Goal: Task Accomplishment & Management: Complete application form

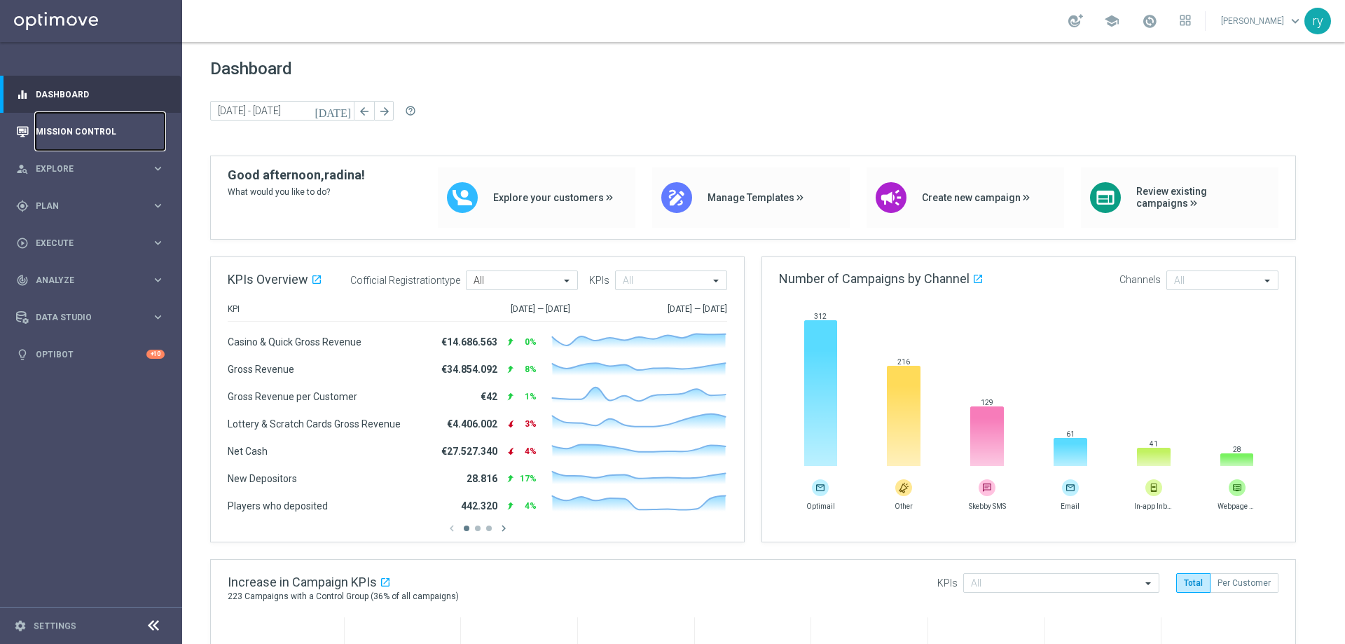
click at [75, 137] on link "Mission Control" at bounding box center [100, 131] width 129 height 37
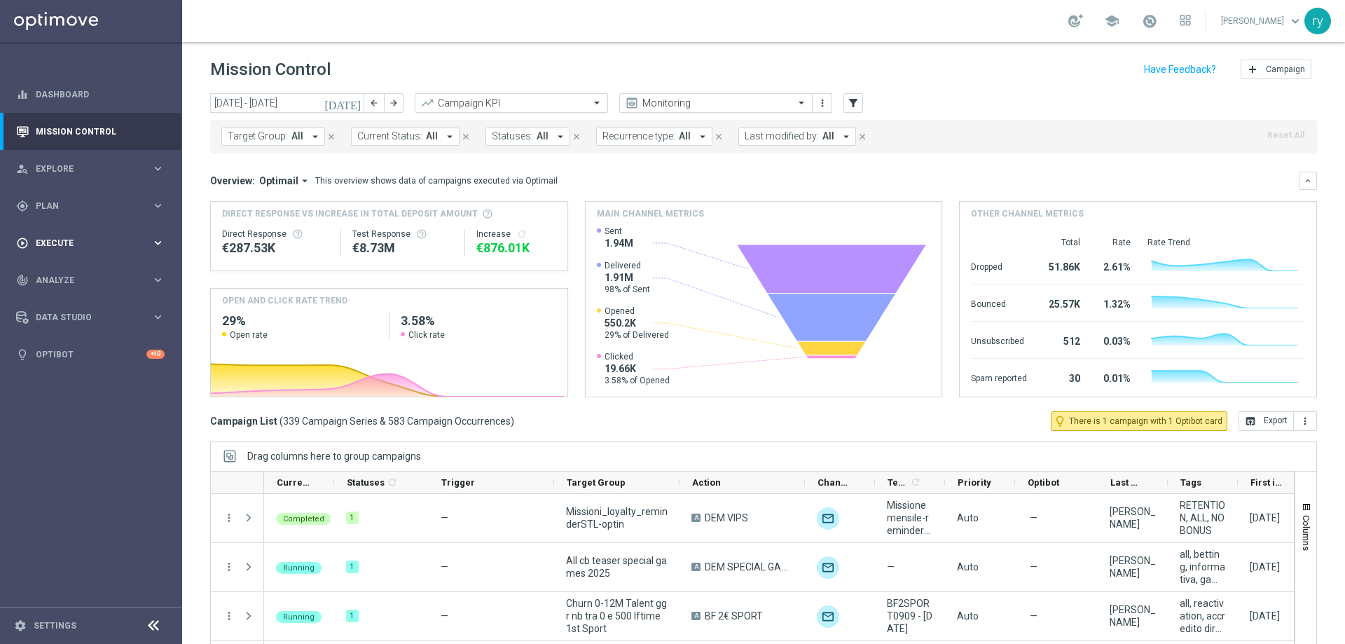
click at [145, 239] on span "Execute" at bounding box center [94, 243] width 116 height 8
click at [137, 272] on link "Campaign Builder" at bounding box center [90, 271] width 109 height 11
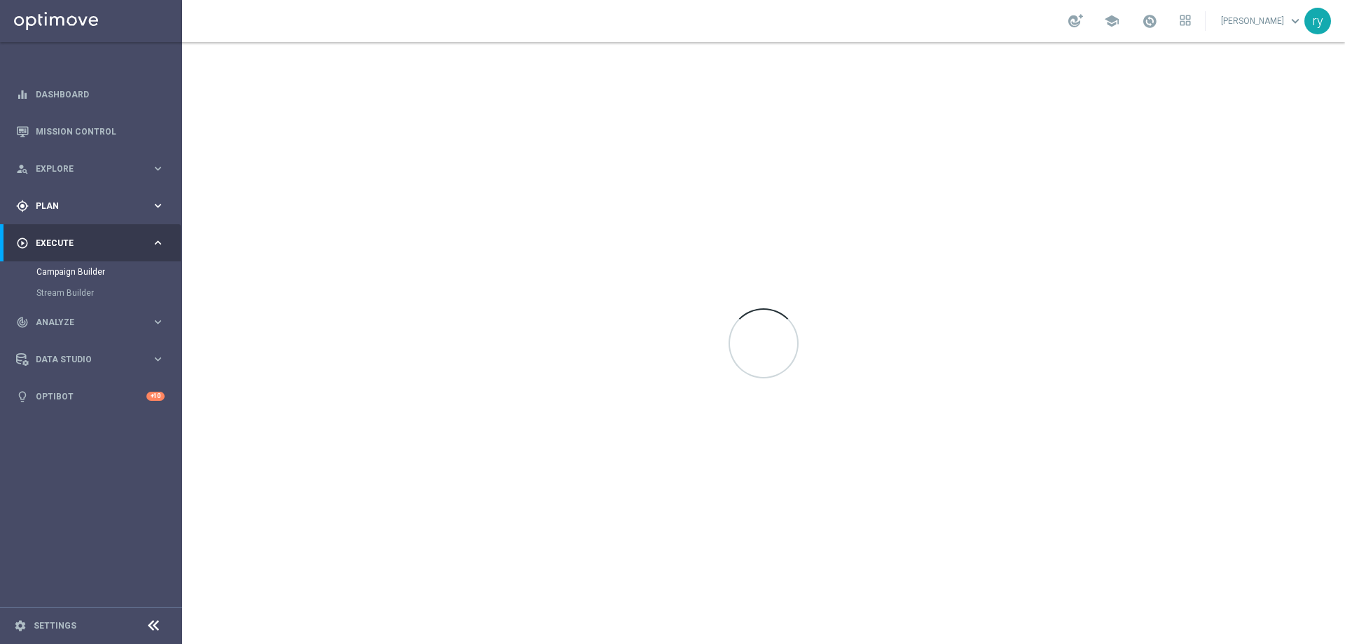
click at [149, 200] on div "gps_fixed Plan" at bounding box center [83, 206] width 135 height 13
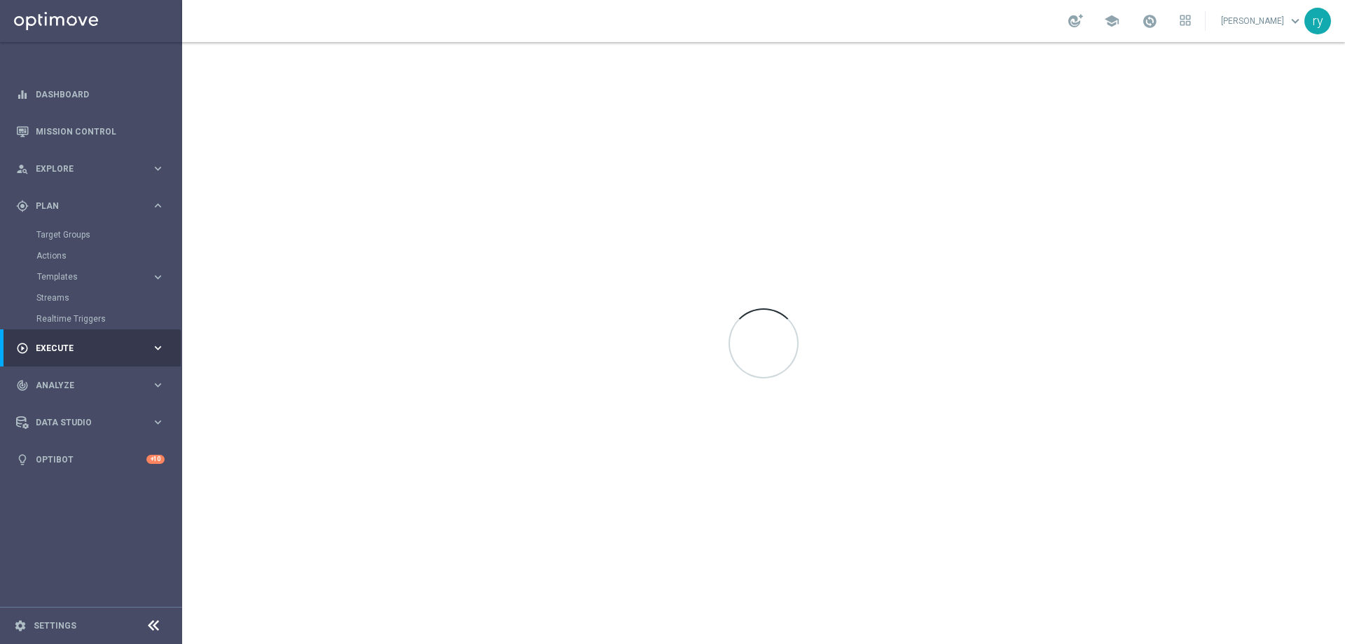
click at [92, 270] on accordion "Templates keyboard_arrow_right Optimail OptiMobile In-App OptiMobile Push Optip…" at bounding box center [108, 276] width 144 height 21
click at [89, 275] on span "Templates" at bounding box center [87, 276] width 100 height 8
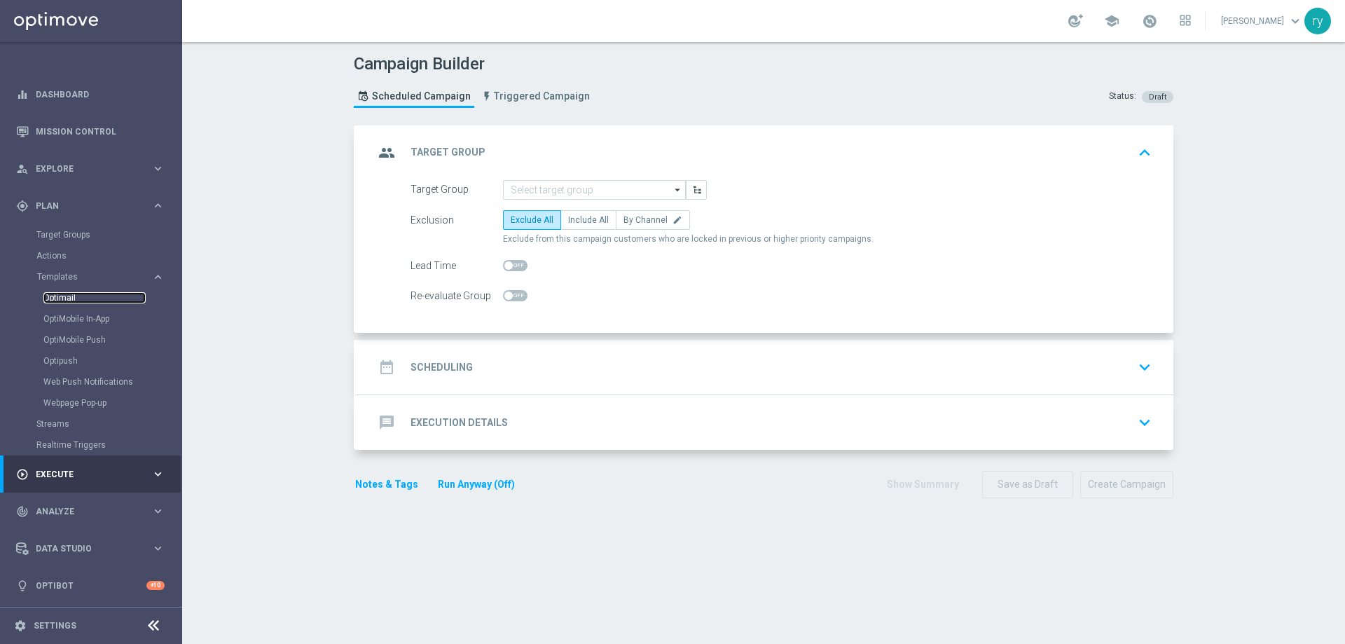
click at [66, 295] on link "Optimail" at bounding box center [94, 297] width 102 height 11
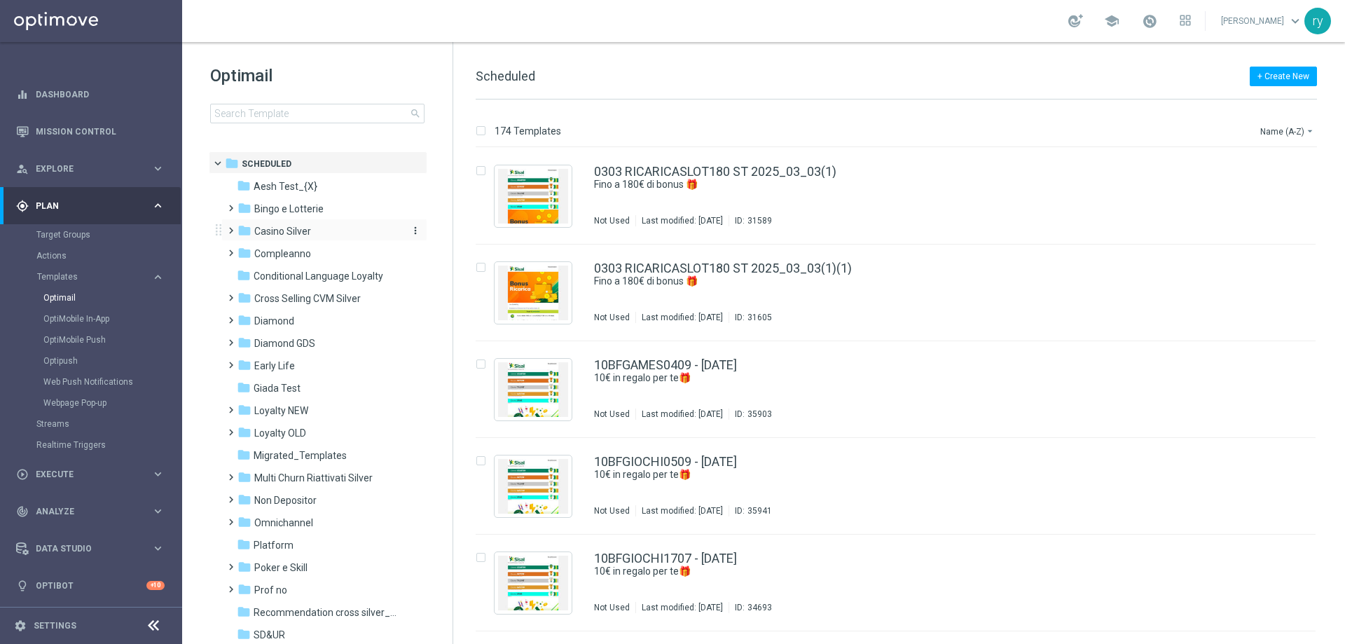
click at [314, 237] on div "folder Casino Silver" at bounding box center [317, 231] width 161 height 16
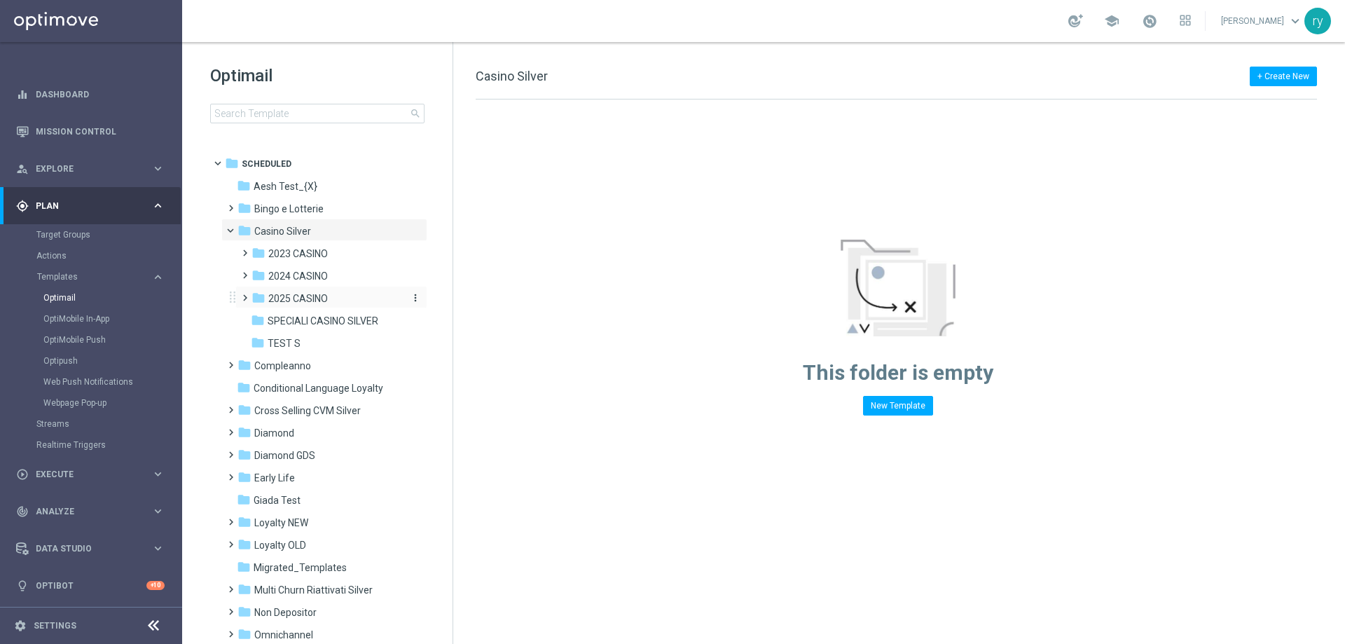
click at [300, 293] on span "2025 CASINO" at bounding box center [298, 298] width 60 height 13
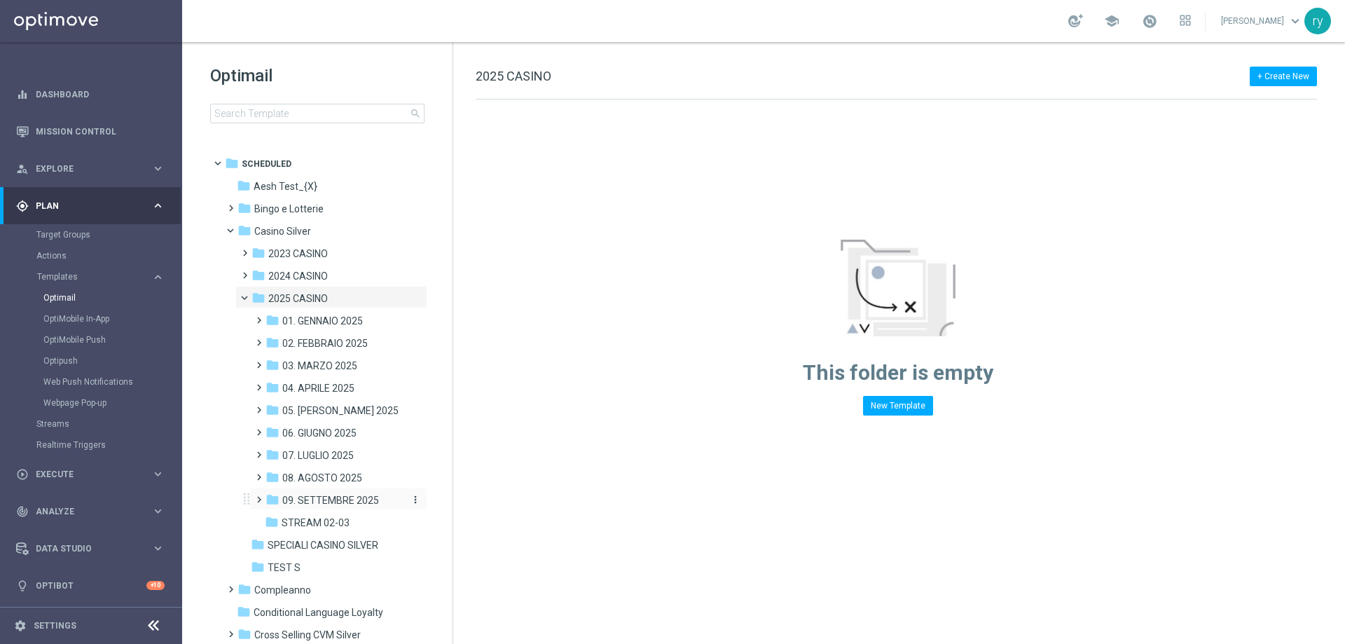
click at [343, 495] on span "09. SETTEMBRE 2025" at bounding box center [330, 500] width 97 height 13
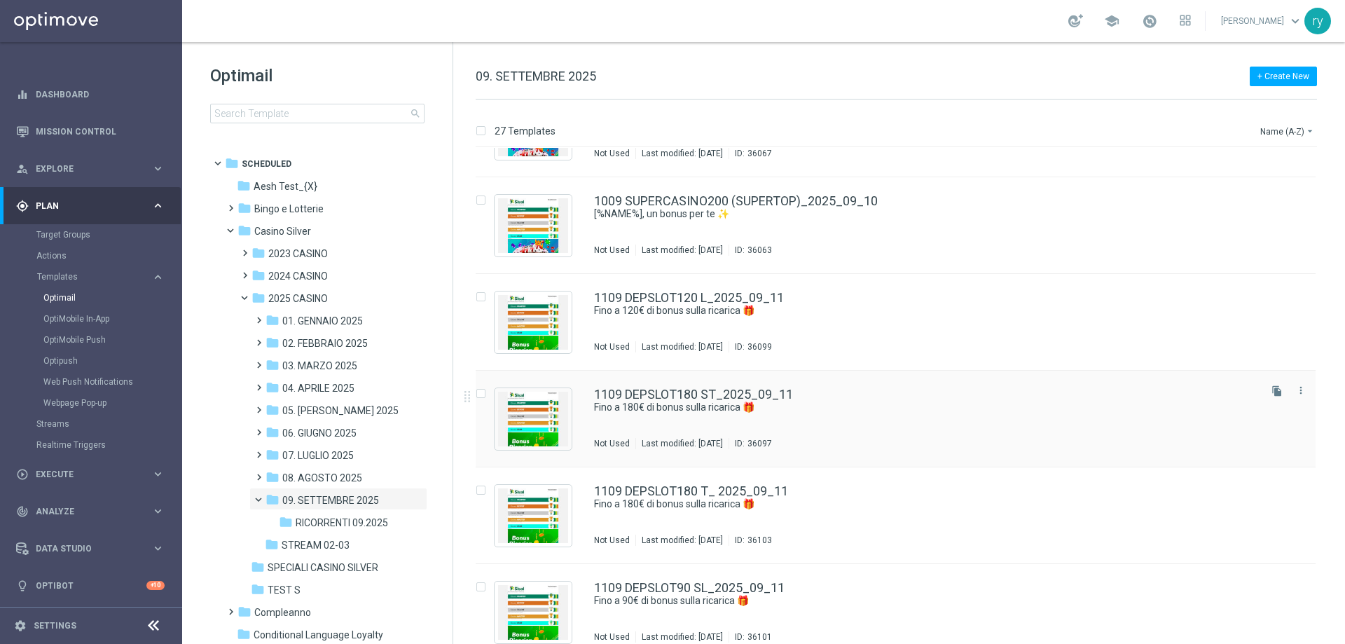
scroll to position [2113, 0]
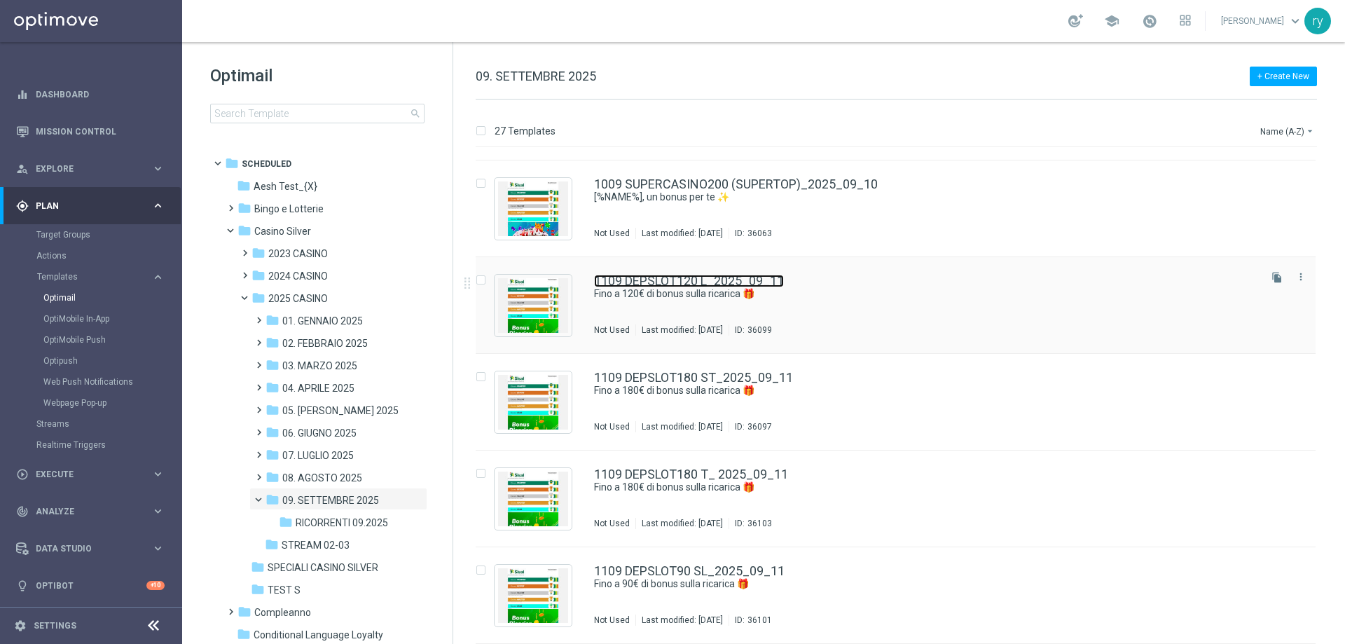
click at [681, 281] on link "1109 DEPSLOT120 L_2025_09_11" at bounding box center [689, 281] width 190 height 13
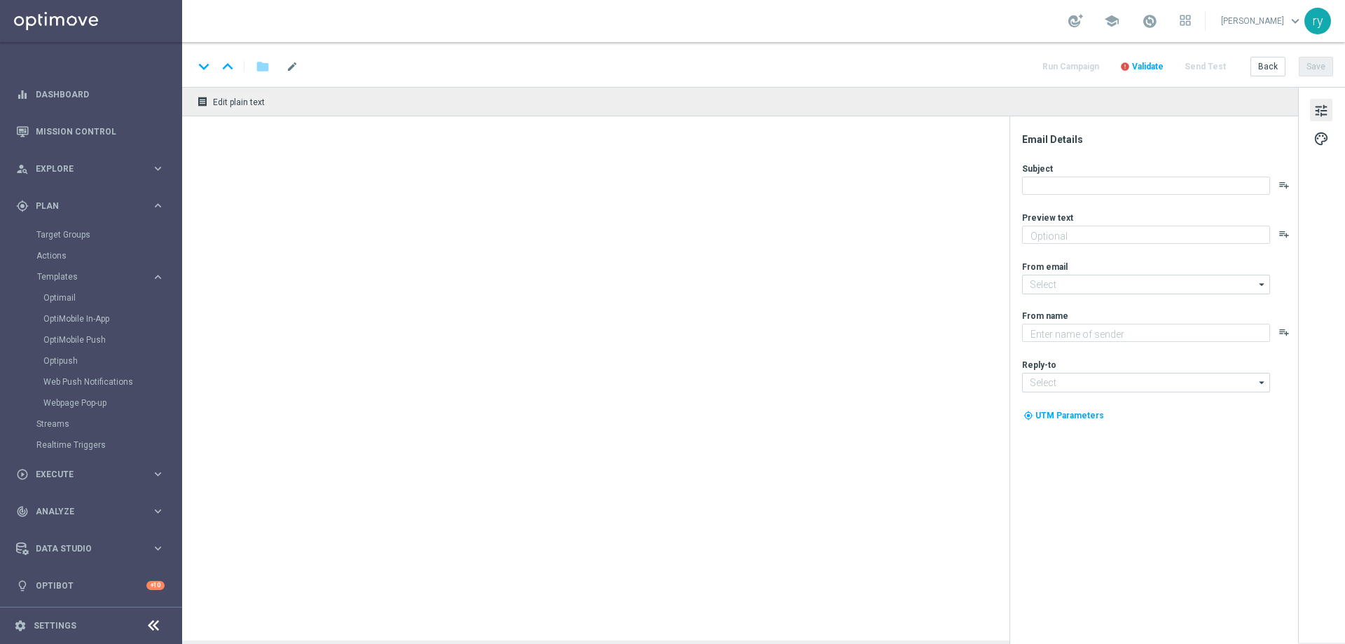
type textarea "Scopri la promozione che ti abbiamo riservato"
type textarea "Sisal"
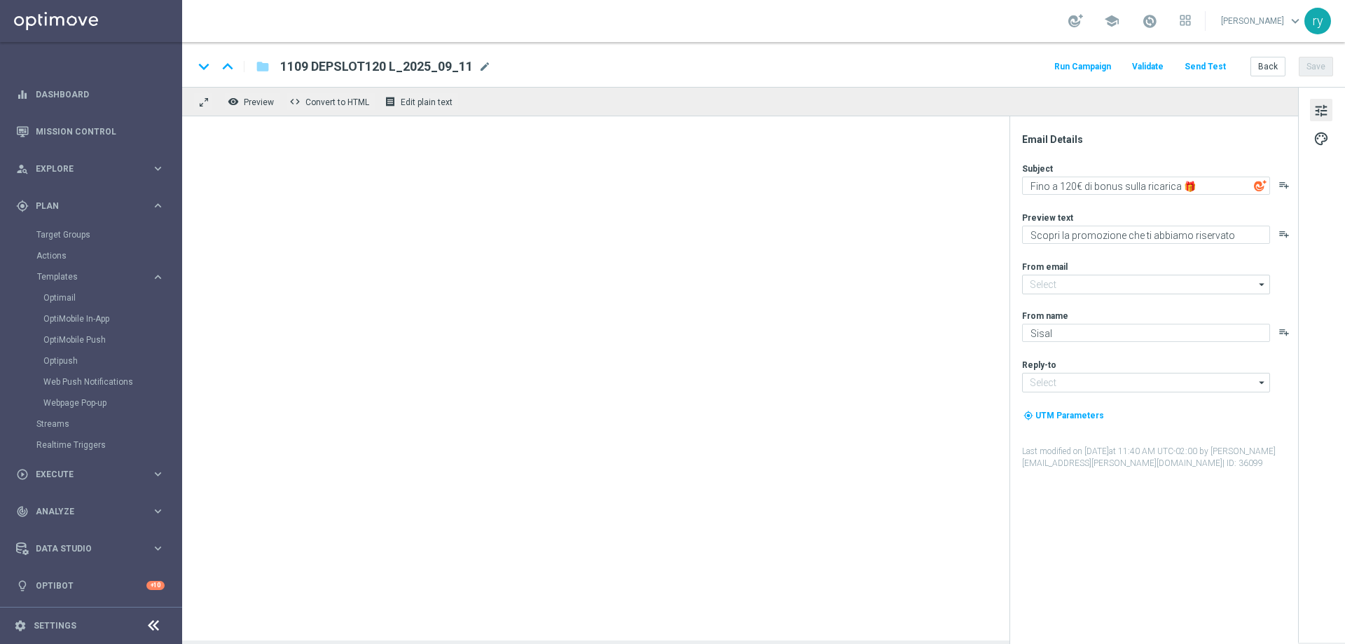
type input "[EMAIL_ADDRESS][DOMAIN_NAME]"
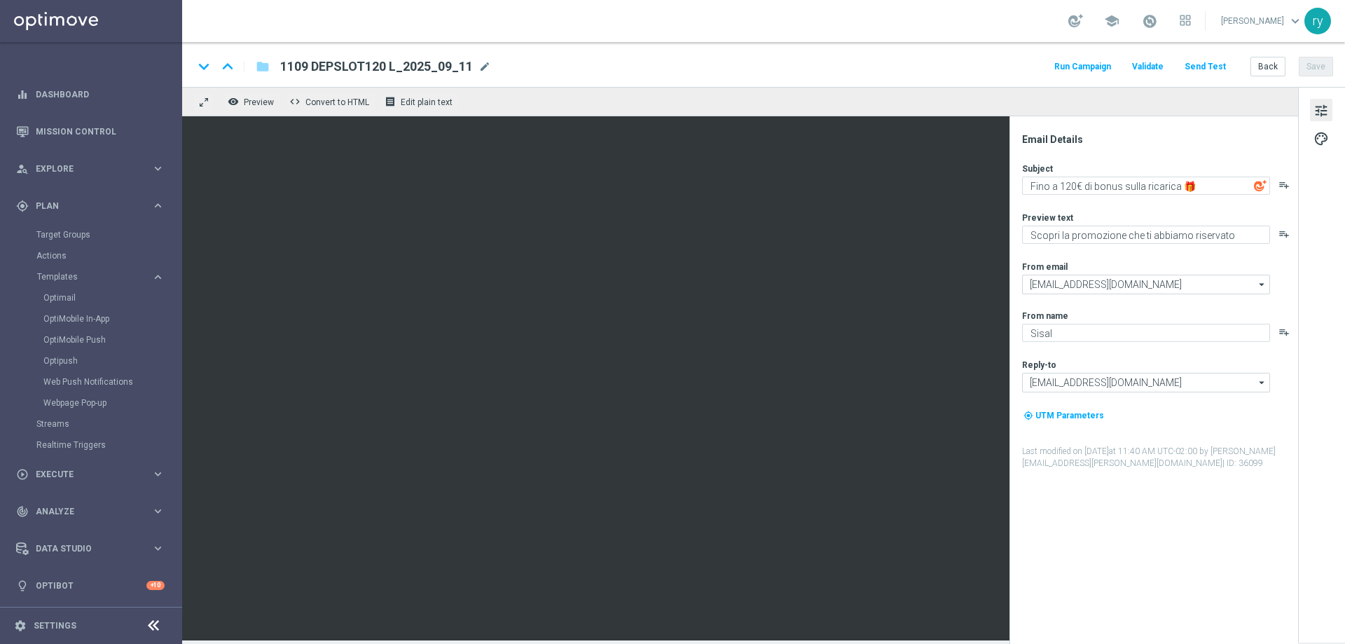
click at [1074, 69] on button "Run Campaign" at bounding box center [1082, 66] width 61 height 19
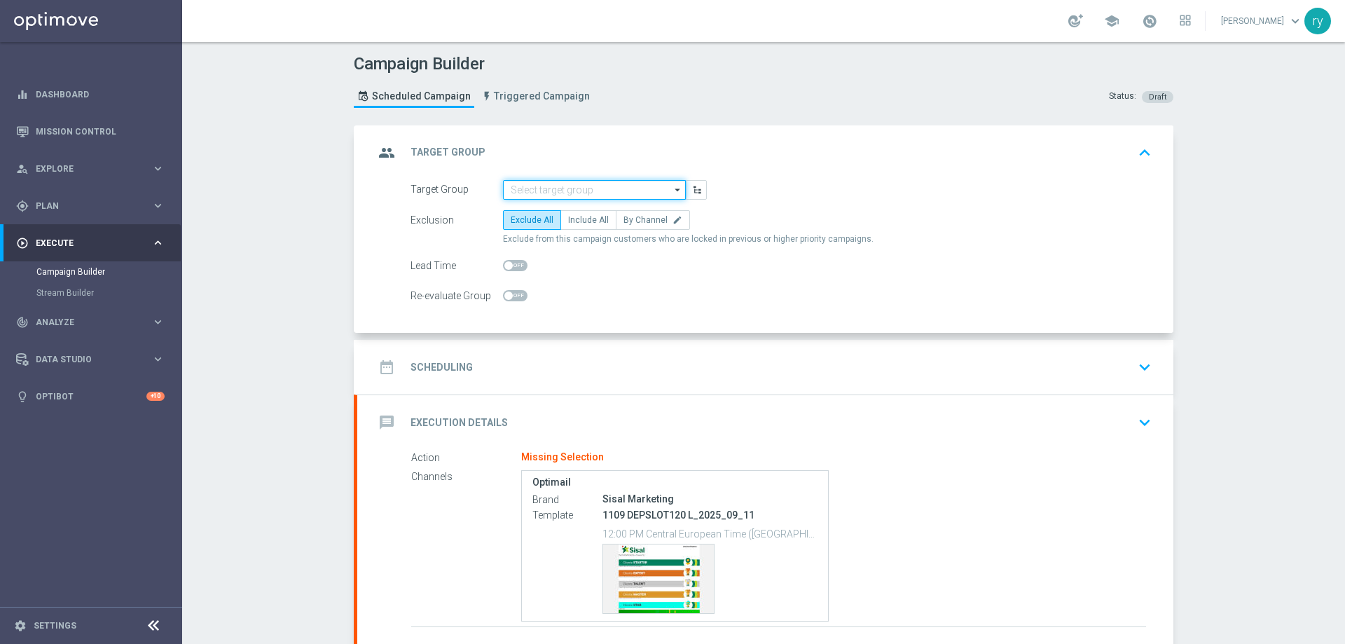
click at [555, 181] on input at bounding box center [594, 190] width 183 height 20
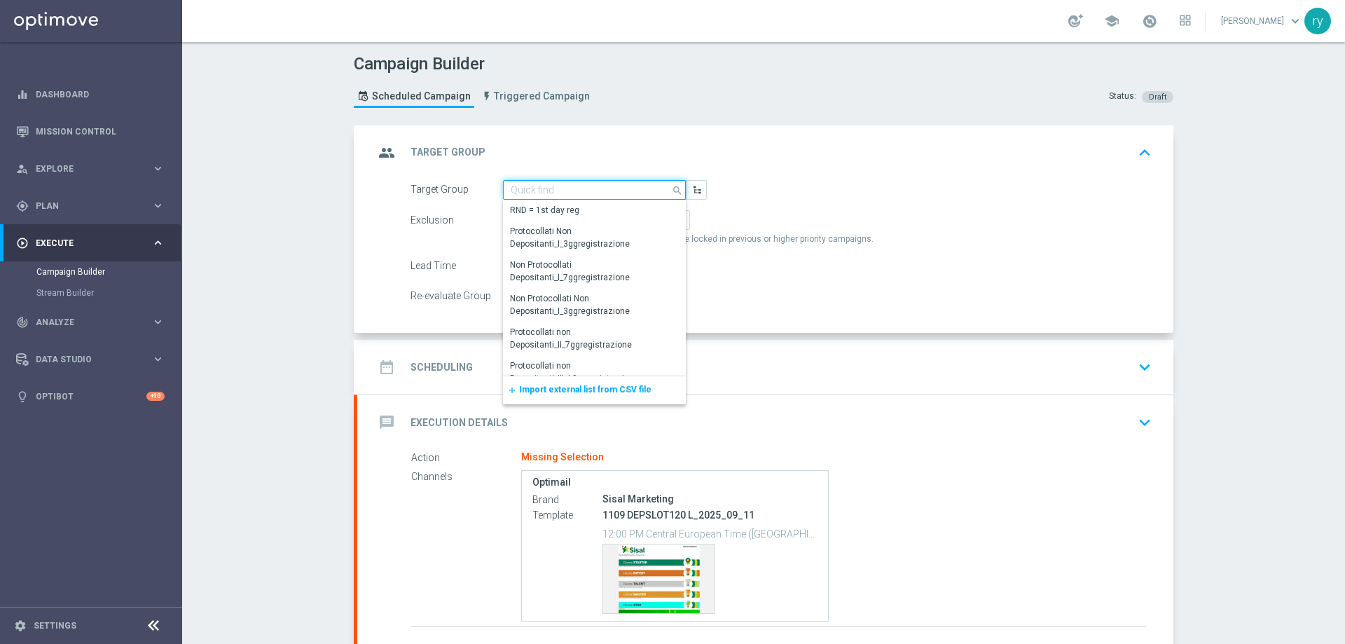
paste input "NO SALDO Active Casinò Silver Moda 15-29,99"
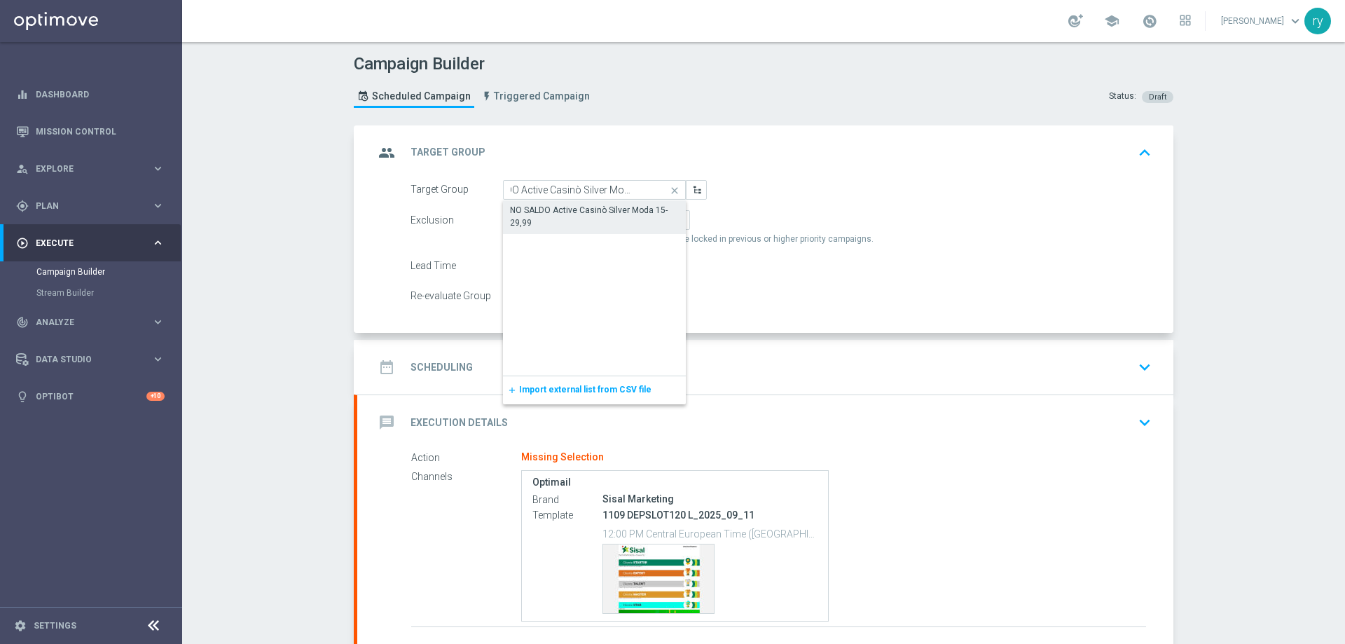
click at [560, 214] on div "NO SALDO Active Casinò Silver Moda 15-29,99" at bounding box center [594, 216] width 169 height 25
type input "NO SALDO Active Casinò Silver Moda 15-29,99"
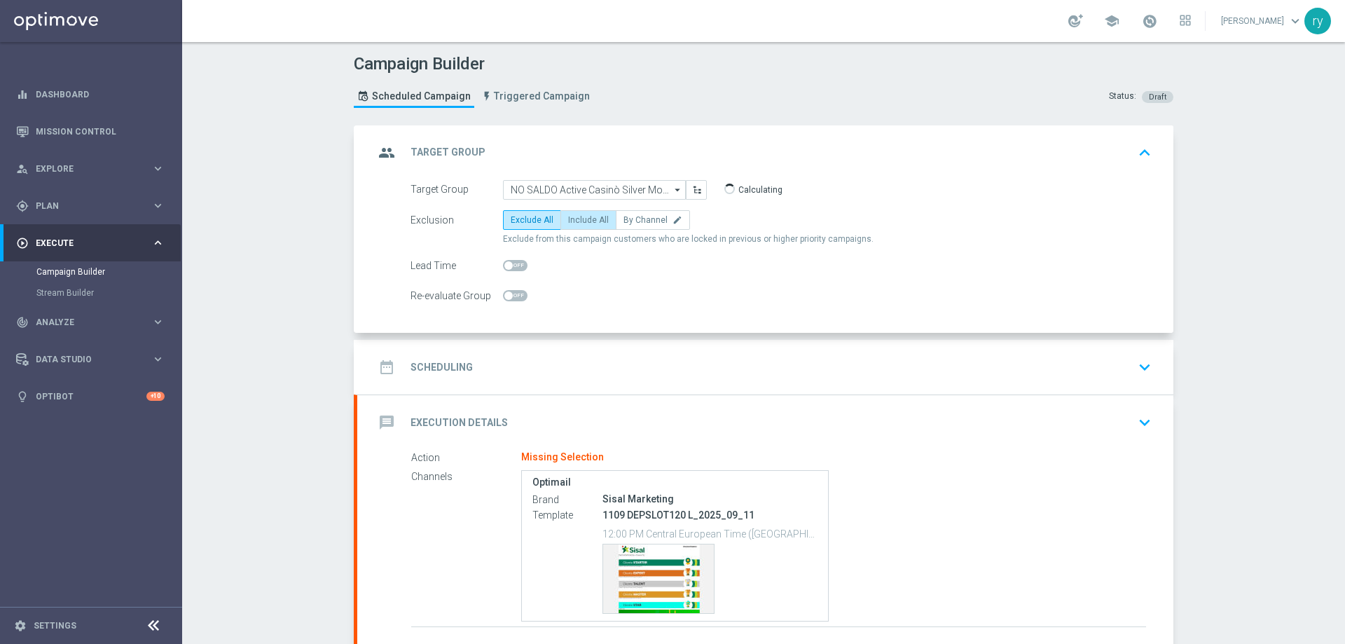
click at [578, 221] on span "Include All" at bounding box center [588, 220] width 41 height 10
click at [577, 221] on input "Include All" at bounding box center [572, 222] width 9 height 9
radio input "true"
click at [527, 359] on div "date_range Scheduling keyboard_arrow_down" at bounding box center [765, 367] width 782 height 27
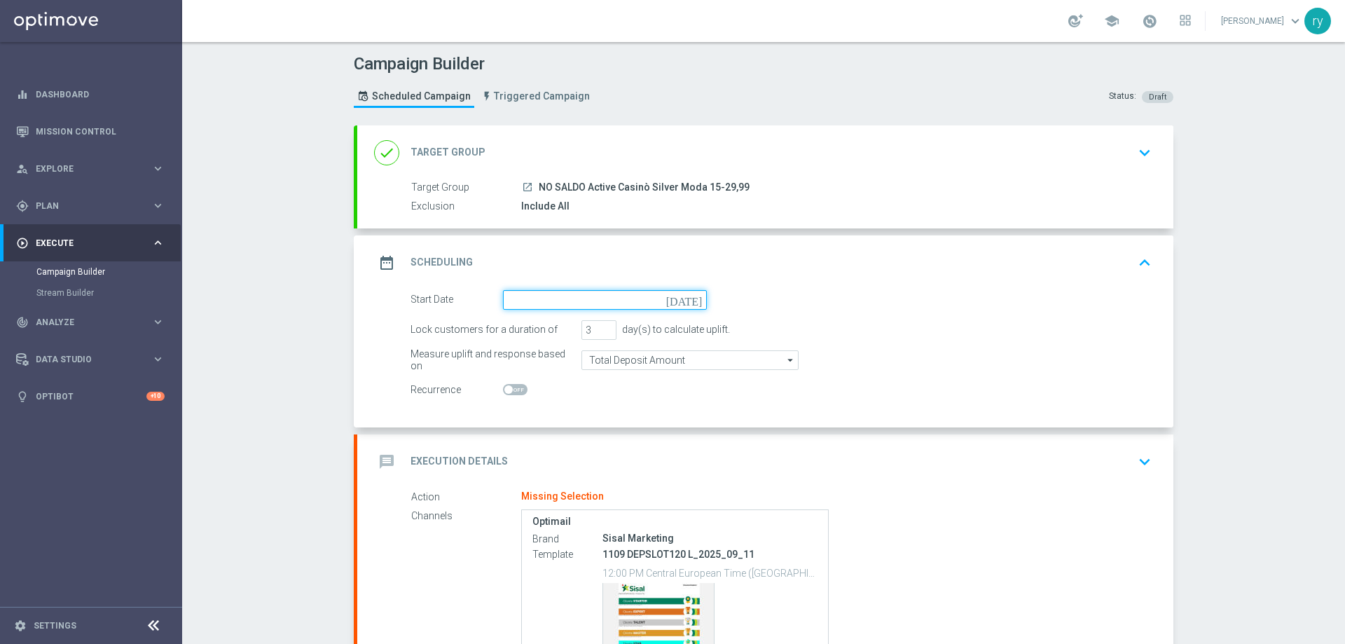
click at [553, 303] on input at bounding box center [605, 300] width 204 height 20
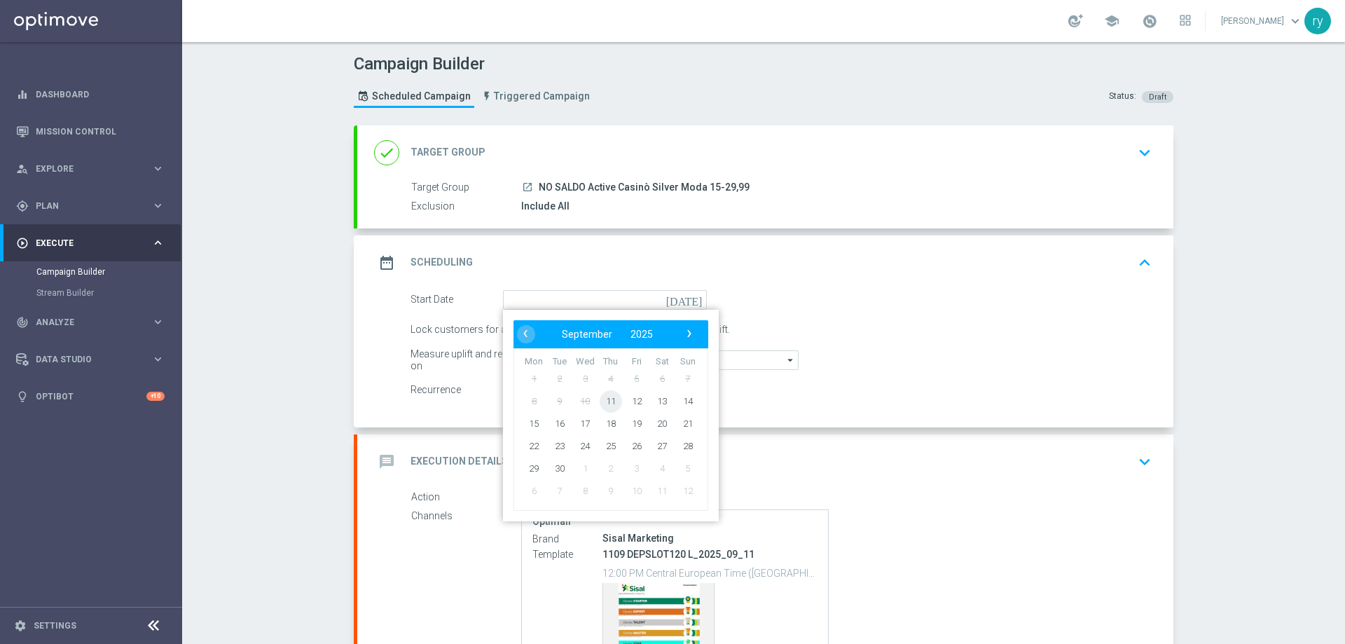
click at [603, 396] on span "11" at bounding box center [610, 400] width 22 height 22
type input "[DATE]"
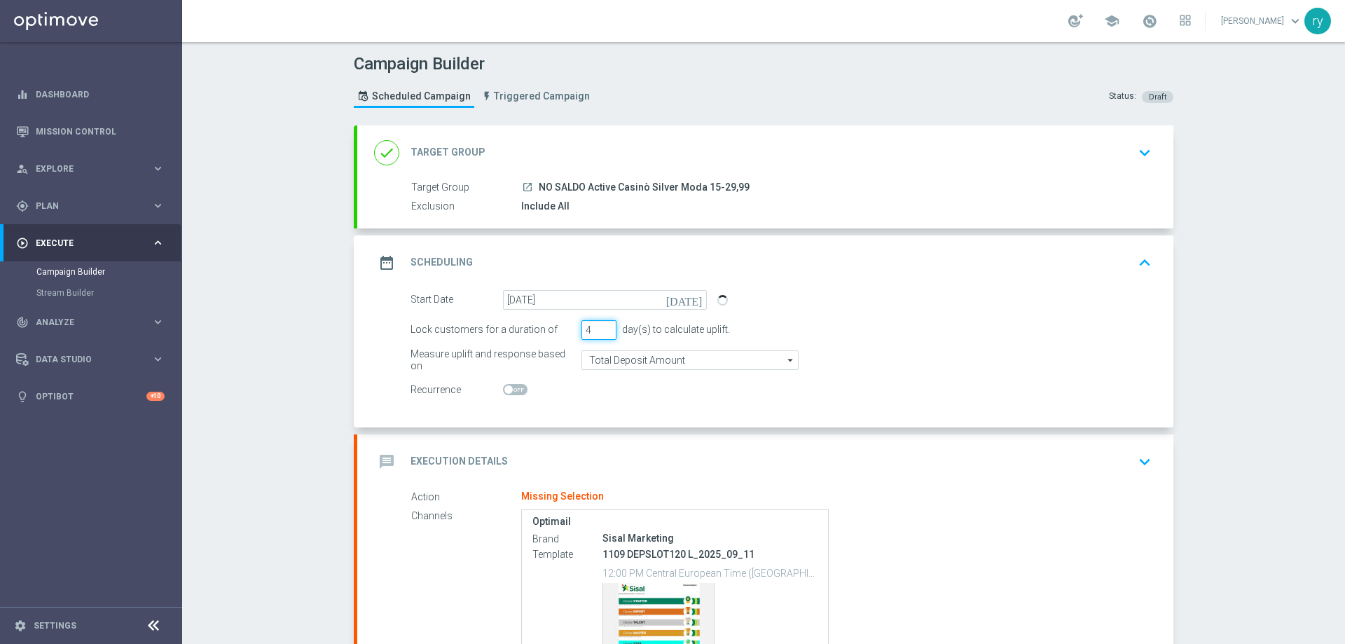
type input "4"
click at [604, 326] on input "4" at bounding box center [598, 330] width 35 height 20
click at [611, 391] on switch at bounding box center [605, 390] width 204 height 12
click at [549, 447] on div "message Execution Details keyboard_arrow_down" at bounding box center [765, 461] width 816 height 55
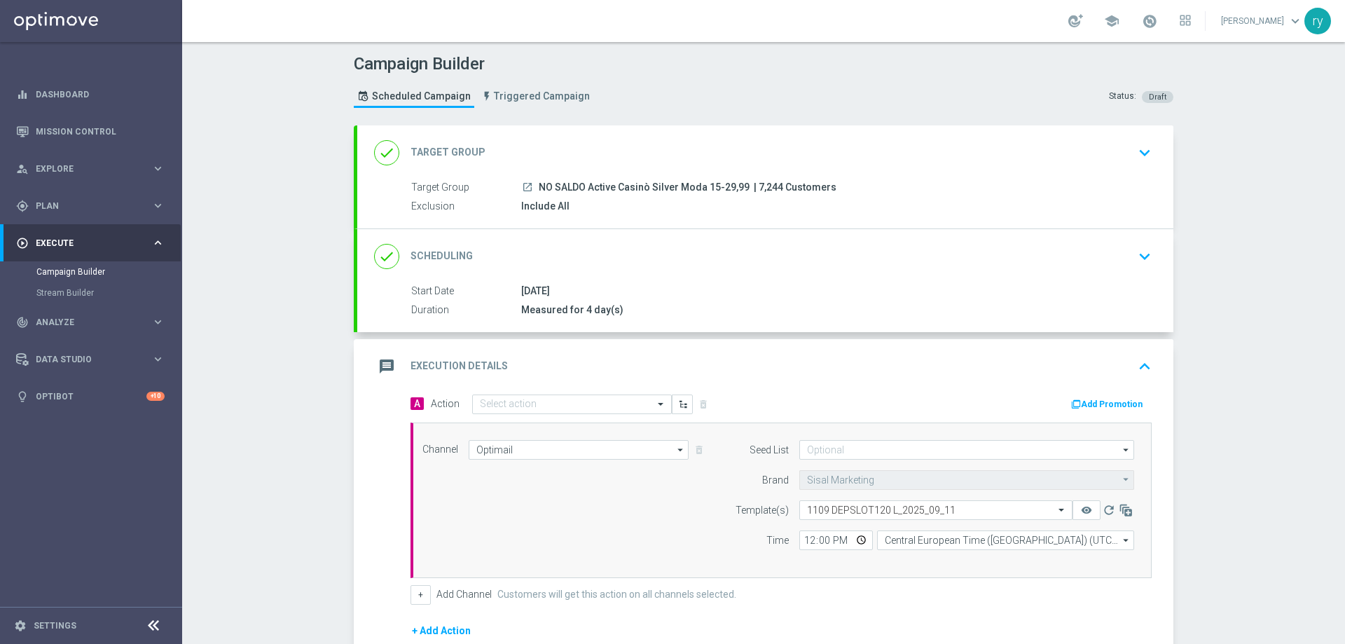
click at [1110, 403] on button "Add Promotion" at bounding box center [1108, 403] width 78 height 15
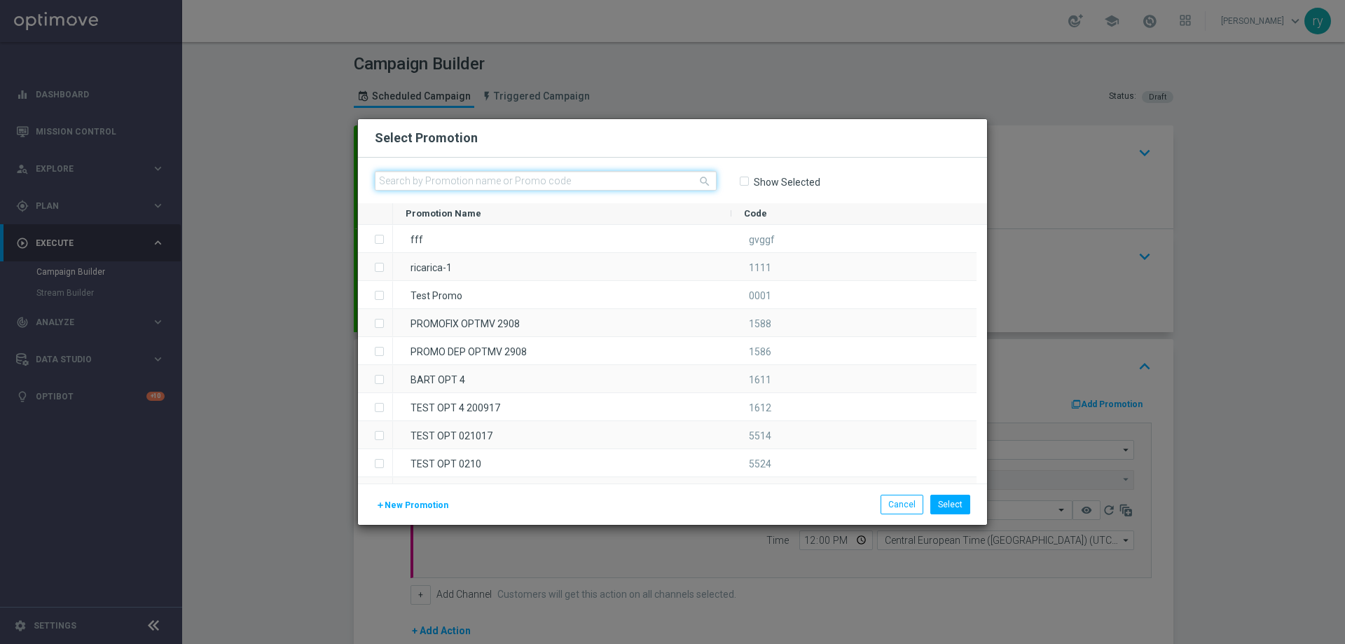
click at [395, 176] on input "text" at bounding box center [546, 181] width 342 height 20
paste input "334569"
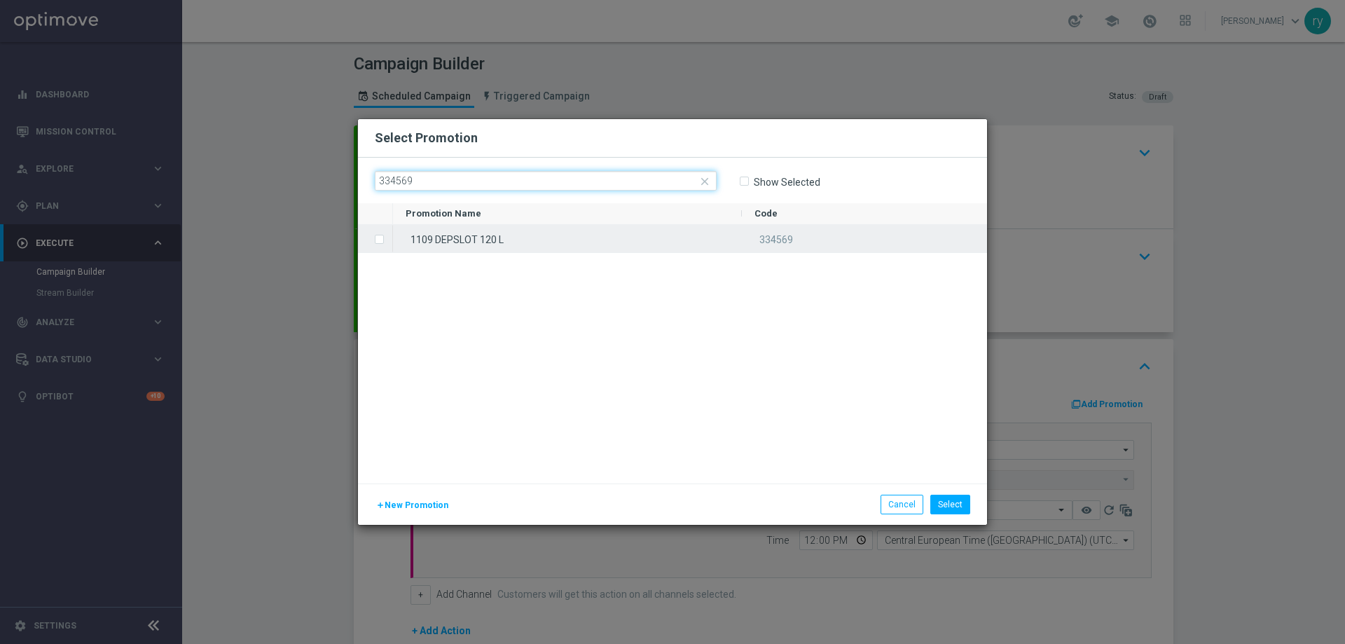
type input "334569"
click at [431, 244] on div "1109 DEPSLOT 120 L" at bounding box center [567, 238] width 349 height 27
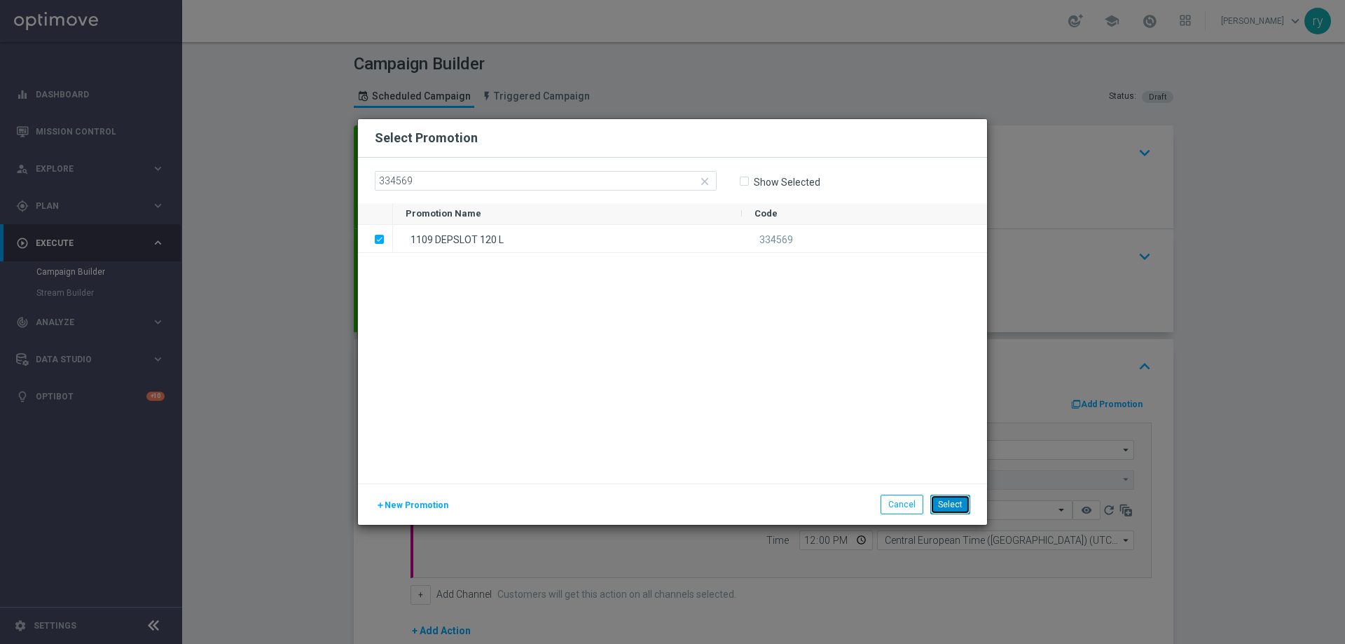
click at [961, 500] on button "Select" at bounding box center [950, 504] width 40 height 20
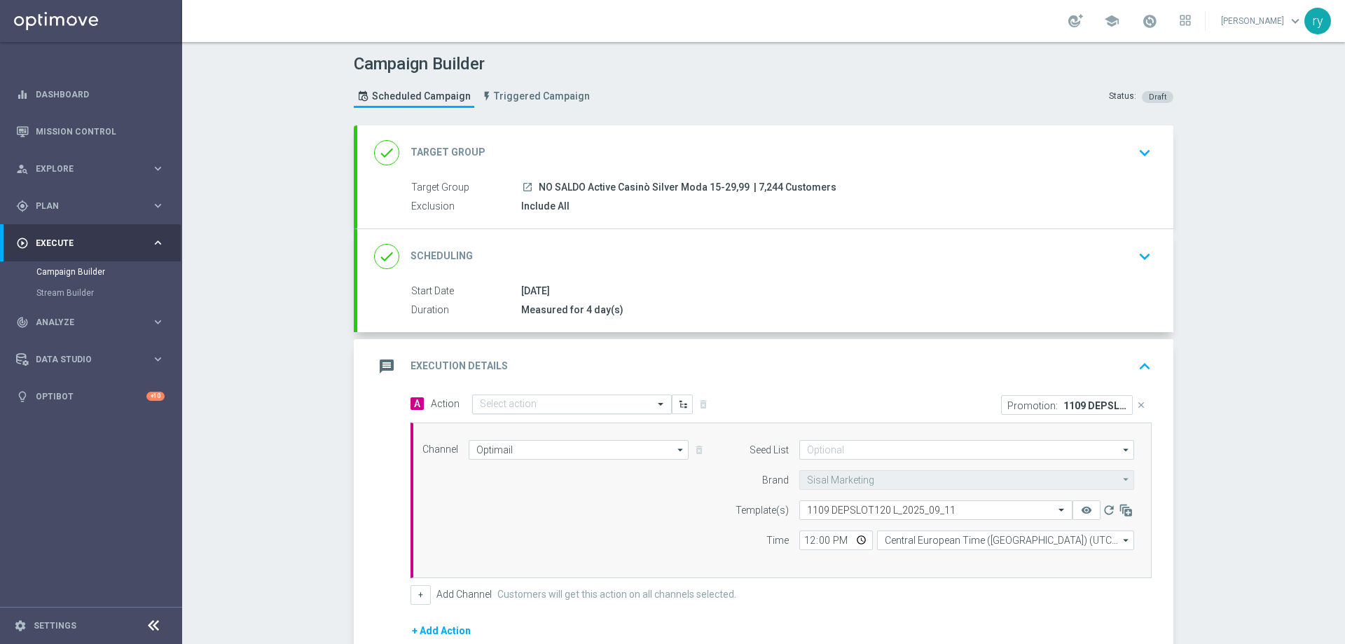
click at [559, 404] on input "text" at bounding box center [558, 404] width 156 height 12
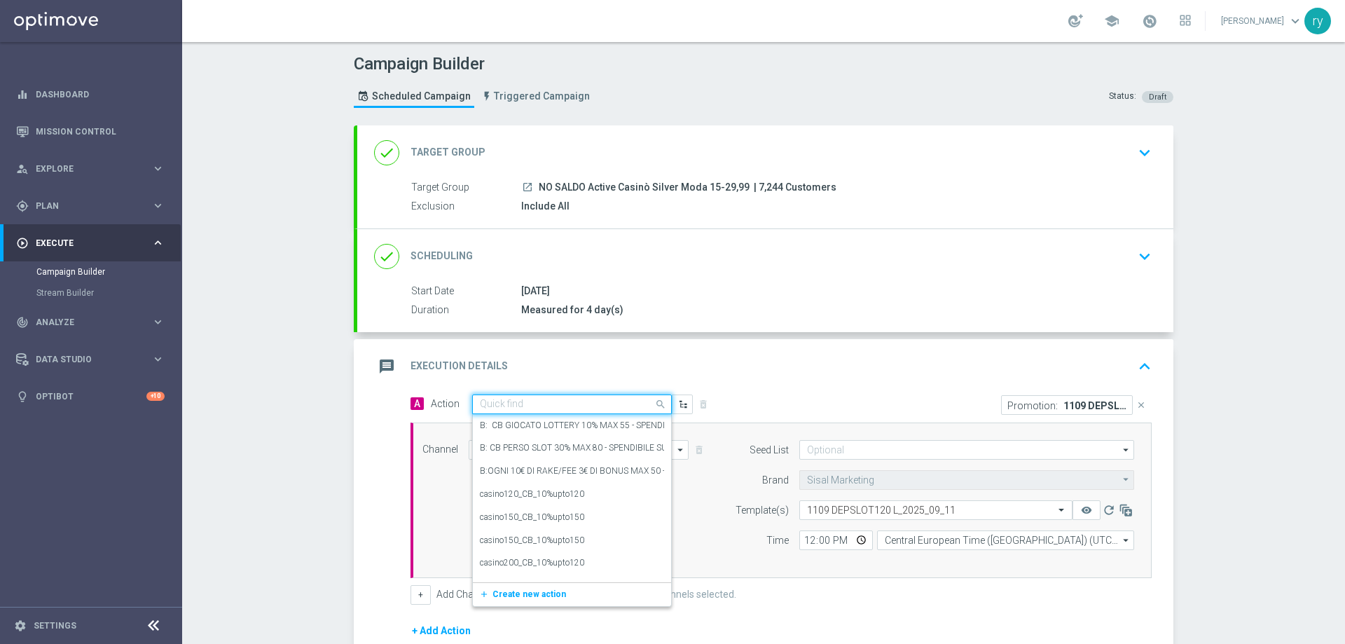
paste input "dep 25 per 15% fino a 120"
type input "dep 25 per 15% fino a 120"
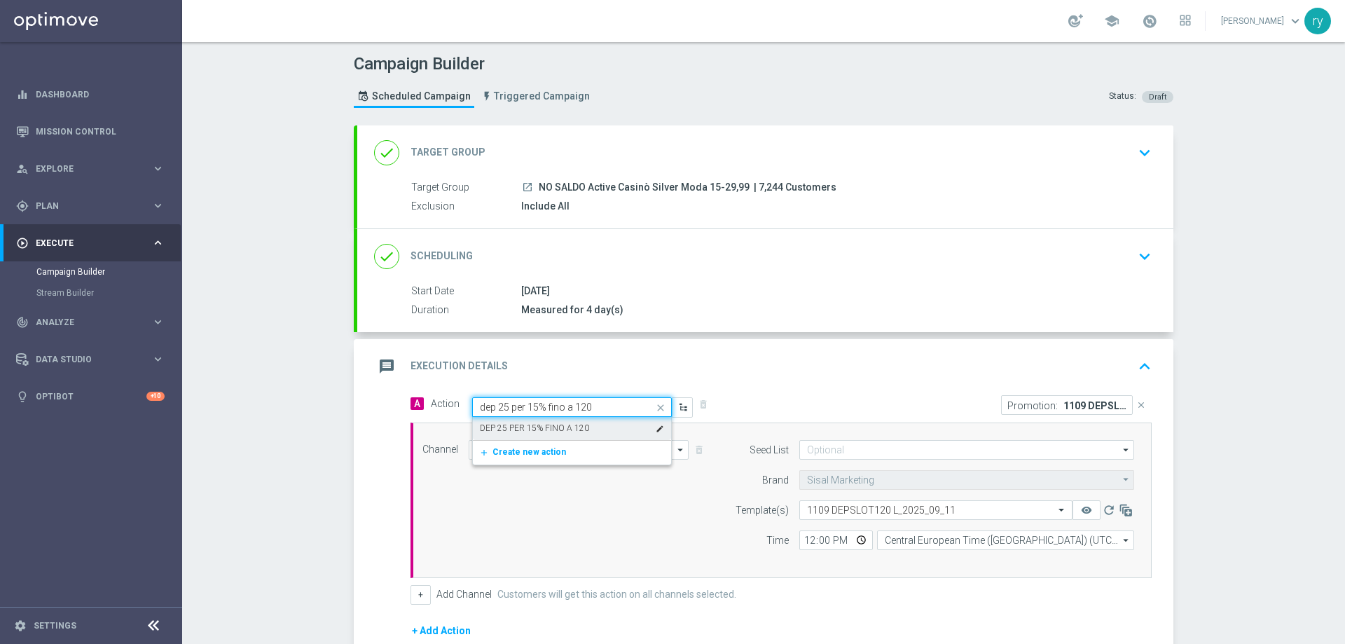
click at [529, 418] on div "DEP 25 PER 15% FINO A 120 edit" at bounding box center [572, 428] width 184 height 23
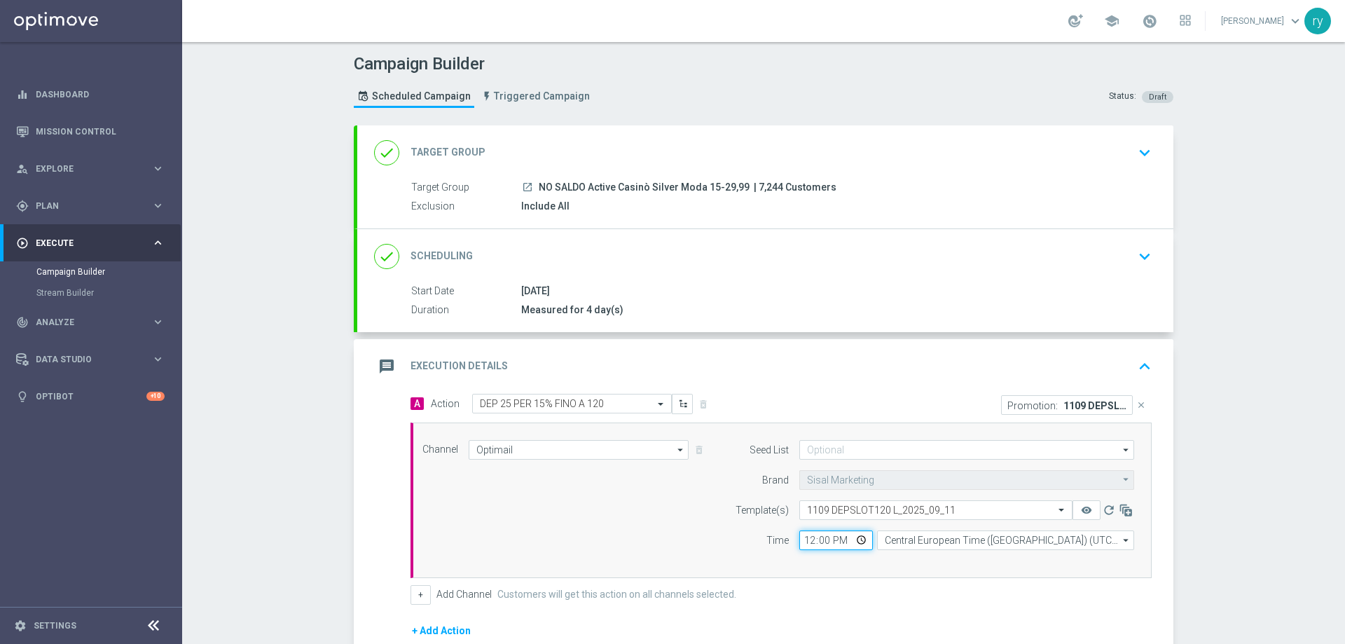
click at [807, 536] on input "12:00" at bounding box center [836, 540] width 74 height 20
type input "18:00"
click at [824, 554] on div "Seed List arrow_drop_down Drag here to set row groups Drag here to set column l…" at bounding box center [930, 500] width 427 height 120
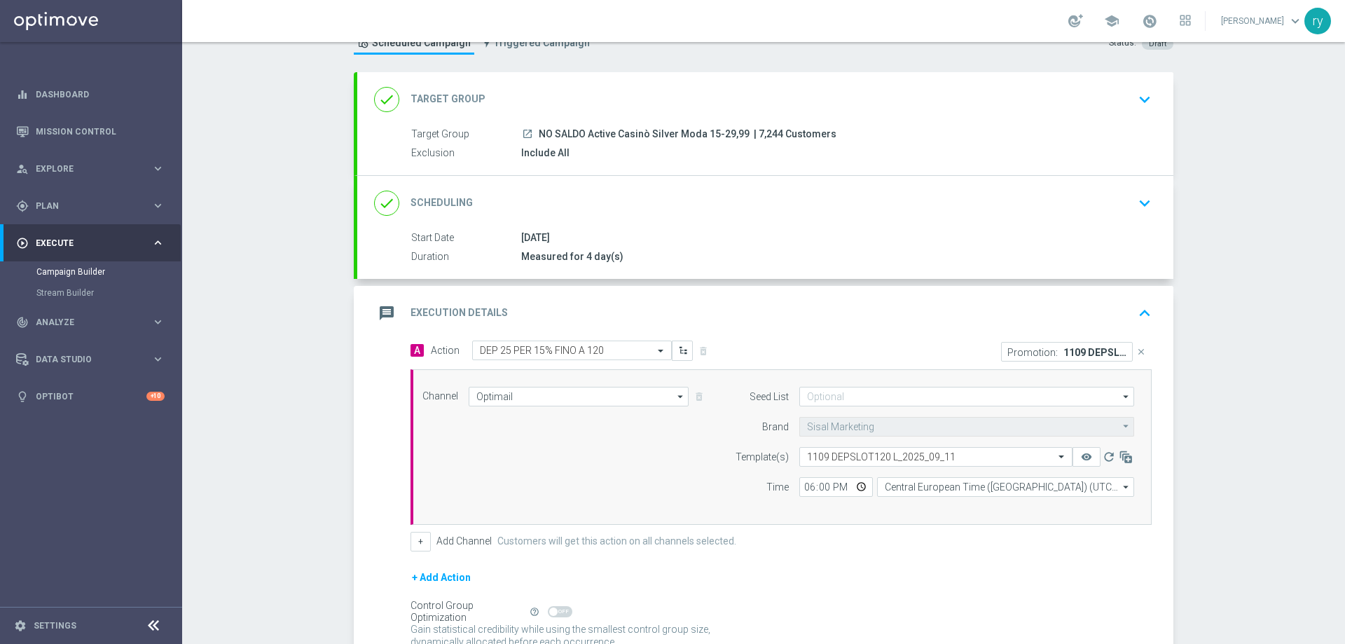
scroll to position [182, 0]
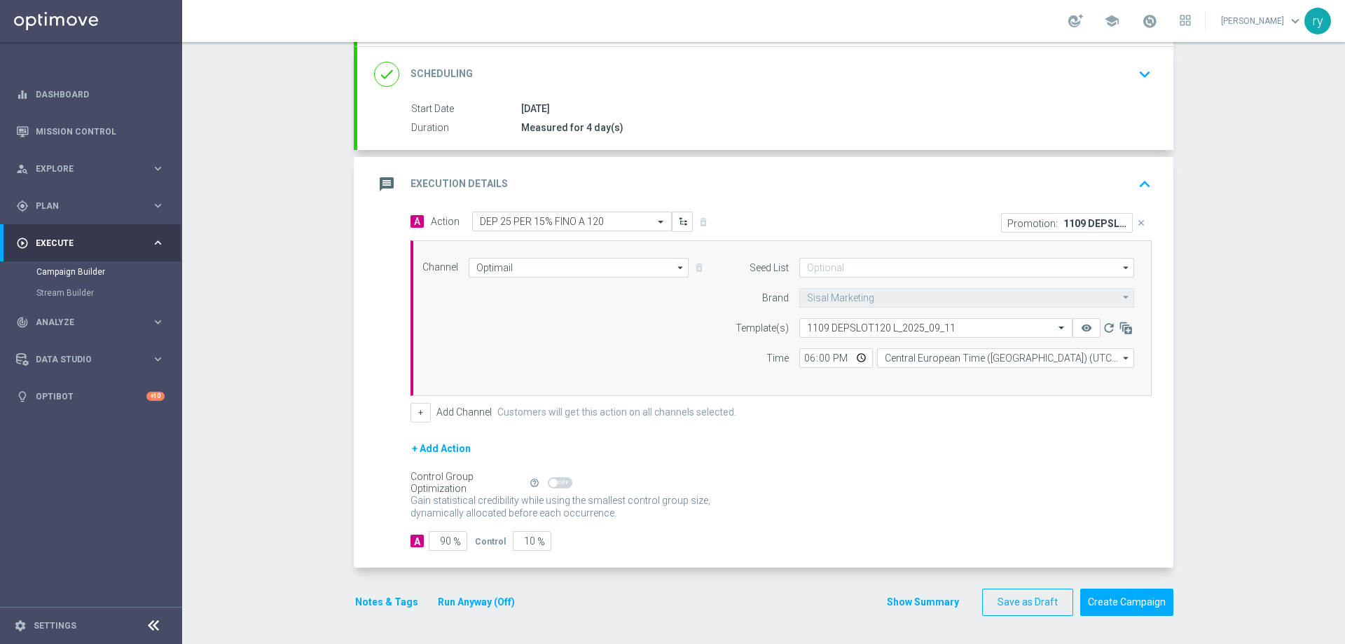
click at [372, 603] on button "Notes & Tags" at bounding box center [387, 602] width 66 height 18
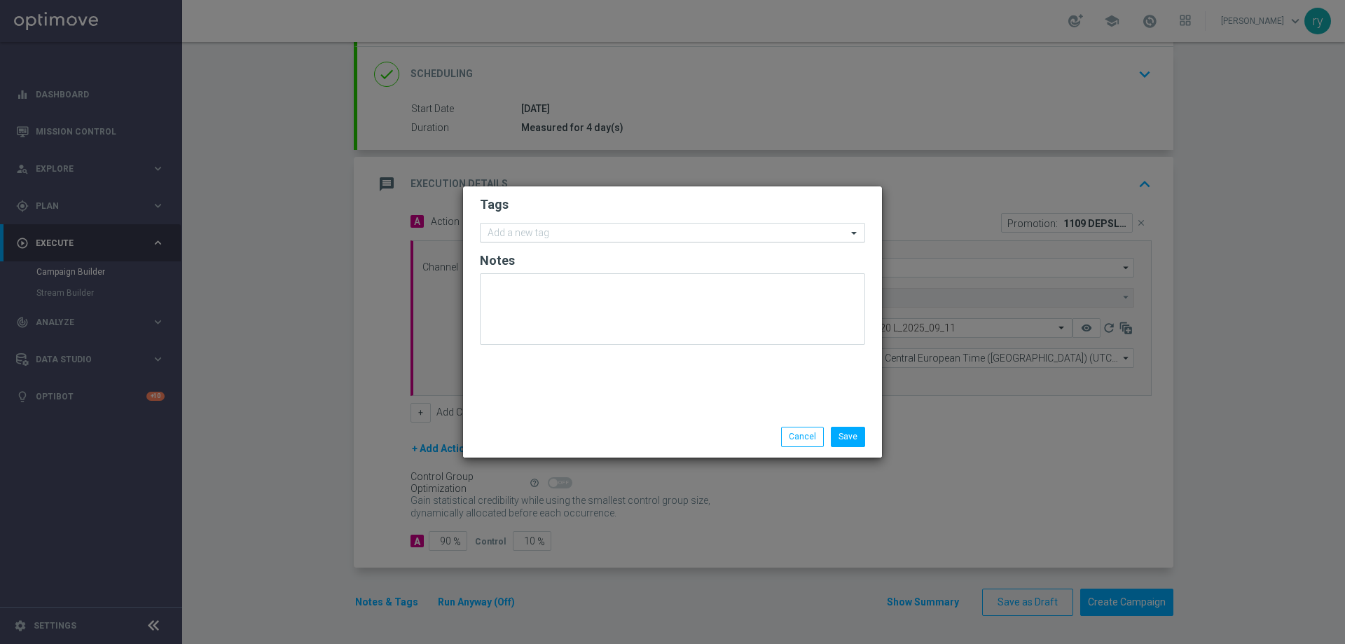
click at [513, 233] on input "text" at bounding box center [666, 234] width 359 height 12
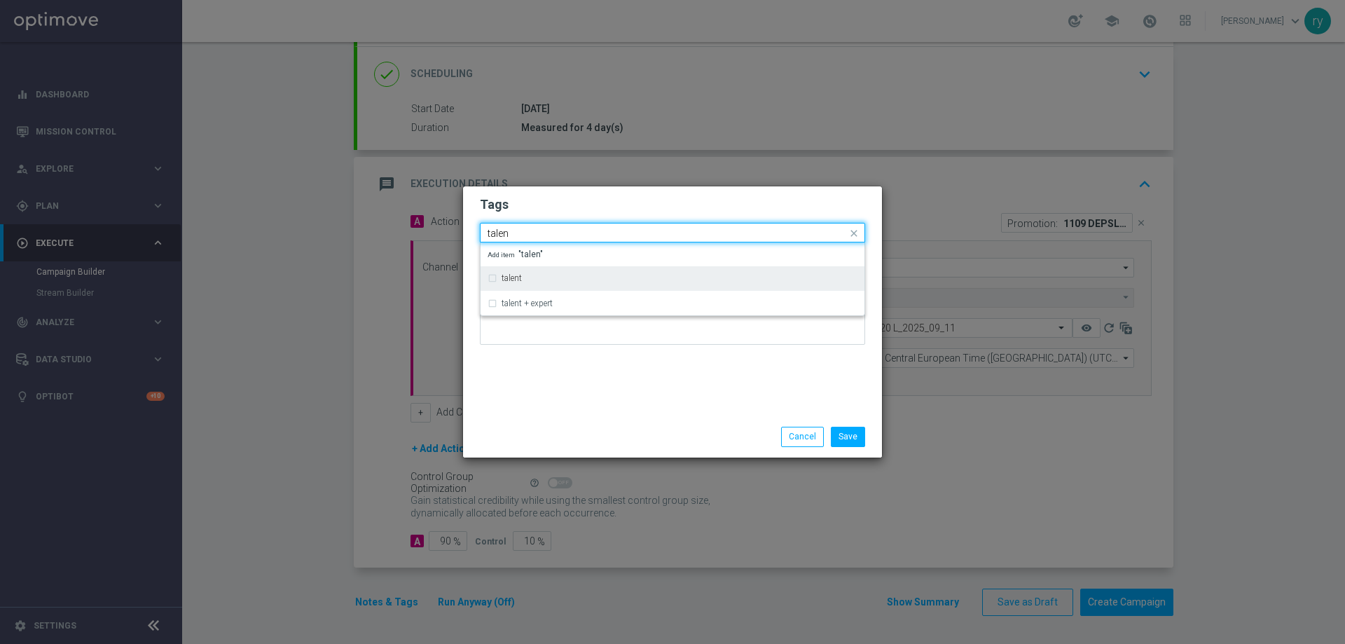
click at [527, 271] on div "talent" at bounding box center [672, 278] width 370 height 22
type input "talen"
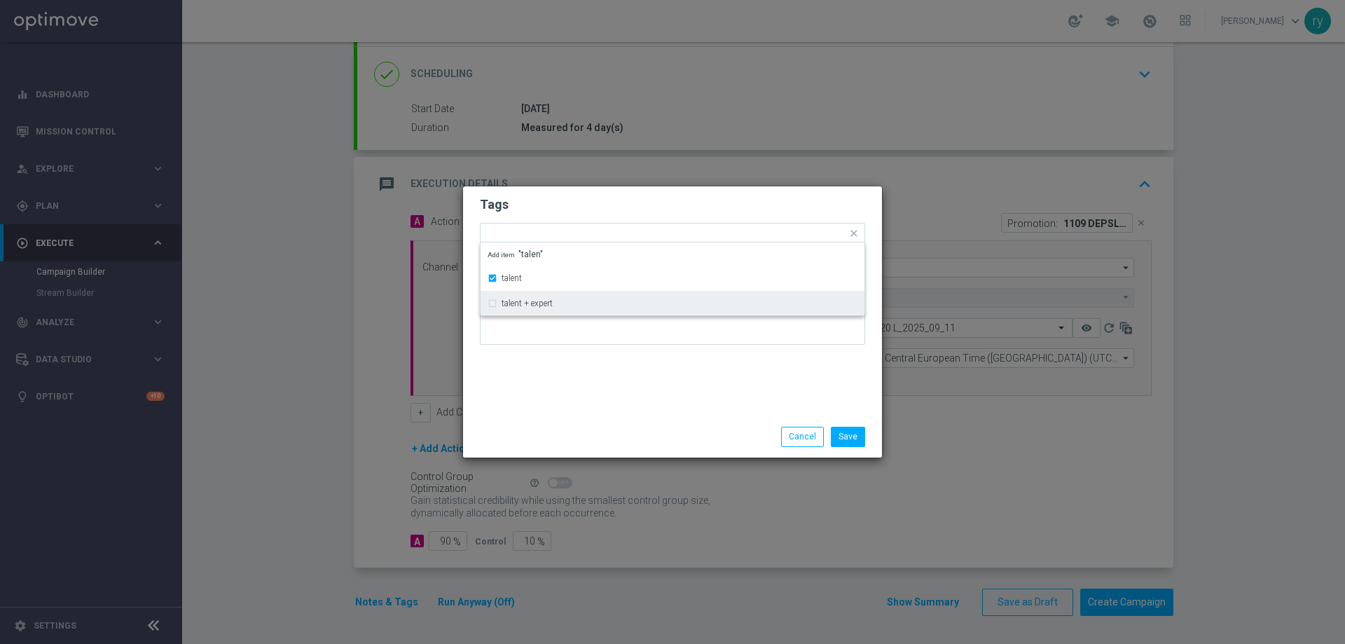
click at [557, 387] on div "Tags Quick find × talent talent talent + expert Add item "talen" Notes" at bounding box center [672, 301] width 419 height 230
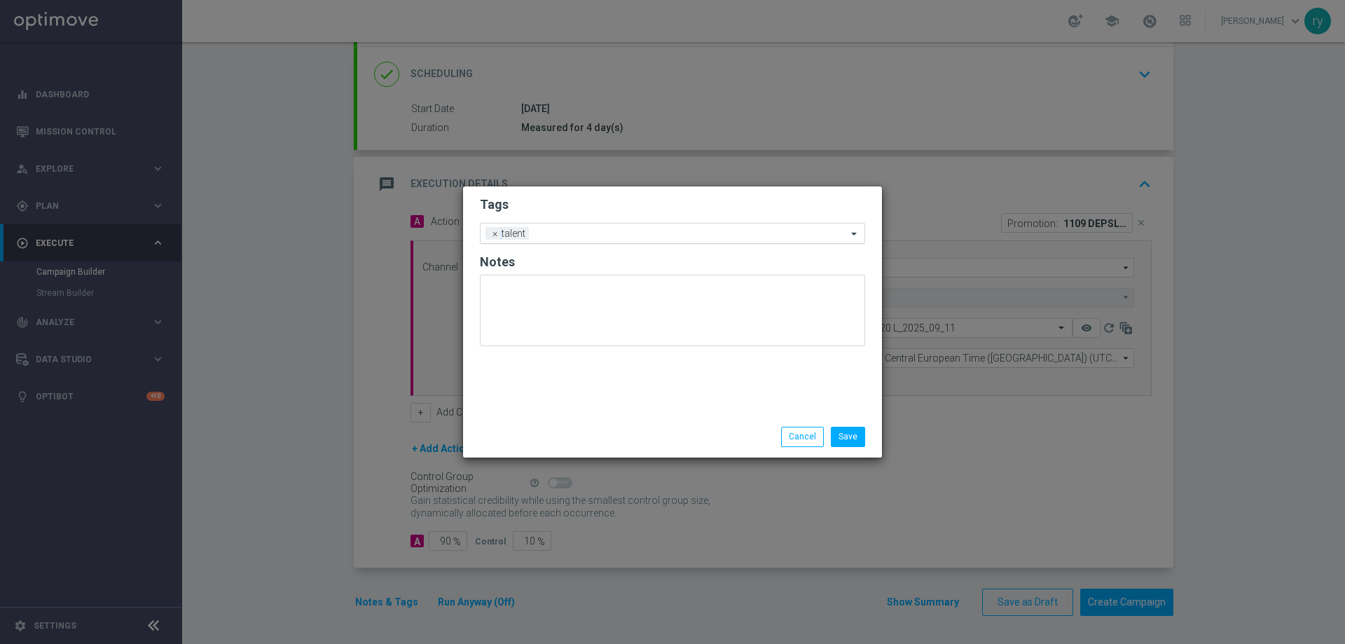
click at [583, 234] on input "text" at bounding box center [690, 234] width 312 height 12
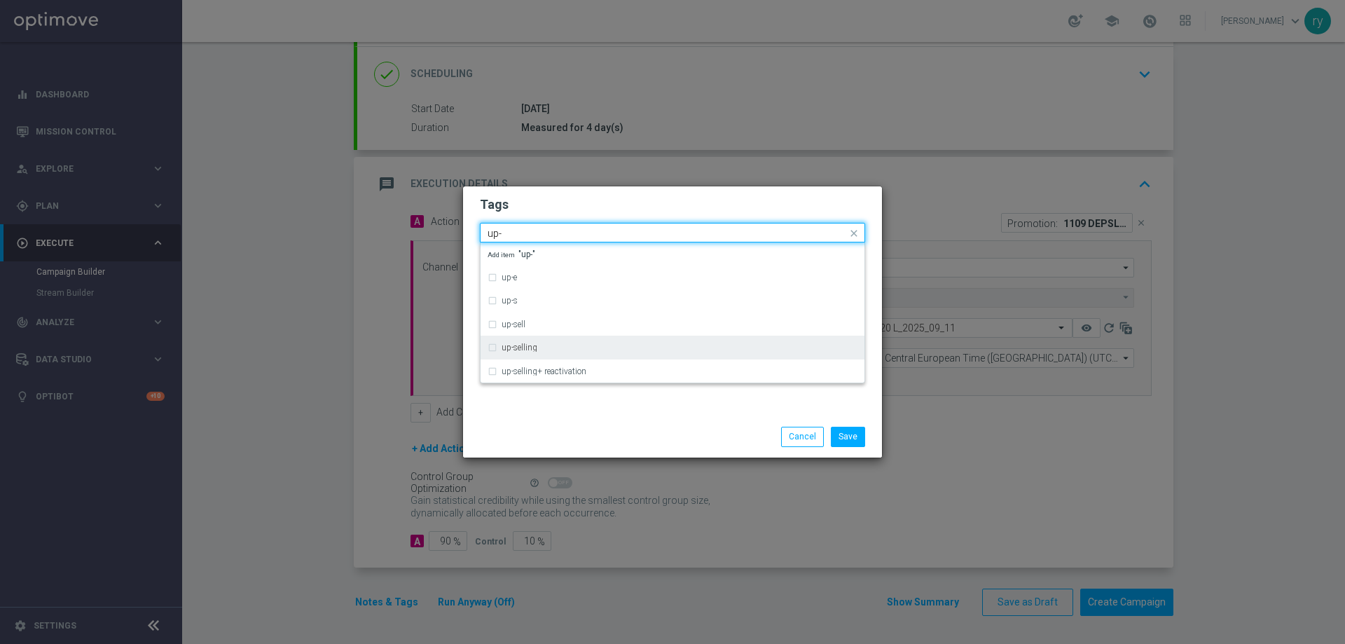
click at [540, 349] on div "up-selling" at bounding box center [679, 347] width 356 height 8
type input "up-"
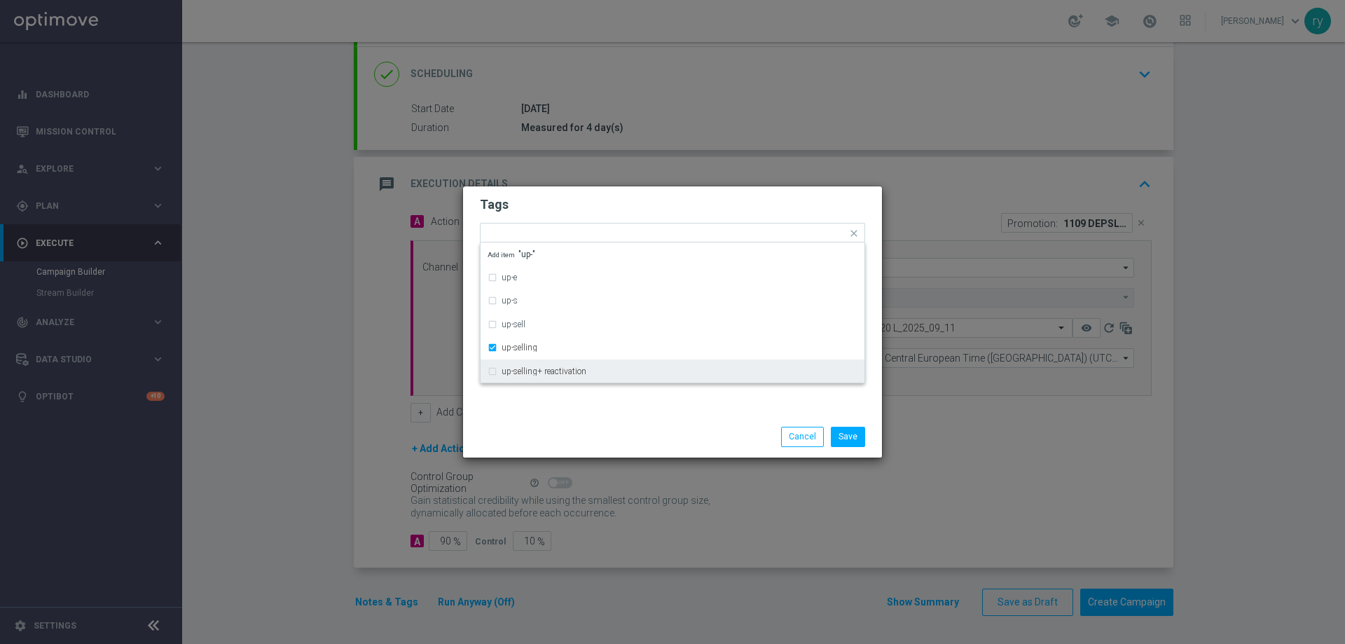
click at [543, 417] on div "Save Cancel" at bounding box center [672, 436] width 419 height 41
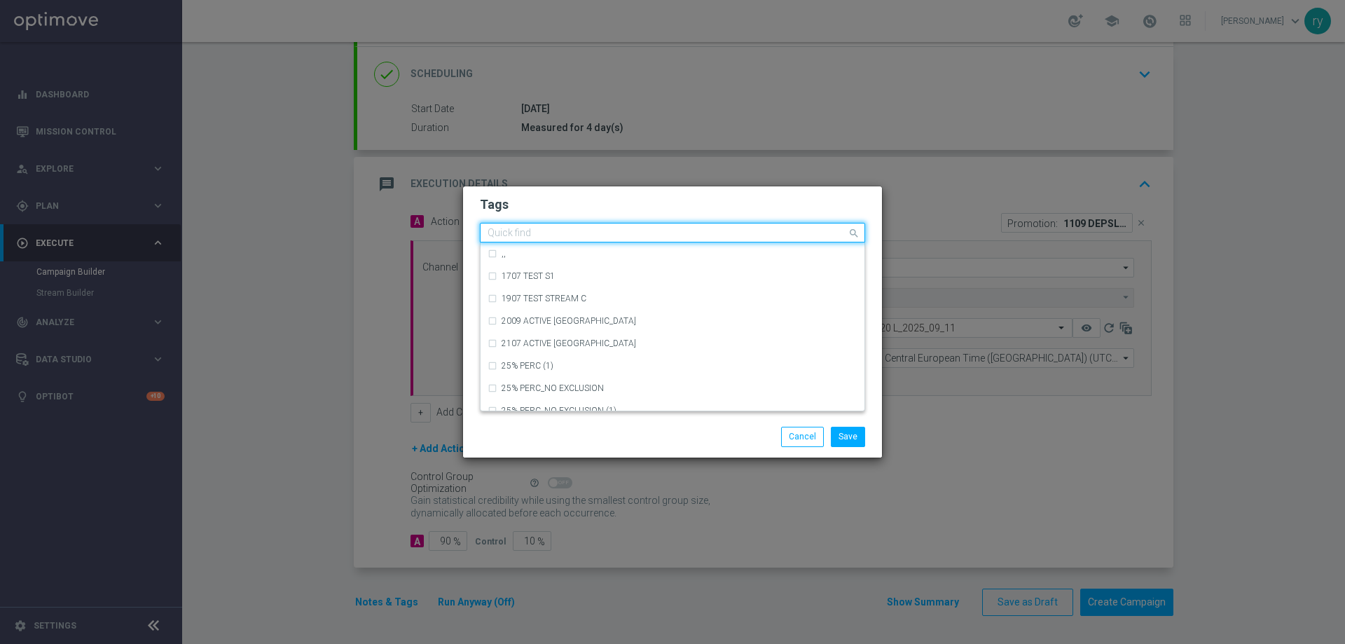
click at [616, 237] on input "text" at bounding box center [666, 234] width 359 height 12
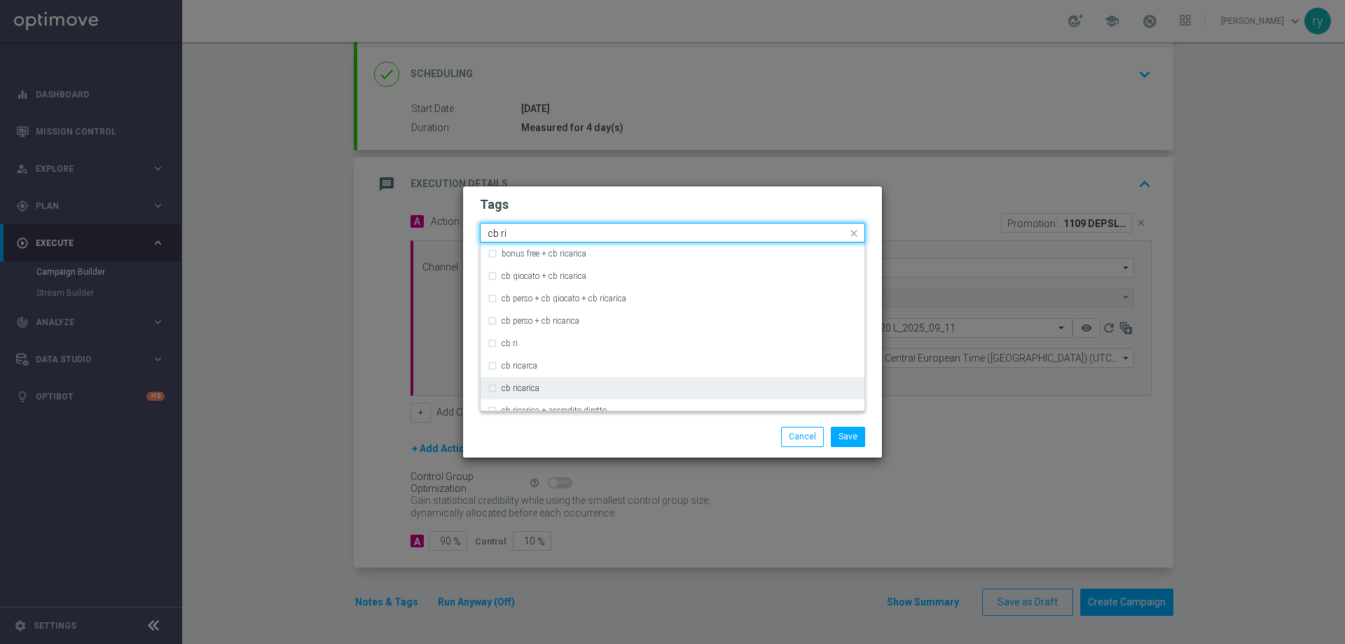
click at [566, 380] on div "cb ricarica" at bounding box center [672, 388] width 370 height 22
type input "cb ri"
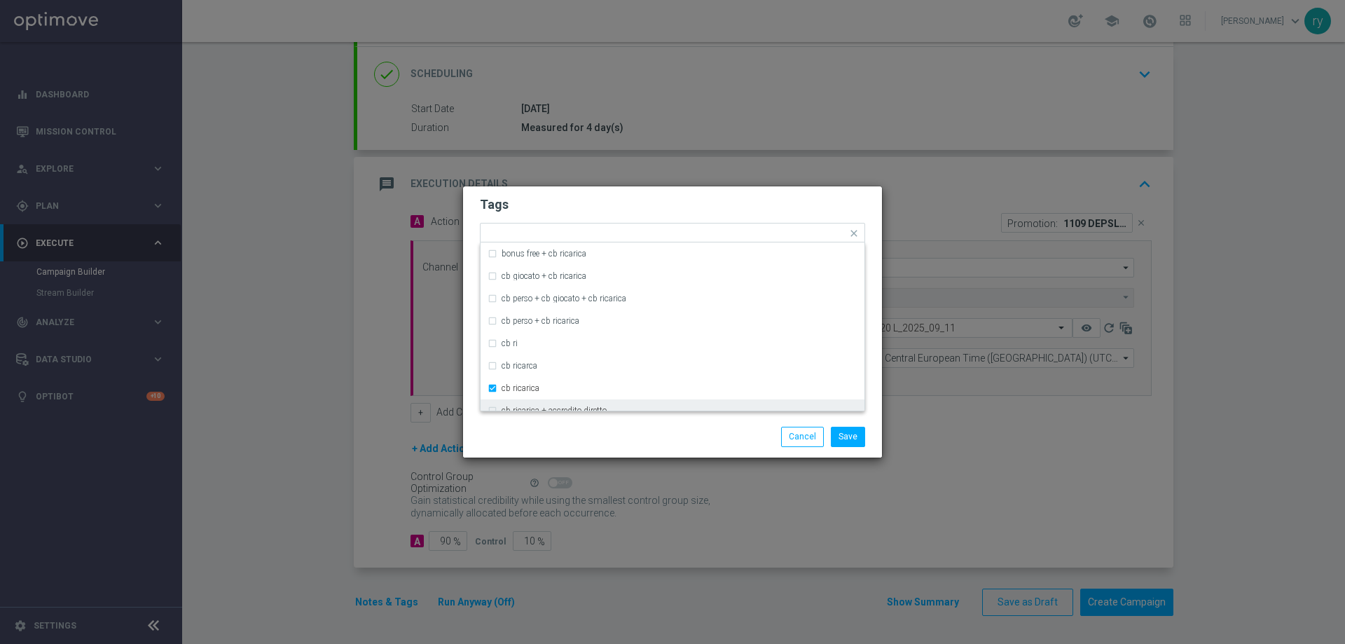
click at [571, 431] on div "Save Cancel" at bounding box center [672, 436] width 406 height 20
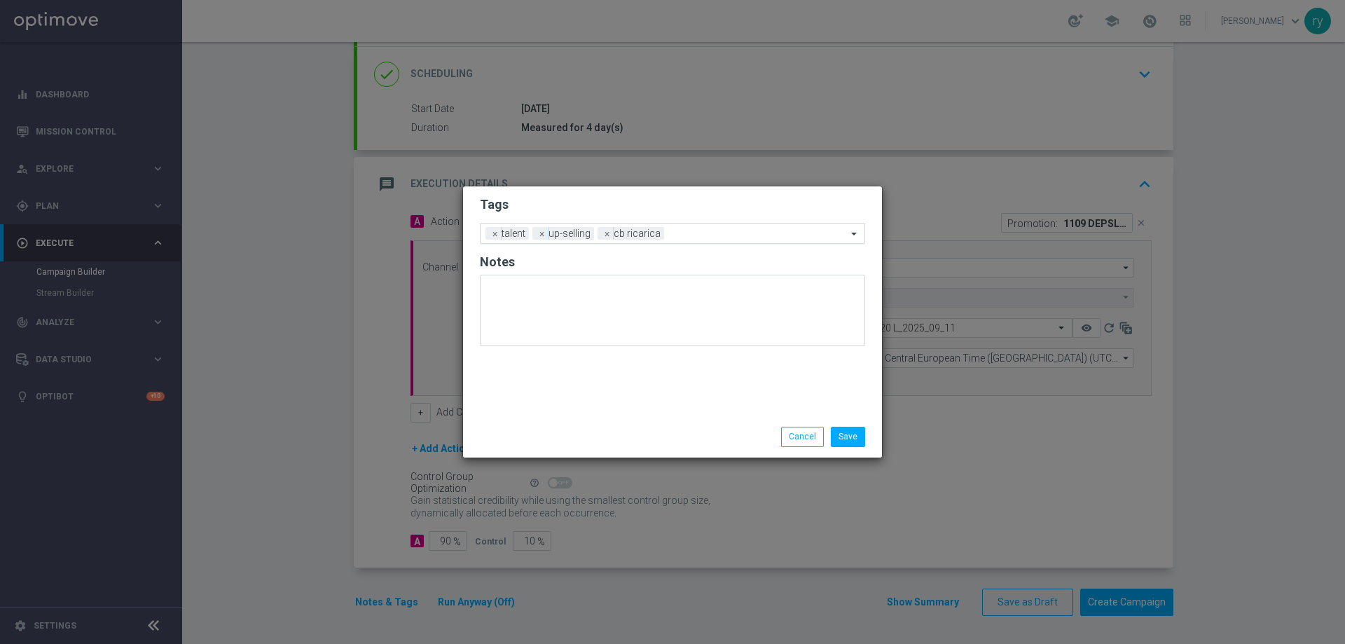
click at [685, 237] on input "text" at bounding box center [757, 234] width 177 height 12
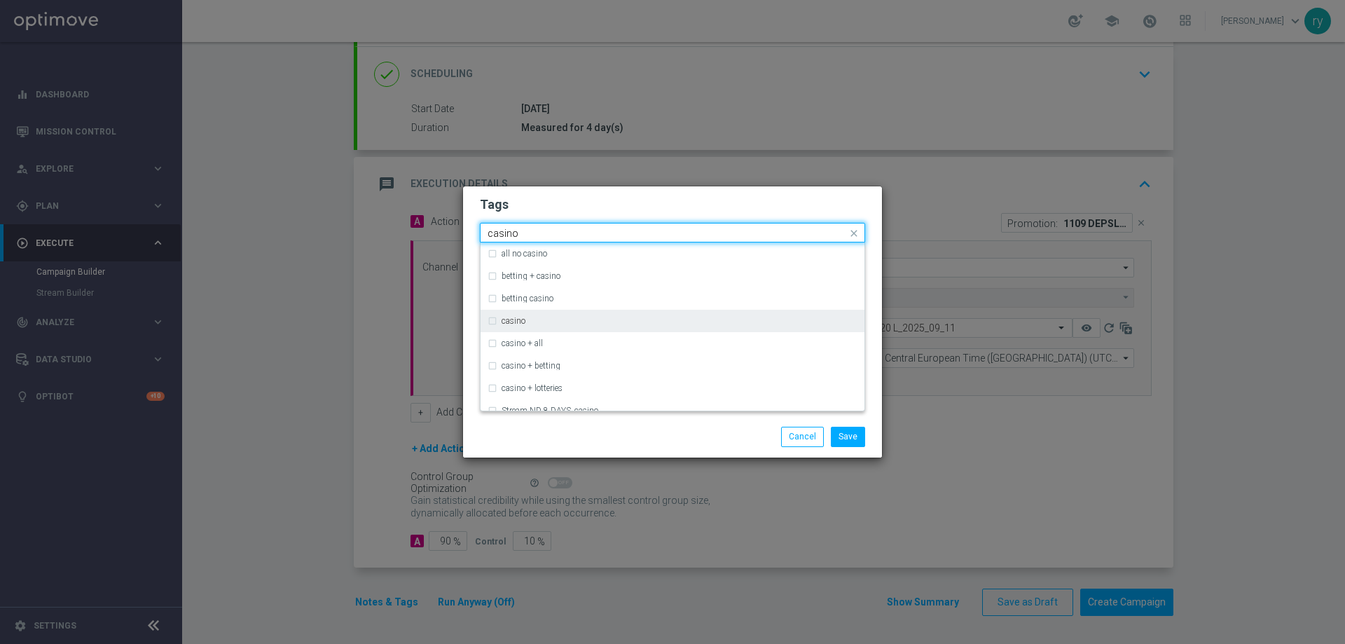
click at [582, 319] on div "casino" at bounding box center [679, 321] width 356 height 8
type input "casino"
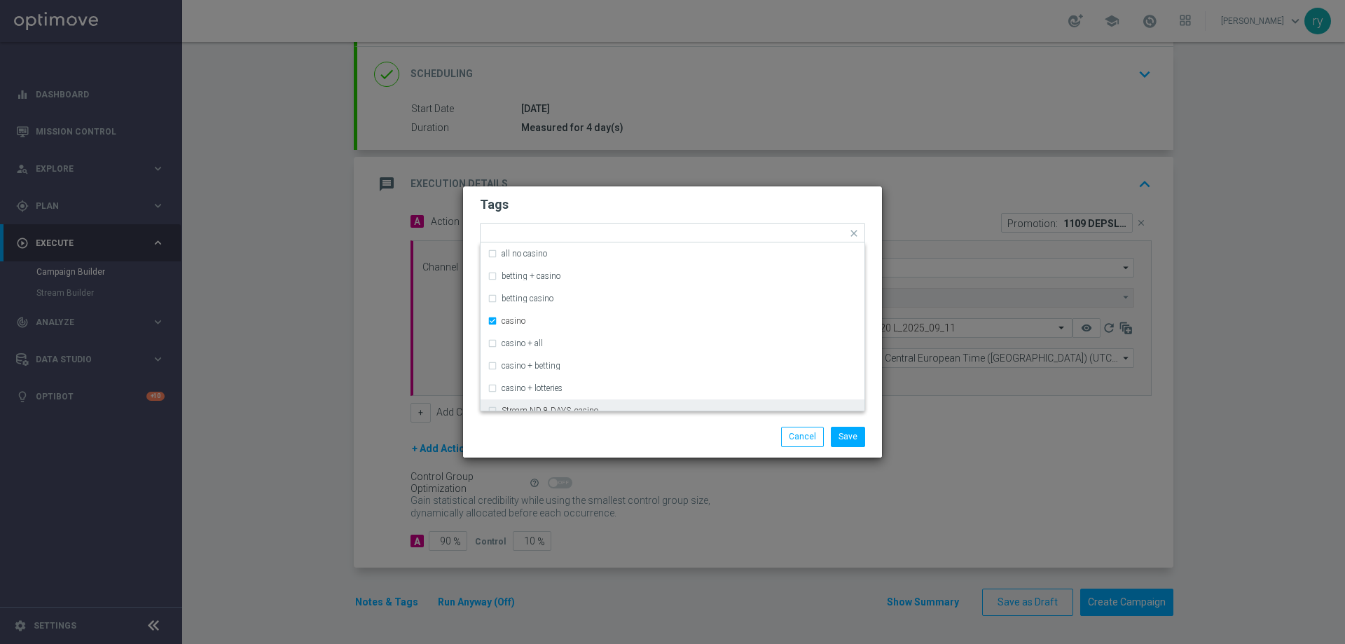
click at [586, 430] on div "Save Cancel" at bounding box center [672, 436] width 406 height 20
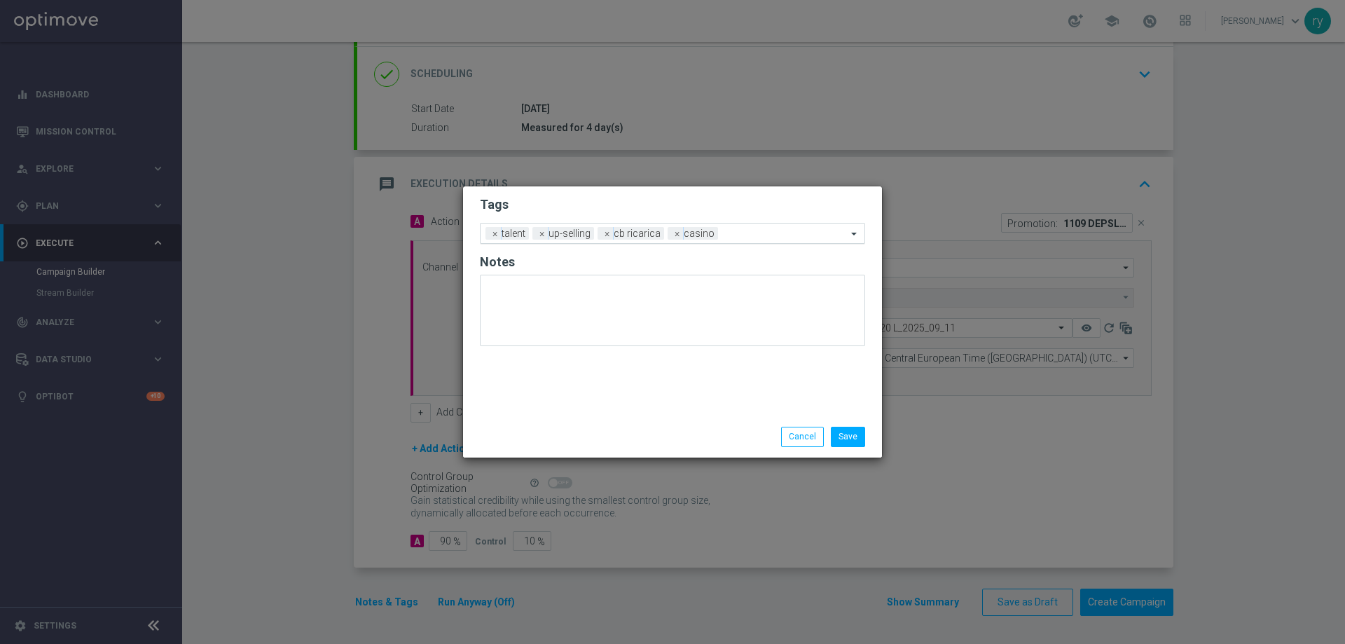
click at [763, 230] on input "text" at bounding box center [784, 234] width 123 height 12
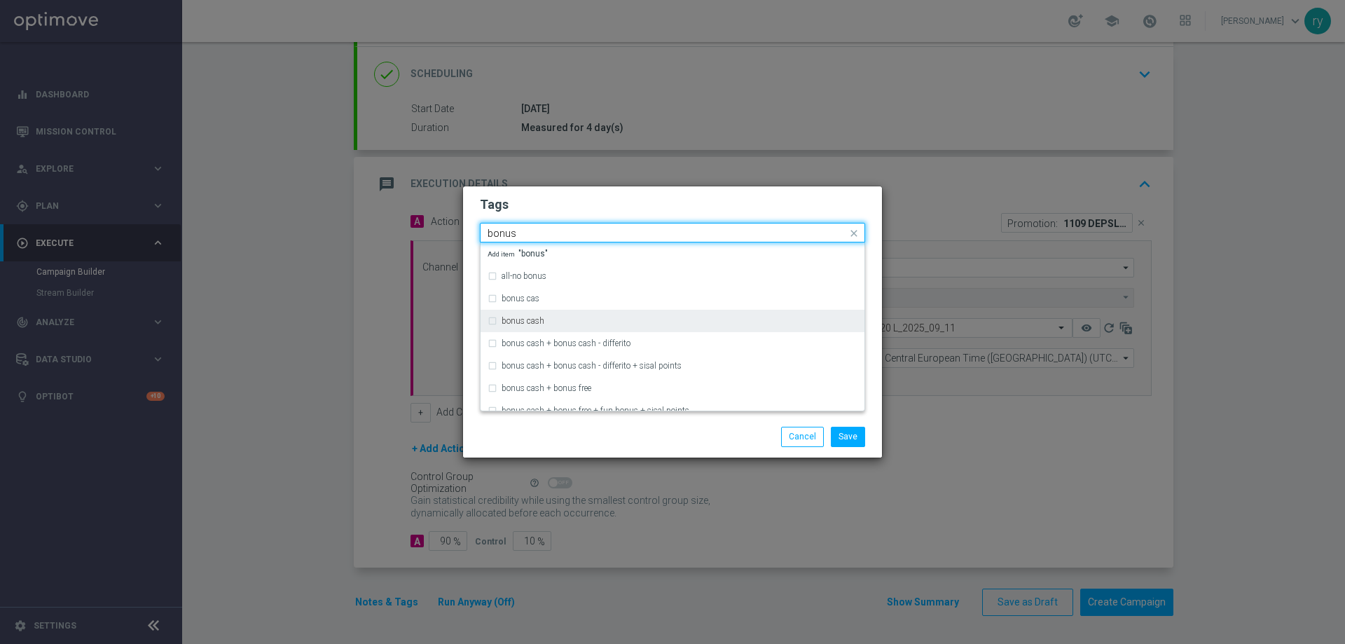
click at [618, 319] on div "bonus cash" at bounding box center [679, 321] width 356 height 8
type input "bonus"
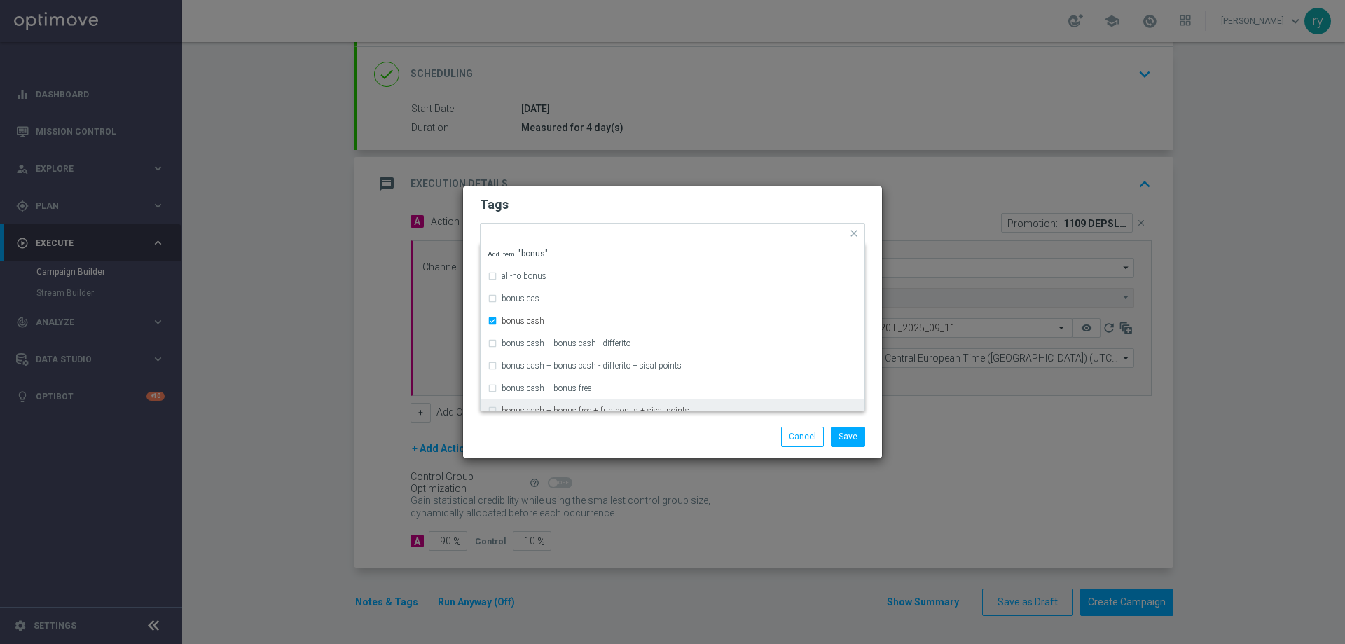
click at [620, 445] on div "Save Cancel" at bounding box center [739, 436] width 271 height 20
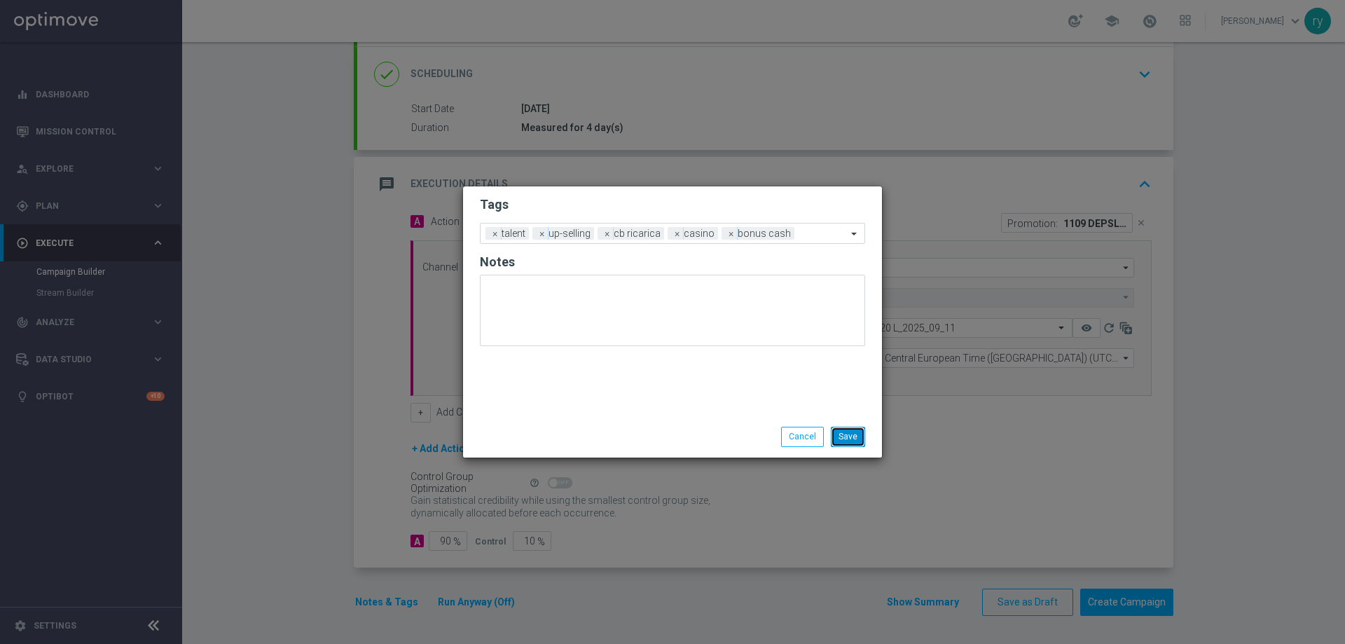
click at [861, 431] on button "Save" at bounding box center [848, 436] width 34 height 20
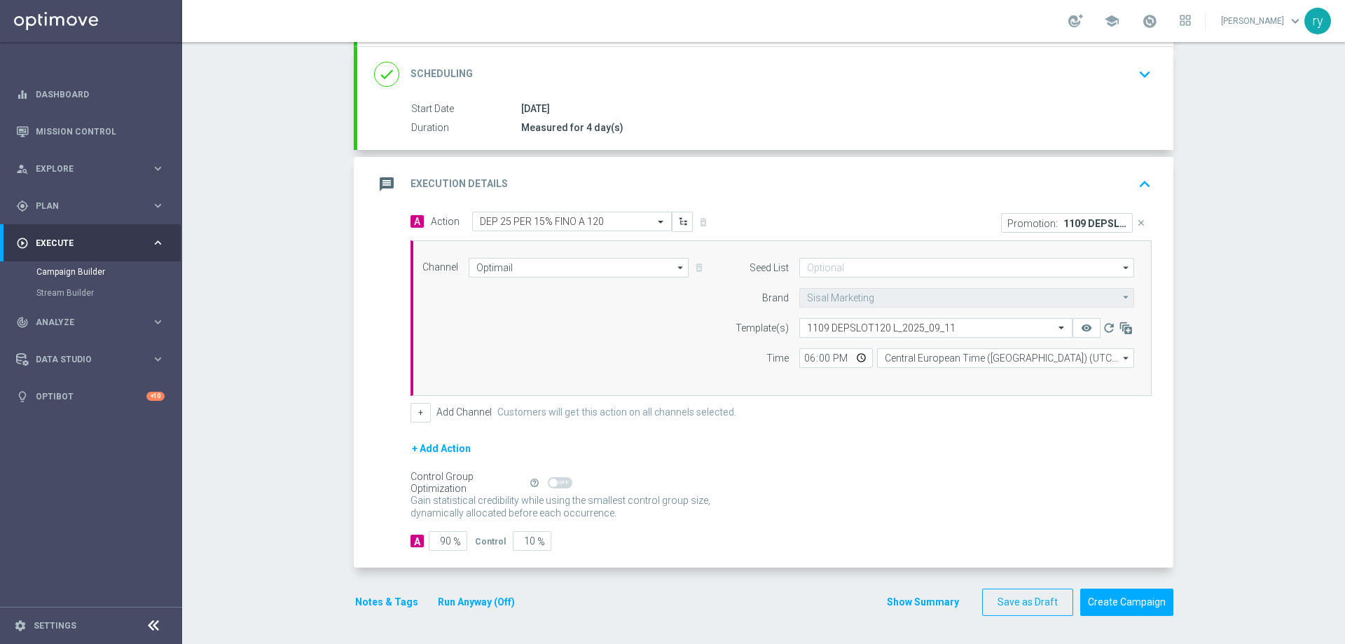
click at [897, 602] on button "Show Summary" at bounding box center [923, 602] width 74 height 16
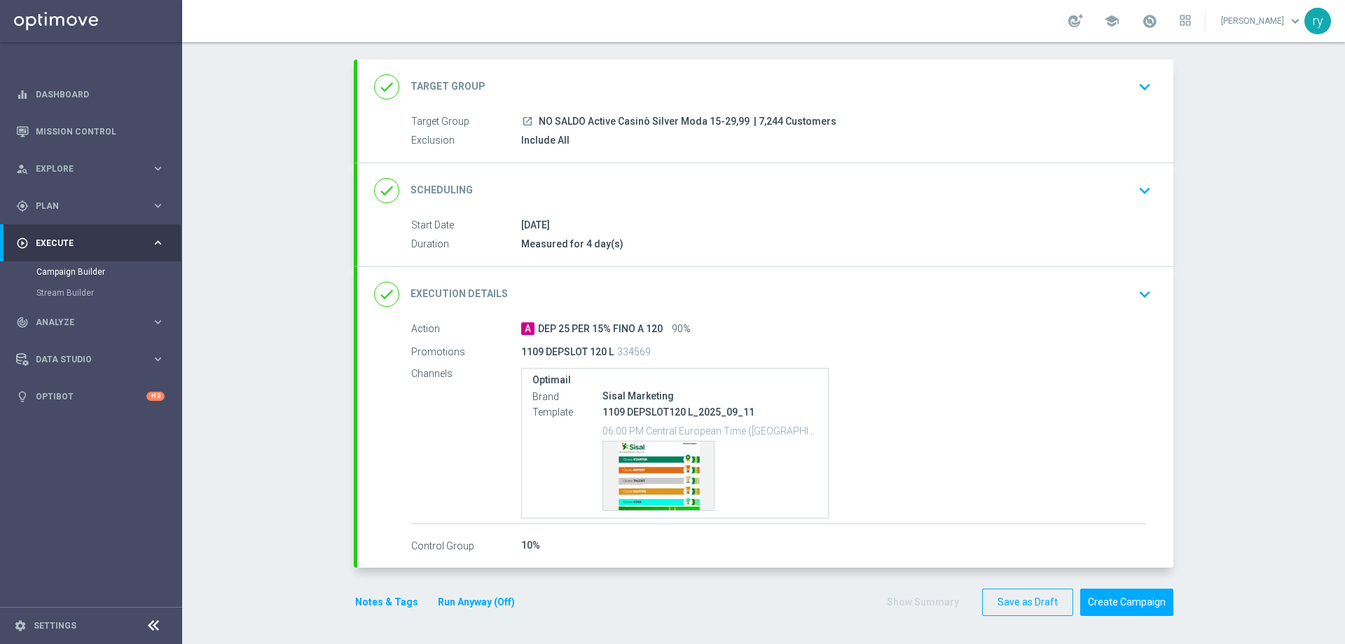
scroll to position [66, 0]
click at [641, 465] on div "Template preview" at bounding box center [658, 475] width 111 height 69
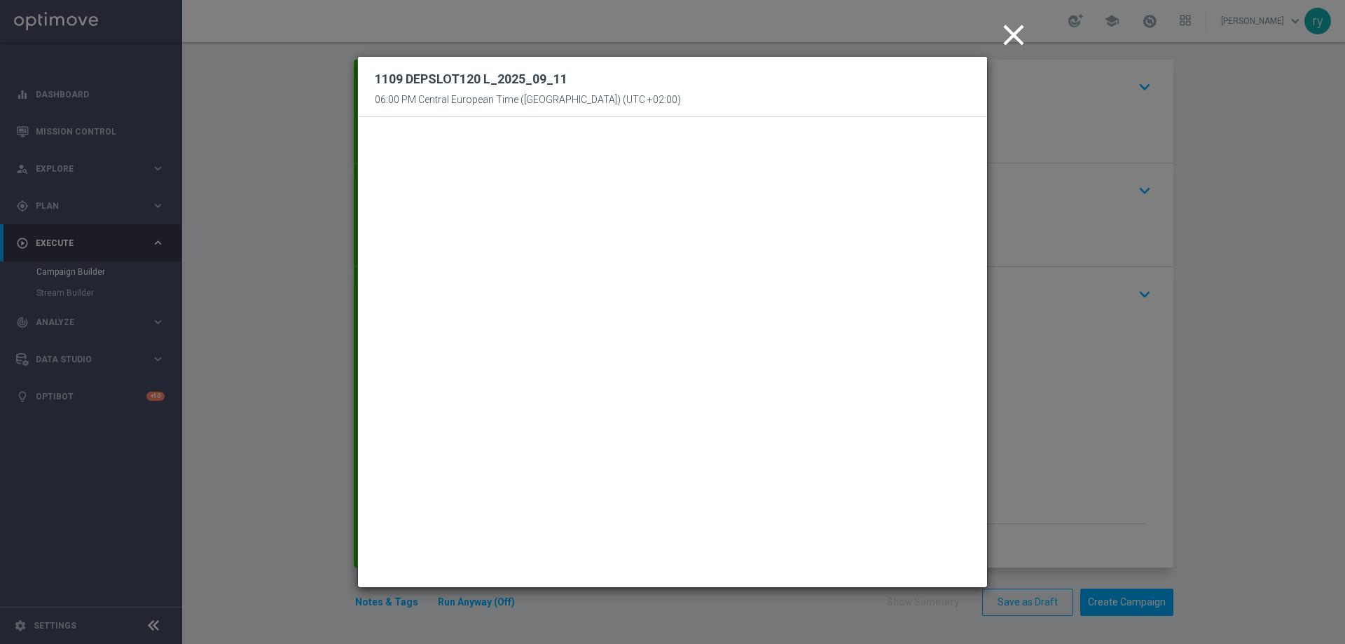
click at [1015, 29] on icon "close" at bounding box center [1013, 35] width 35 height 35
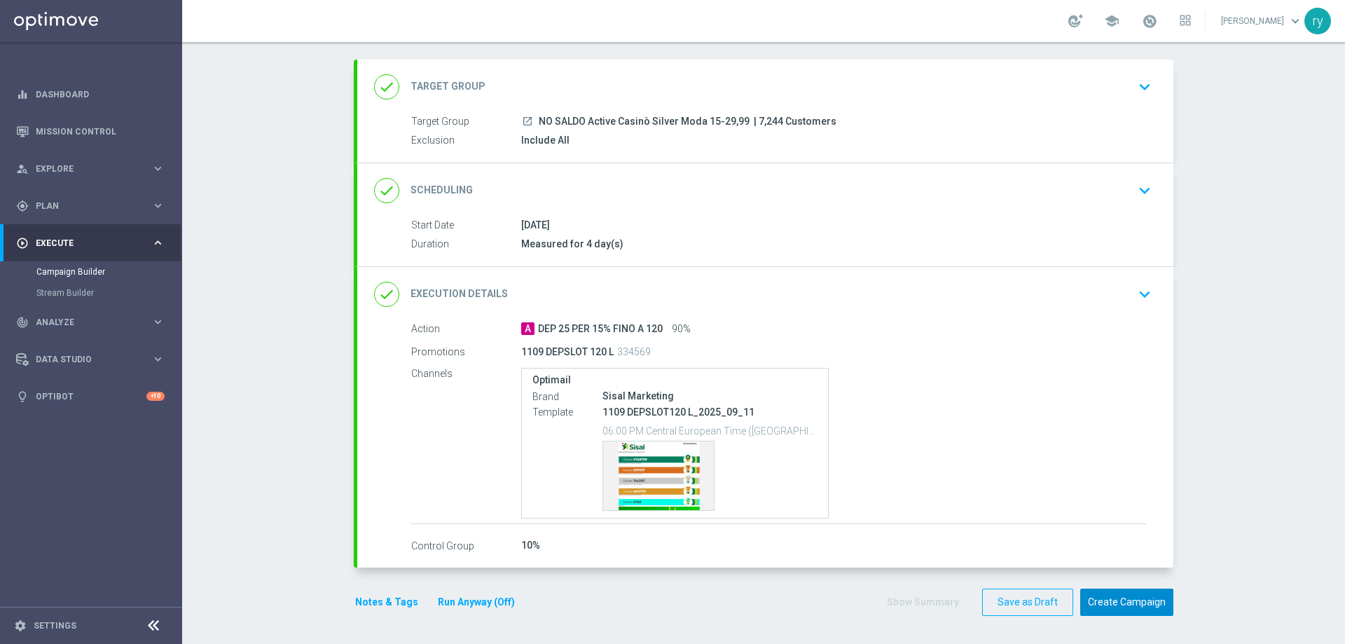
click at [1126, 598] on button "Create Campaign" at bounding box center [1126, 601] width 93 height 27
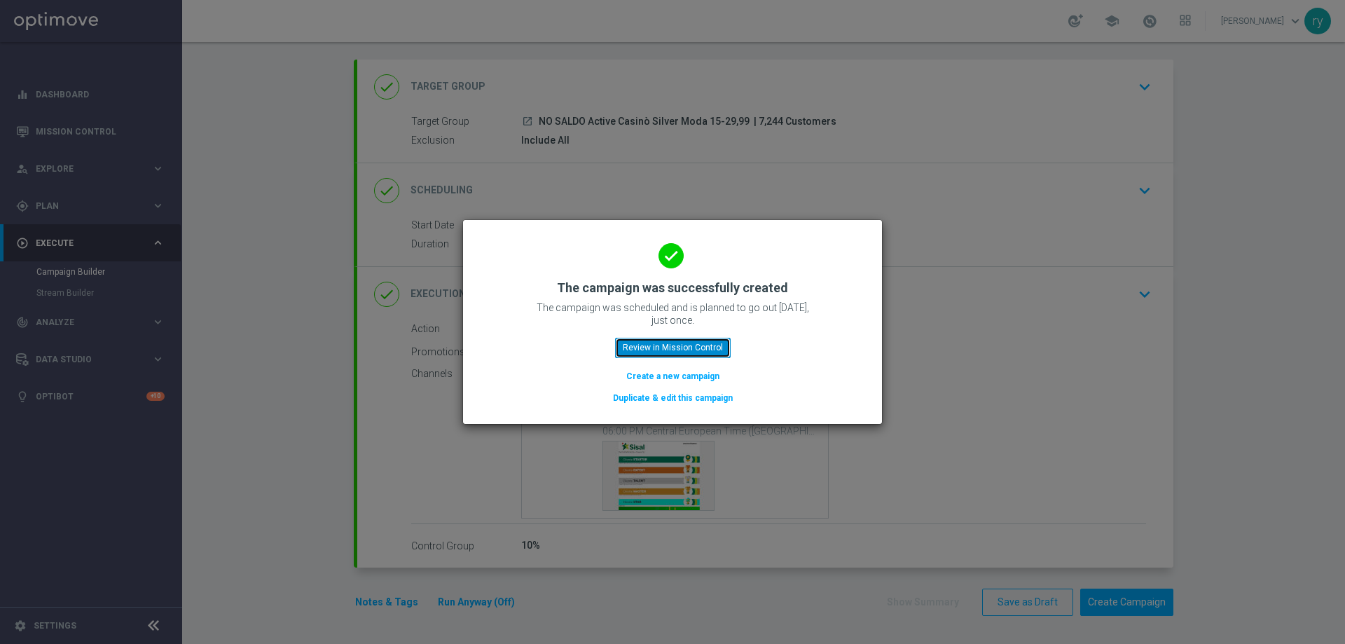
click at [671, 347] on button "Review in Mission Control" at bounding box center [673, 348] width 116 height 20
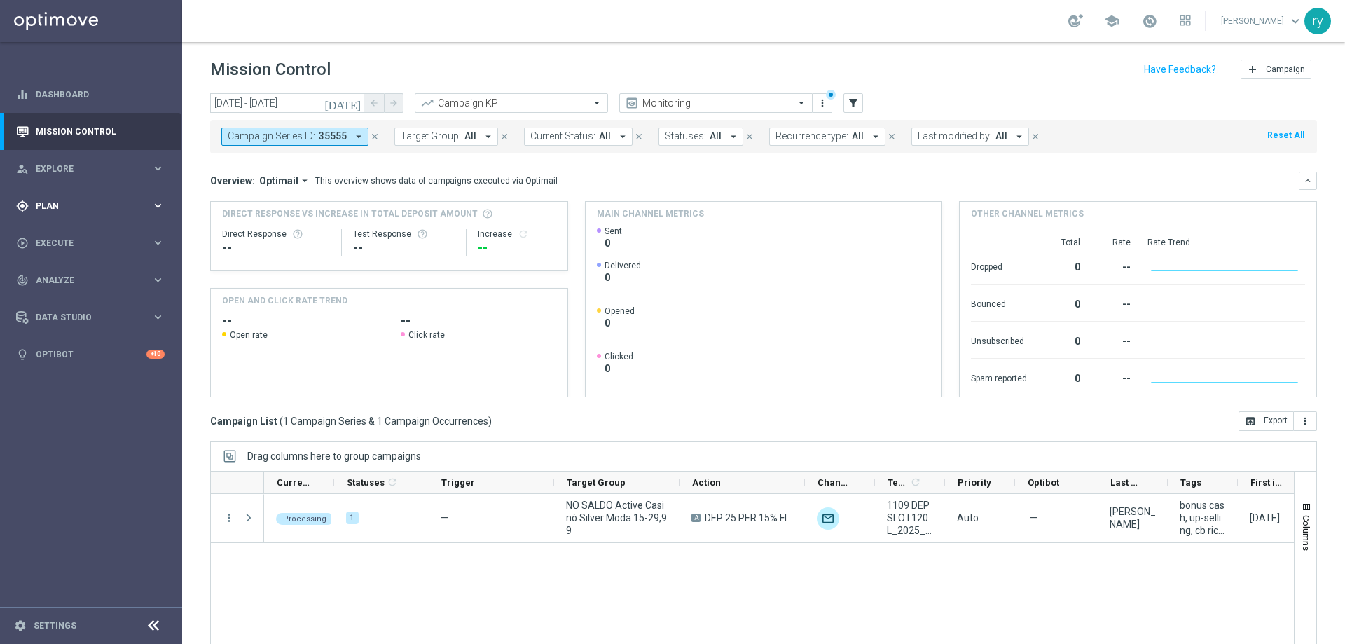
click at [40, 213] on div "gps_fixed Plan keyboard_arrow_right" at bounding box center [90, 205] width 181 height 37
click at [82, 292] on link "Optimail" at bounding box center [94, 297] width 102 height 11
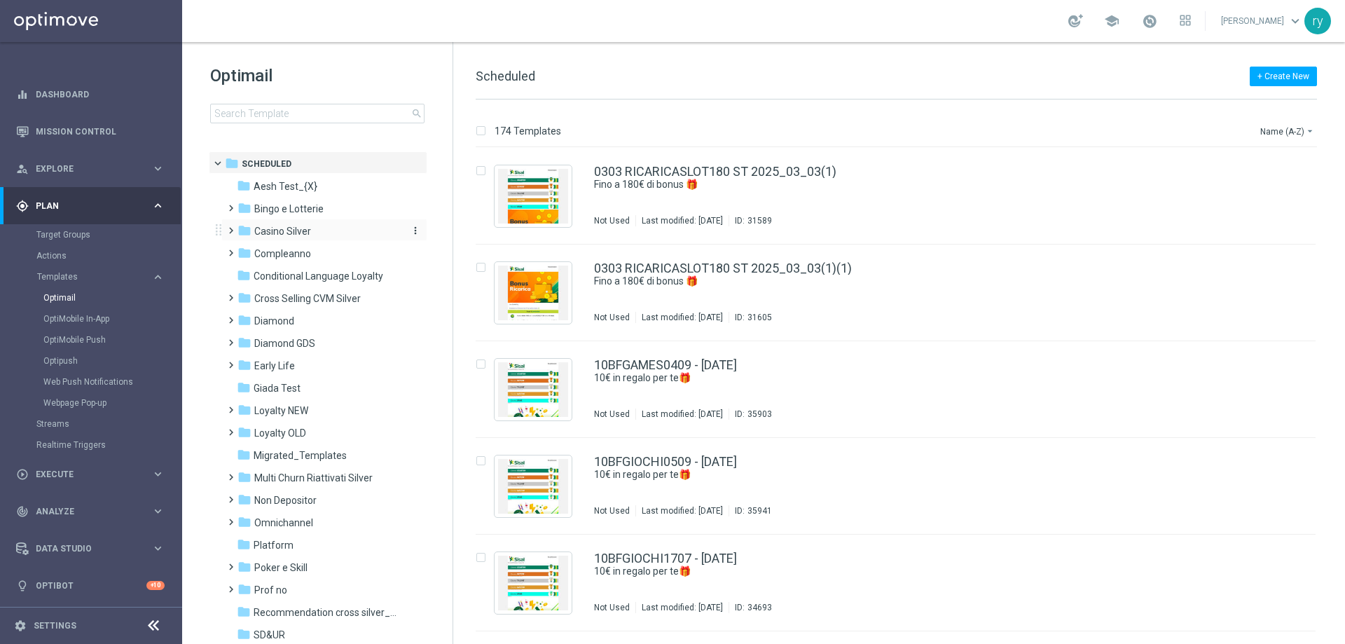
click at [308, 230] on span "Casino Silver" at bounding box center [282, 231] width 57 height 13
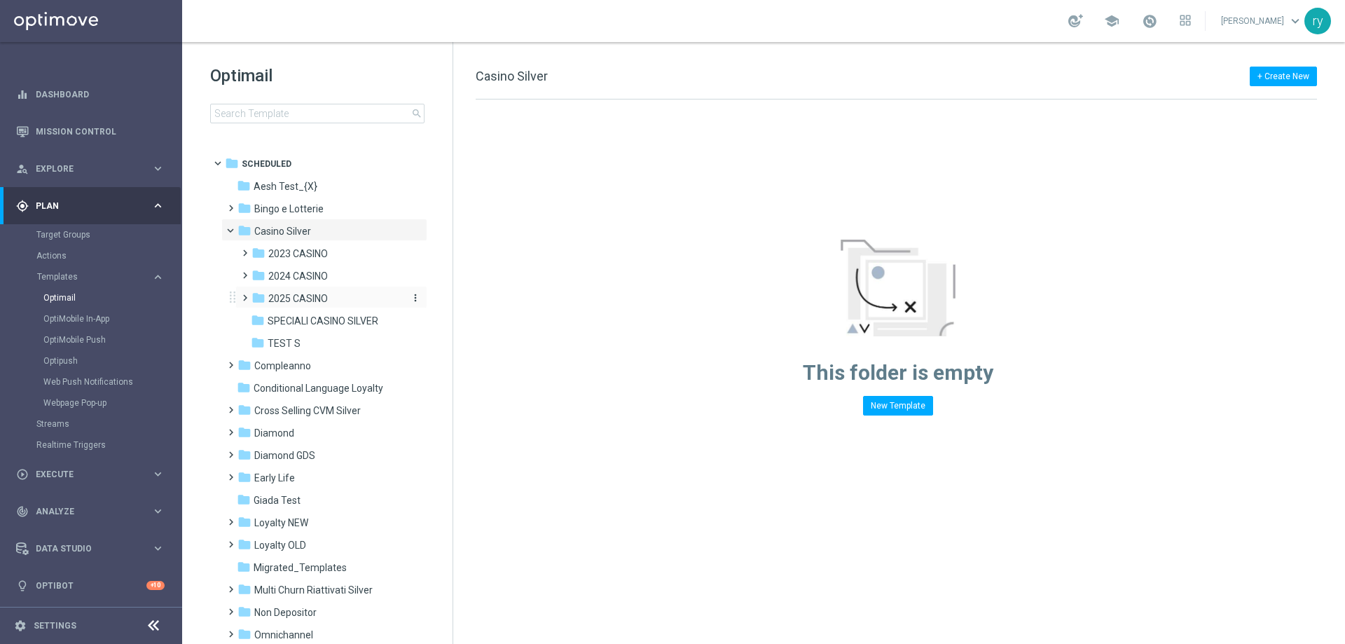
click at [319, 299] on span "2025 CASINO" at bounding box center [298, 298] width 60 height 13
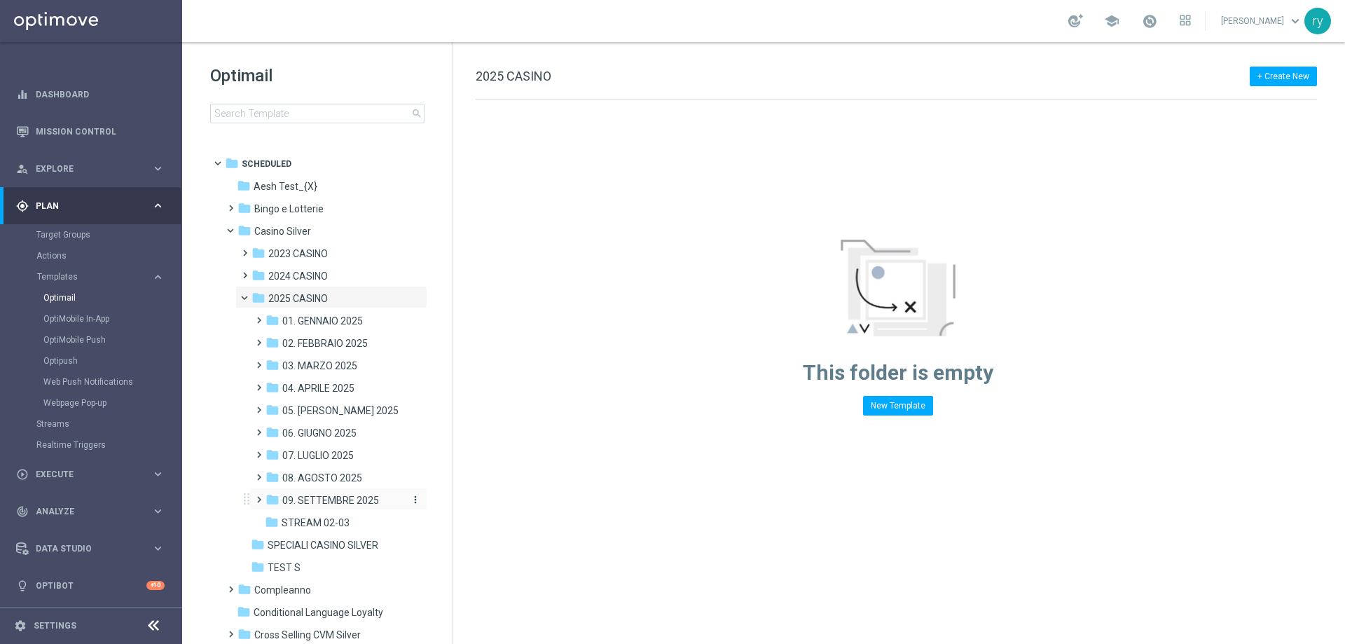
click at [340, 494] on span "09. SETTEMBRE 2025" at bounding box center [330, 500] width 97 height 13
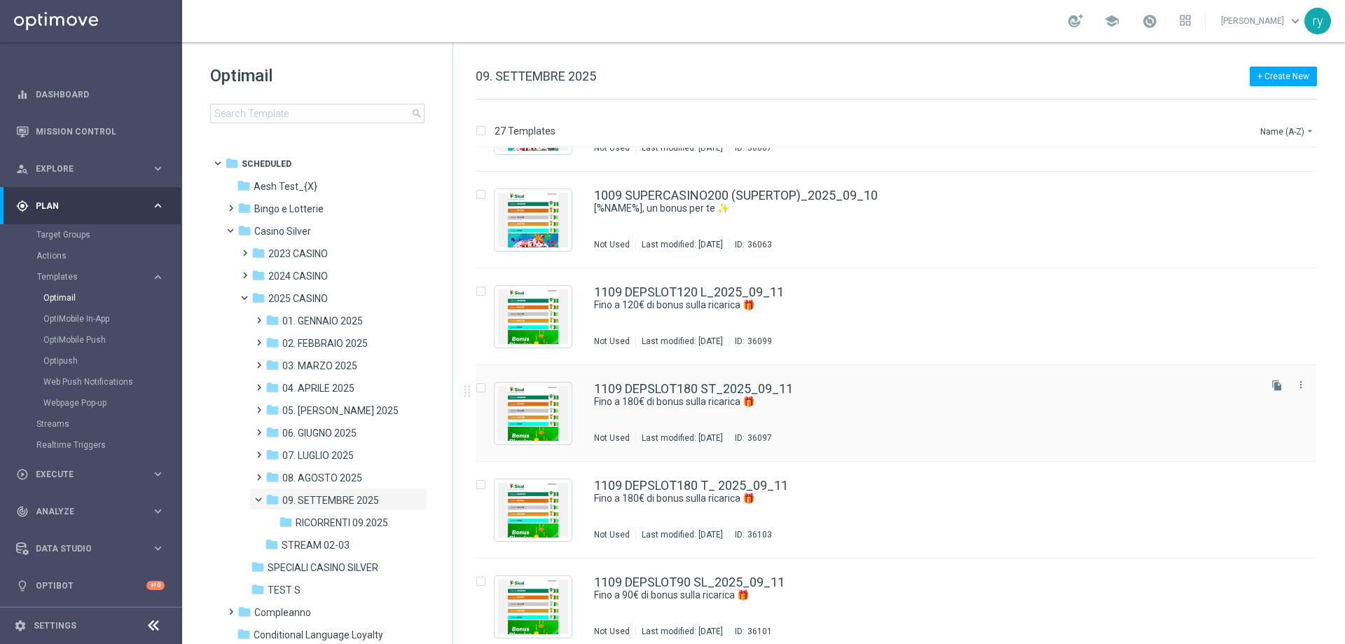
scroll to position [2113, 0]
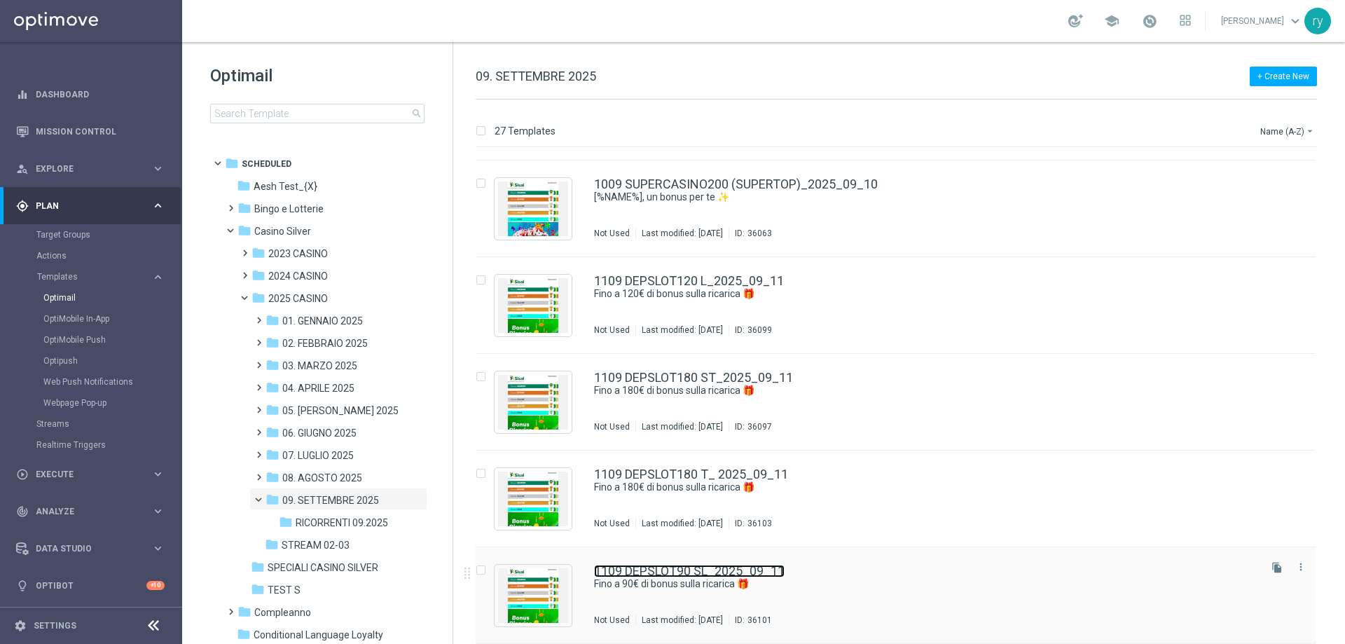
click at [696, 565] on link "1109 DEPSLOT90 SL_2025_09_11" at bounding box center [689, 570] width 190 height 13
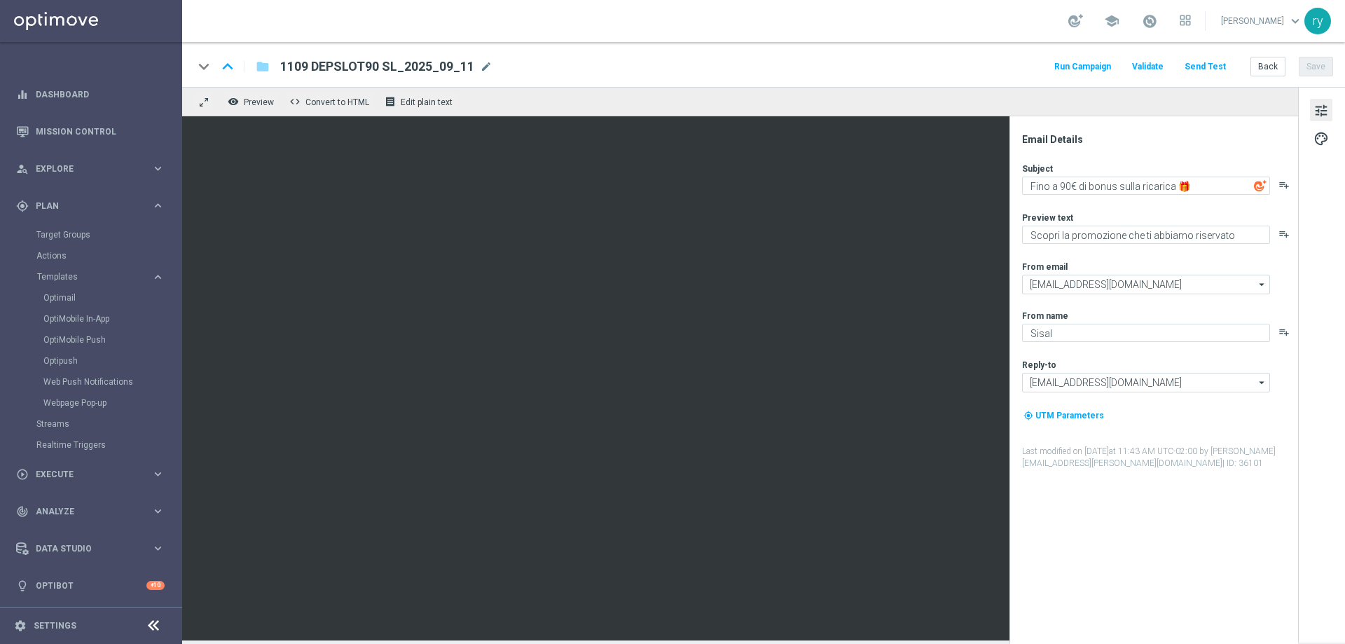
click at [1085, 60] on button "Run Campaign" at bounding box center [1082, 66] width 61 height 19
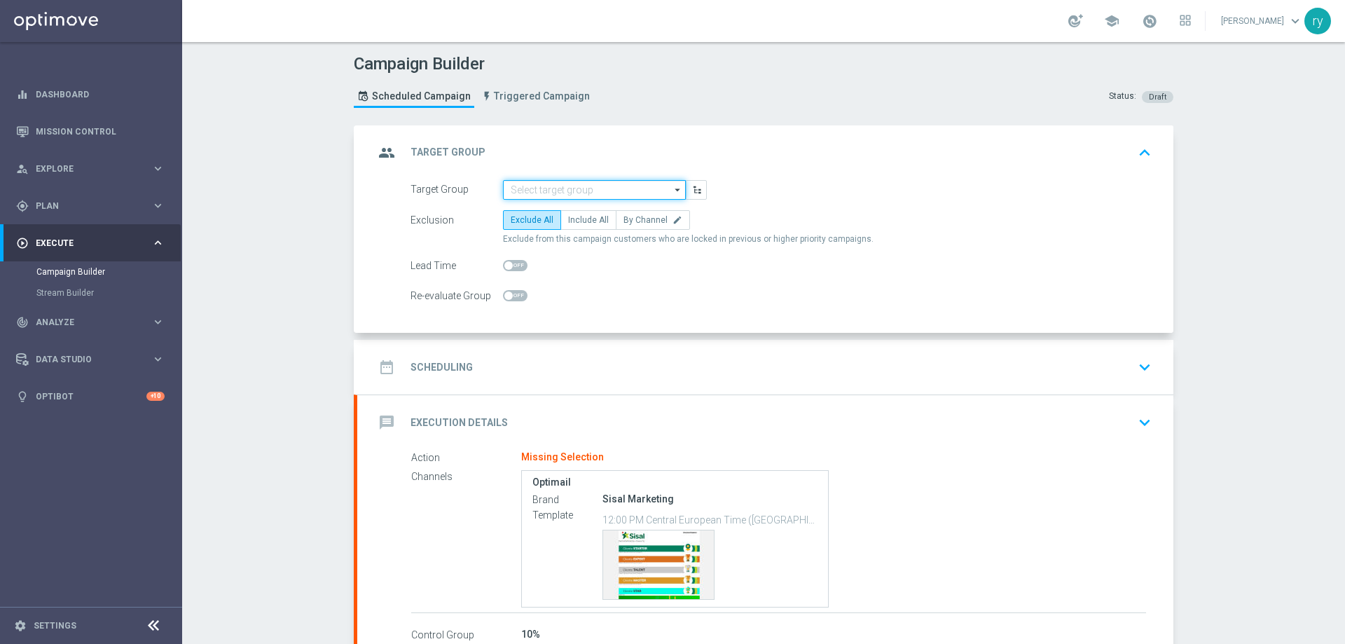
click at [530, 193] on input at bounding box center [594, 190] width 183 height 20
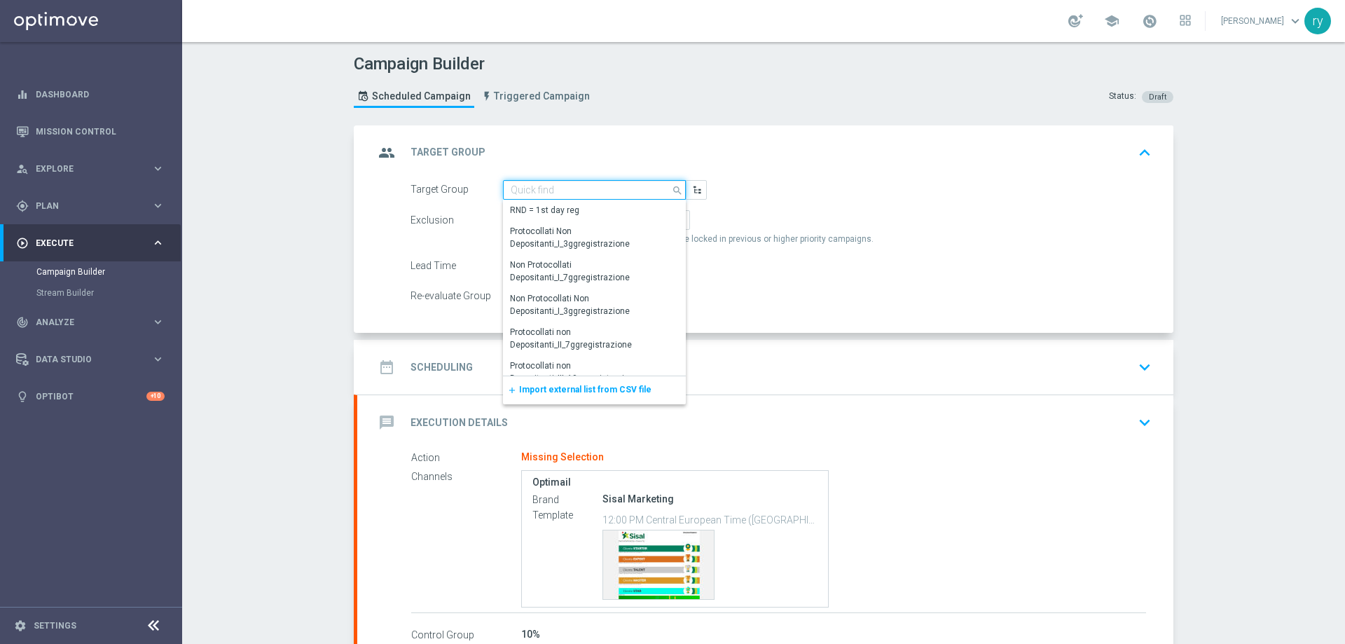
paste input "NO SALDO Active Casinò Silver Moda 0-15€"
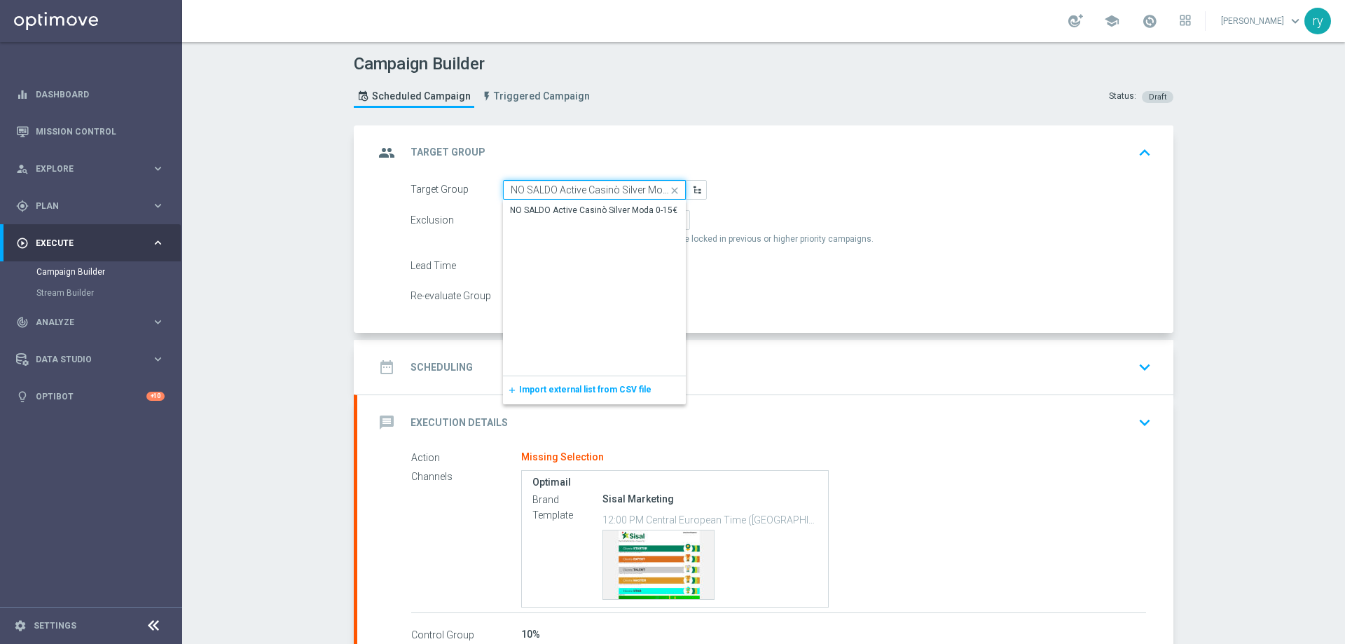
scroll to position [0, 26]
click at [532, 200] on div "NO SALDO Active Casinò Silver Moda 0-15€" at bounding box center [594, 210] width 183 height 21
type input "NO SALDO Active Casinò Silver Moda 0-15€"
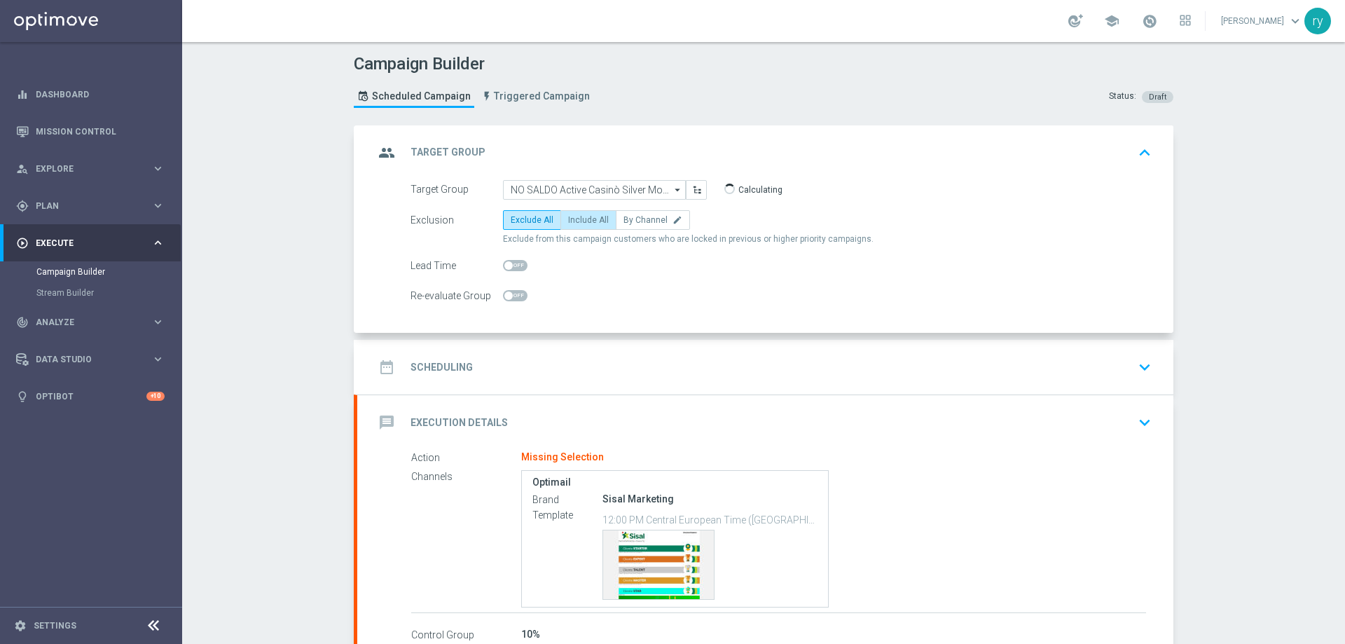
click at [582, 221] on span "Include All" at bounding box center [588, 220] width 41 height 10
click at [577, 221] on input "Include All" at bounding box center [572, 222] width 9 height 9
radio input "true"
click at [558, 356] on div "date_range Scheduling keyboard_arrow_down" at bounding box center [765, 367] width 782 height 27
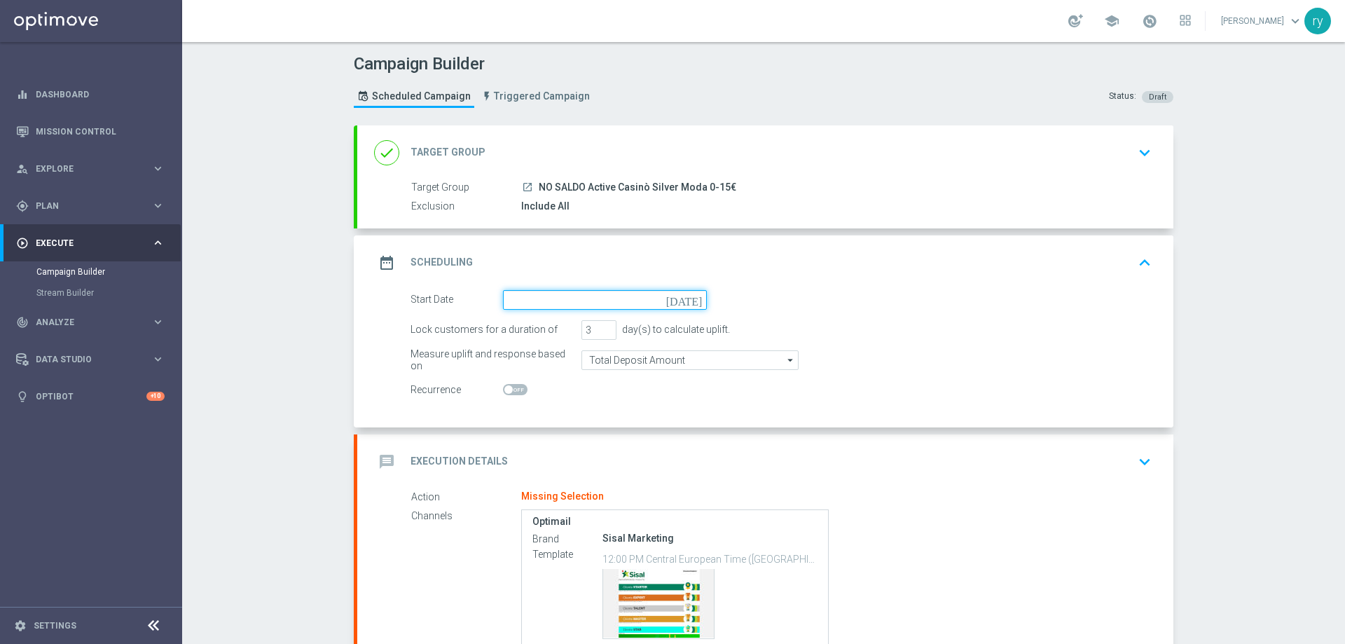
click at [545, 294] on input at bounding box center [605, 300] width 204 height 20
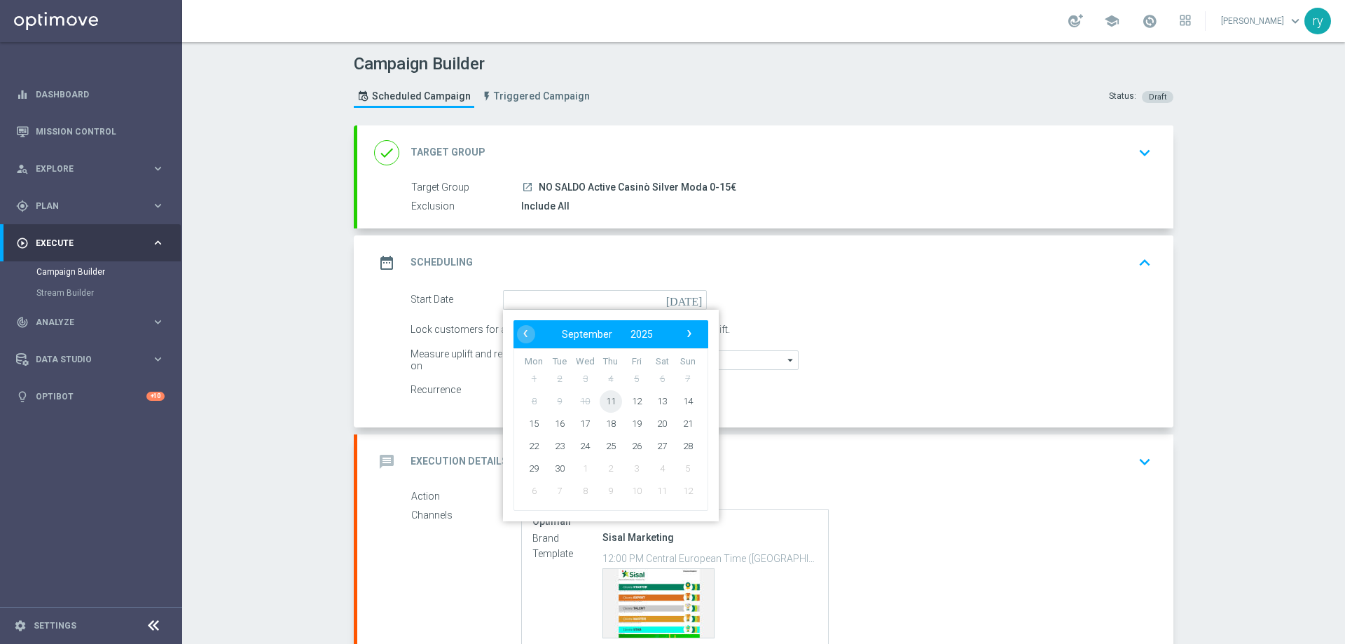
click at [606, 398] on span "11" at bounding box center [610, 400] width 22 height 22
type input "[DATE]"
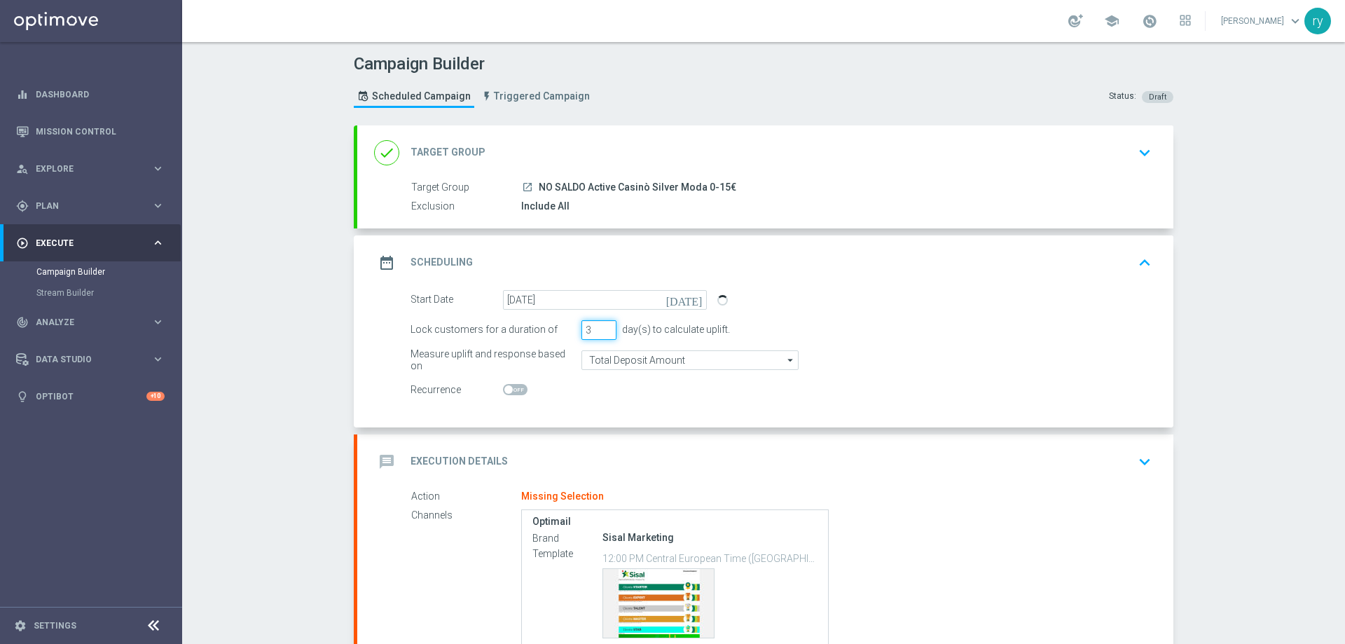
click at [609, 328] on input "3" at bounding box center [598, 330] width 35 height 20
type input "4"
click at [606, 325] on input "4" at bounding box center [598, 330] width 35 height 20
click at [583, 398] on div at bounding box center [605, 390] width 204 height 20
click at [565, 463] on div "message Execution Details keyboard_arrow_down" at bounding box center [765, 461] width 782 height 27
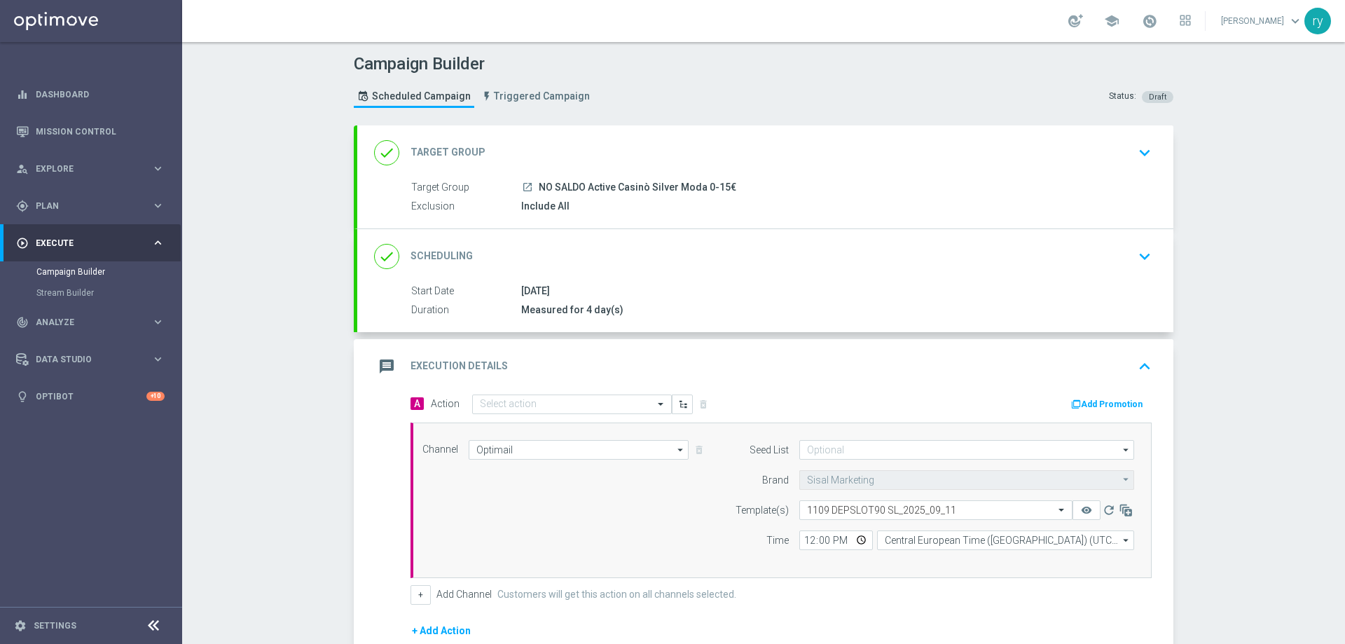
click at [1083, 403] on button "Add Promotion" at bounding box center [1108, 403] width 78 height 15
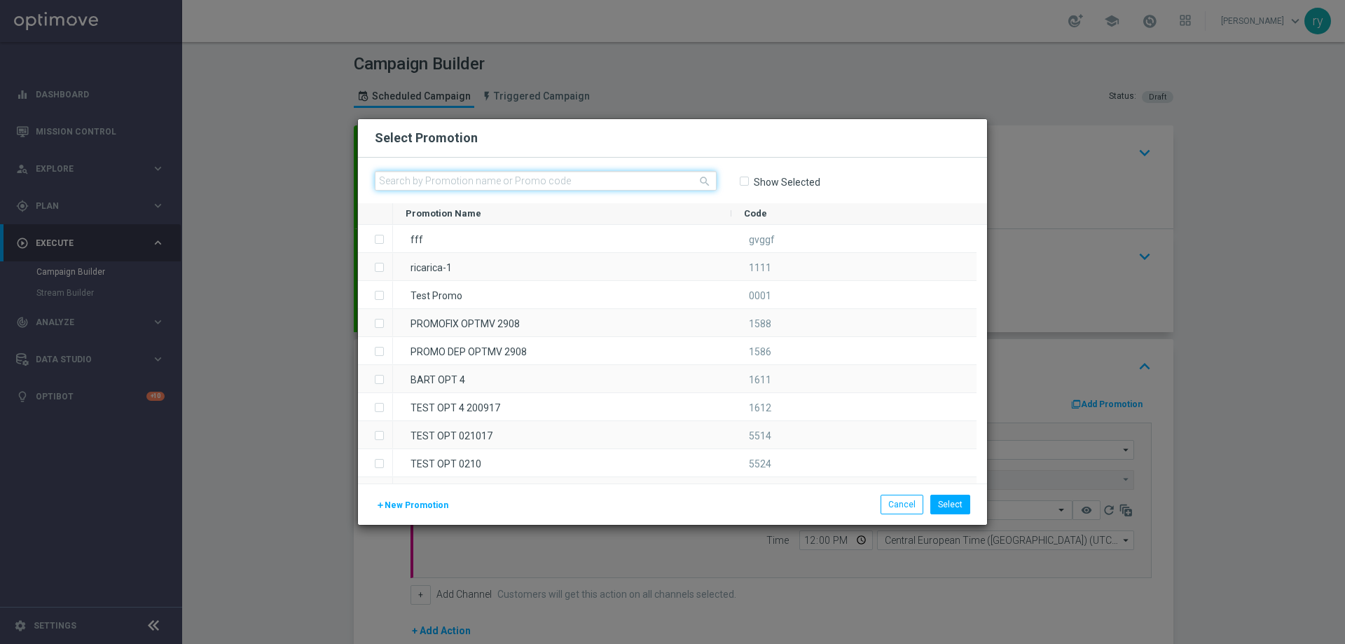
click at [411, 174] on input "text" at bounding box center [546, 181] width 342 height 20
paste input "334570"
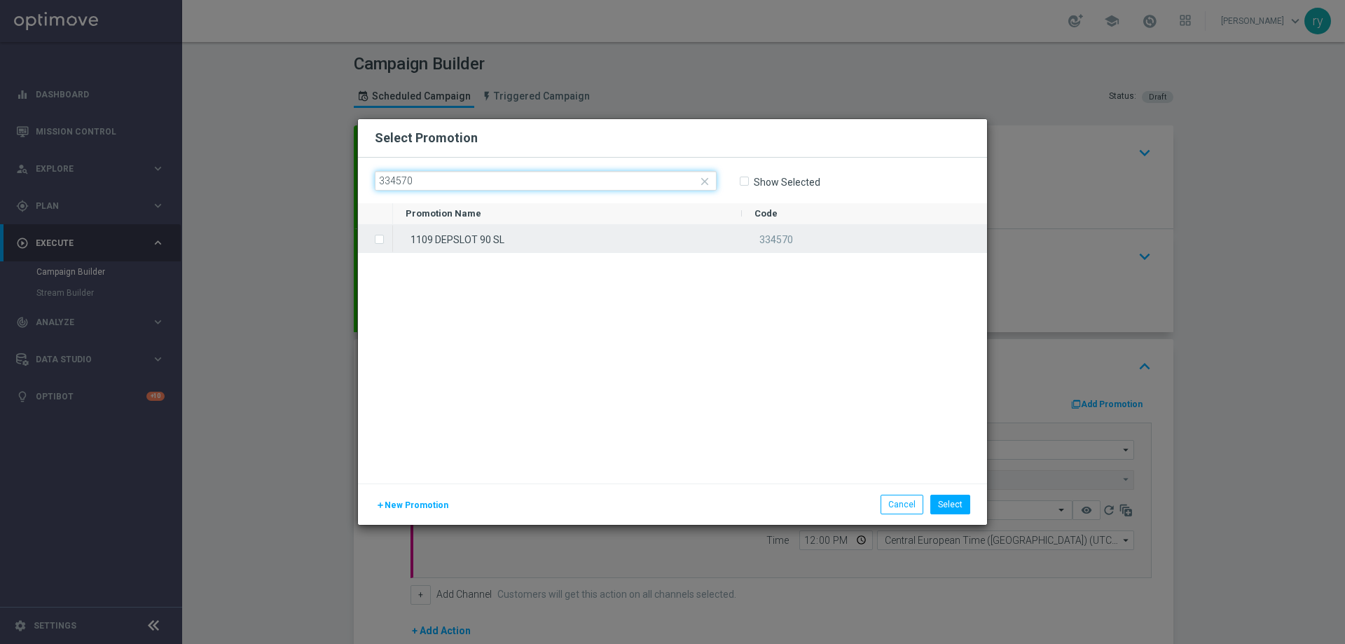
type input "334570"
click at [422, 243] on div "1109 DEPSLOT 90 SL" at bounding box center [567, 238] width 349 height 27
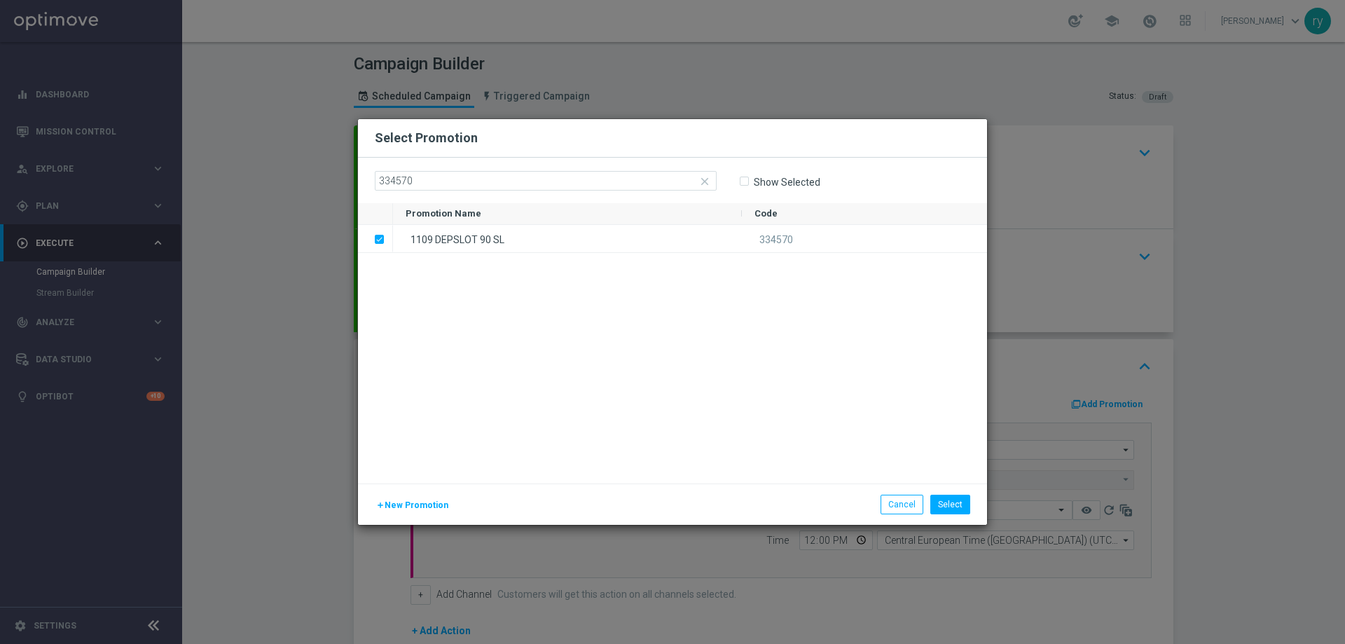
drag, startPoint x: 495, startPoint y: 346, endPoint x: 503, endPoint y: 348, distance: 8.0
click at [496, 346] on div "1109 DEPSLOT 90 SL 334570" at bounding box center [690, 354] width 594 height 258
click at [955, 507] on button "Select" at bounding box center [950, 504] width 40 height 20
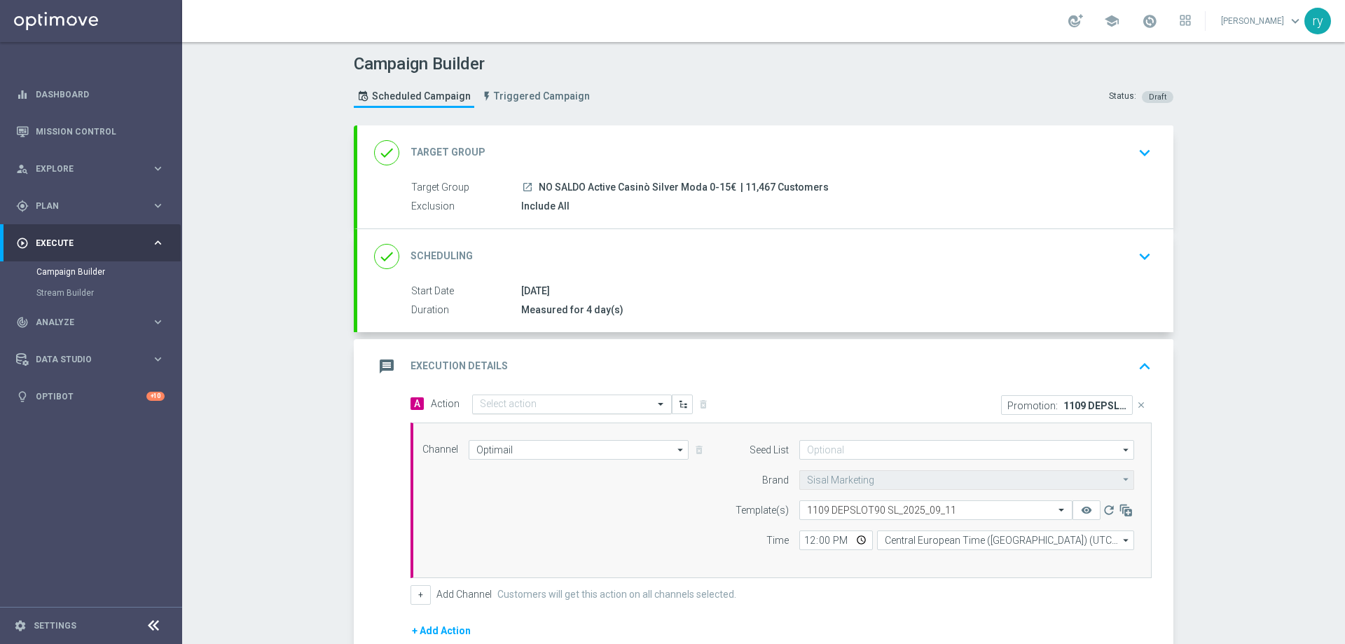
click at [511, 408] on input "text" at bounding box center [558, 404] width 156 height 12
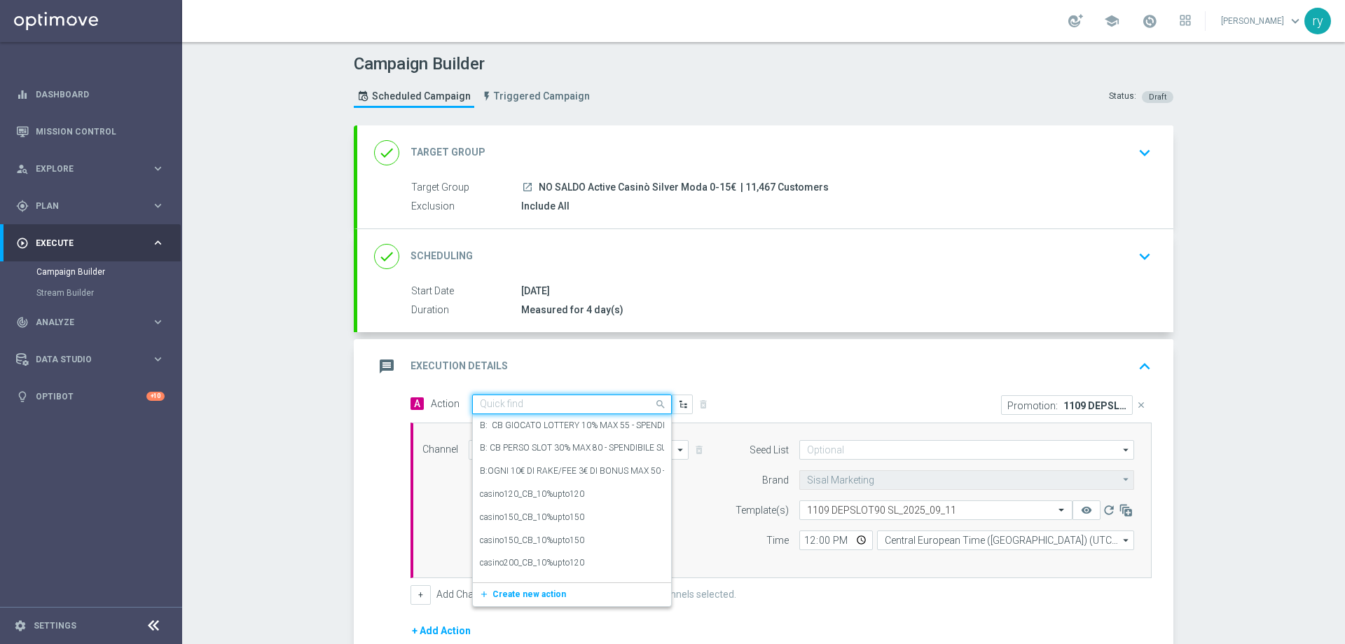
paste input "dep 20€ per 15% fino a 90€"
type input "dep 20€ per 15% fino a 90€"
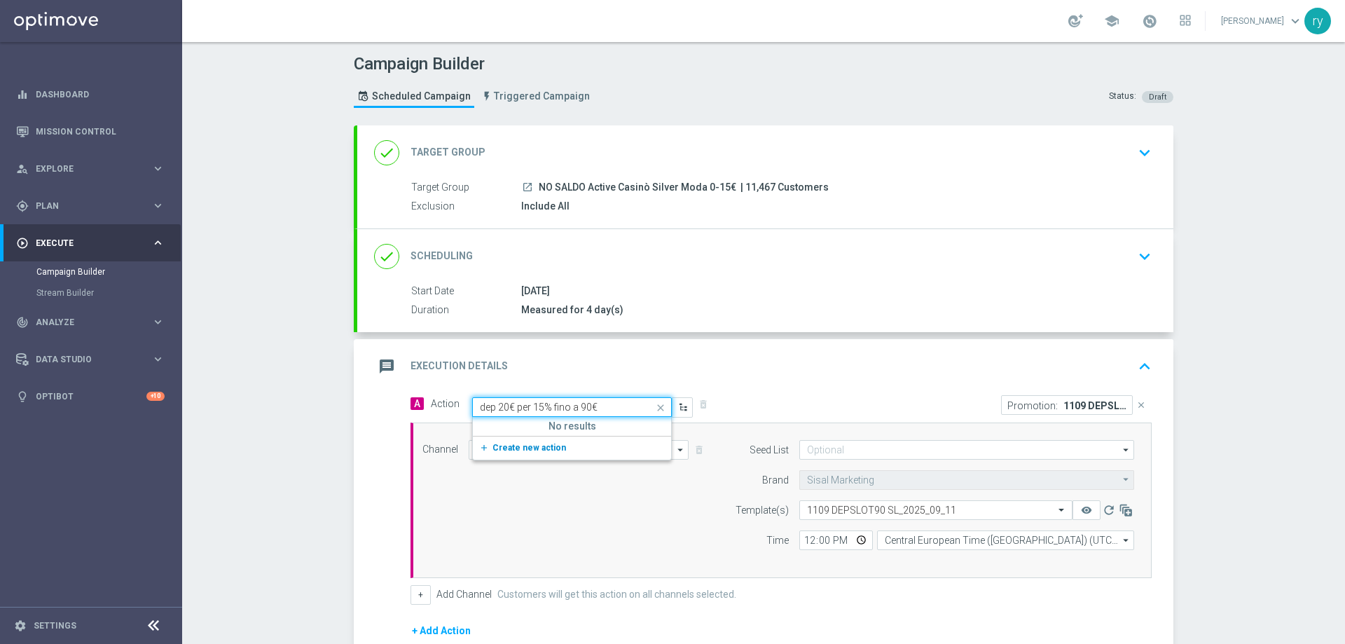
click at [530, 443] on span "Create new action" at bounding box center [529, 448] width 74 height 10
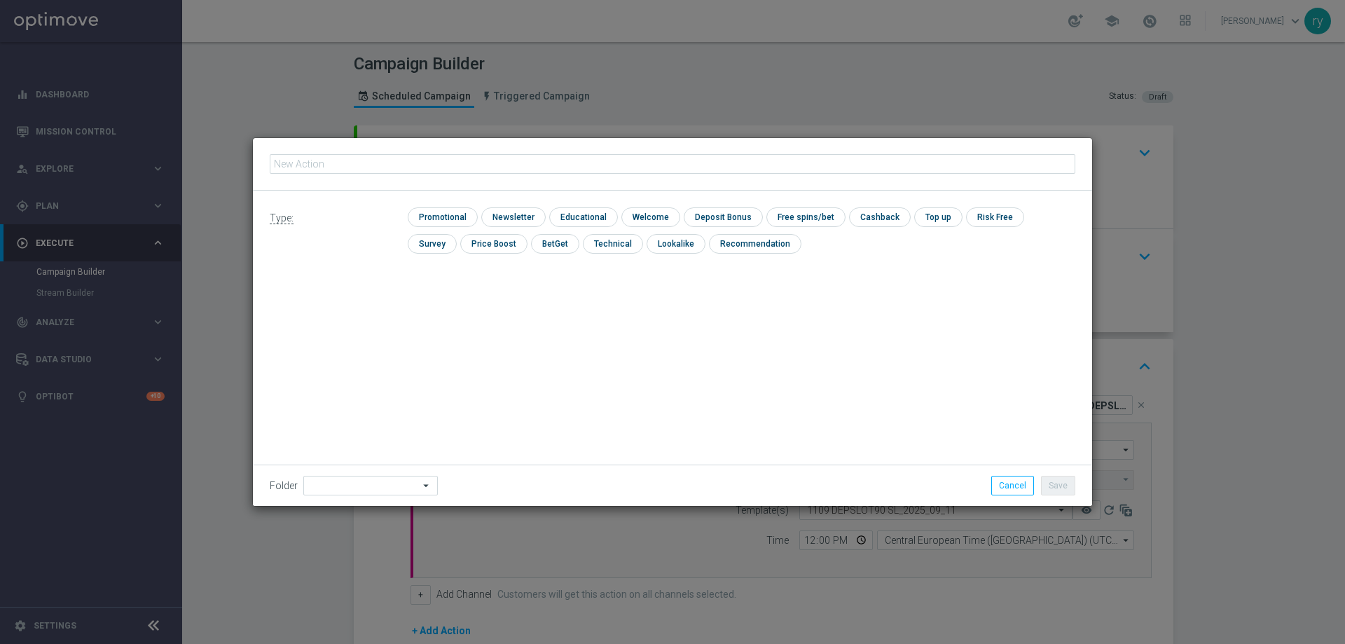
type input "dep 20€ per 15% fino a 90€"
click at [454, 211] on input "checkbox" at bounding box center [441, 216] width 67 height 19
checkbox input "true"
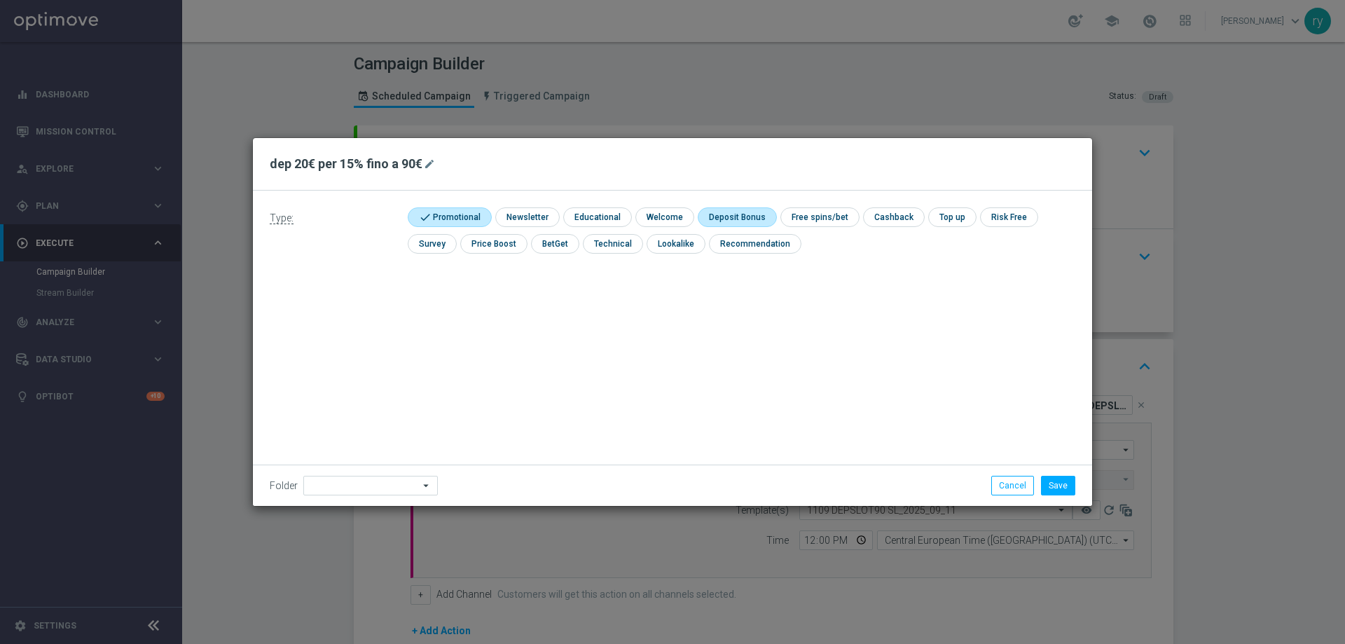
click at [718, 211] on input "checkbox" at bounding box center [734, 216] width 75 height 19
checkbox input "true"
click at [1054, 490] on button "Save" at bounding box center [1058, 485] width 34 height 20
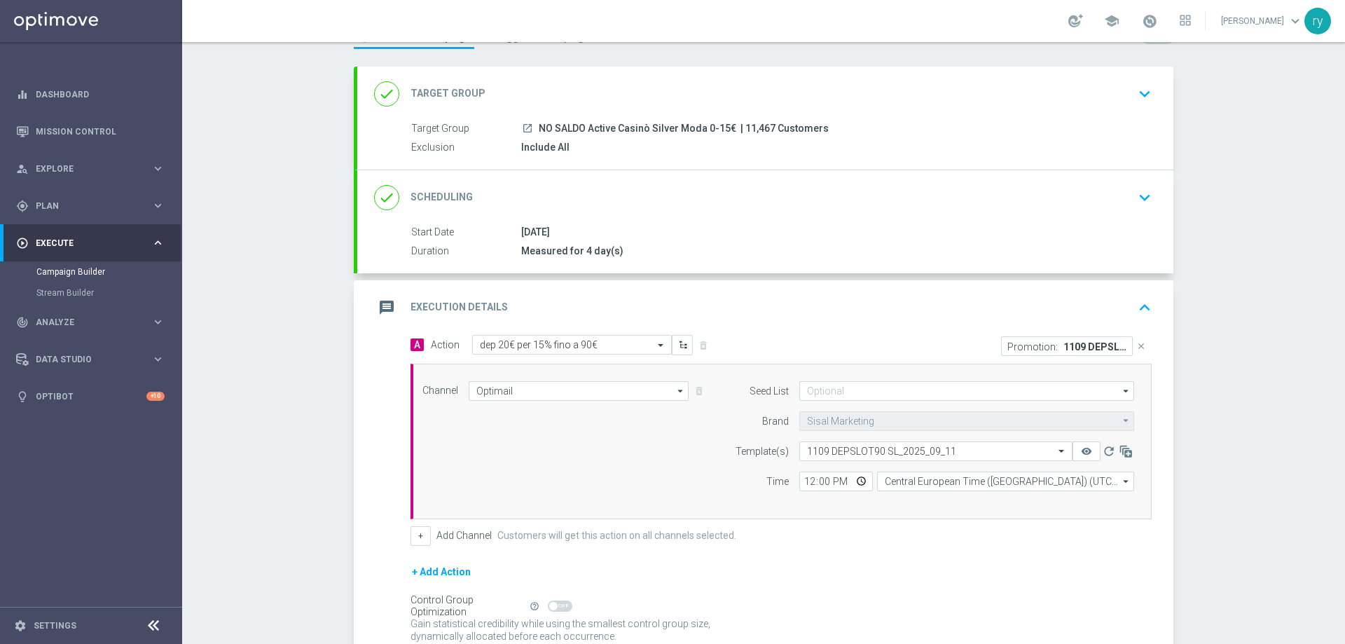
scroll to position [140, 0]
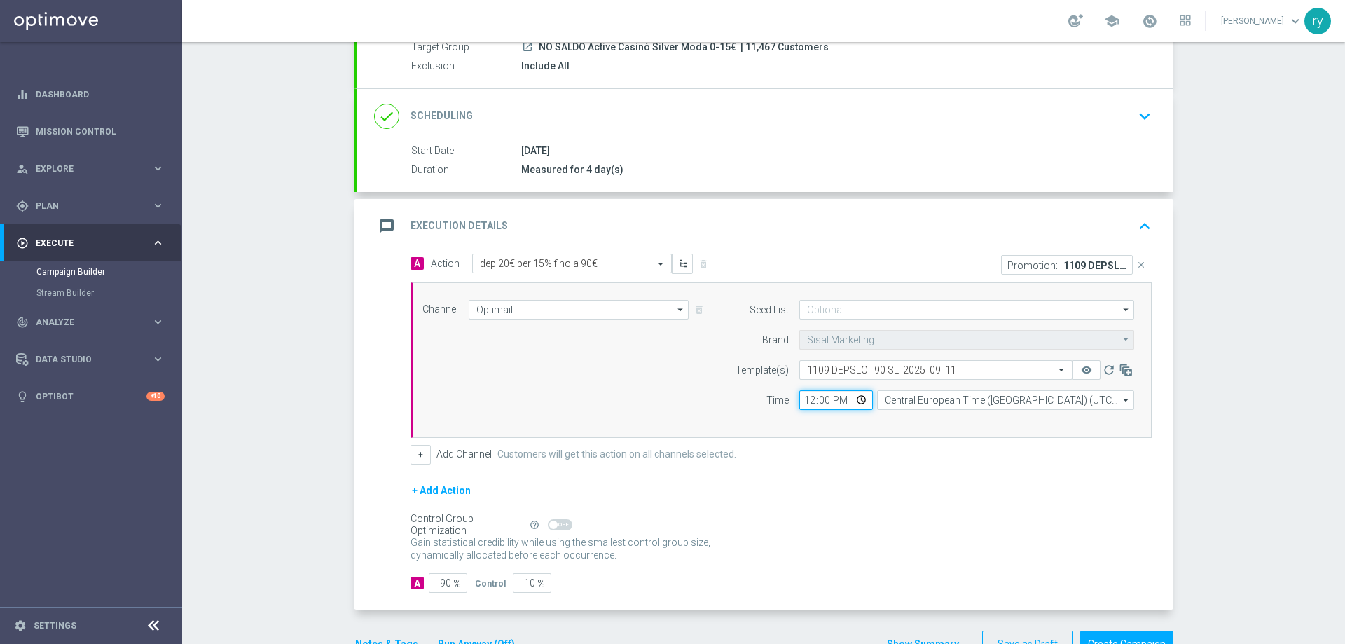
click at [806, 399] on input "12:00" at bounding box center [836, 400] width 74 height 20
type input "18:08"
click at [892, 415] on div "Seed List arrow_drop_down Drag here to set row groups Drag here to set column l…" at bounding box center [930, 360] width 427 height 120
click at [417, 461] on button "+" at bounding box center [420, 455] width 20 height 20
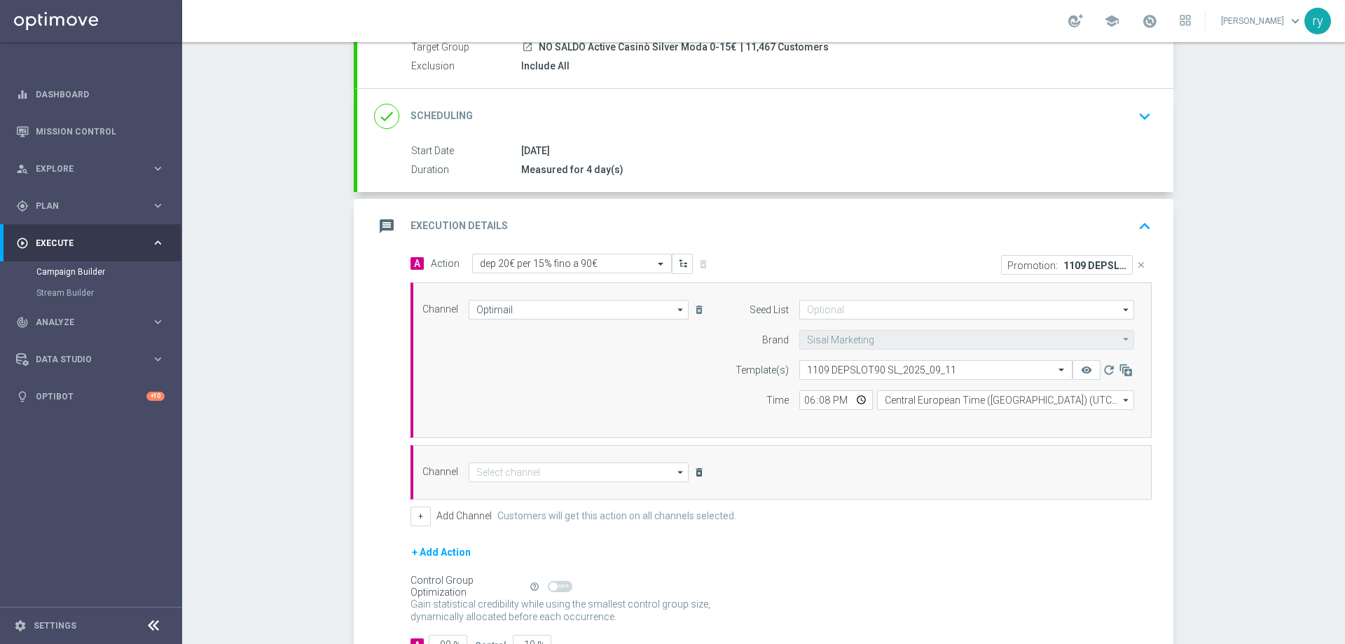
click at [693, 472] on icon "delete_forever" at bounding box center [698, 471] width 11 height 11
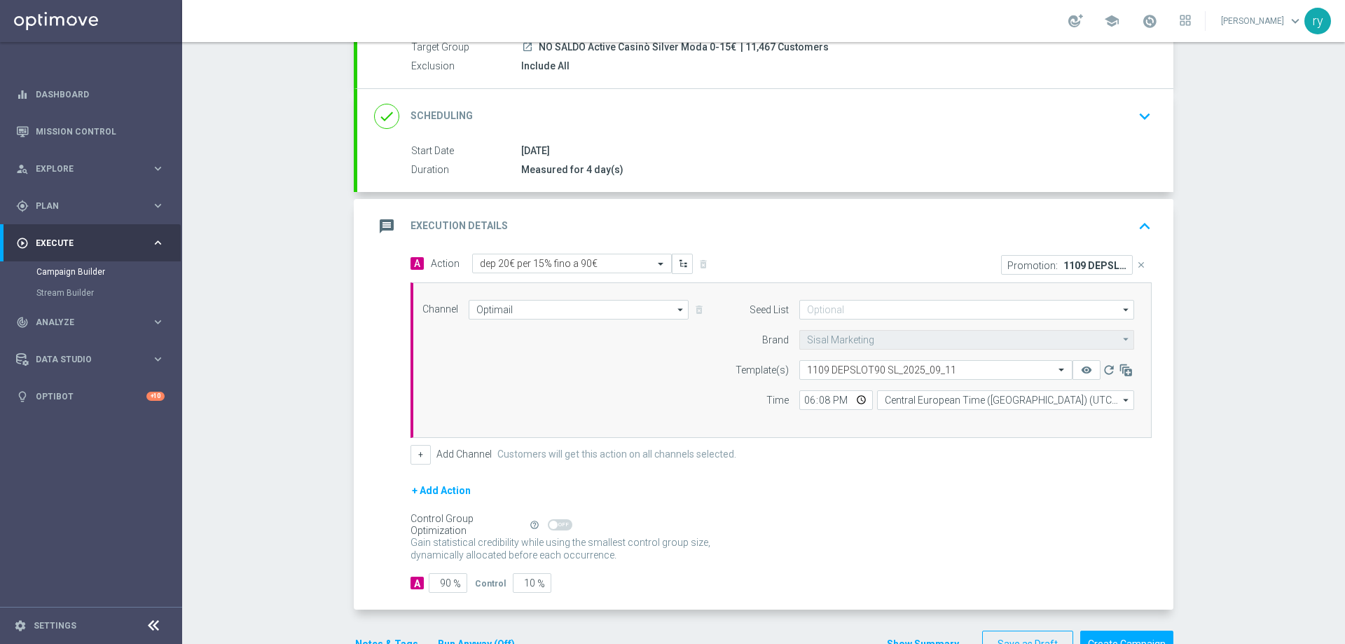
click at [415, 492] on button "+ Add Action" at bounding box center [441, 491] width 62 height 18
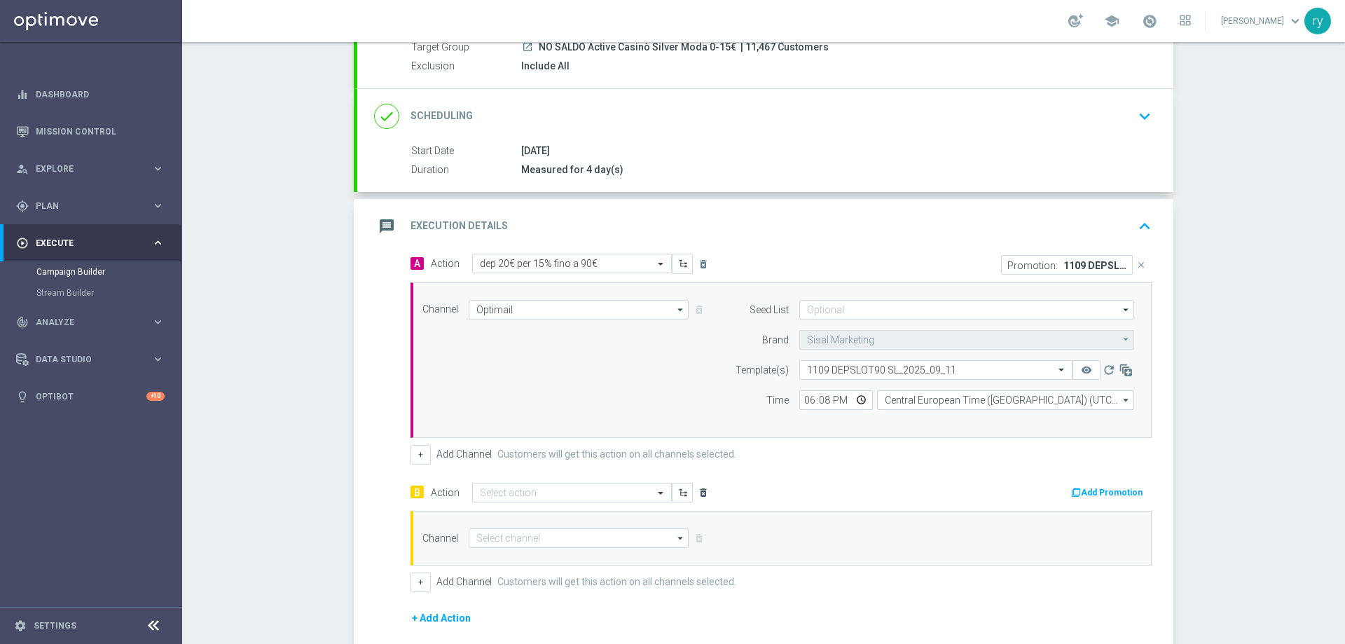
click at [697, 492] on icon "delete_forever" at bounding box center [702, 492] width 11 height 11
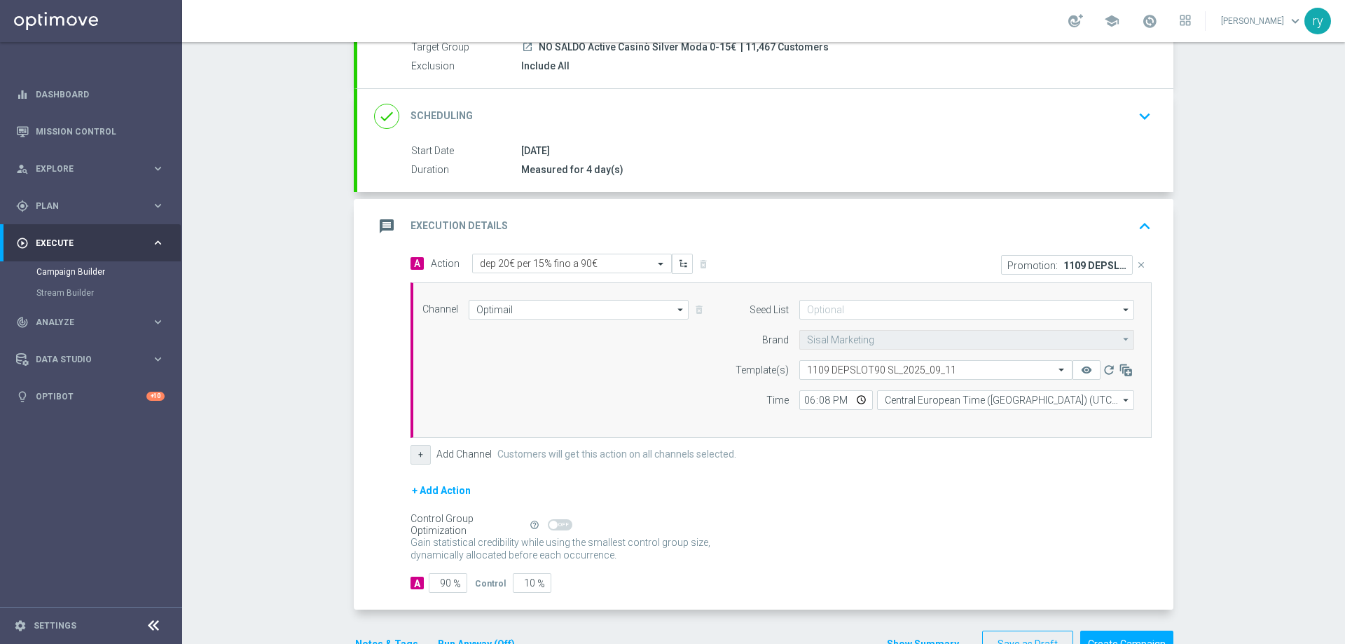
click at [415, 450] on button "+" at bounding box center [420, 455] width 20 height 20
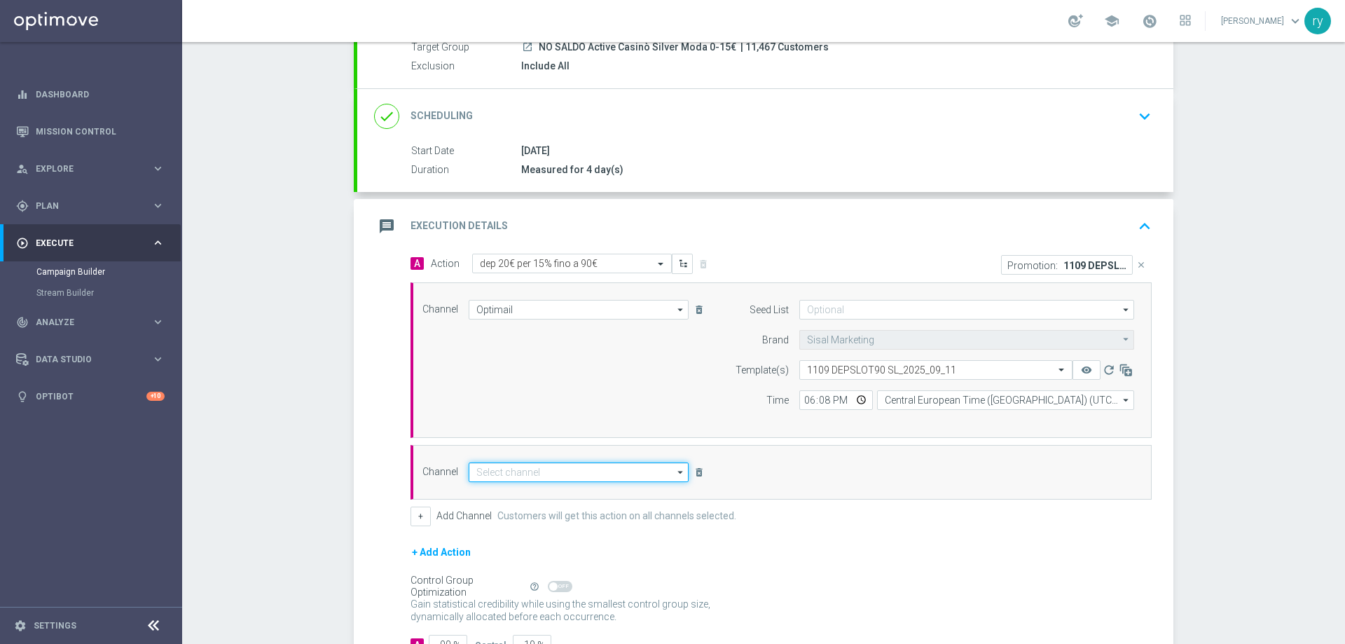
click at [476, 475] on input at bounding box center [578, 472] width 220 height 20
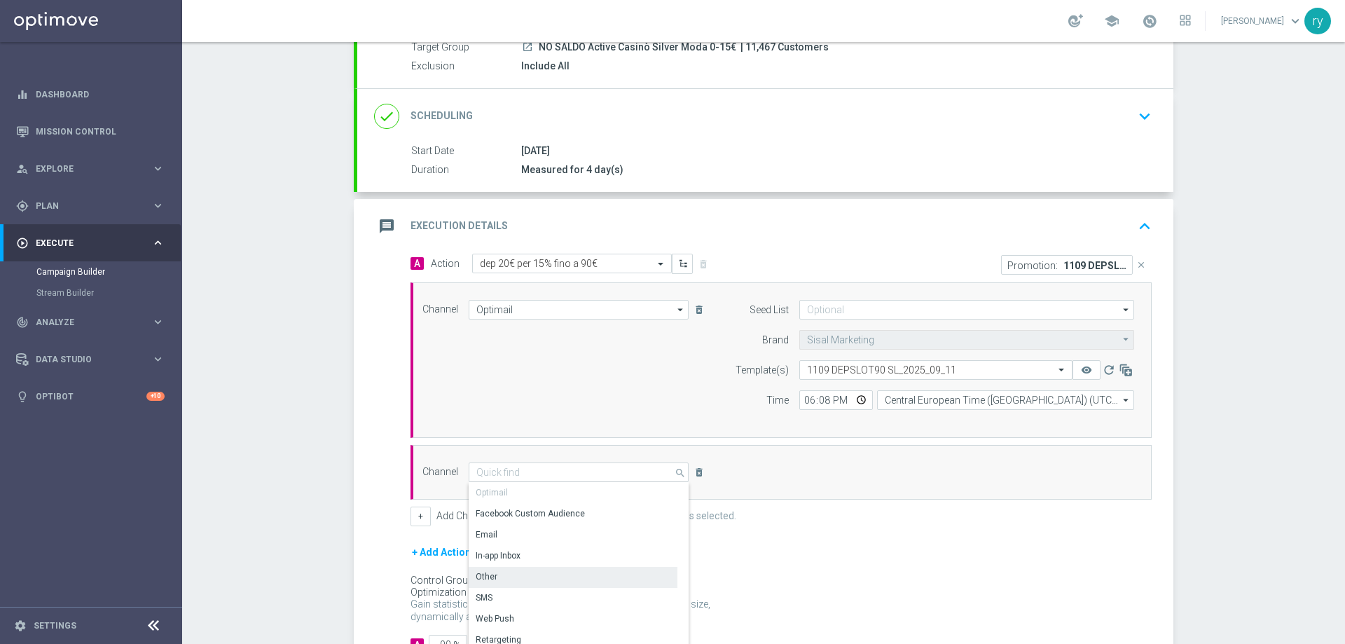
click at [514, 574] on div "Other" at bounding box center [572, 577] width 209 height 20
type input "Other"
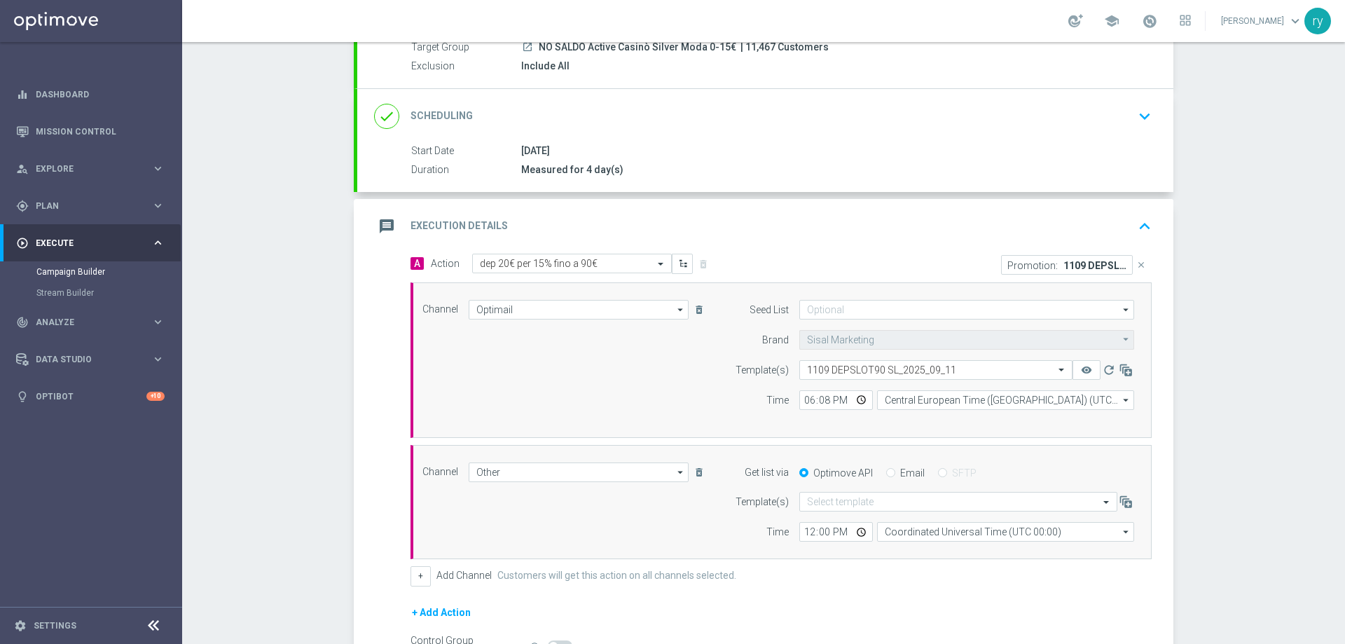
click at [887, 474] on input "Email" at bounding box center [890, 473] width 9 height 9
radio input "true"
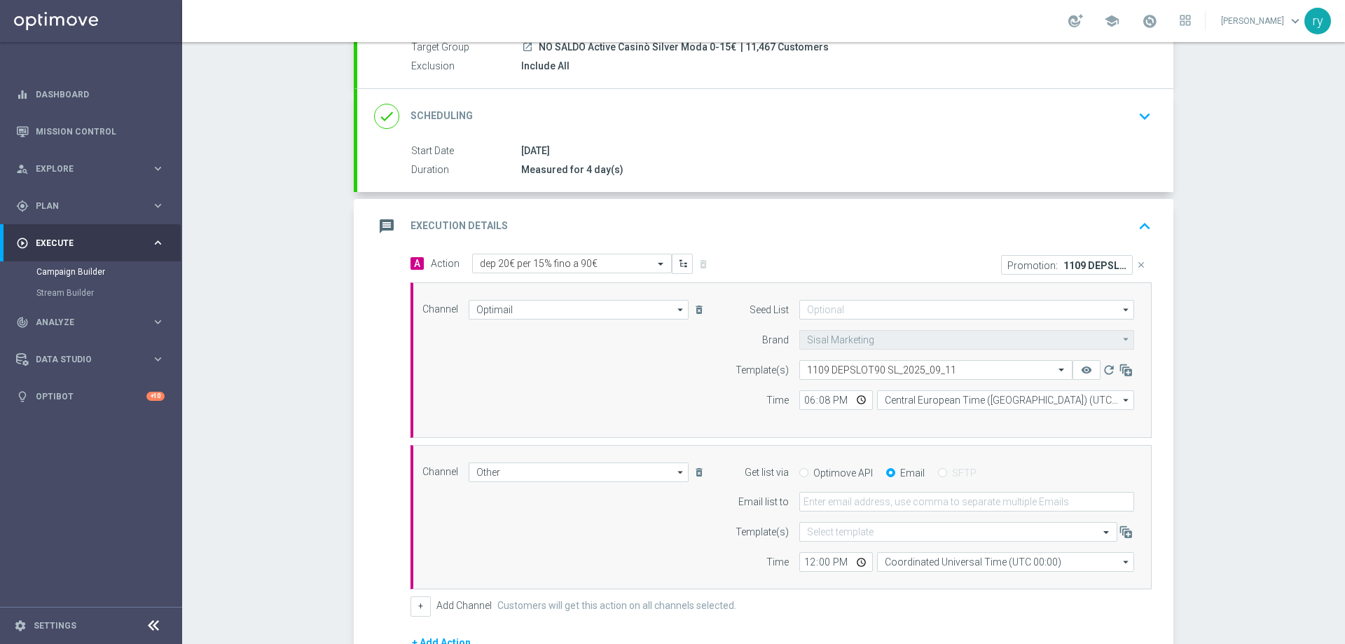
click at [857, 512] on form "Get list via Optimove API Email SFTP Email list to Template(s) Select template …" at bounding box center [931, 517] width 406 height 110
click at [860, 501] on input "email" at bounding box center [966, 502] width 335 height 20
type input "[EMAIL_ADDRESS][DOMAIN_NAME]"
click at [804, 563] on input "12:00" at bounding box center [836, 562] width 74 height 20
type input "18:00"
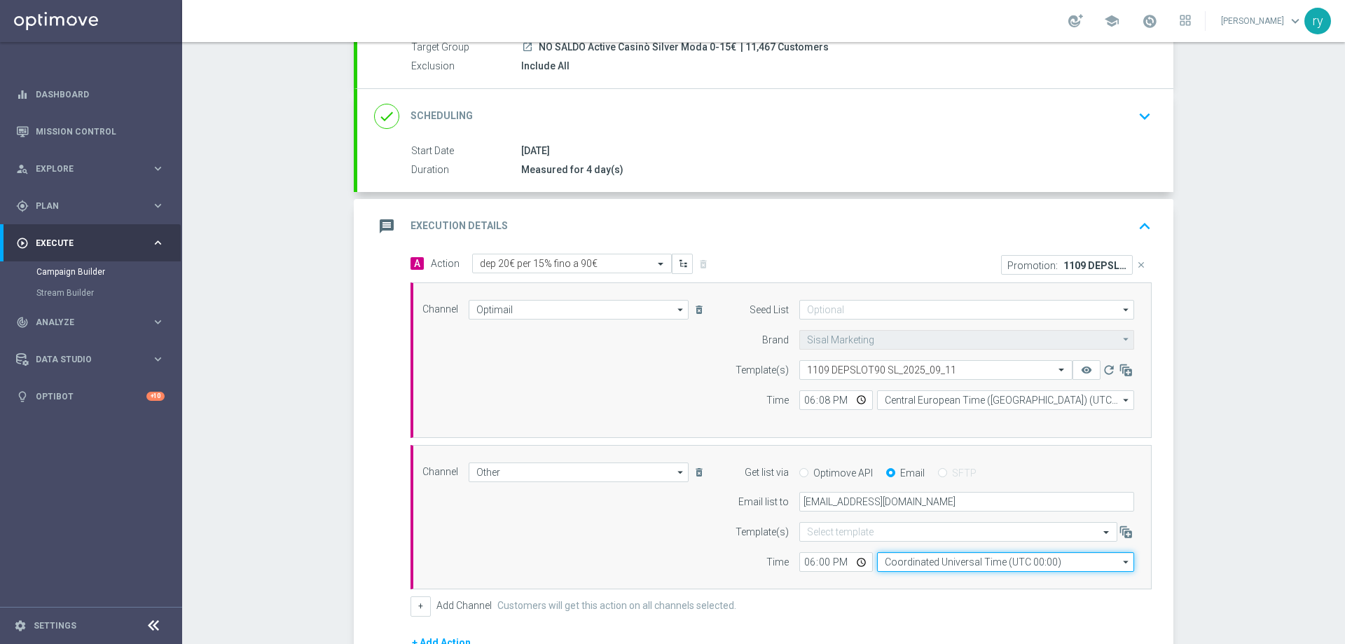
click at [922, 560] on input "Coordinated Universal Time (UTC 00:00)" at bounding box center [1005, 562] width 257 height 20
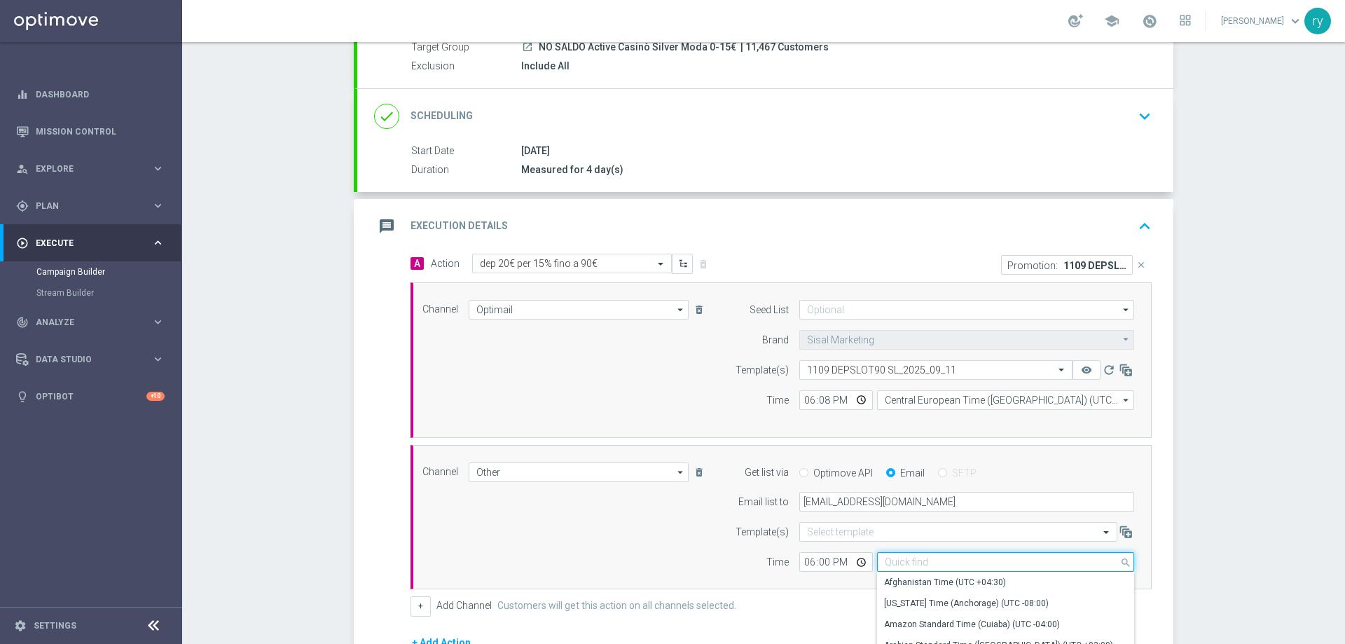
click at [922, 560] on input at bounding box center [1005, 562] width 257 height 20
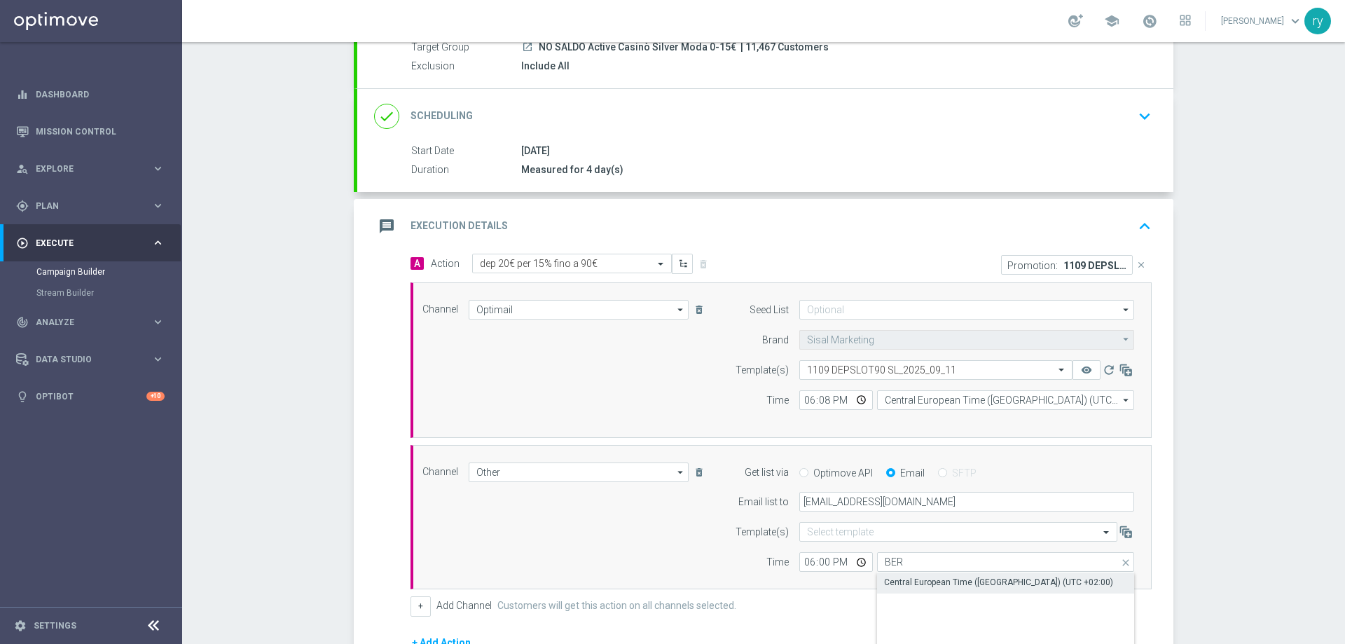
click at [926, 578] on div "Central European Time ([GEOGRAPHIC_DATA]) (UTC +02:00)" at bounding box center [998, 582] width 229 height 13
type input "Central European Time ([GEOGRAPHIC_DATA]) (UTC +02:00)"
click at [744, 560] on div "Time" at bounding box center [752, 562] width 71 height 20
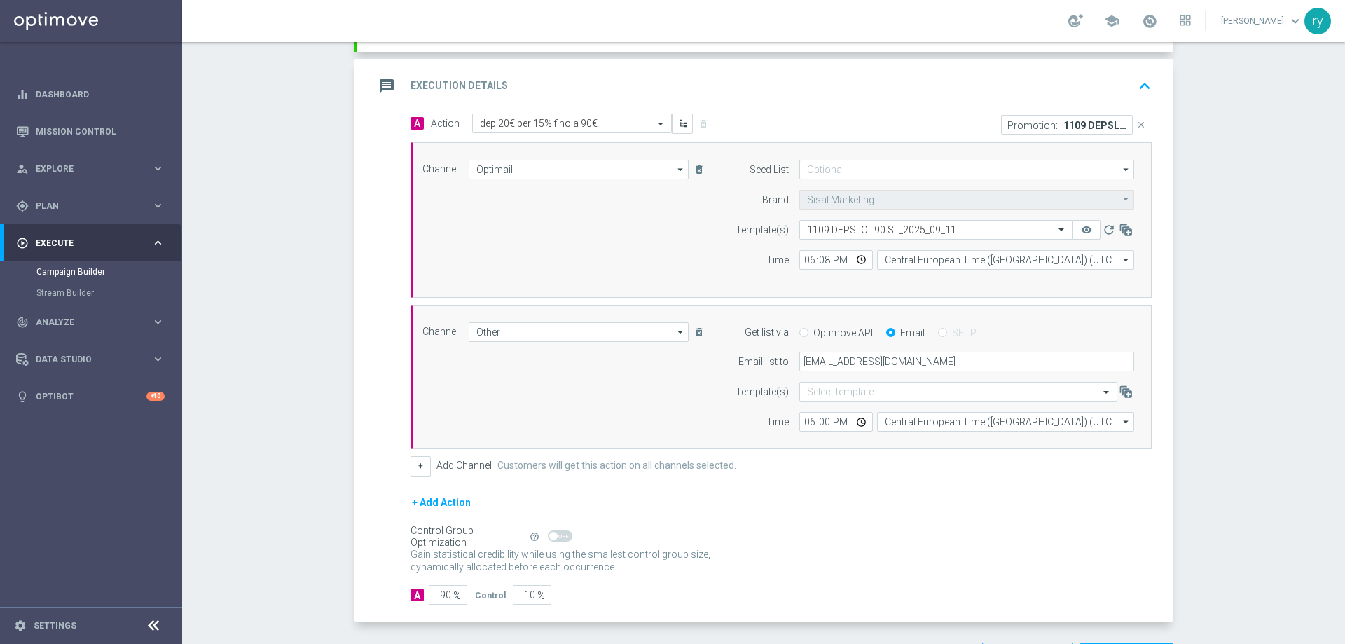
scroll to position [334, 0]
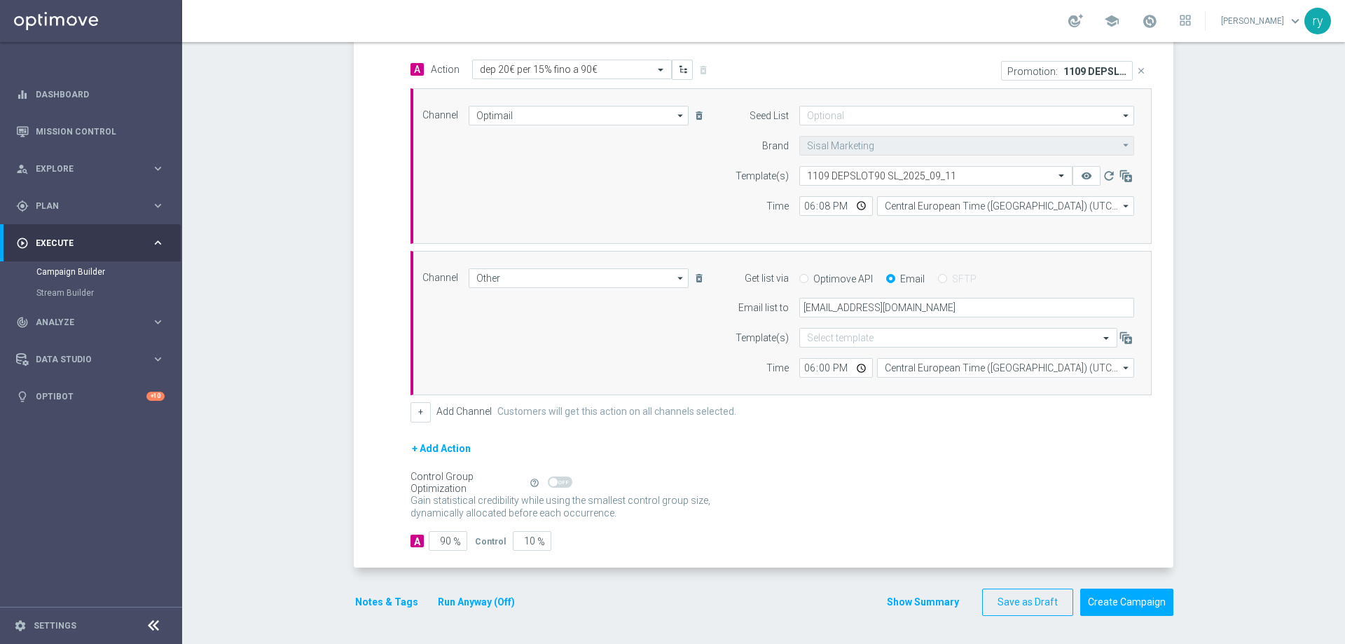
click at [368, 601] on button "Notes & Tags" at bounding box center [387, 602] width 66 height 18
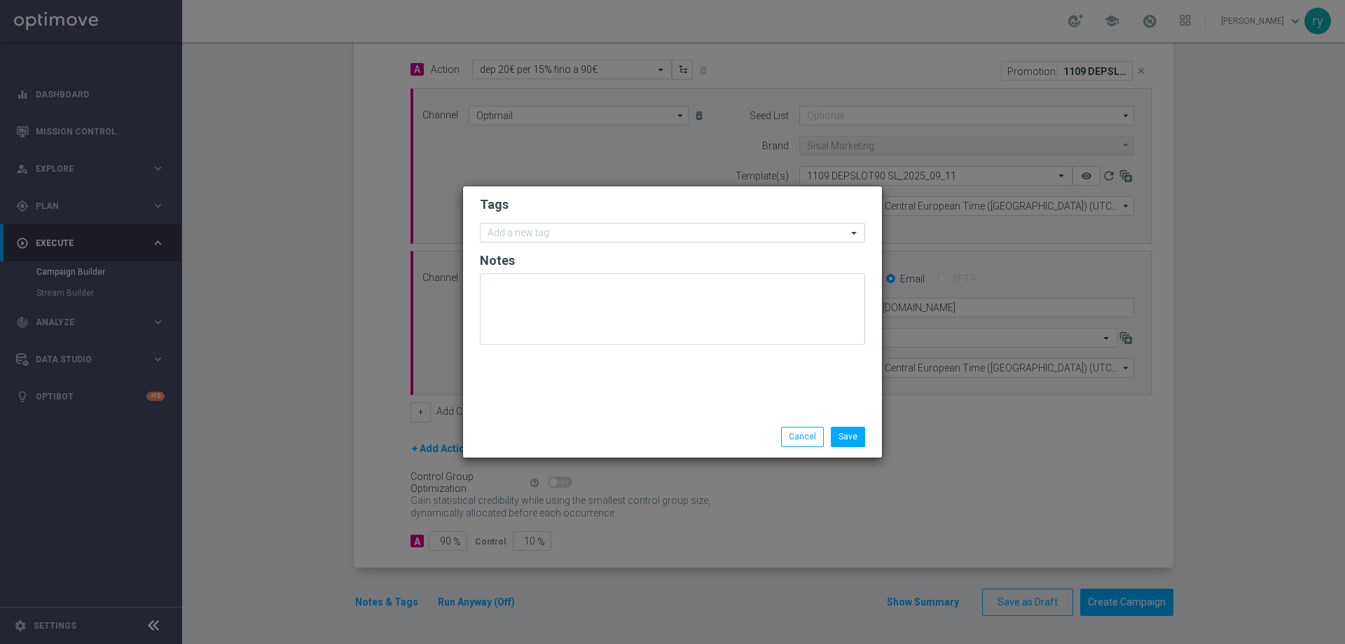
click at [530, 235] on input "text" at bounding box center [666, 234] width 359 height 12
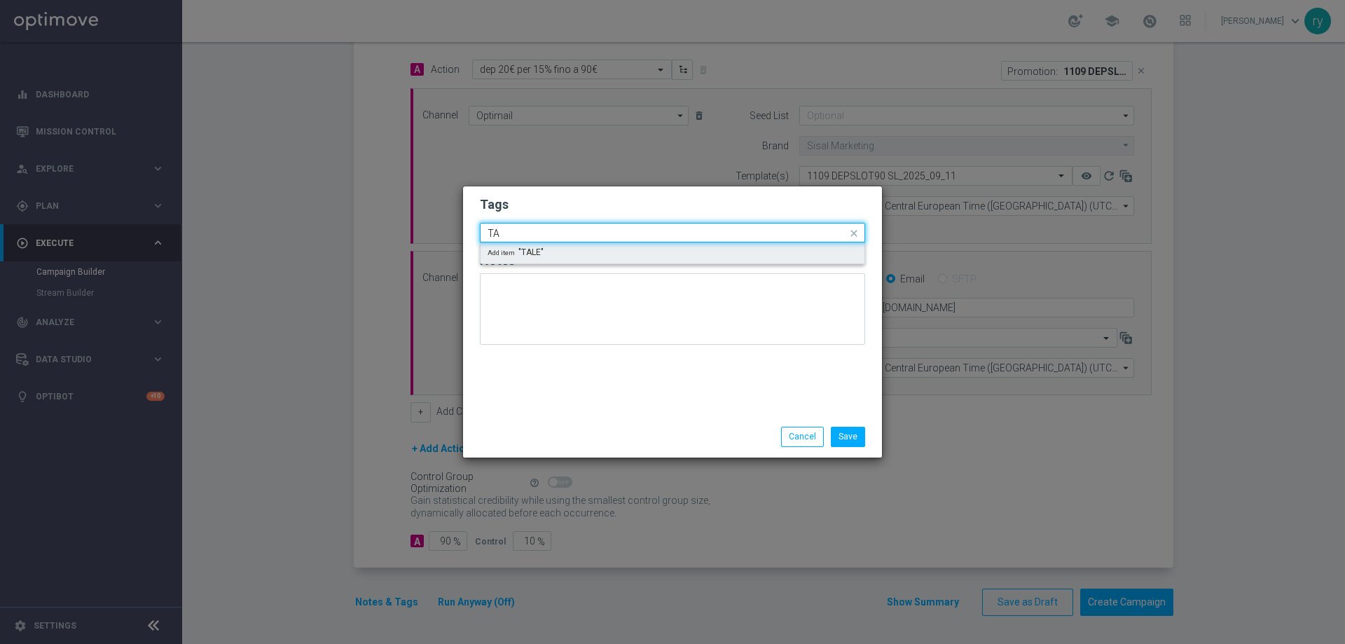
type input "T"
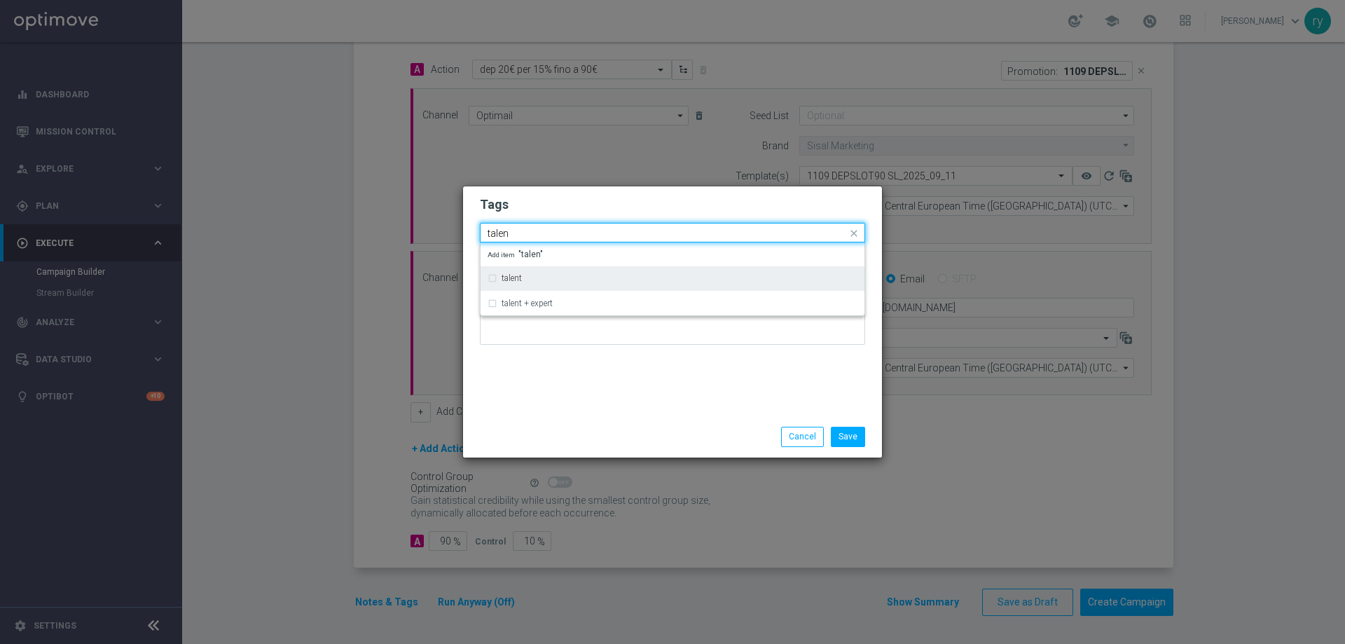
click at [532, 277] on div "talent" at bounding box center [679, 278] width 356 height 8
type input "talen"
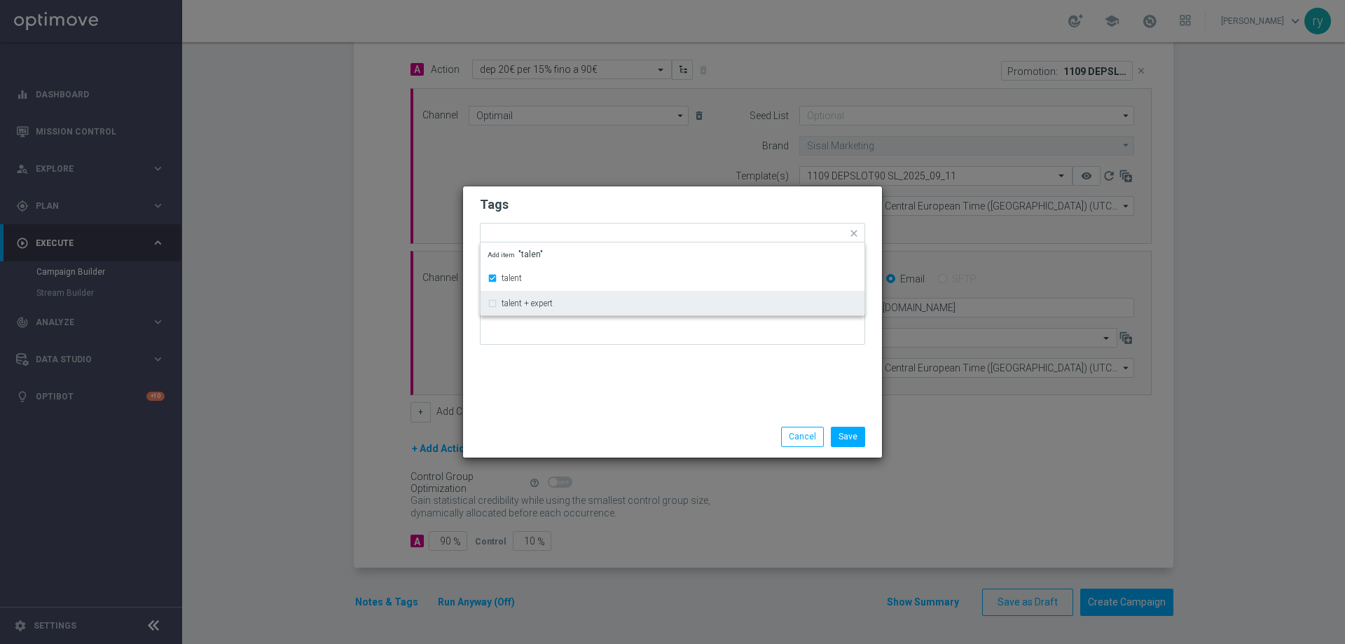
click at [569, 366] on div "Tags Quick find × talent talent talent + expert Add item "talen" Notes" at bounding box center [672, 301] width 419 height 230
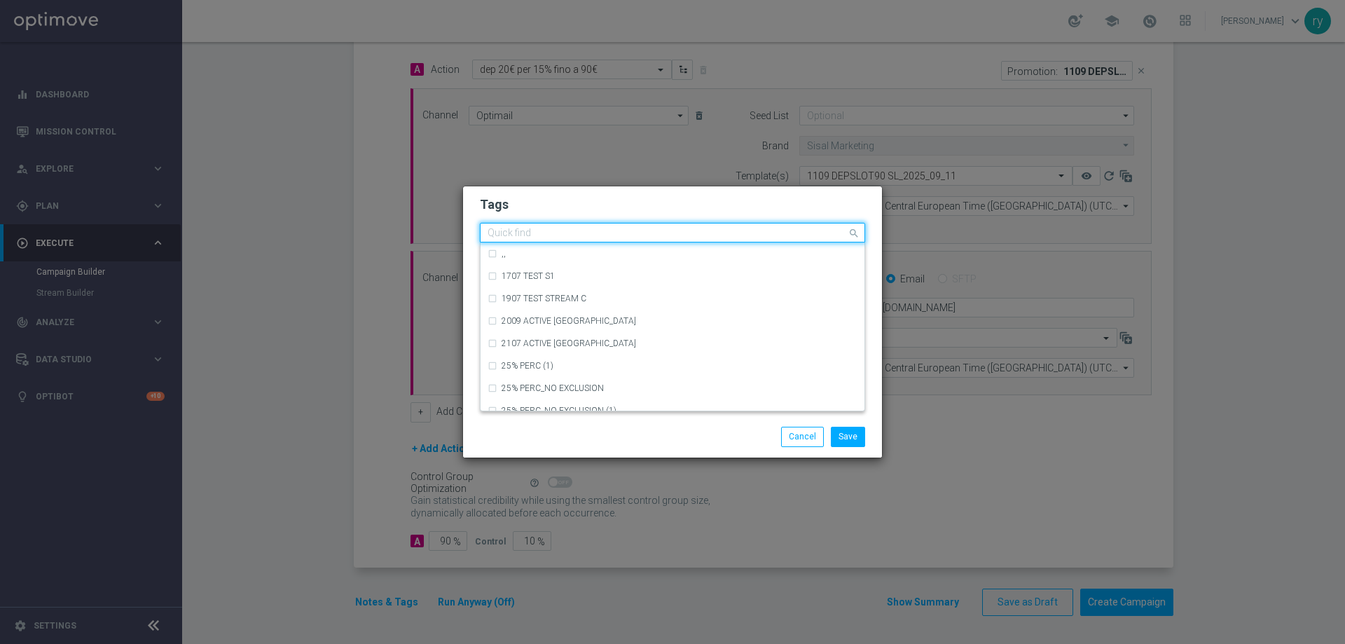
click at [589, 237] on input "text" at bounding box center [666, 234] width 359 height 12
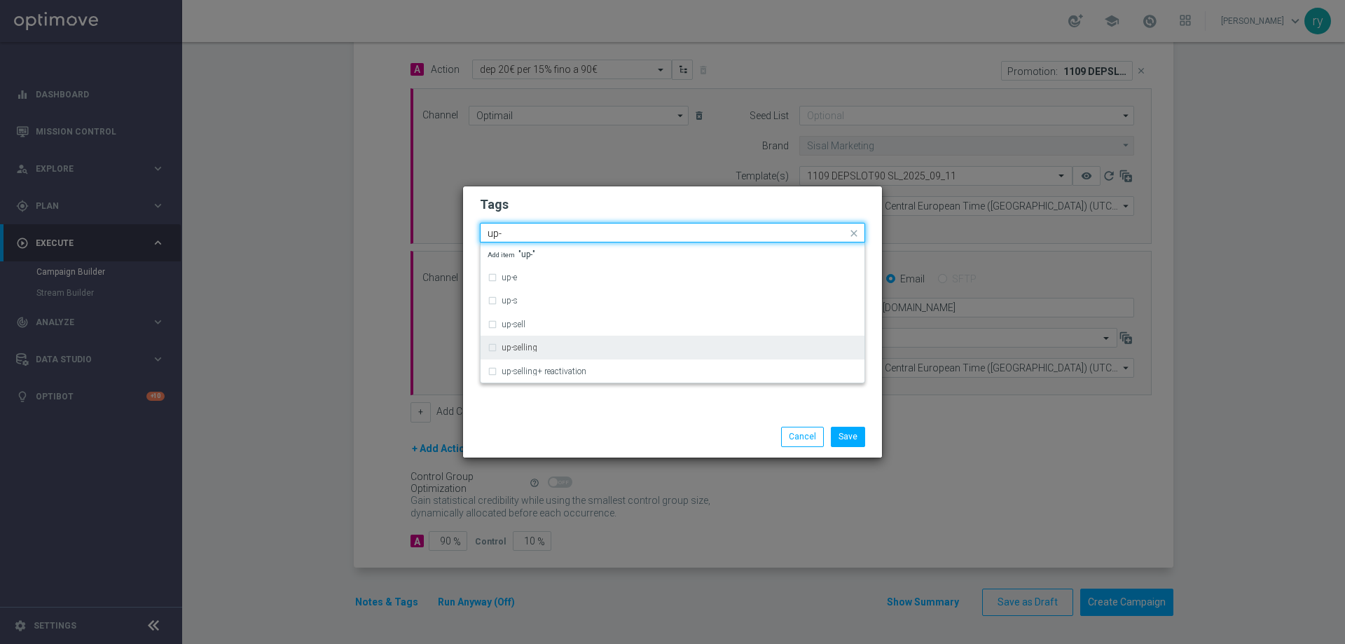
click at [532, 342] on div "up-selling" at bounding box center [672, 347] width 370 height 22
type input "up-"
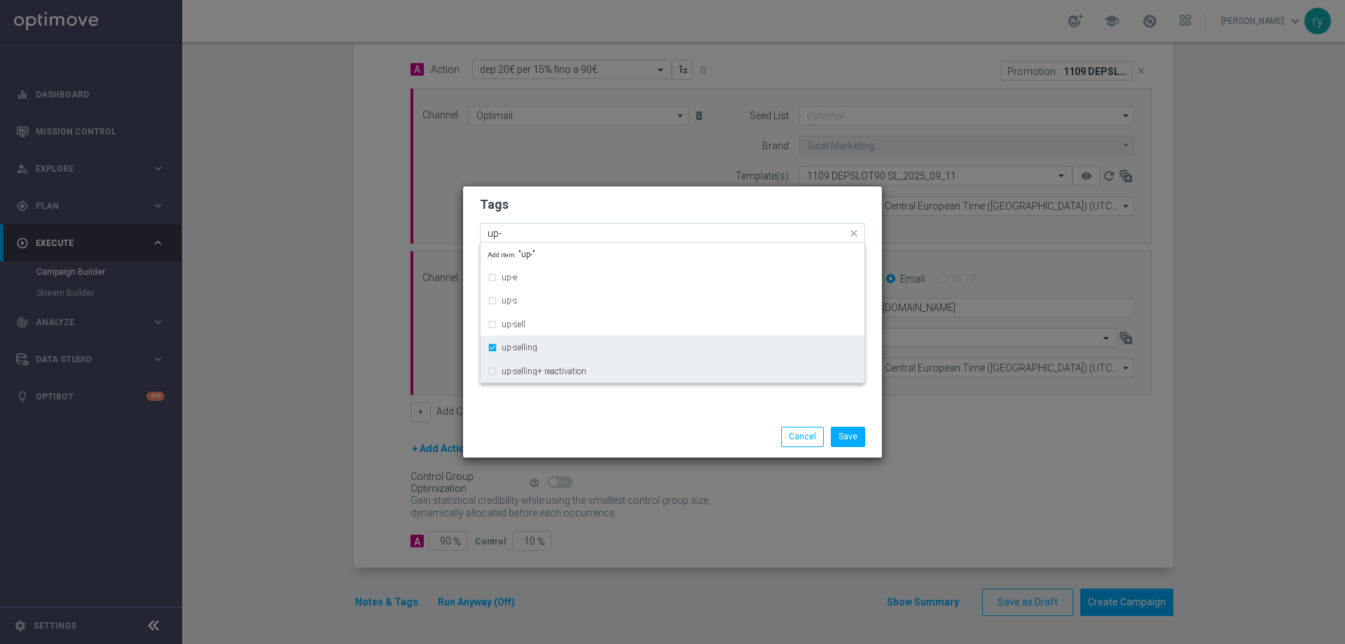
click at [586, 360] on div "up-selling+ reactivation" at bounding box center [672, 371] width 370 height 22
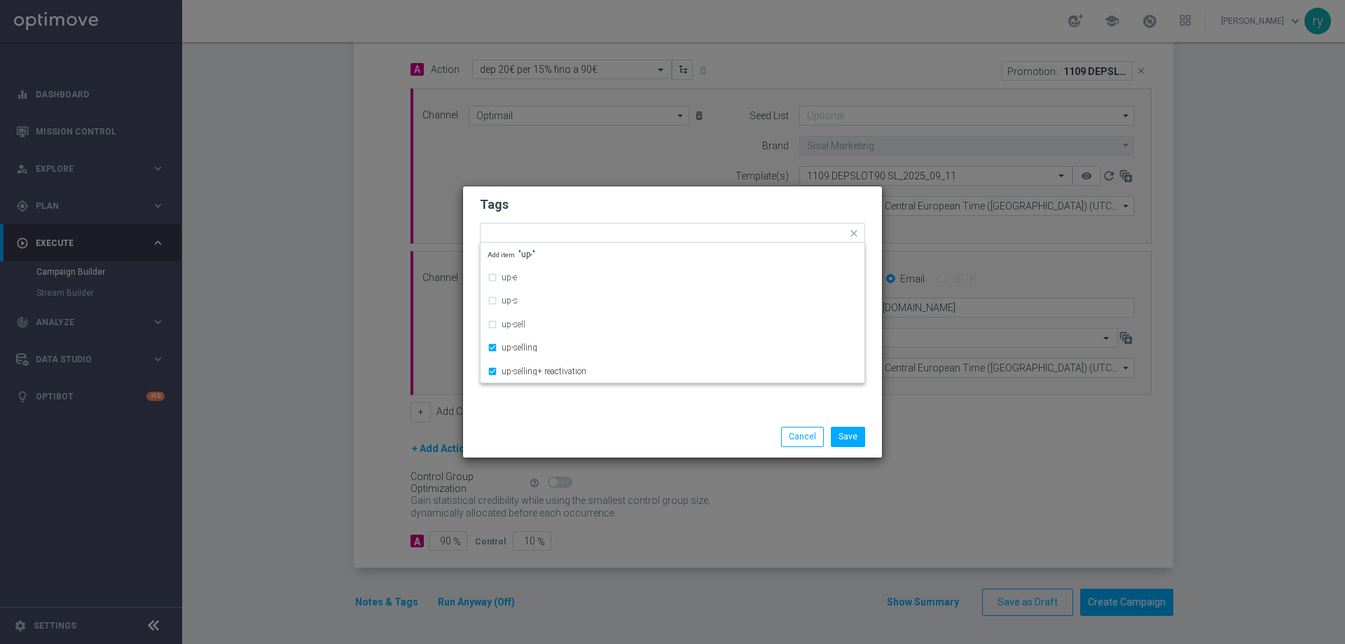
click at [597, 417] on div "Save Cancel" at bounding box center [672, 436] width 419 height 41
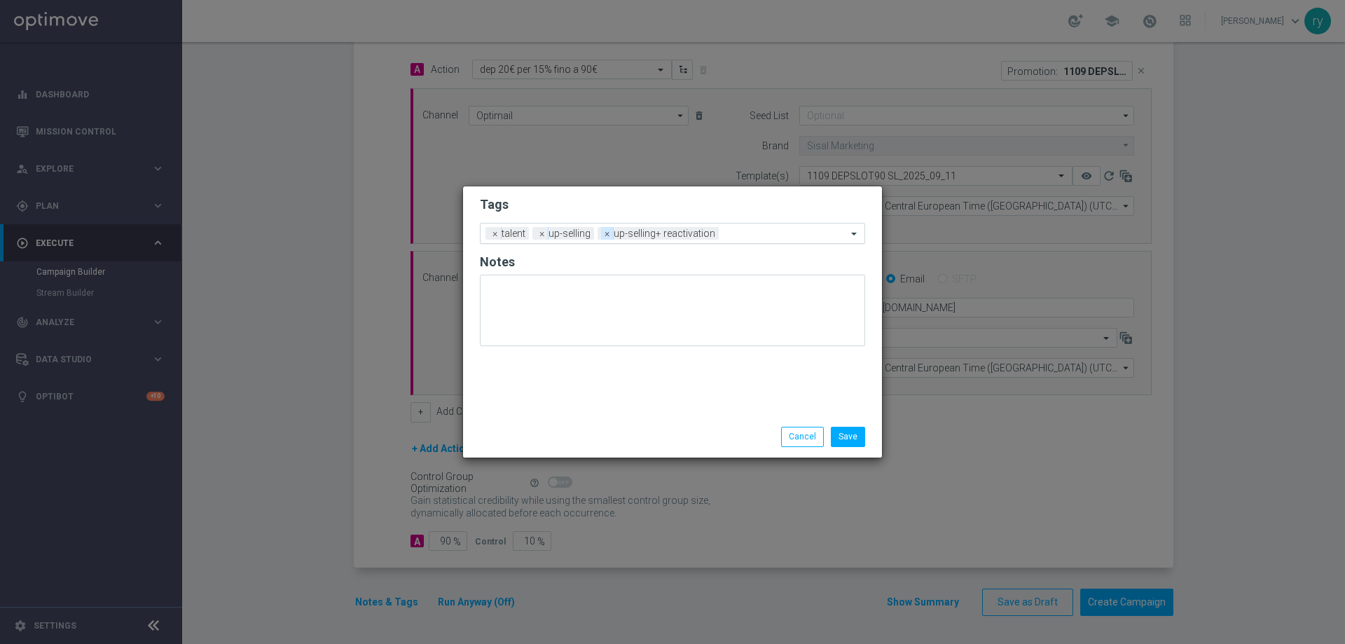
click at [605, 235] on span "×" at bounding box center [607, 233] width 13 height 13
click at [605, 235] on input "text" at bounding box center [722, 234] width 247 height 12
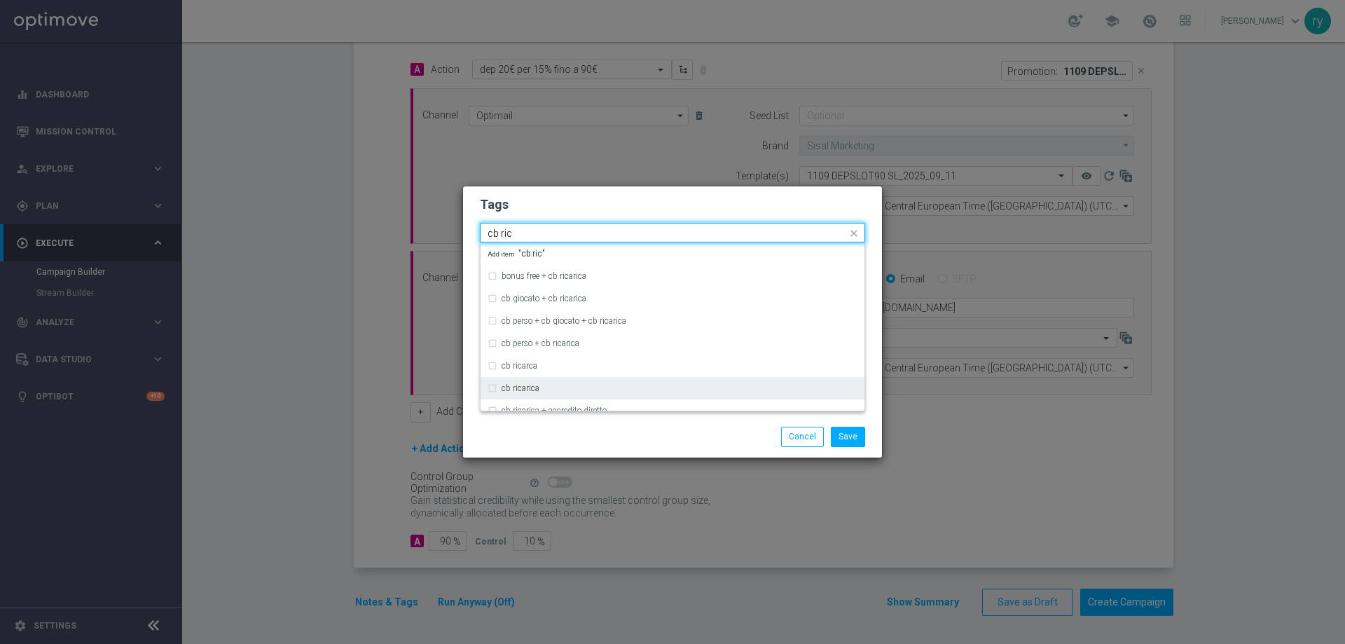
click at [583, 385] on div "cb ricarica" at bounding box center [679, 388] width 356 height 8
type input "cb ric"
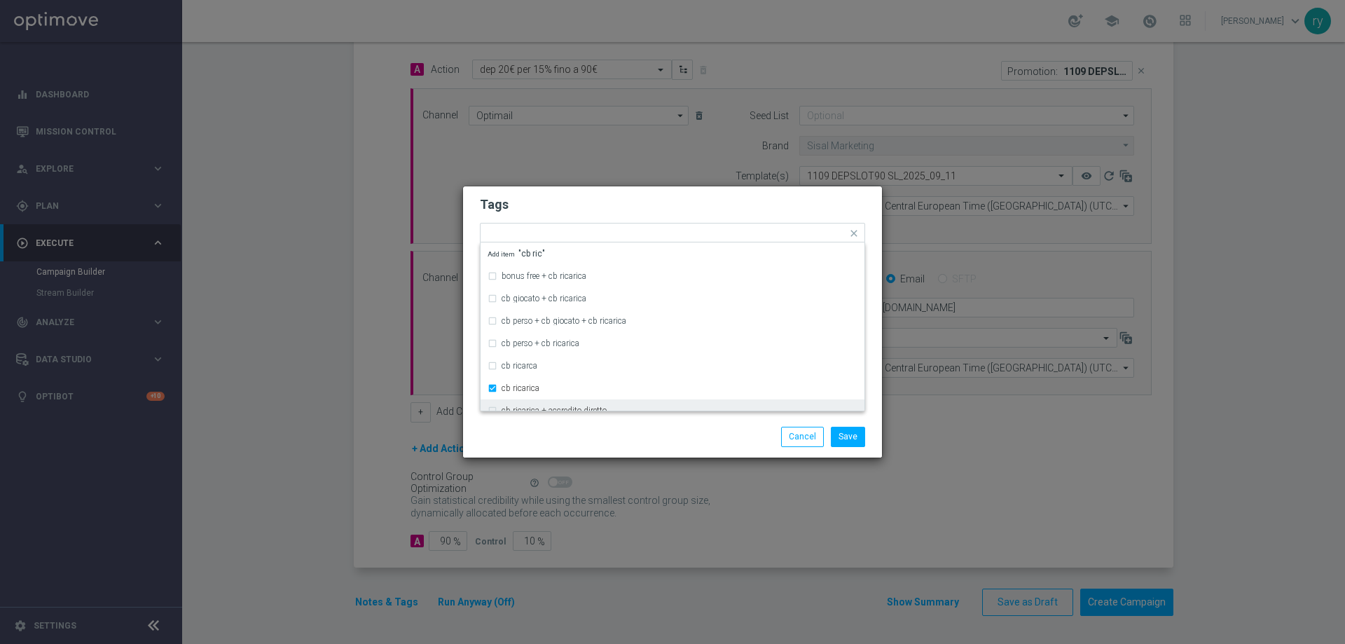
click at [597, 437] on div "Save Cancel" at bounding box center [672, 436] width 406 height 20
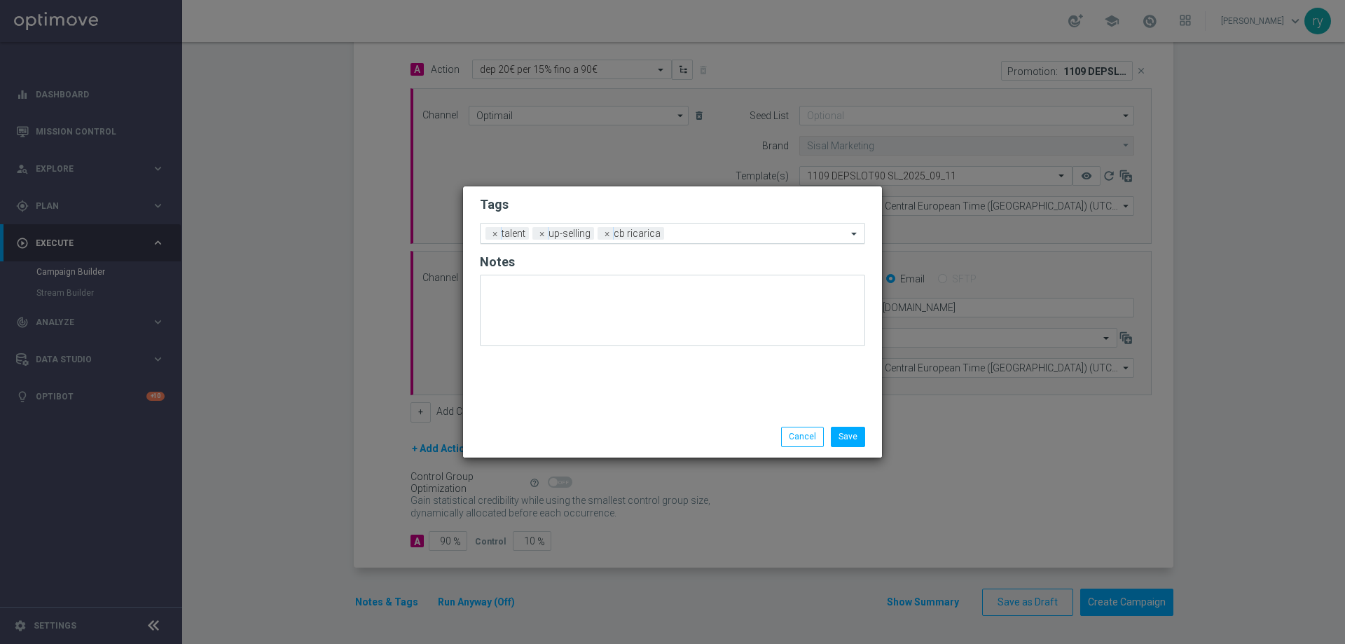
click at [707, 230] on input "text" at bounding box center [757, 234] width 177 height 12
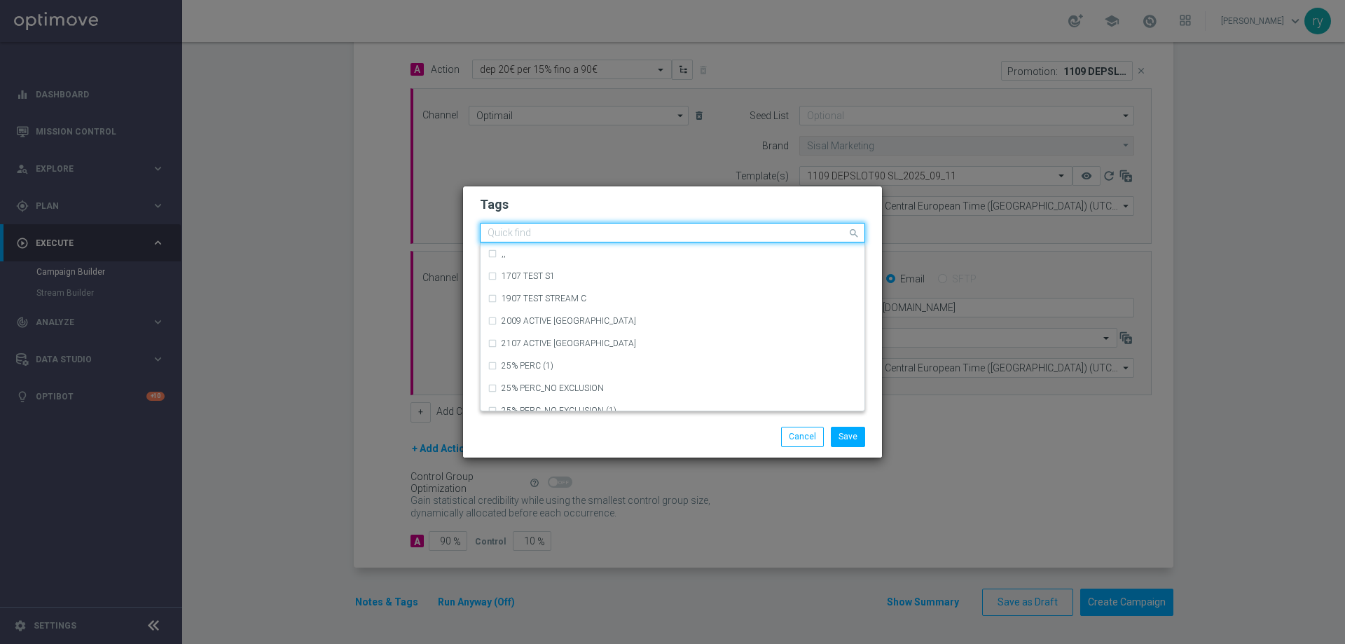
type input "x"
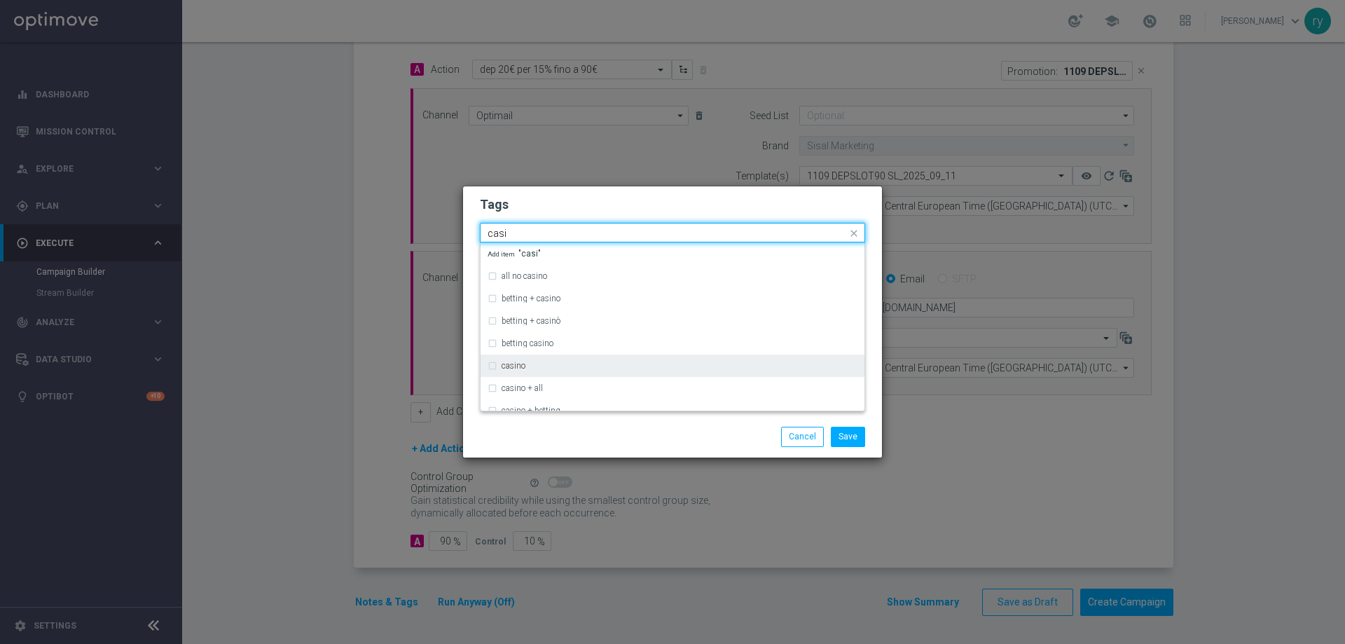
click at [597, 361] on div "casino" at bounding box center [672, 365] width 370 height 22
type input "casi"
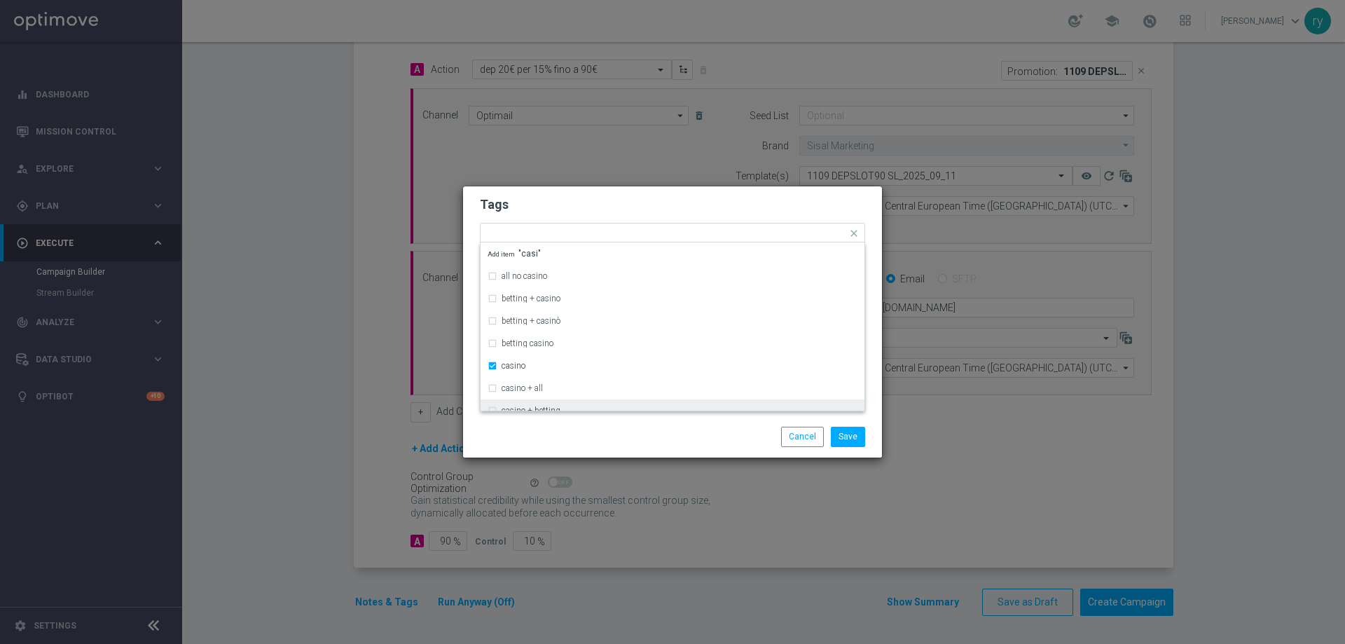
click at [595, 432] on div "Save Cancel" at bounding box center [672, 436] width 406 height 20
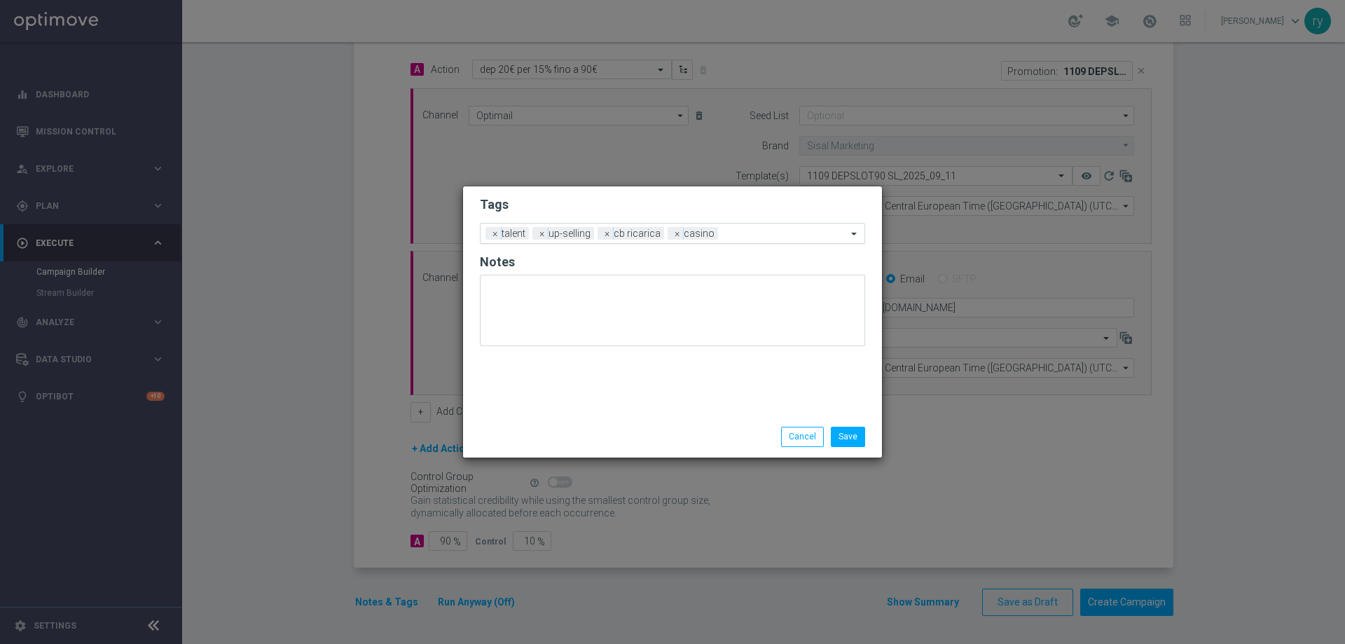
click at [745, 227] on div "Add a new tag × talent × up-selling × cb ricarica × casino" at bounding box center [663, 233] width 366 height 20
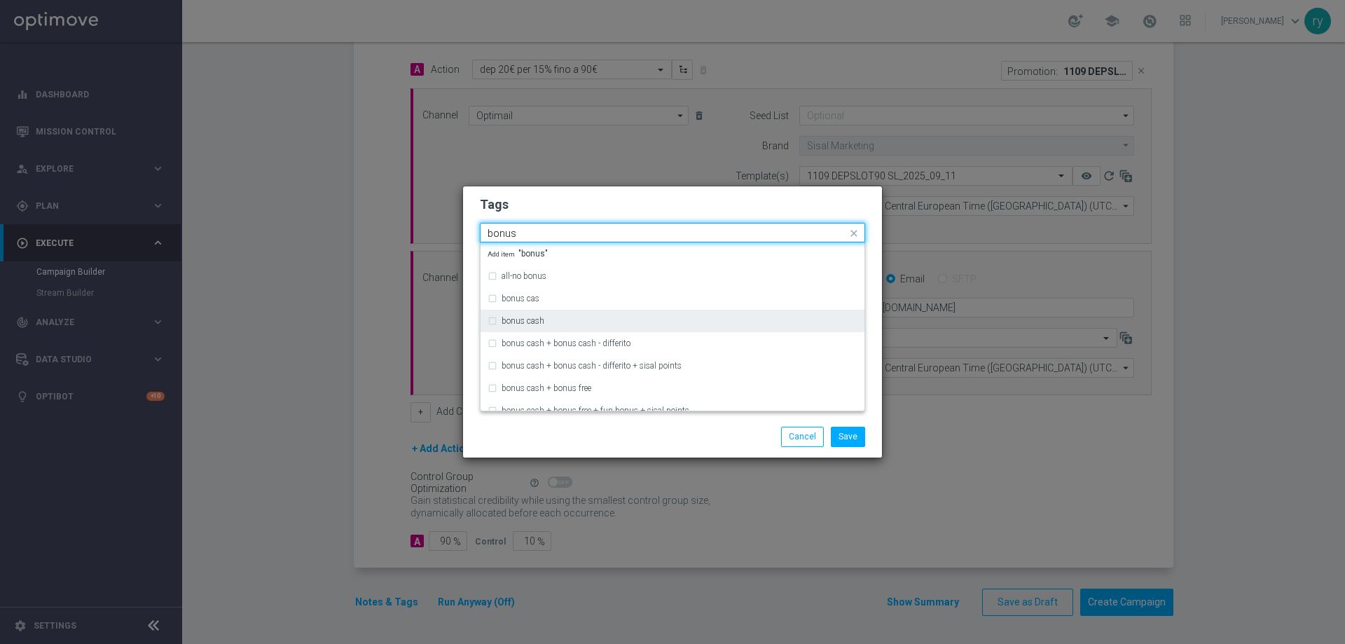
click at [604, 319] on div "bonus cash" at bounding box center [679, 321] width 356 height 8
type input "bonus"
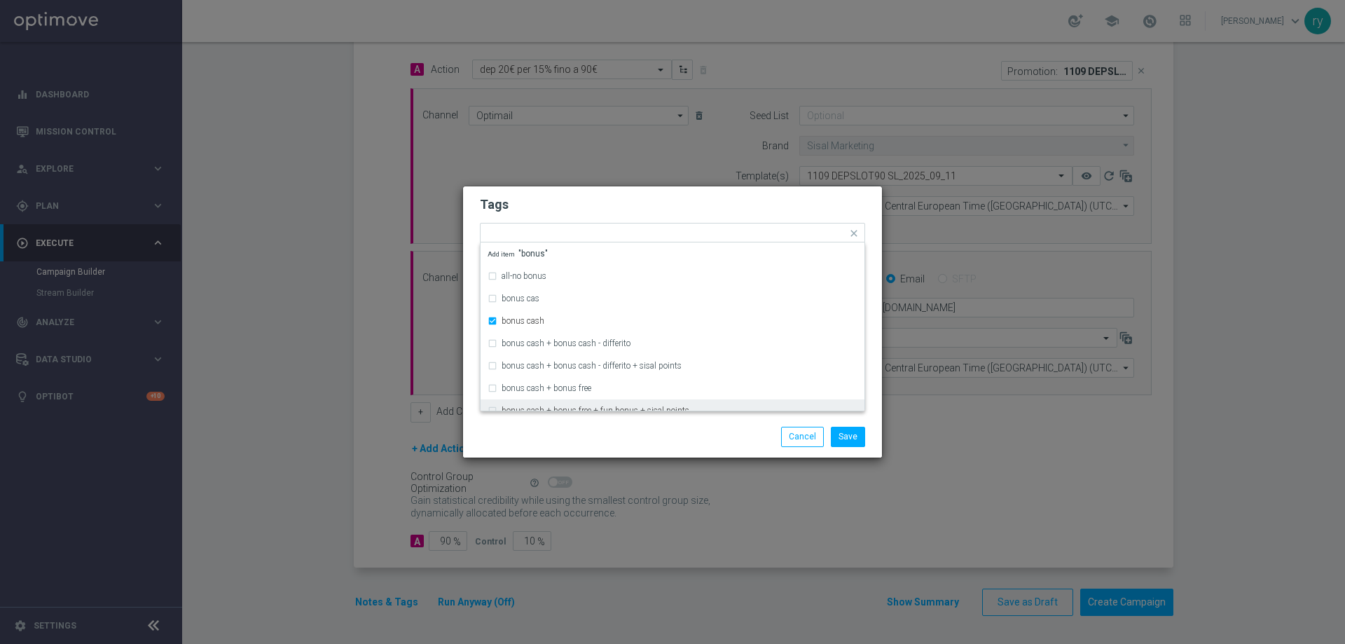
click at [662, 435] on div "Save Cancel" at bounding box center [739, 436] width 271 height 20
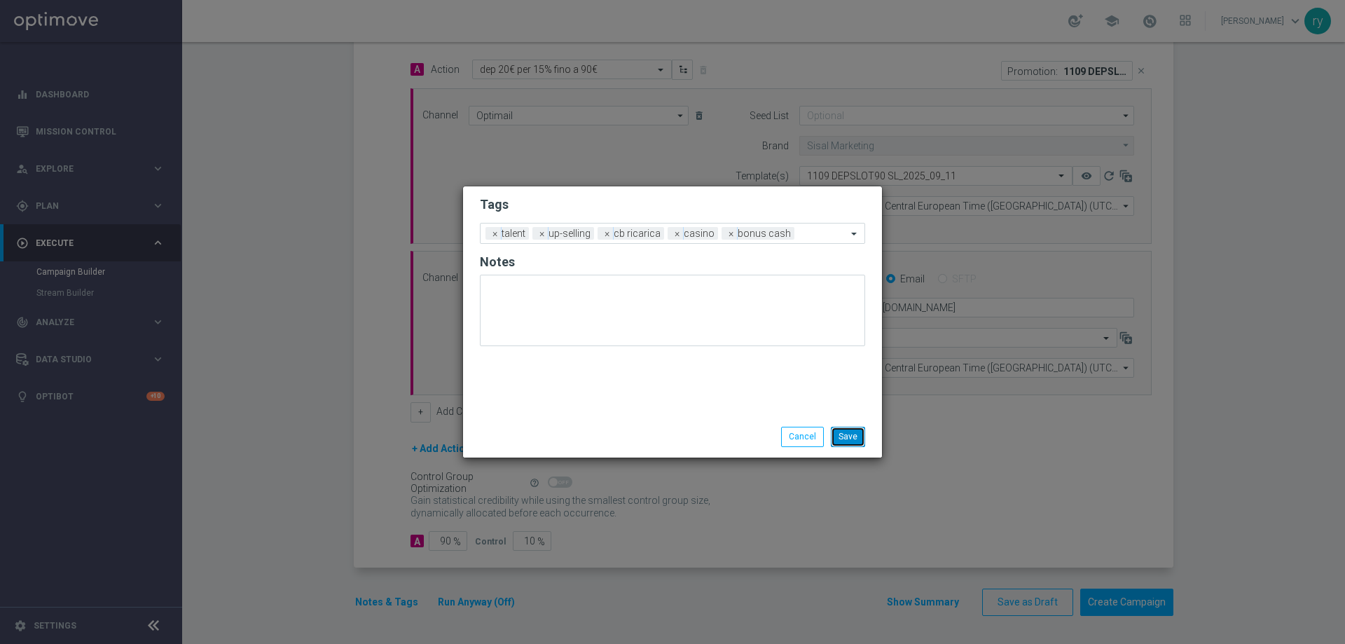
click at [856, 438] on button "Save" at bounding box center [848, 436] width 34 height 20
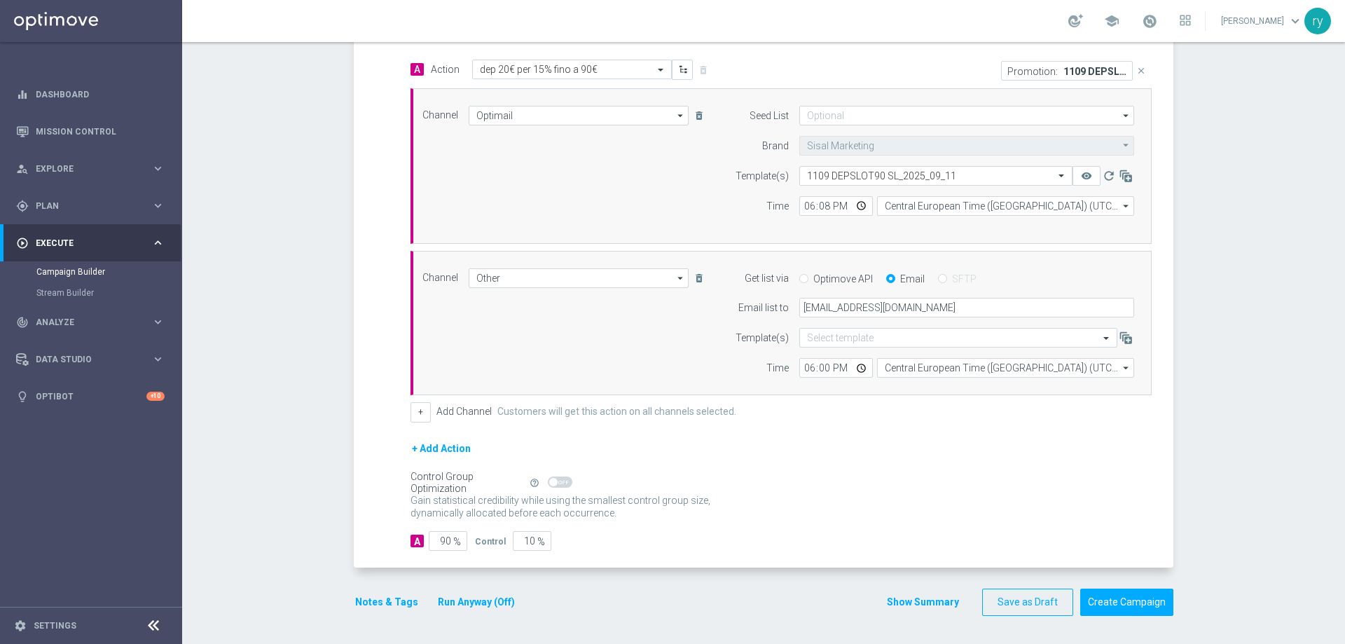
click at [917, 599] on button "Show Summary" at bounding box center [923, 602] width 74 height 16
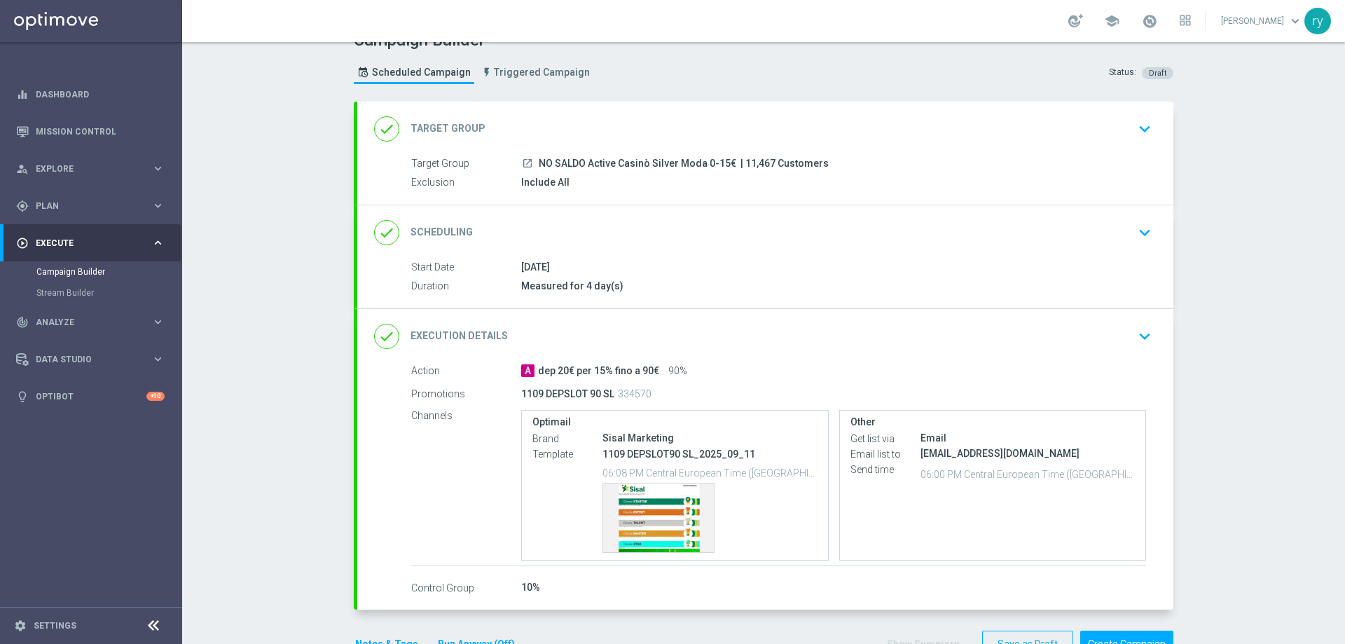
scroll to position [0, 0]
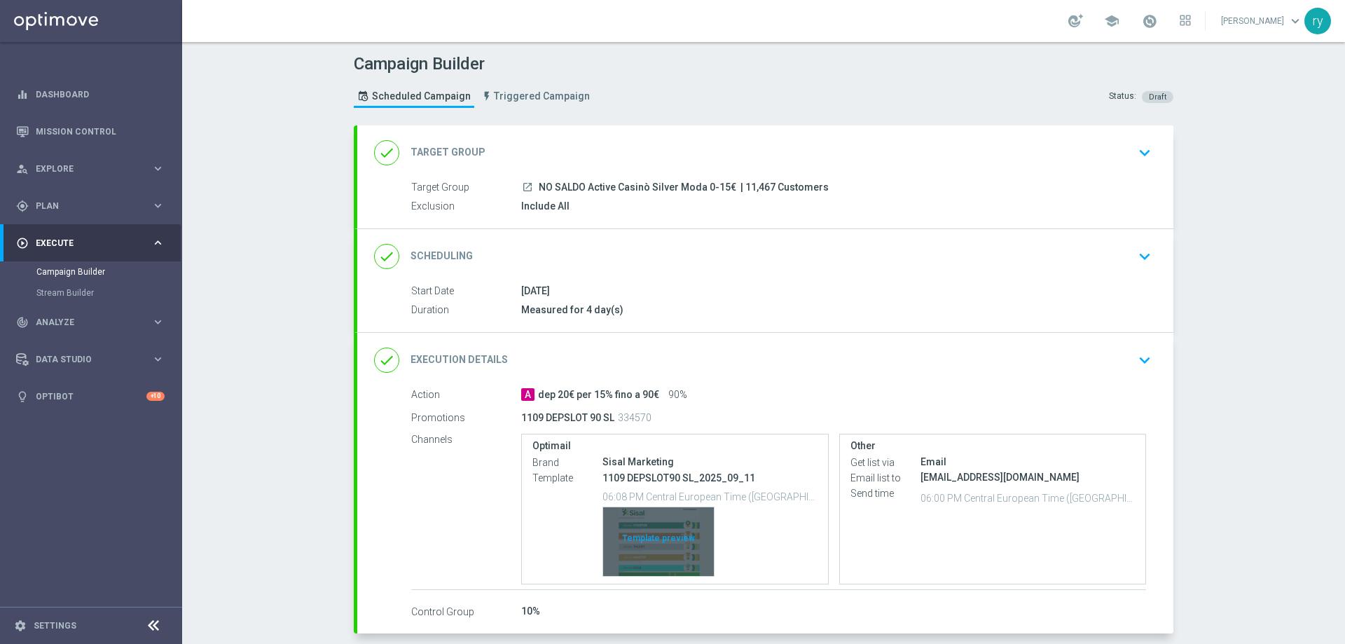
click at [635, 553] on div "Template preview" at bounding box center [658, 541] width 111 height 69
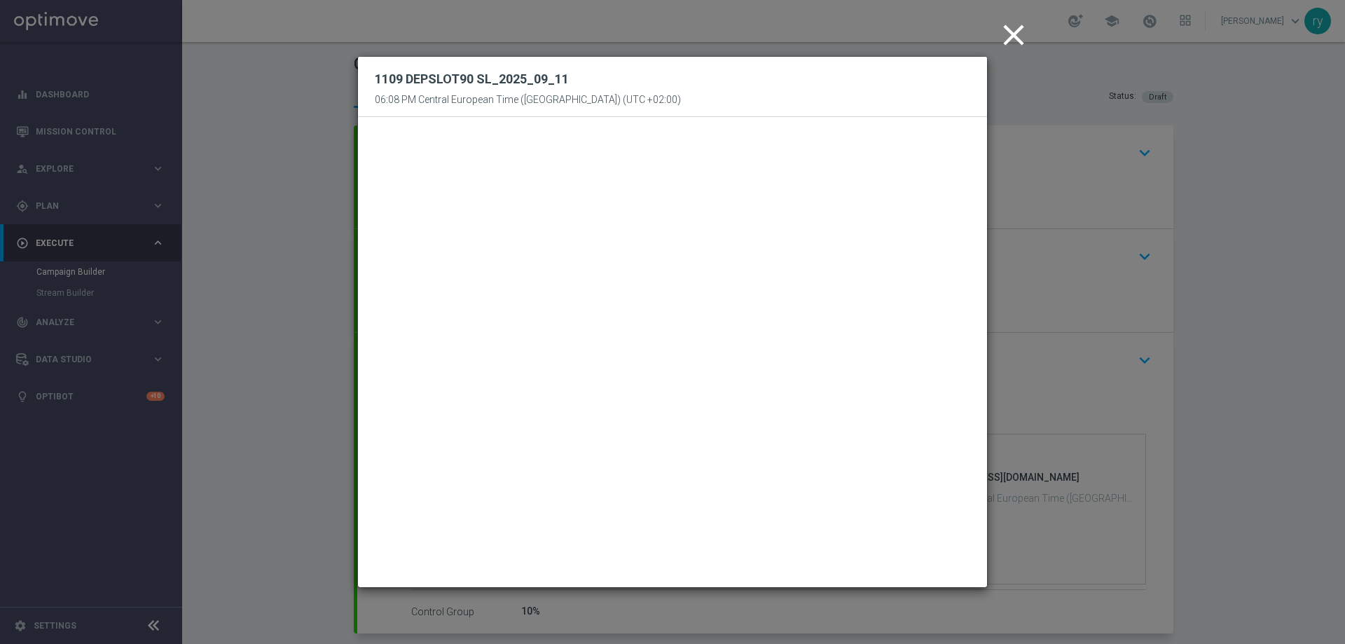
click at [1010, 37] on icon "close" at bounding box center [1013, 35] width 35 height 35
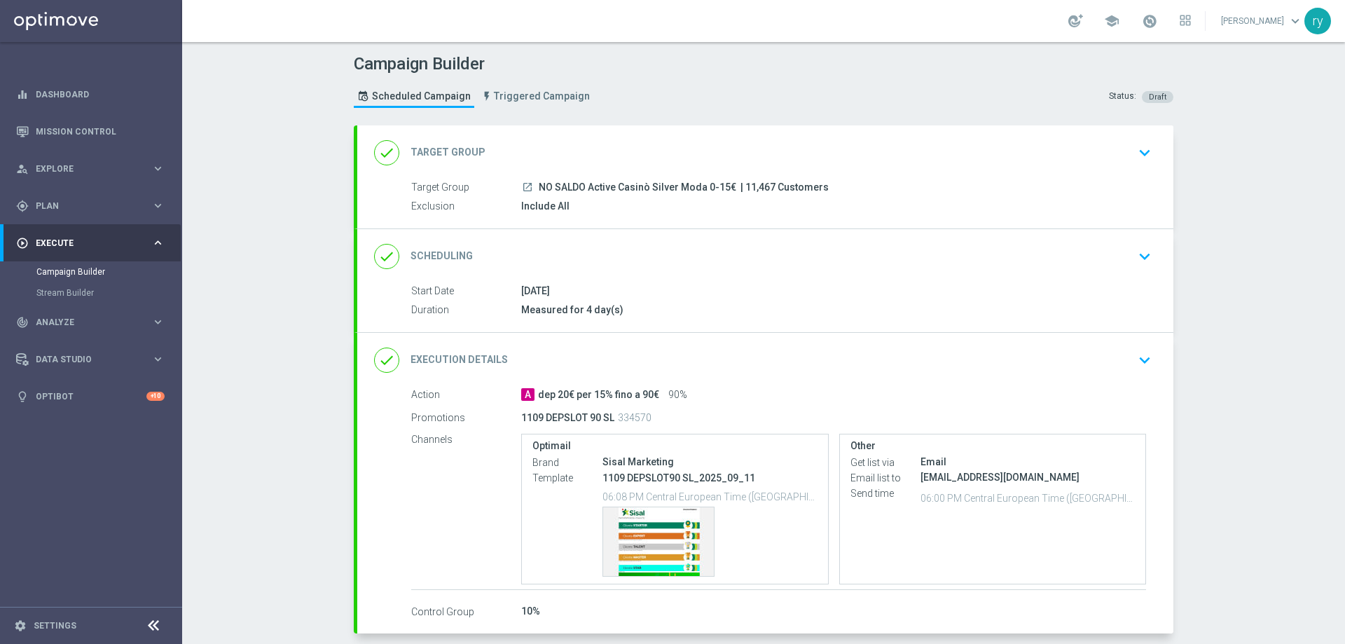
click at [1235, 461] on div "Campaign Builder Scheduled Campaign Triggered Campaign Status: Draft done Targe…" at bounding box center [763, 343] width 1162 height 602
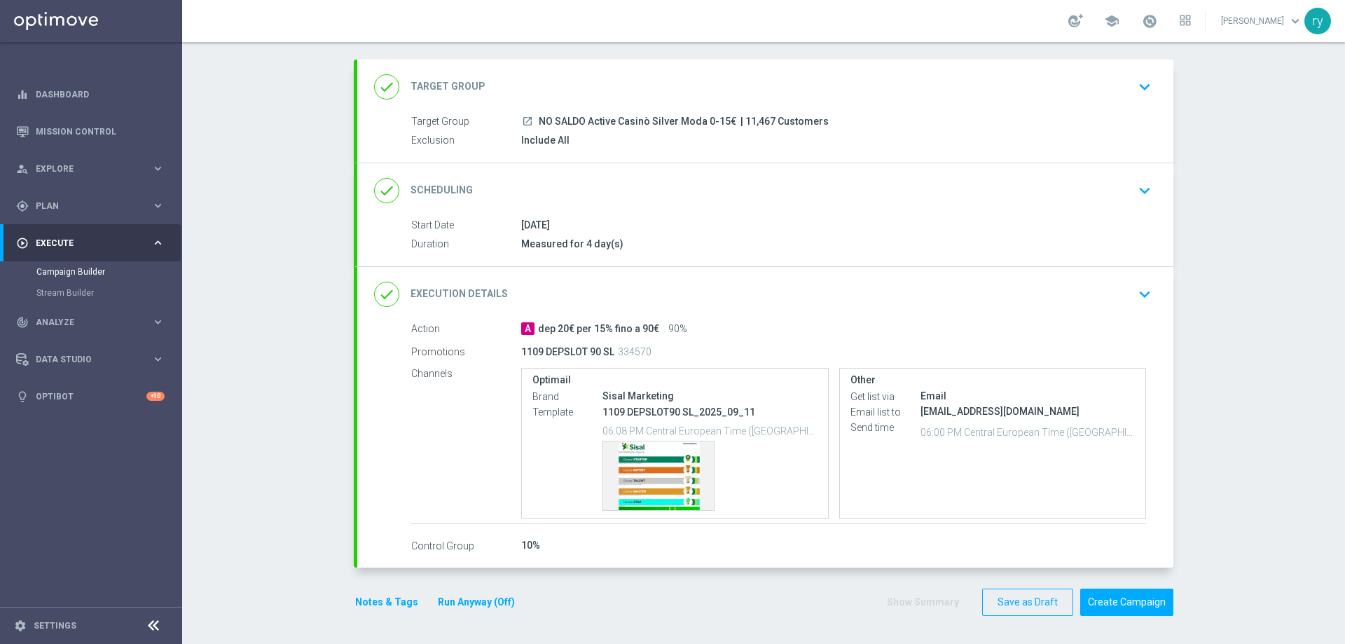
click at [363, 596] on button "Notes & Tags" at bounding box center [387, 602] width 66 height 18
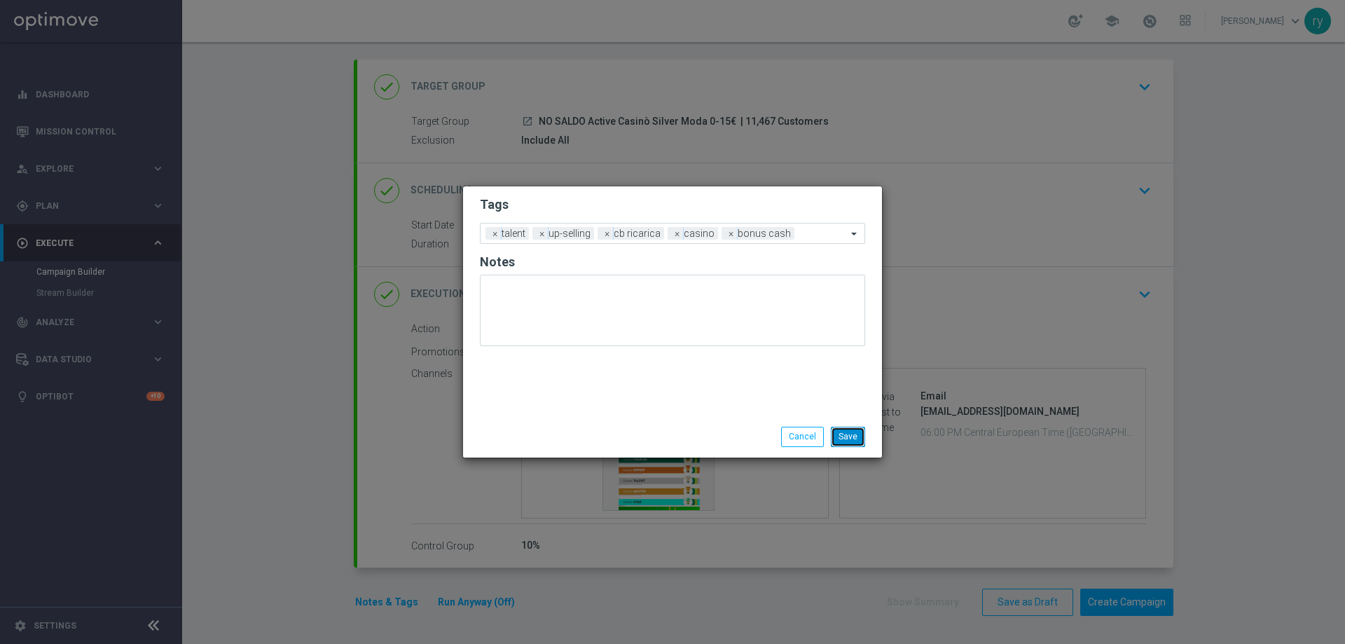
click at [849, 438] on button "Save" at bounding box center [848, 436] width 34 height 20
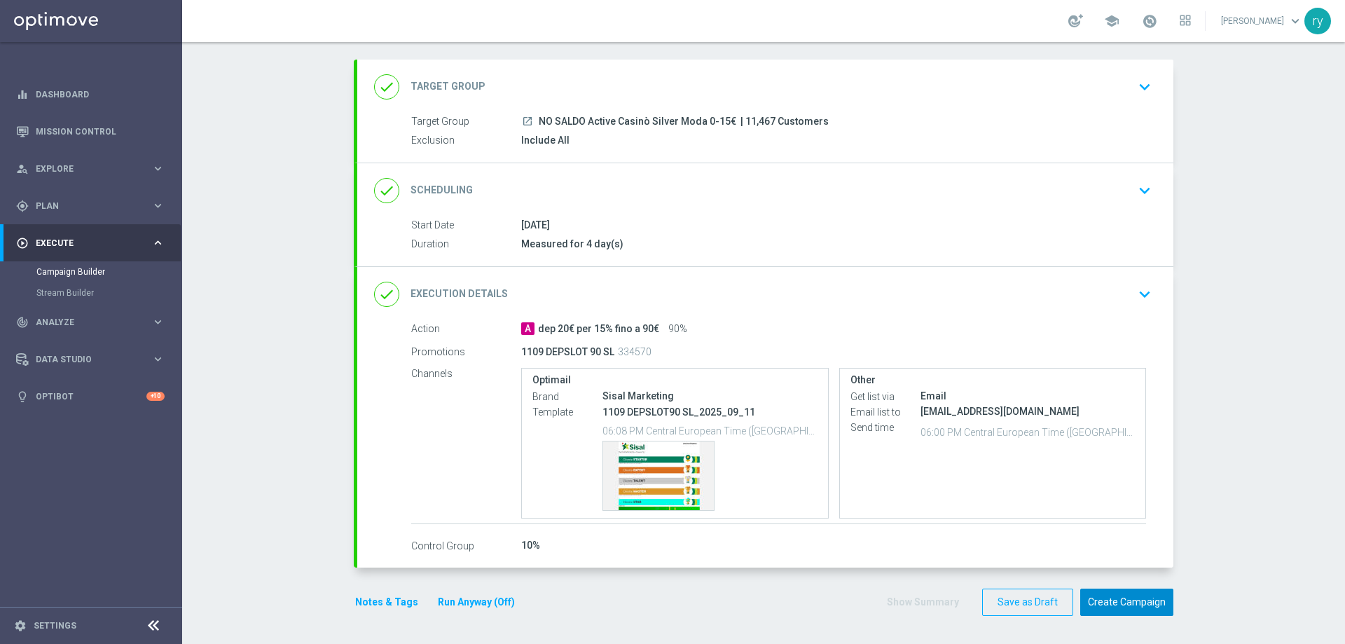
click at [1113, 599] on button "Create Campaign" at bounding box center [1126, 601] width 93 height 27
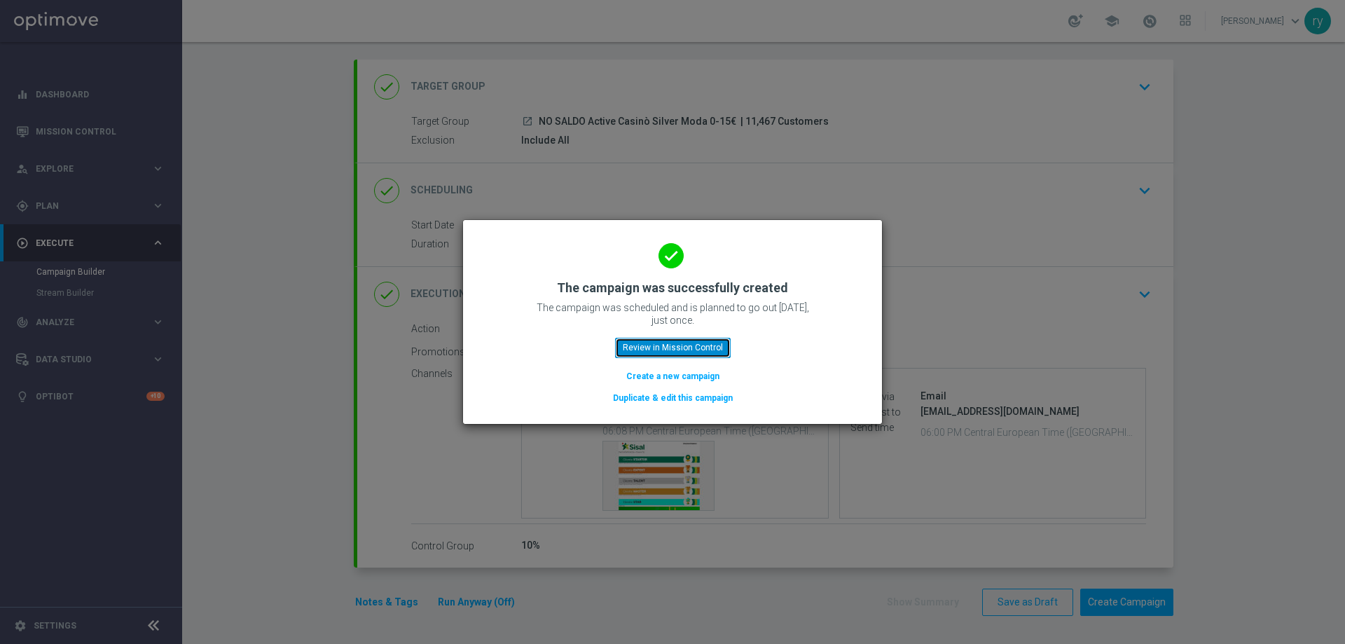
click at [665, 352] on button "Review in Mission Control" at bounding box center [673, 348] width 116 height 20
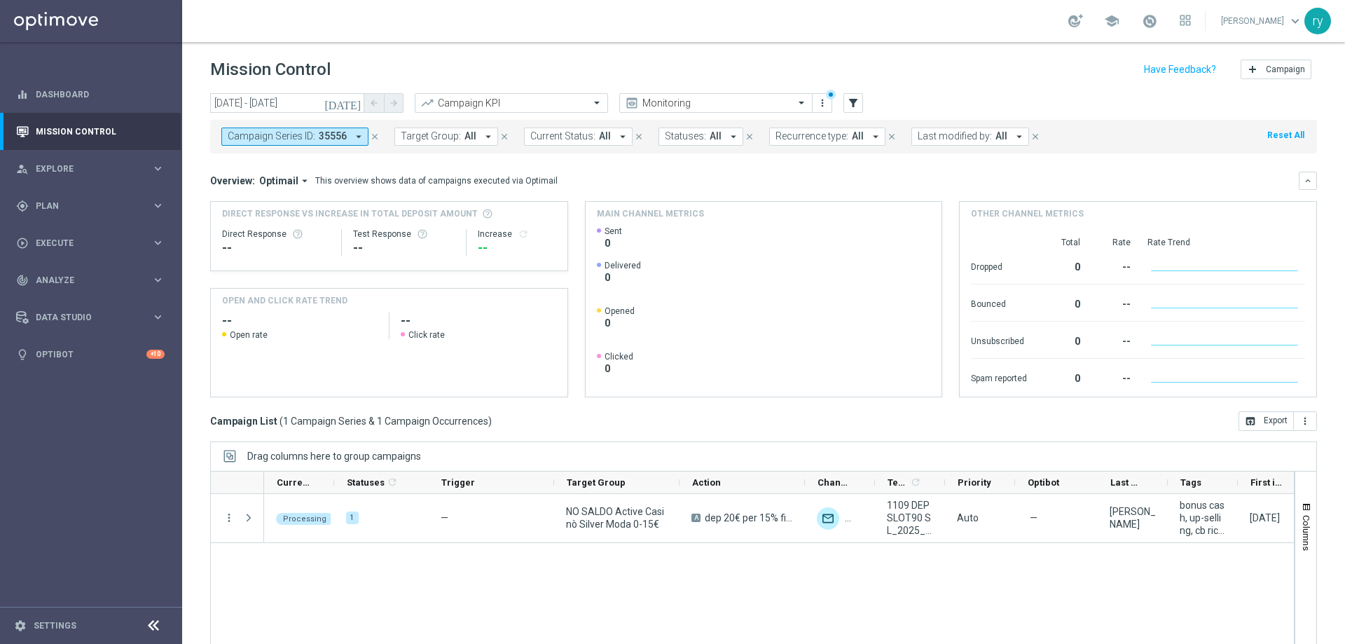
click at [359, 137] on icon "arrow_drop_down" at bounding box center [358, 136] width 13 height 13
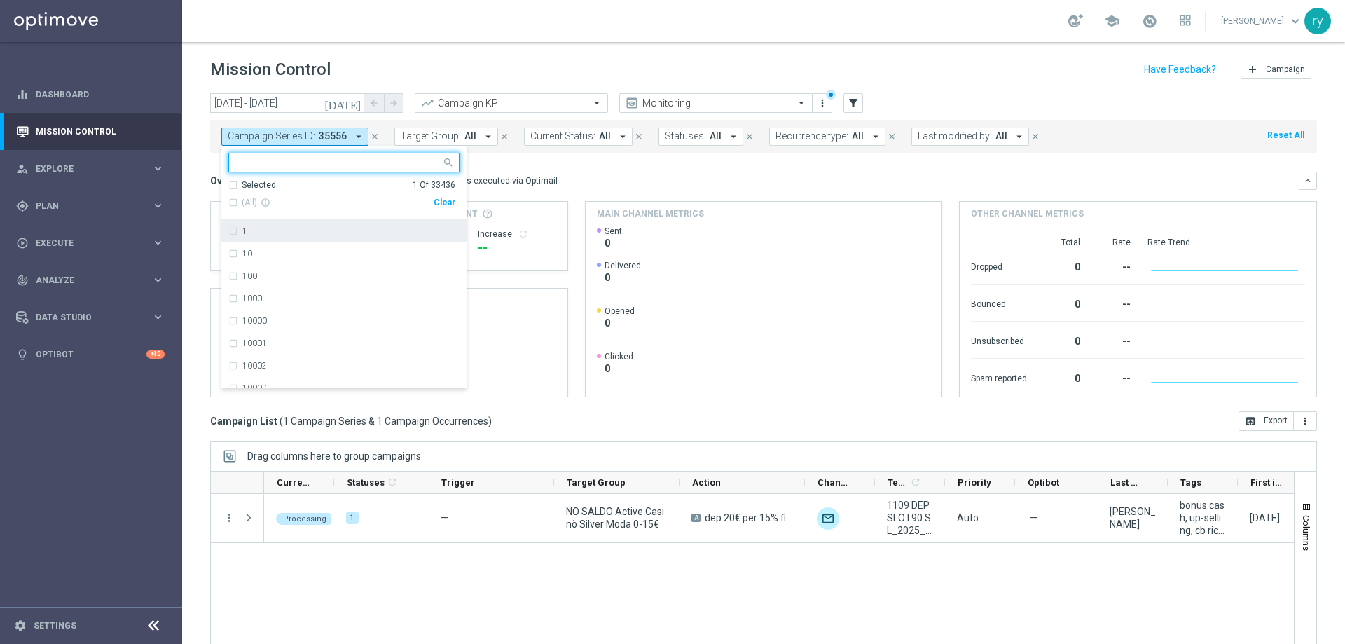
click at [0, 0] on div "Clear" at bounding box center [0, 0] width 0 height 0
click at [529, 176] on div "This overview shows data of campaigns executed via Optimail" at bounding box center [436, 180] width 242 height 13
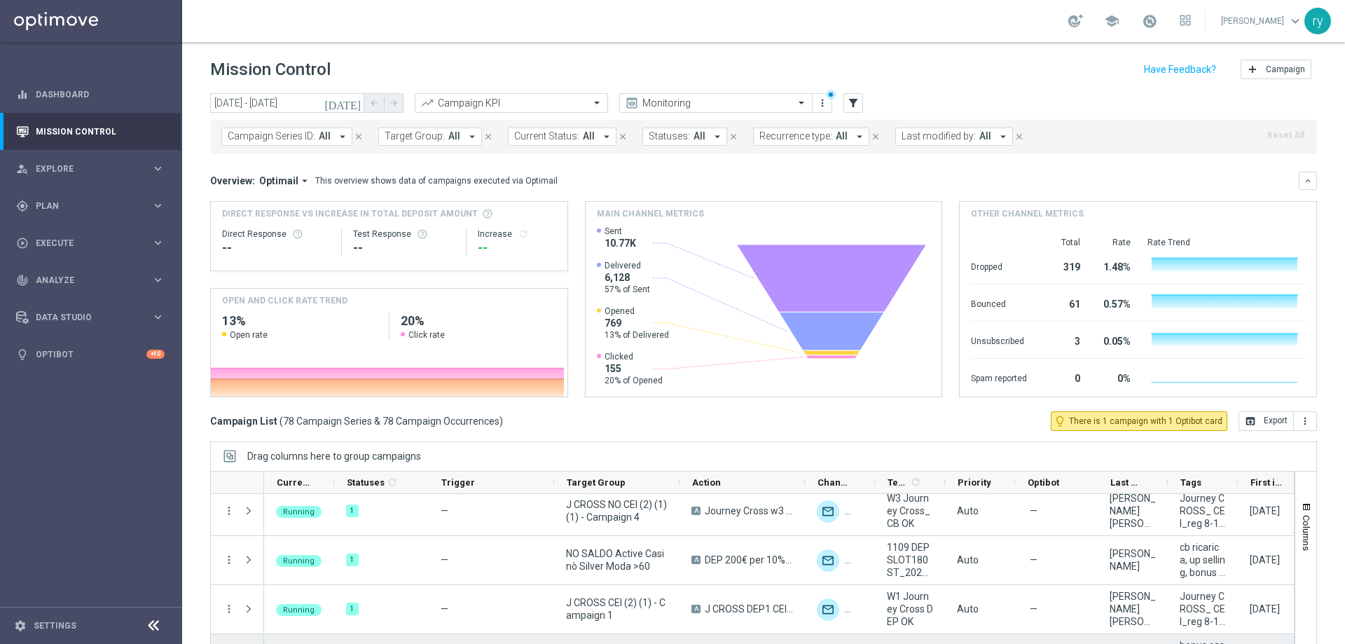
scroll to position [490, 0]
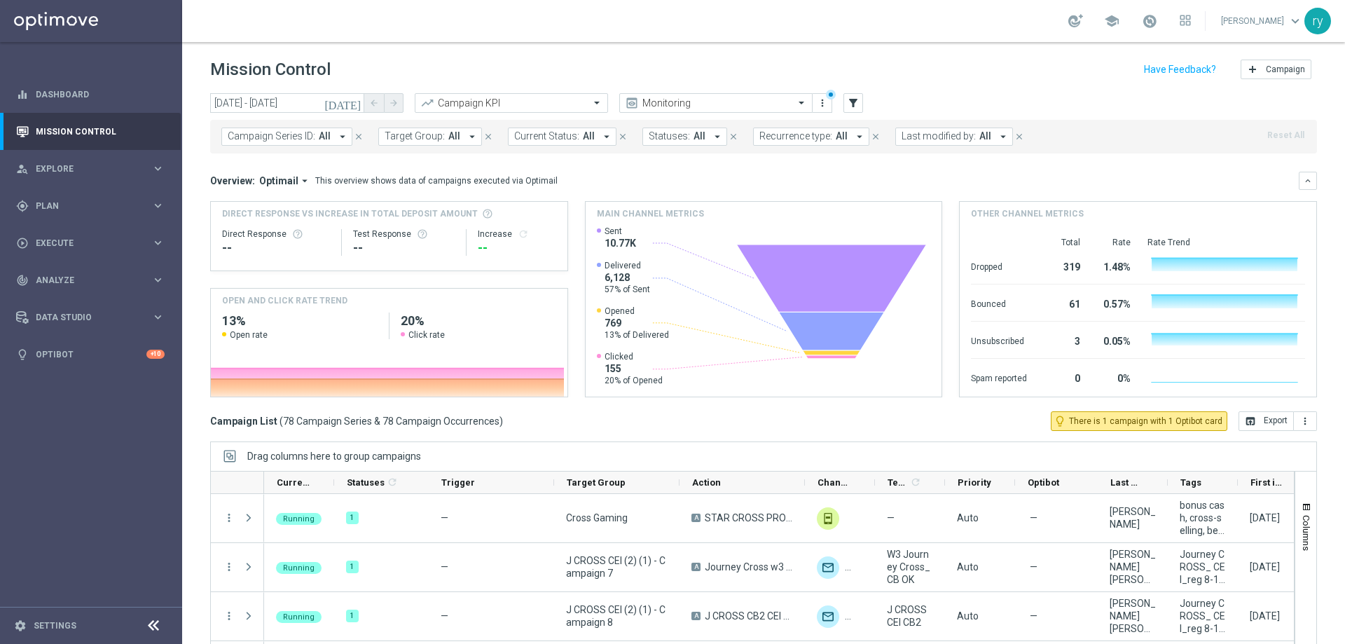
click at [929, 139] on span "Last modified by:" at bounding box center [938, 136] width 74 height 12
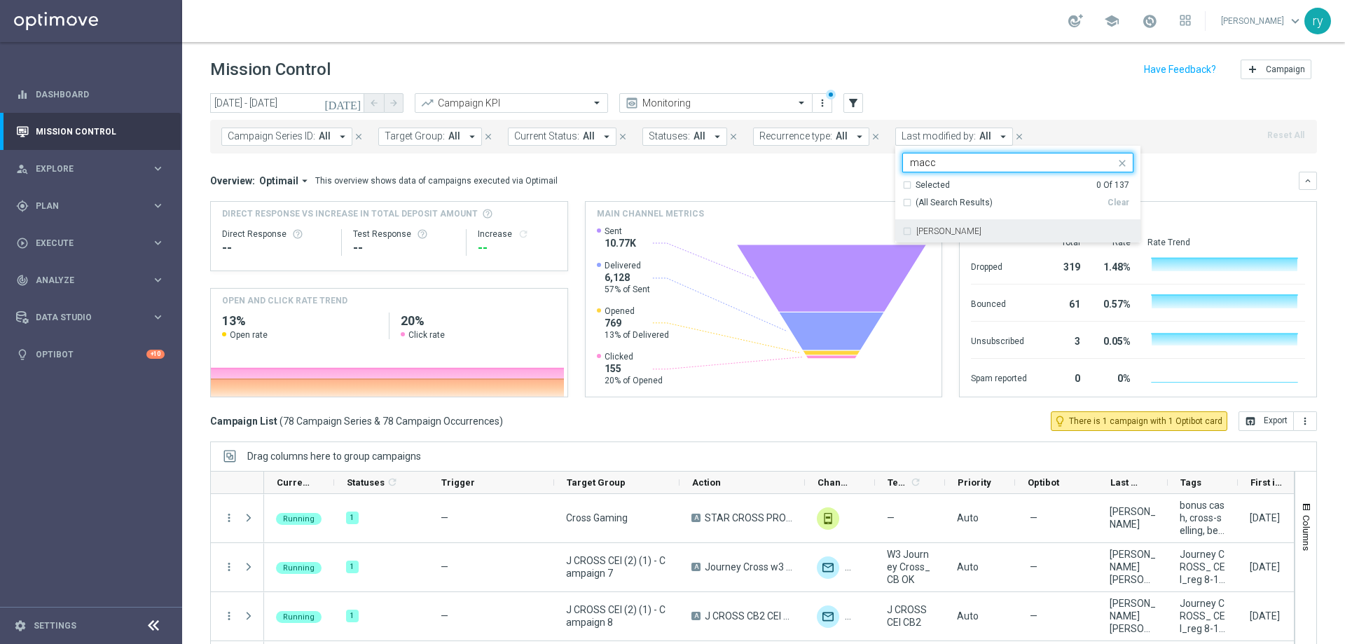
click at [921, 222] on div "[PERSON_NAME]" at bounding box center [1017, 231] width 231 height 22
type input "macc"
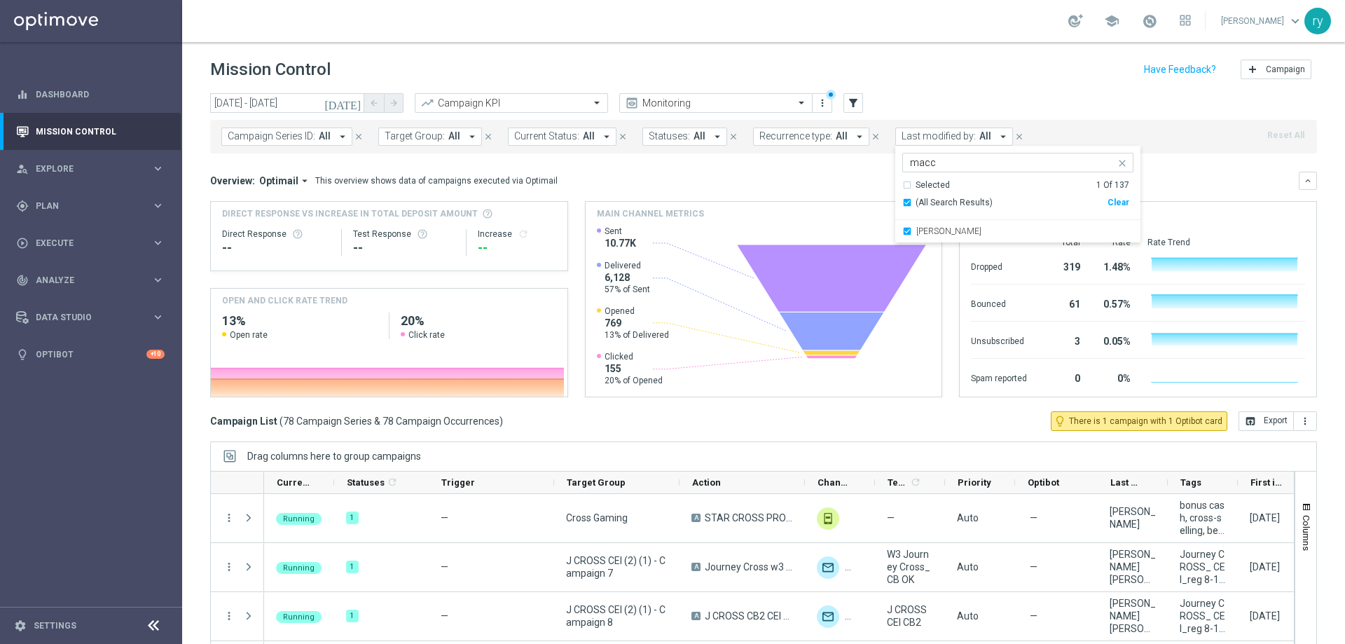
click at [858, 177] on div "Overview: Optimail arrow_drop_down This overview shows data of campaigns execut…" at bounding box center [754, 180] width 1088 height 13
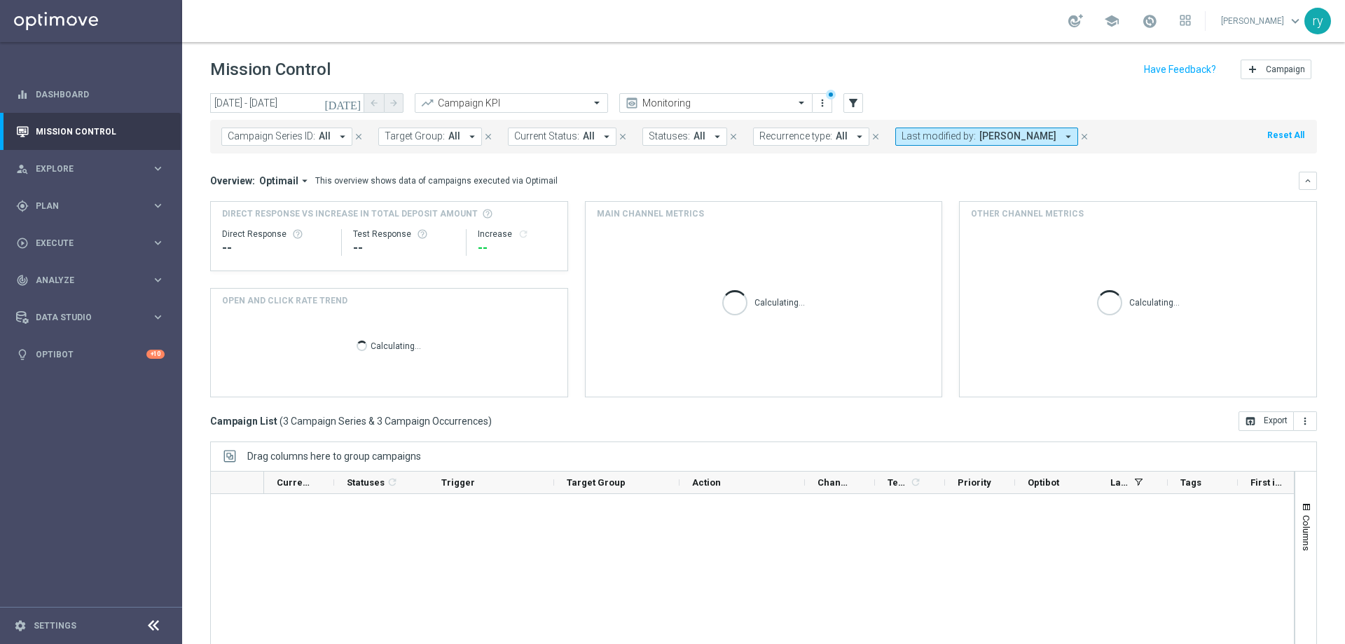
scroll to position [0, 0]
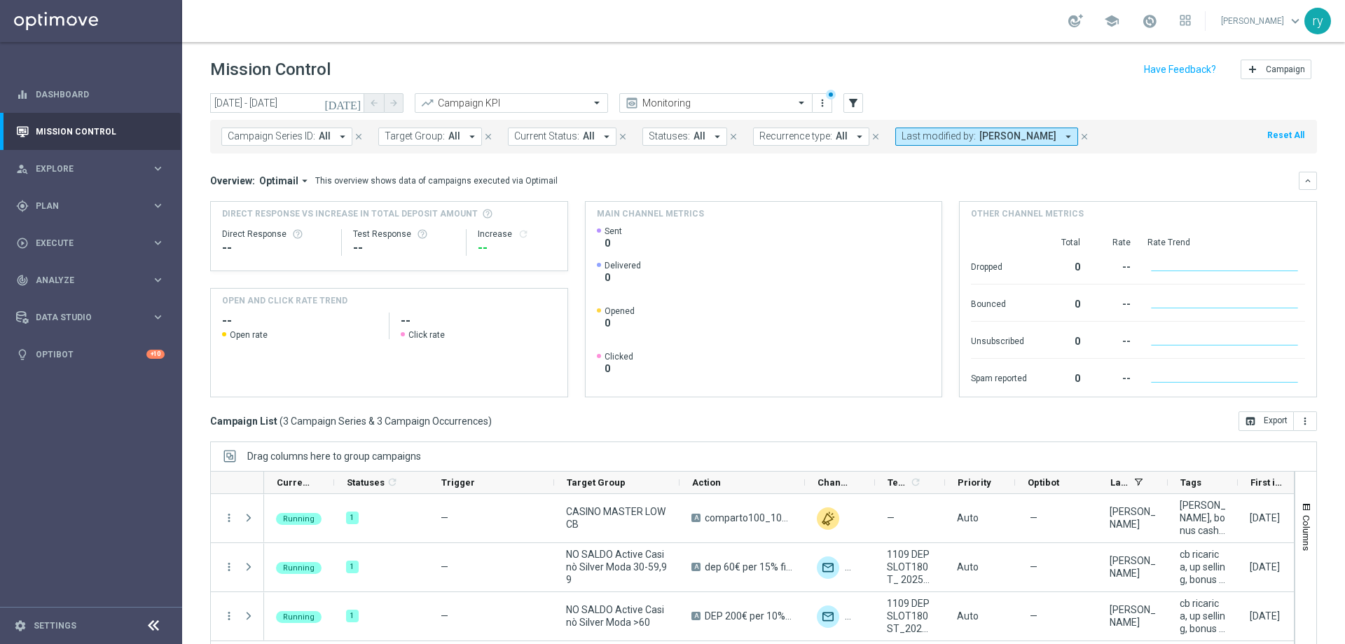
click at [732, 417] on div "Campaign List ( 3 Campaign Series & 3 Campaign Occurrences ) open_in_browser Ex…" at bounding box center [763, 421] width 1106 height 20
click at [895, 140] on button "Last modified by: [PERSON_NAME] arrow_drop_down" at bounding box center [986, 136] width 183 height 18
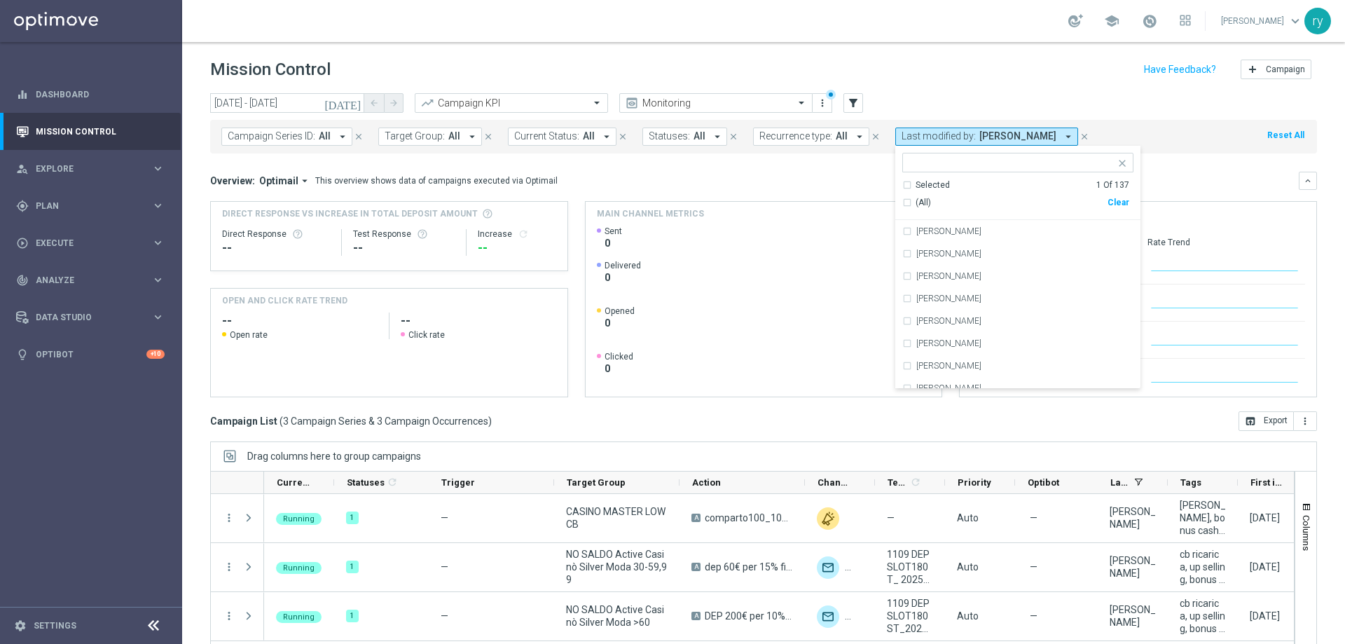
click at [0, 0] on div "Clear" at bounding box center [0, 0] width 0 height 0
click at [922, 167] on input "text" at bounding box center [1012, 163] width 205 height 12
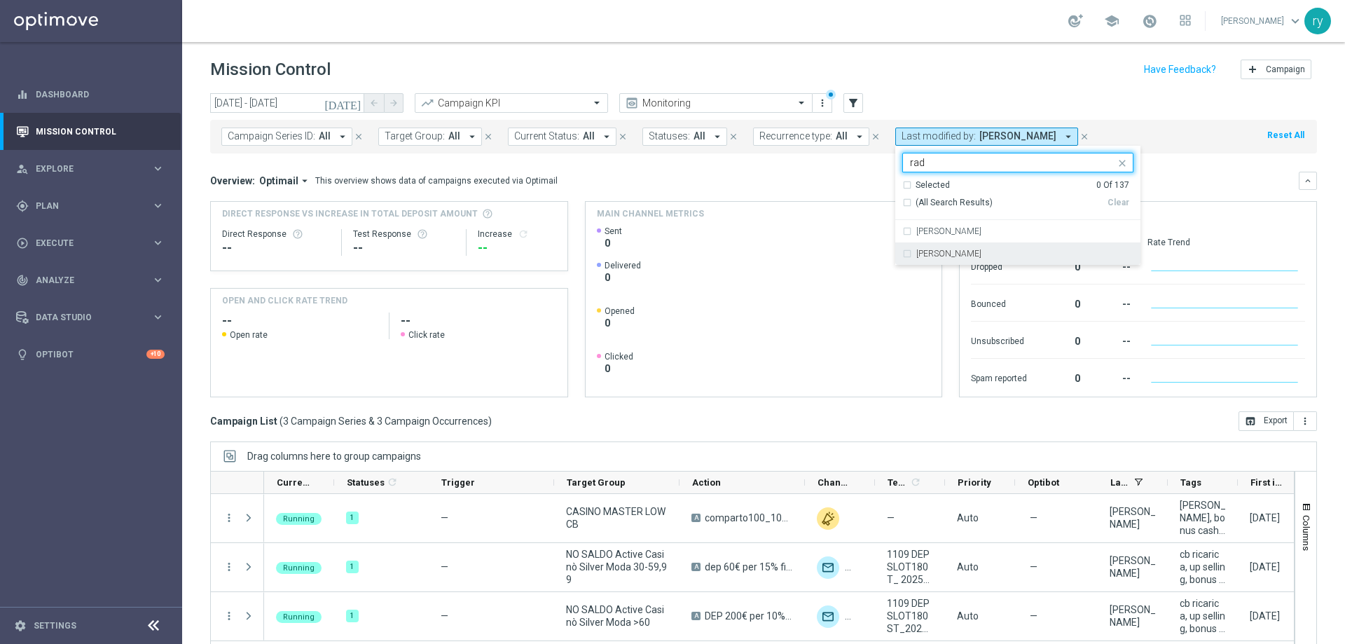
click at [961, 258] on label "[PERSON_NAME]" at bounding box center [948, 253] width 65 height 8
type input "rad"
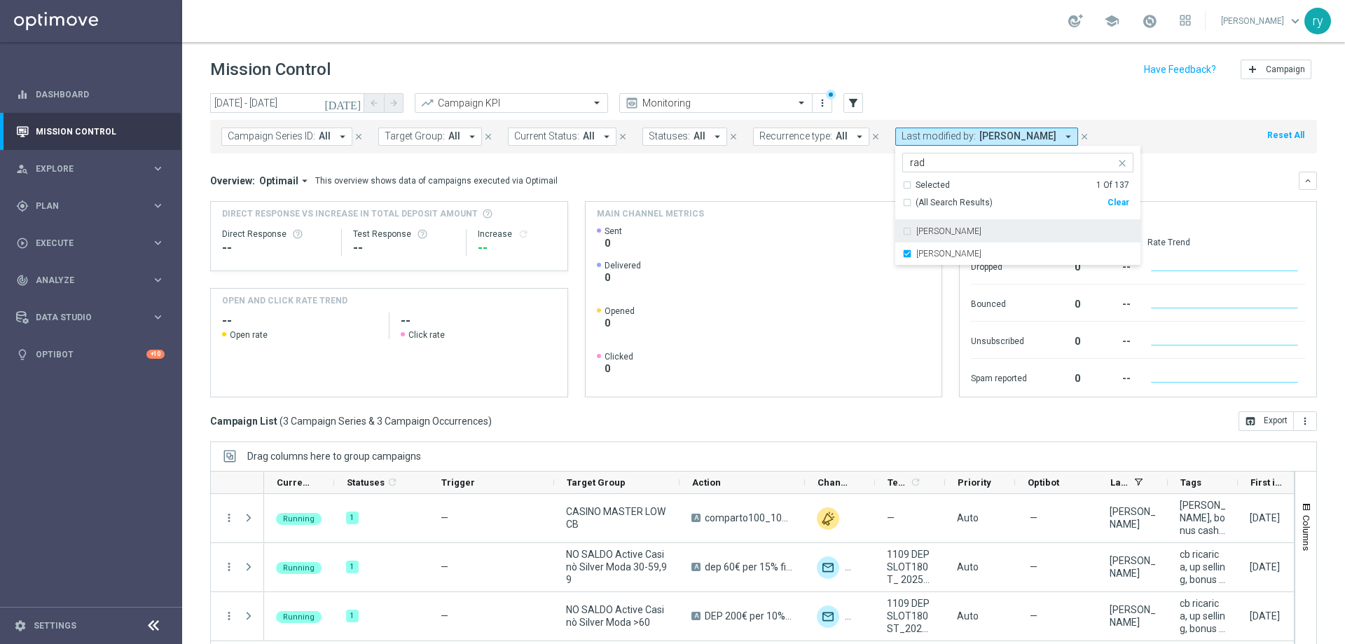
click at [1162, 162] on mini-dashboard "Overview: Optimail arrow_drop_down This overview shows data of campaigns execut…" at bounding box center [763, 282] width 1106 height 258
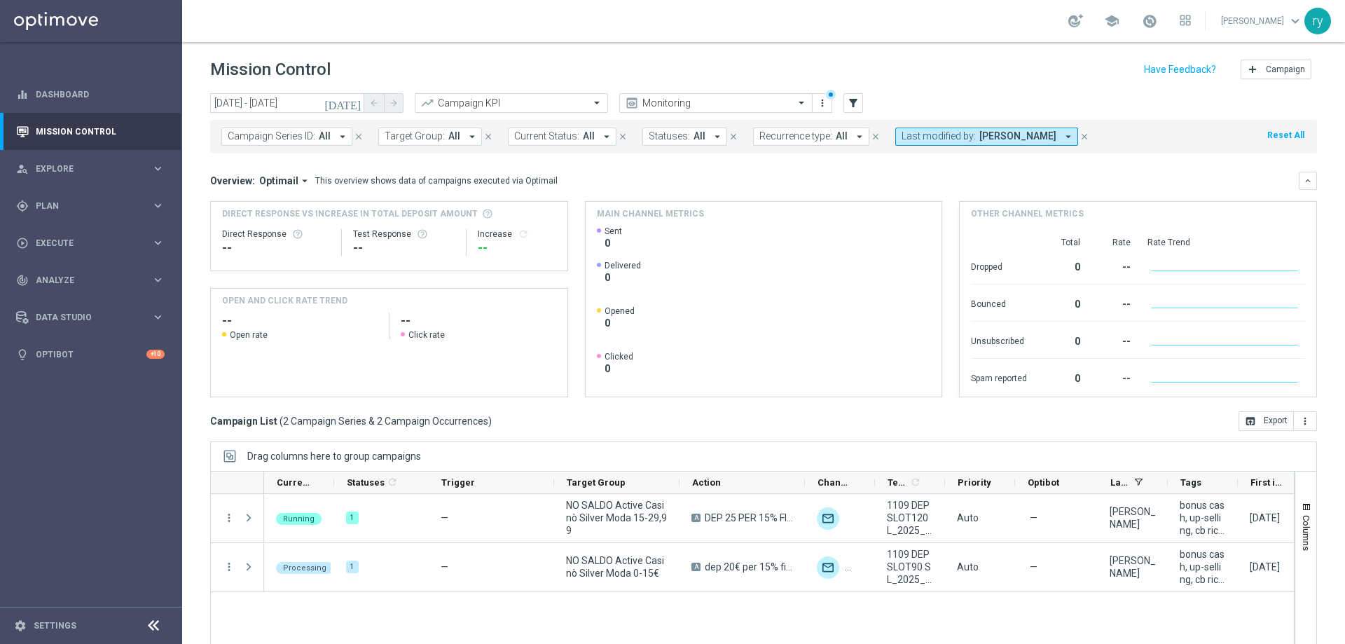
click at [623, 424] on div "Campaign List ( 2 Campaign Series & 2 Campaign Occurrences ) open_in_browser Ex…" at bounding box center [763, 421] width 1106 height 20
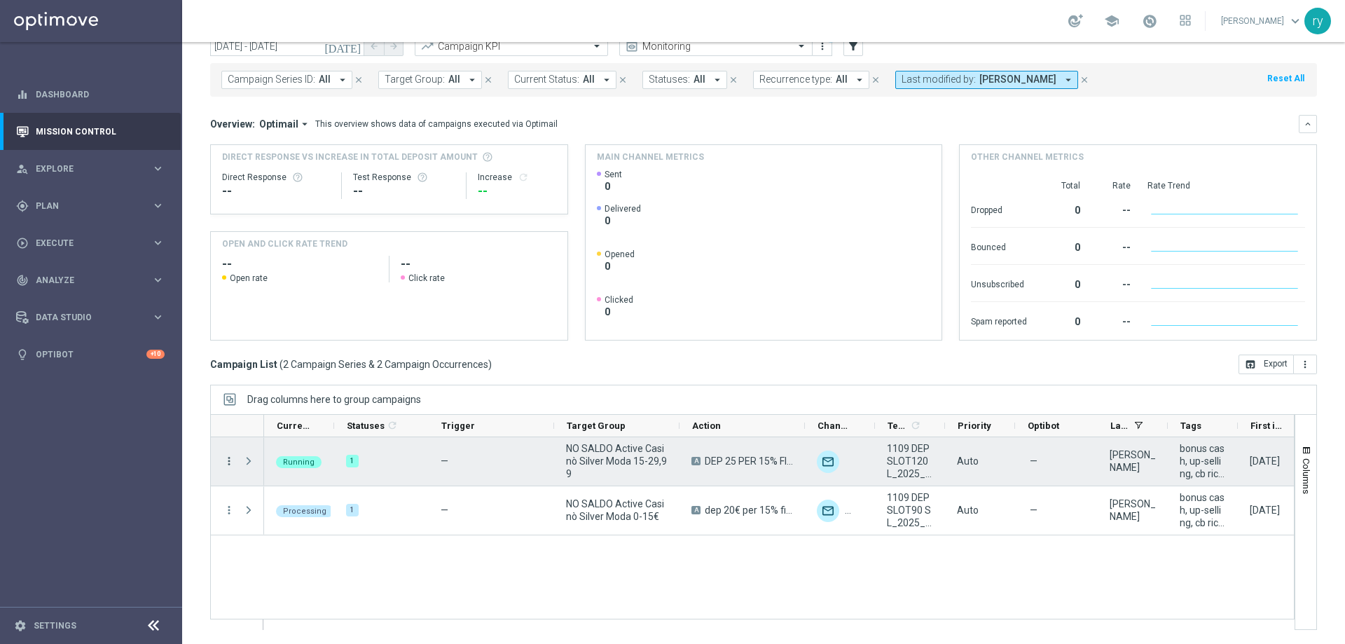
click at [228, 462] on icon "more_vert" at bounding box center [229, 460] width 13 height 13
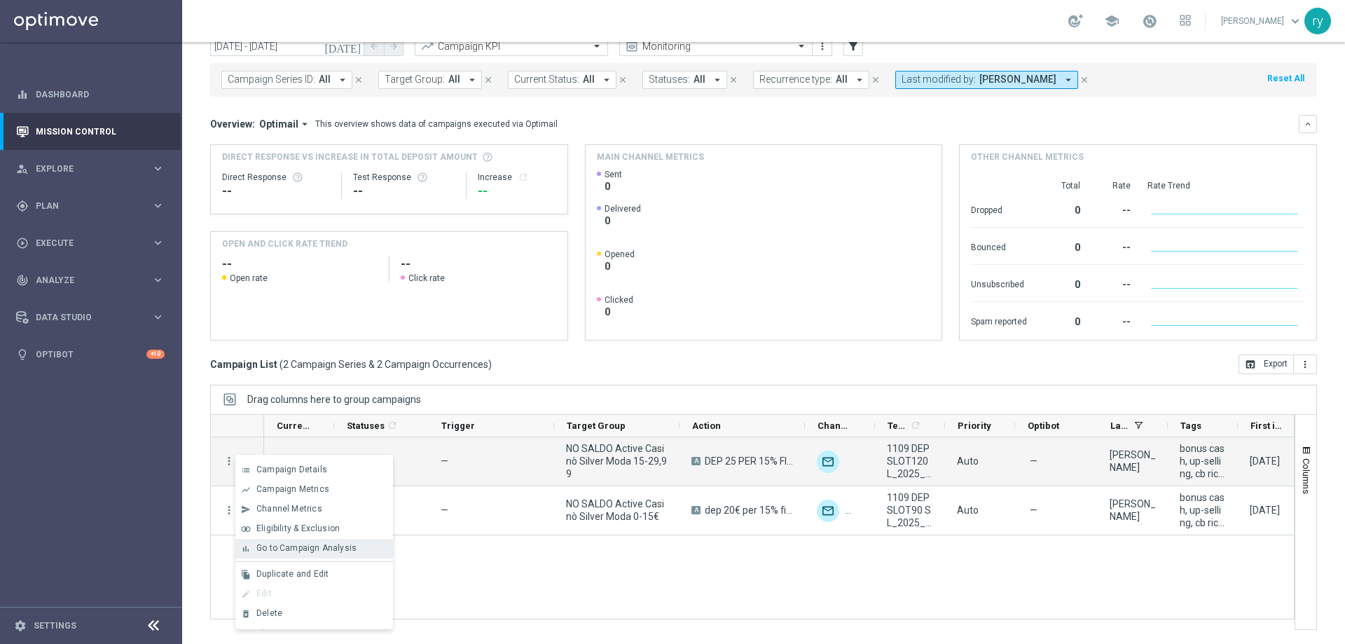
click at [285, 544] on span "Go to Campaign Analysis" at bounding box center [306, 548] width 100 height 10
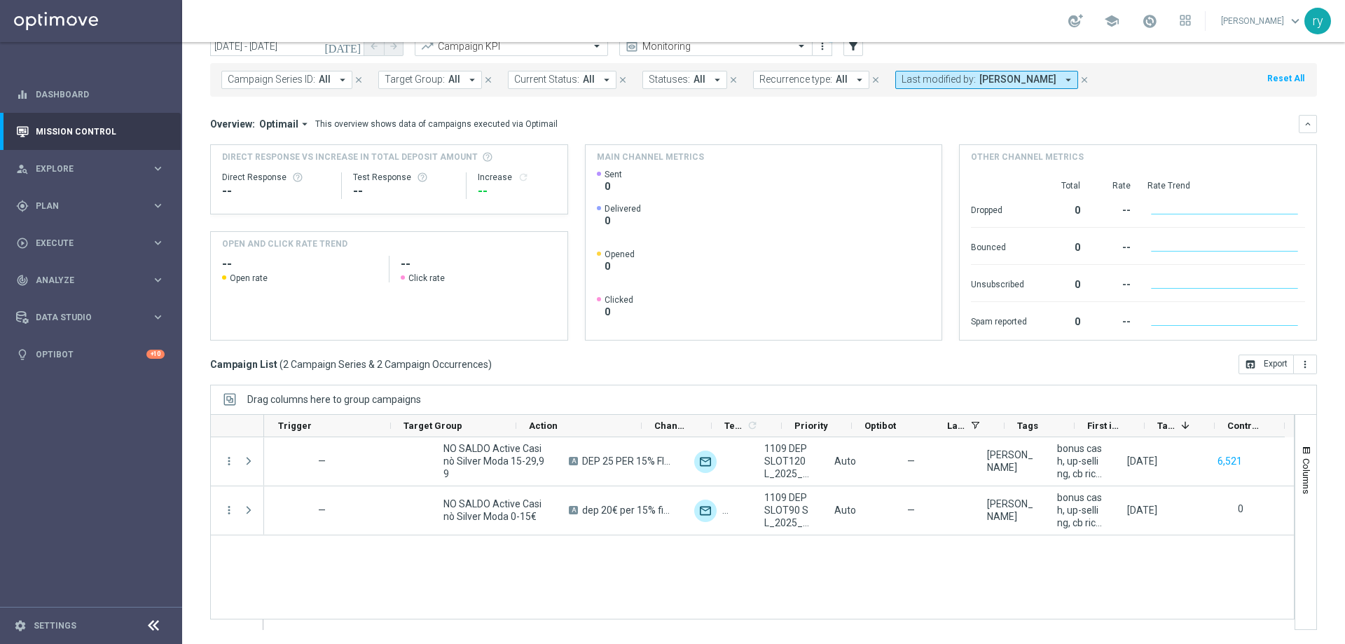
scroll to position [0, 163]
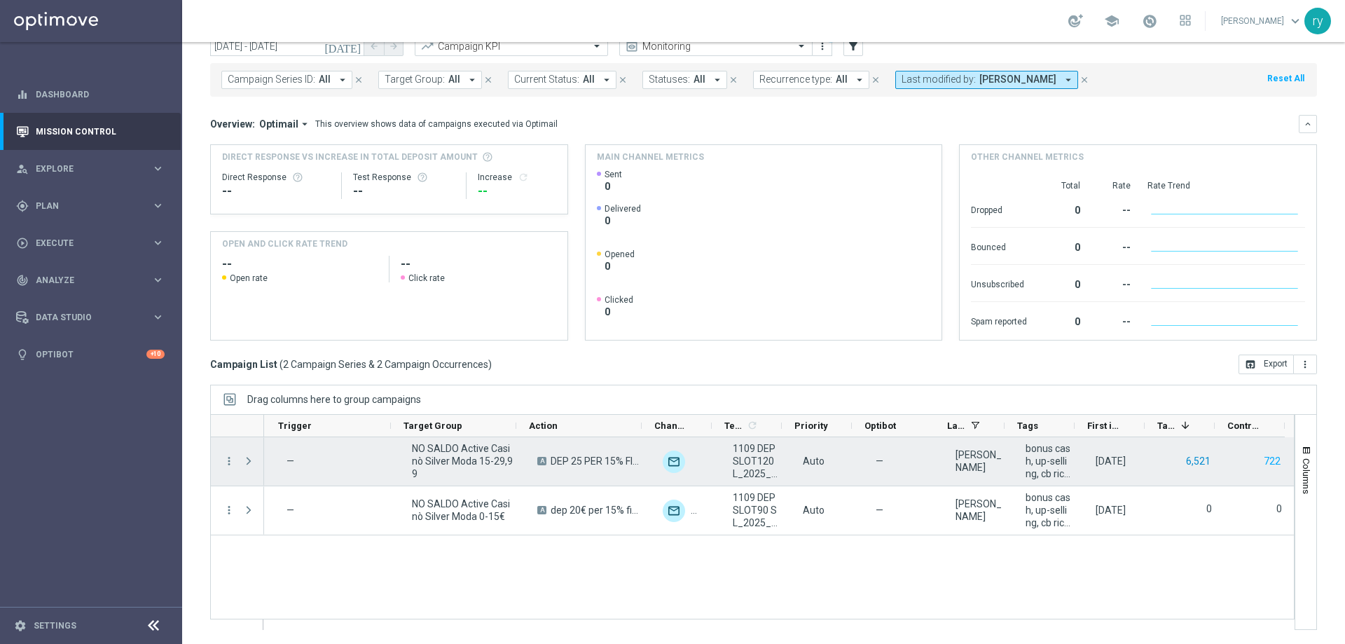
click at [1186, 457] on button "6,521" at bounding box center [1197, 461] width 27 height 18
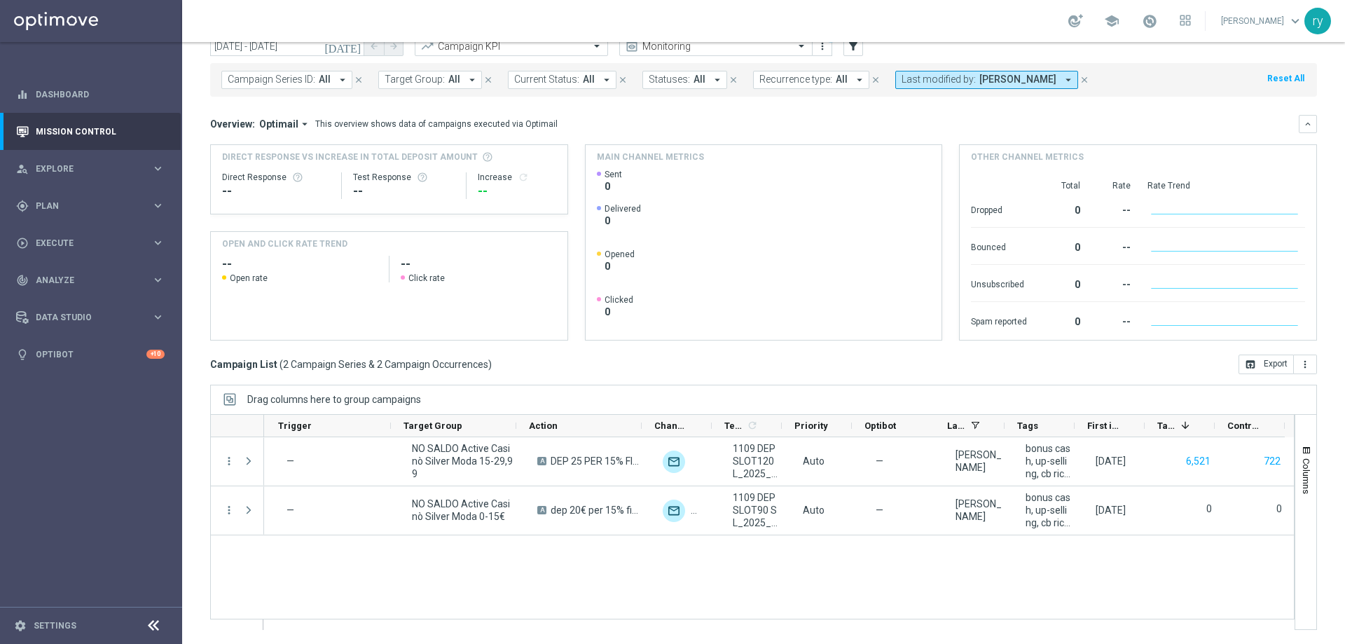
scroll to position [0, 0]
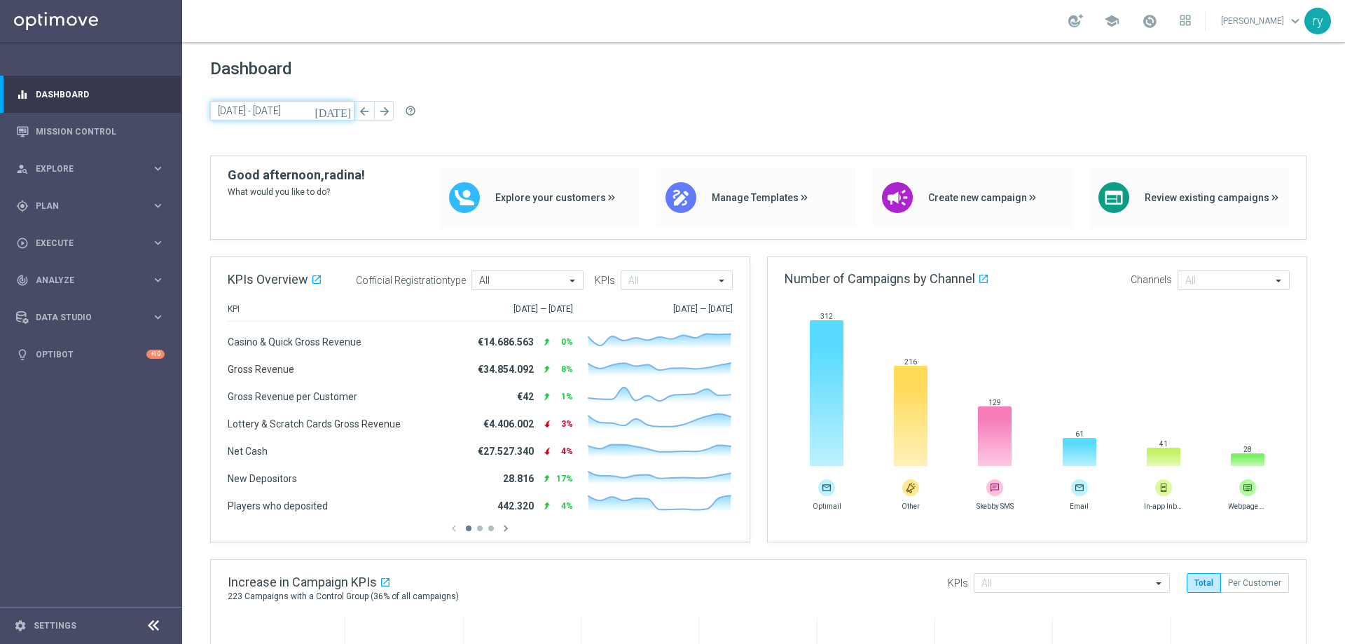
click at [260, 113] on input "[DATE] - [DATE]" at bounding box center [282, 111] width 144 height 20
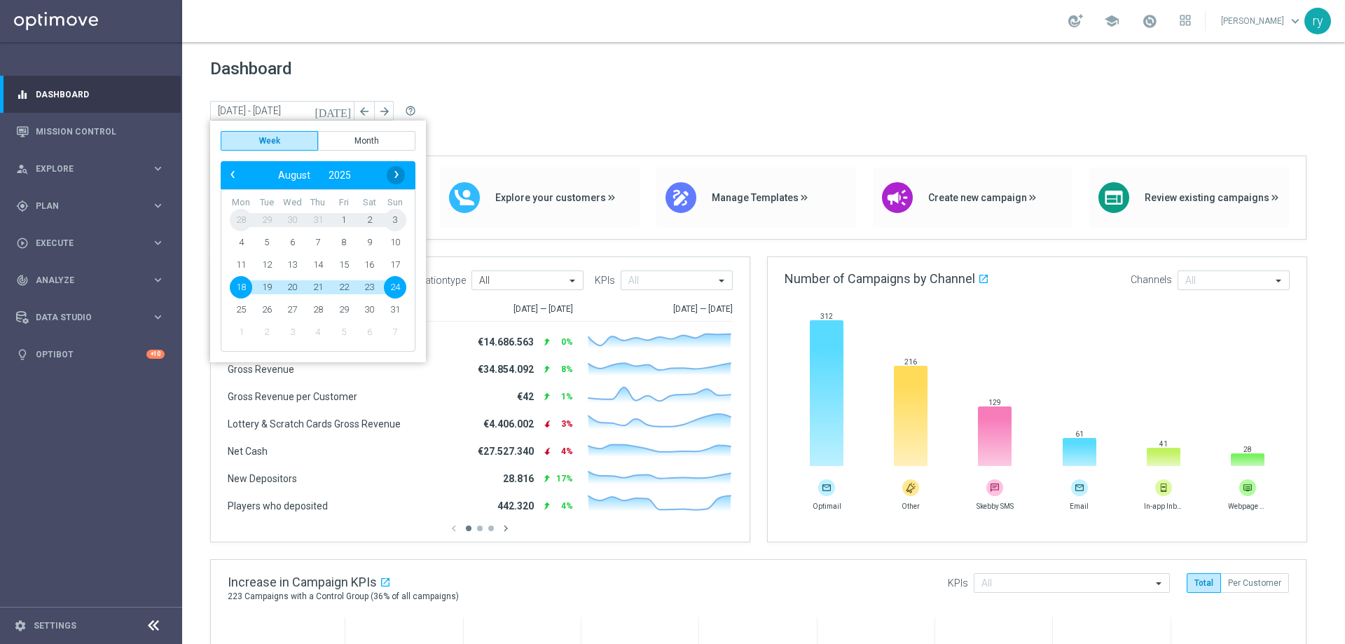
click at [394, 172] on span "›" at bounding box center [396, 174] width 18 height 18
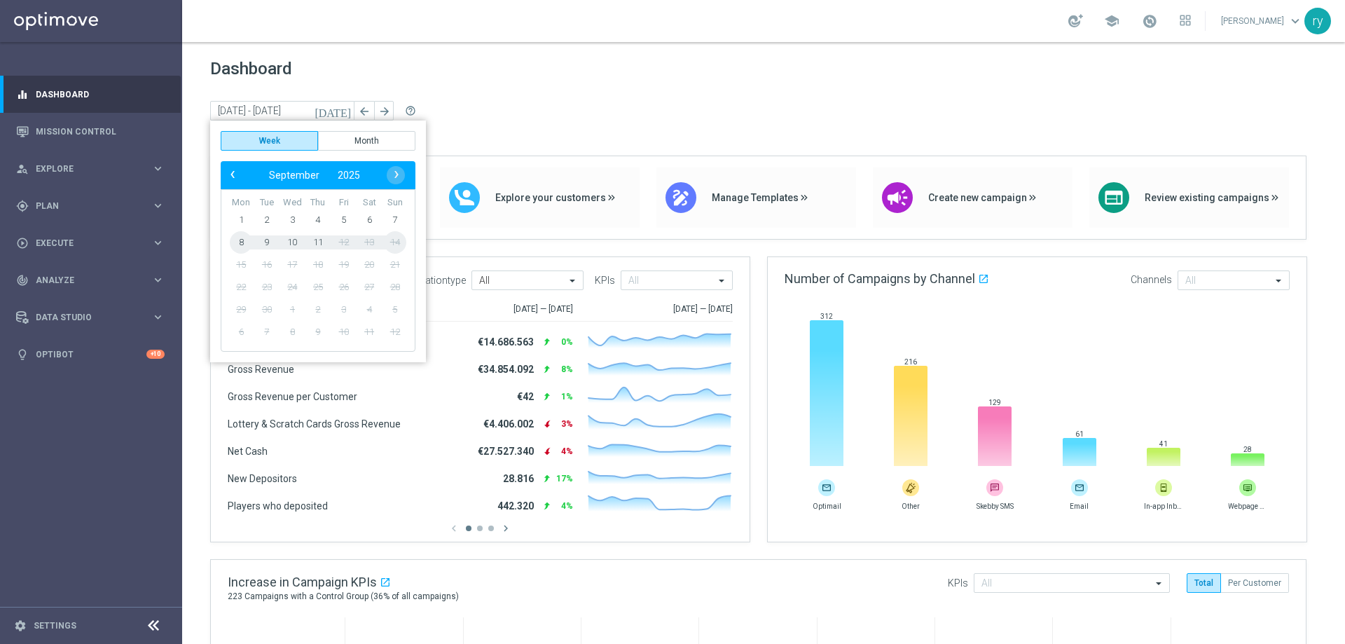
click at [319, 239] on span "11" at bounding box center [318, 242] width 22 height 22
type input "08 Sep 2025 - 11 Sep 2025"
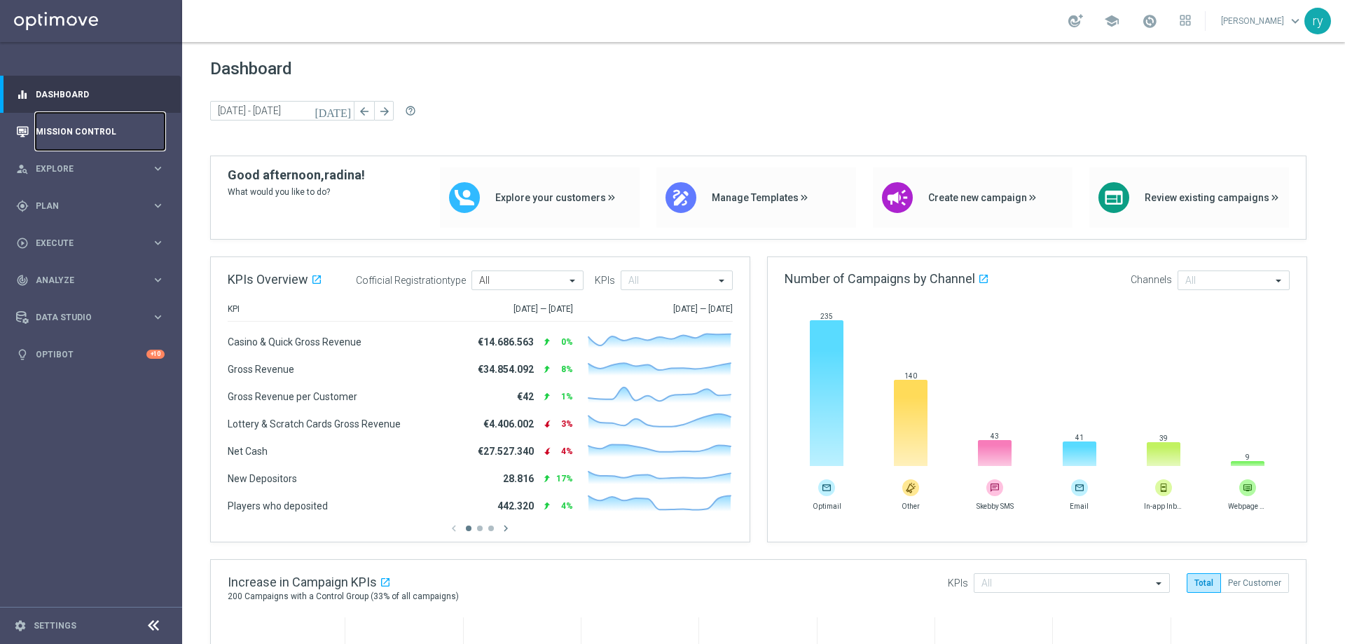
click at [99, 139] on link "Mission Control" at bounding box center [100, 131] width 129 height 37
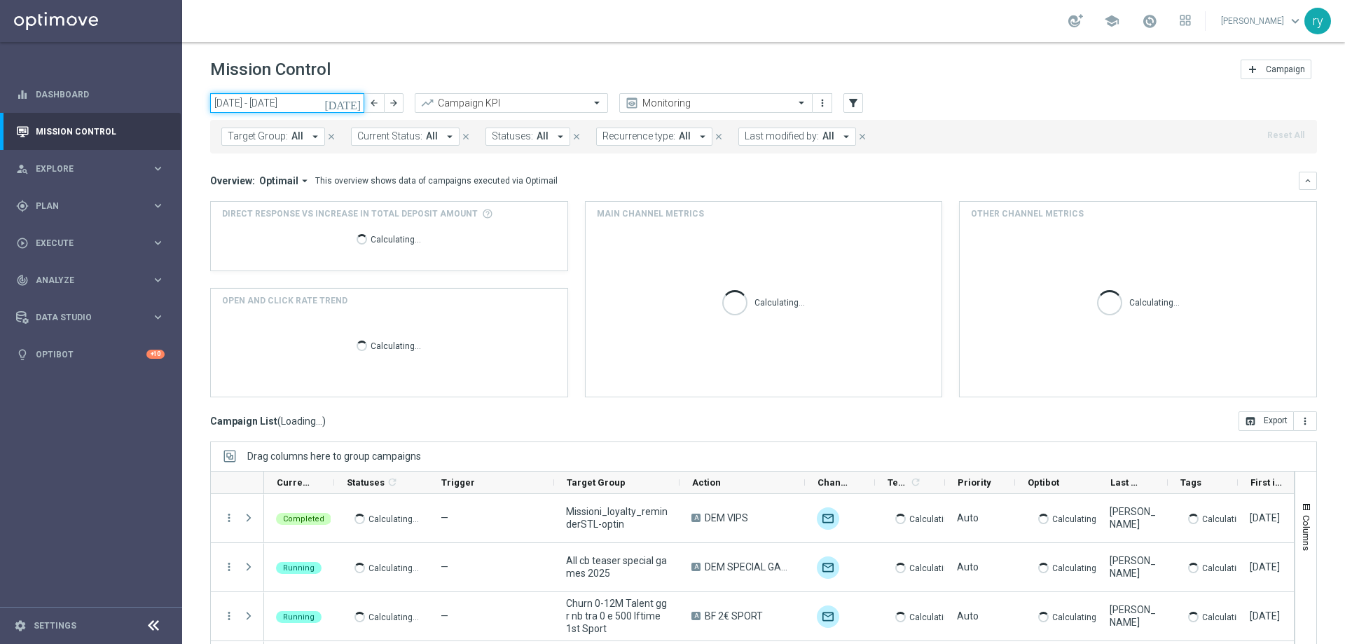
click at [308, 99] on input "[DATE] - [DATE]" at bounding box center [287, 103] width 154 height 20
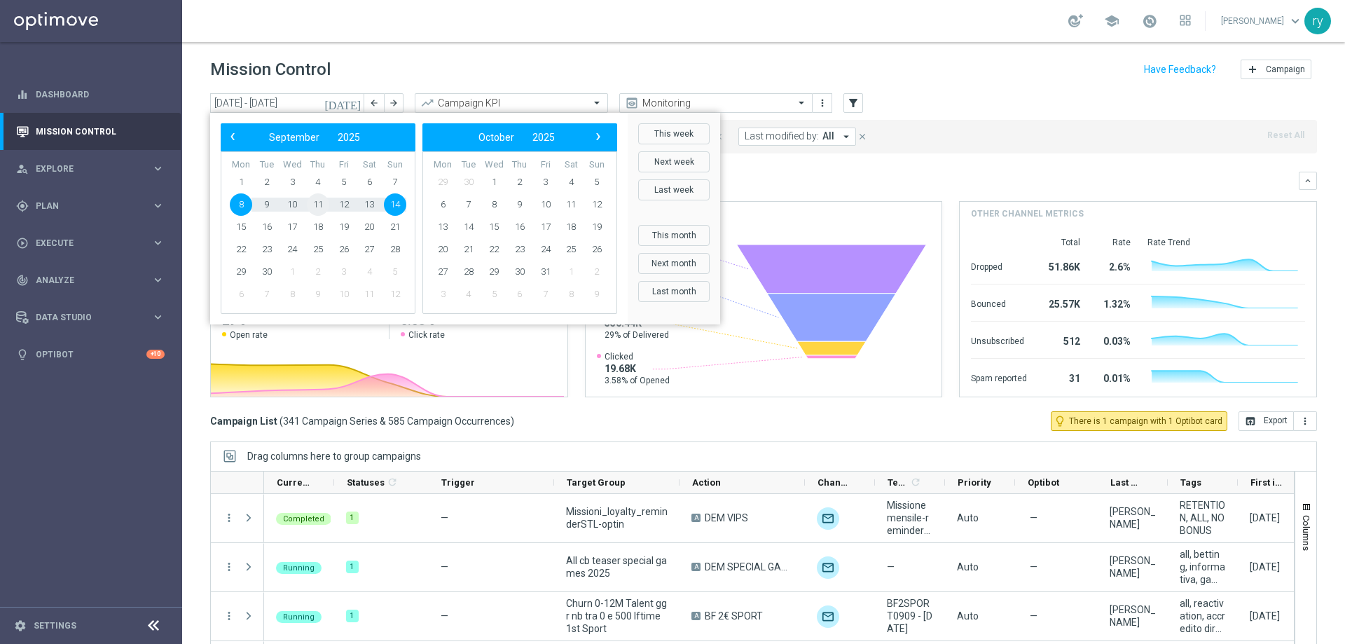
click at [316, 201] on span "11" at bounding box center [318, 204] width 22 height 22
type input "[DATE] - [DATE]"
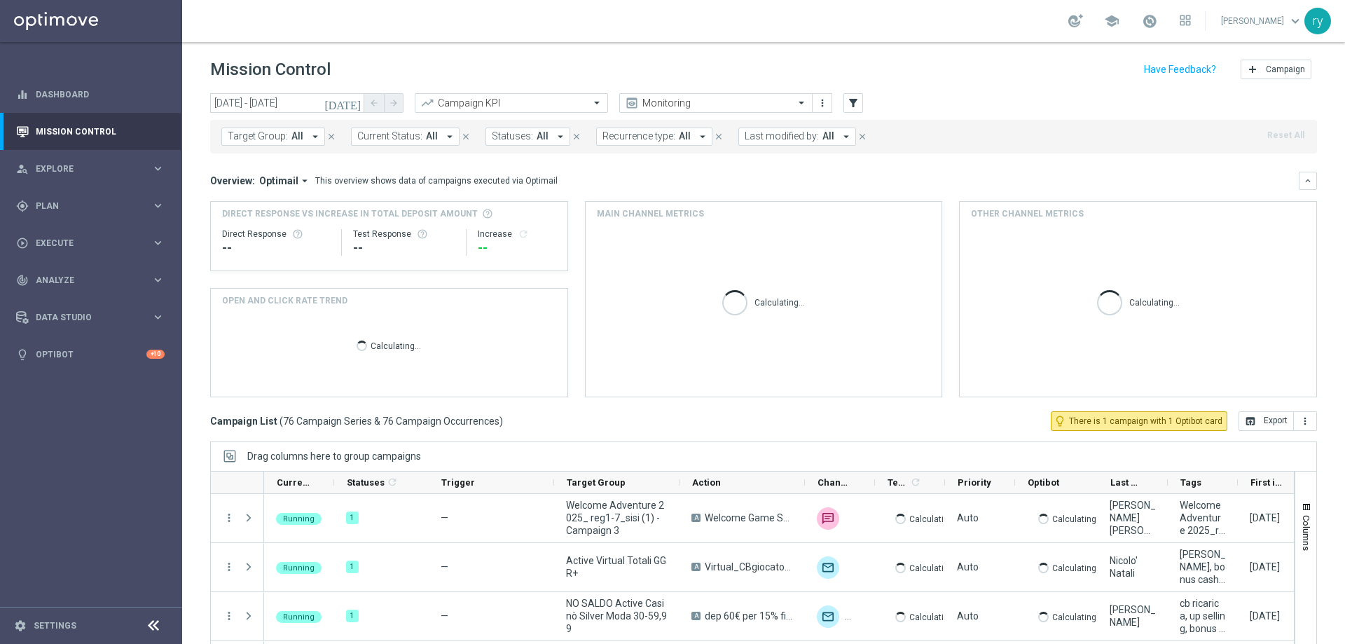
click at [840, 137] on icon "arrow_drop_down" at bounding box center [846, 136] width 13 height 13
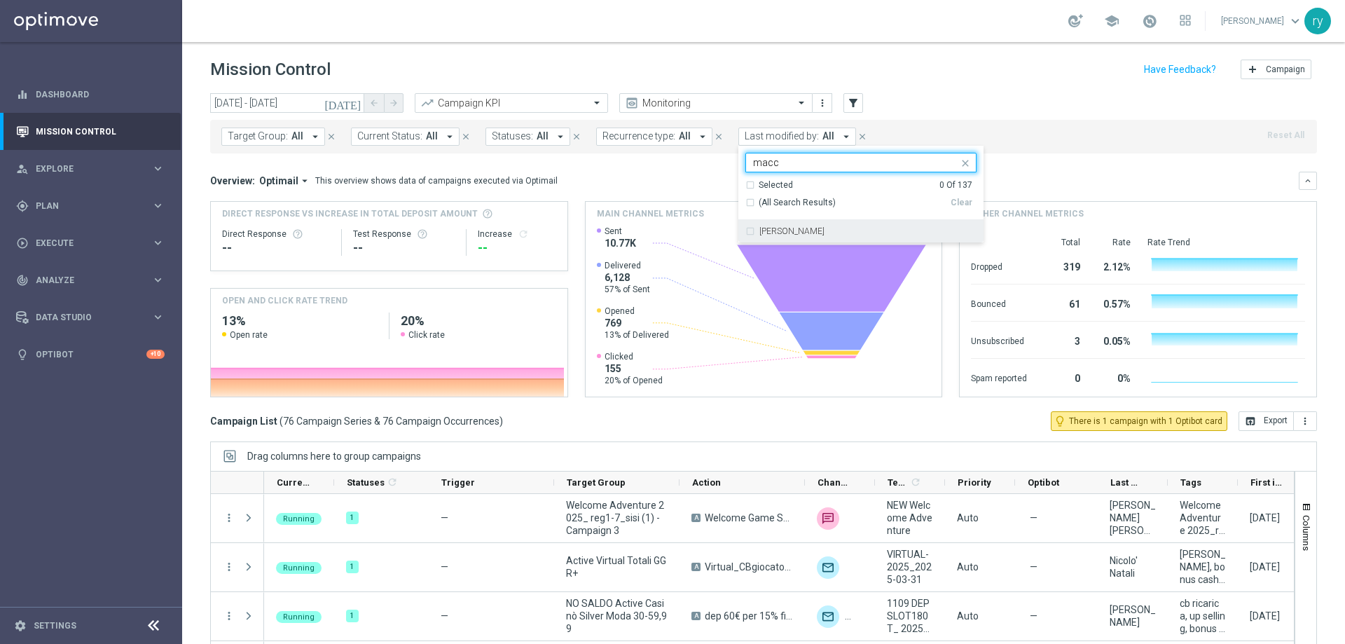
click at [791, 225] on div "[PERSON_NAME]" at bounding box center [860, 231] width 231 height 22
type input "macc"
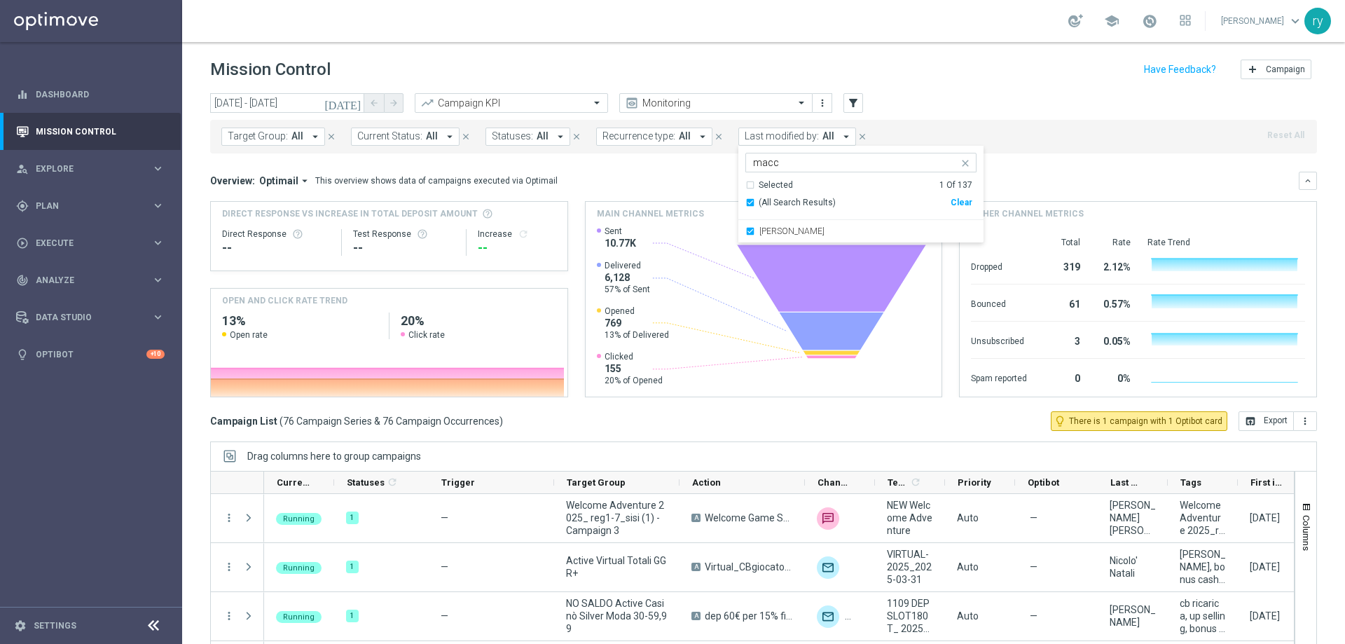
click at [666, 182] on div "Overview: Optimail arrow_drop_down This overview shows data of campaigns execut…" at bounding box center [754, 180] width 1088 height 13
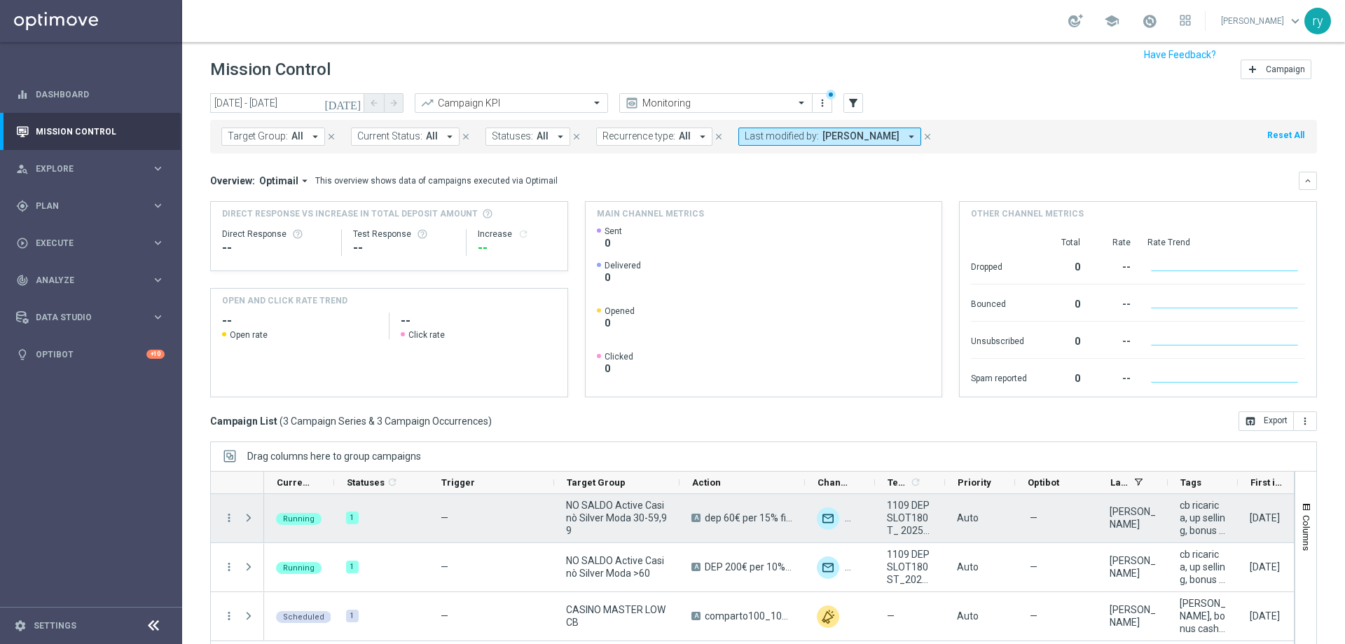
scroll to position [57, 0]
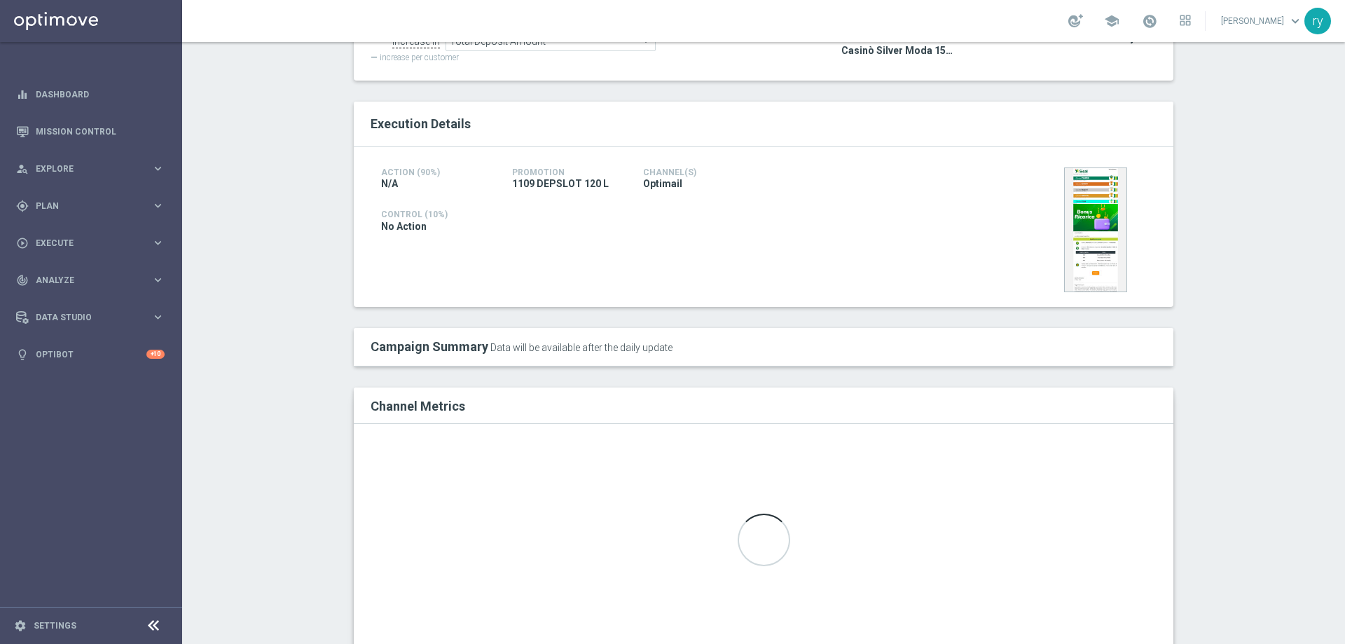
scroll to position [25, 0]
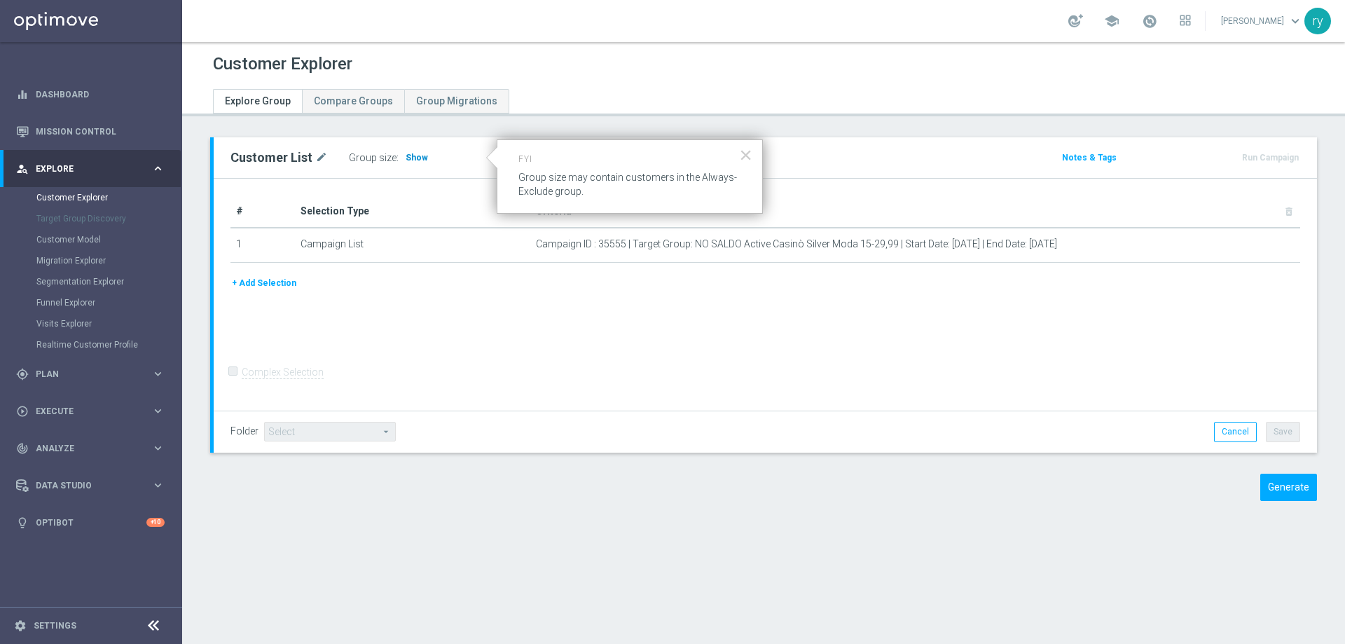
click at [410, 158] on span "Show" at bounding box center [416, 158] width 22 height 10
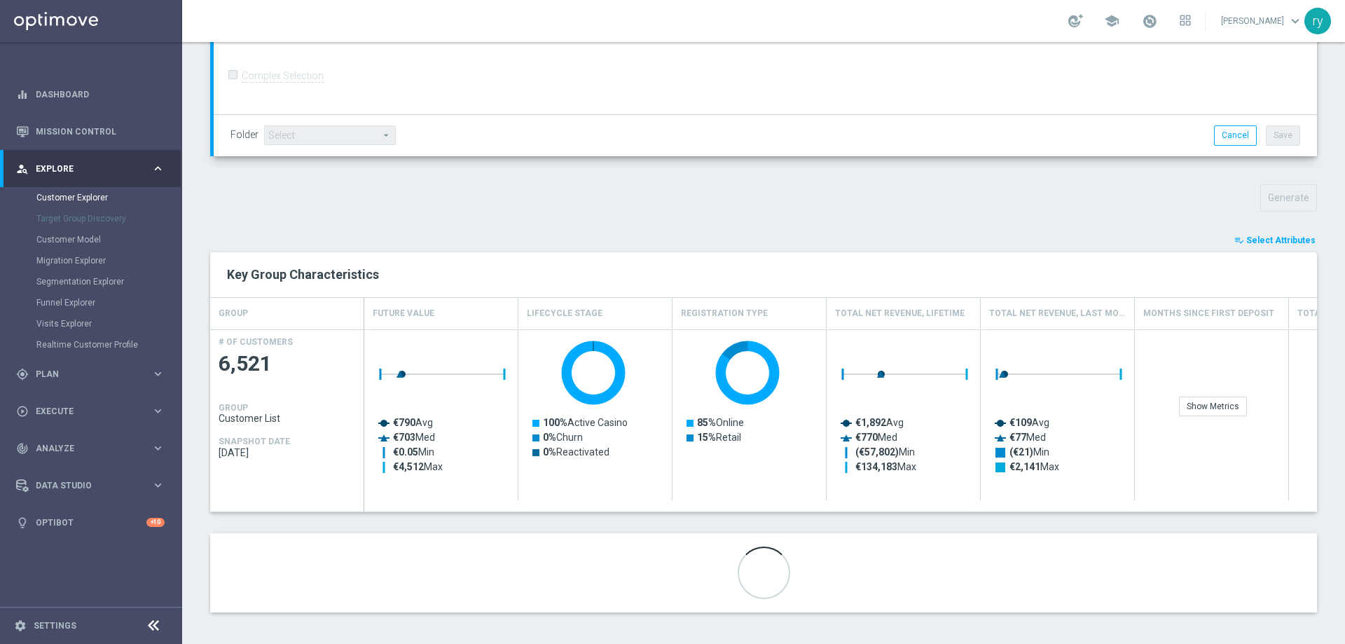
scroll to position [368, 0]
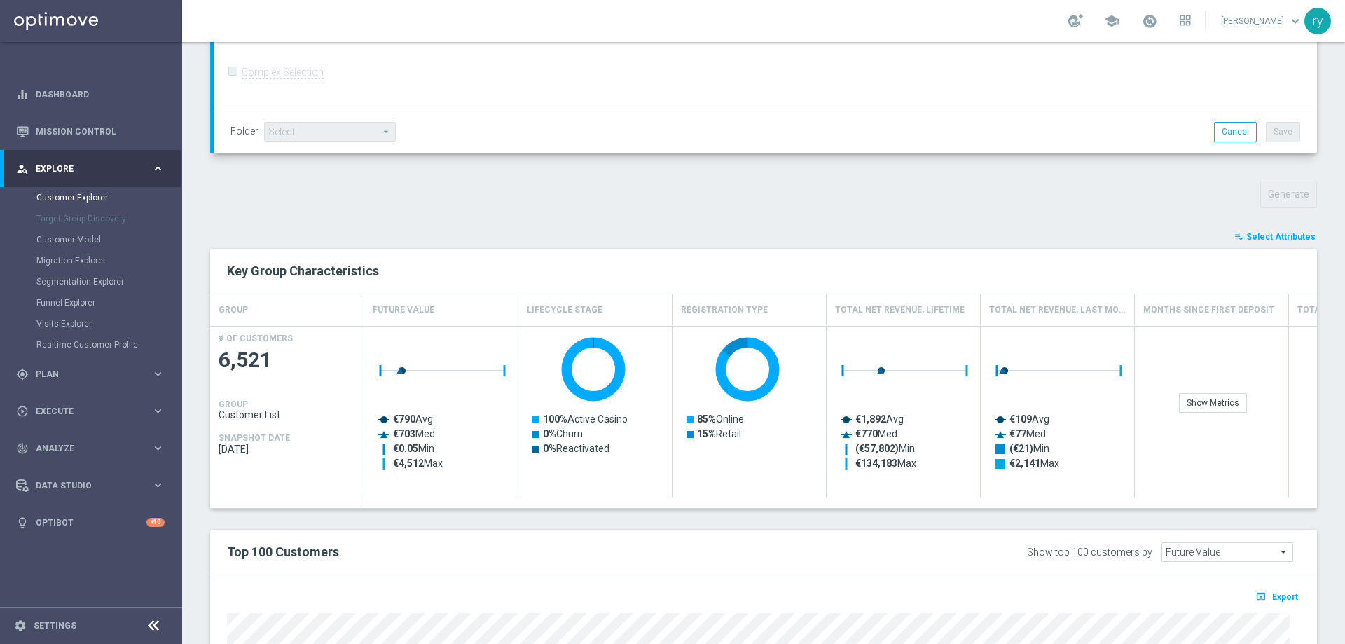
click at [1155, 215] on div "TARGET GROUP arrow_drop_down Show Selected 0 of NaN 01.02 reminder 2701 BIANCOL…" at bounding box center [763, 353] width 1162 height 1169
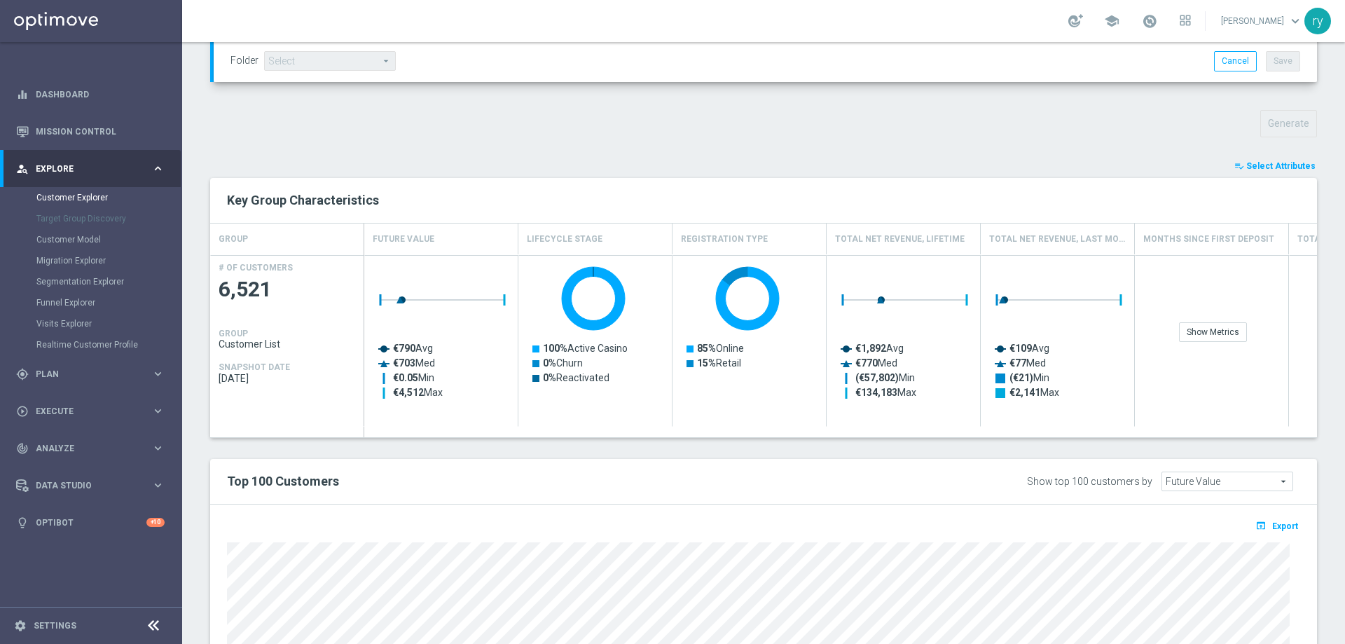
scroll to position [326, 0]
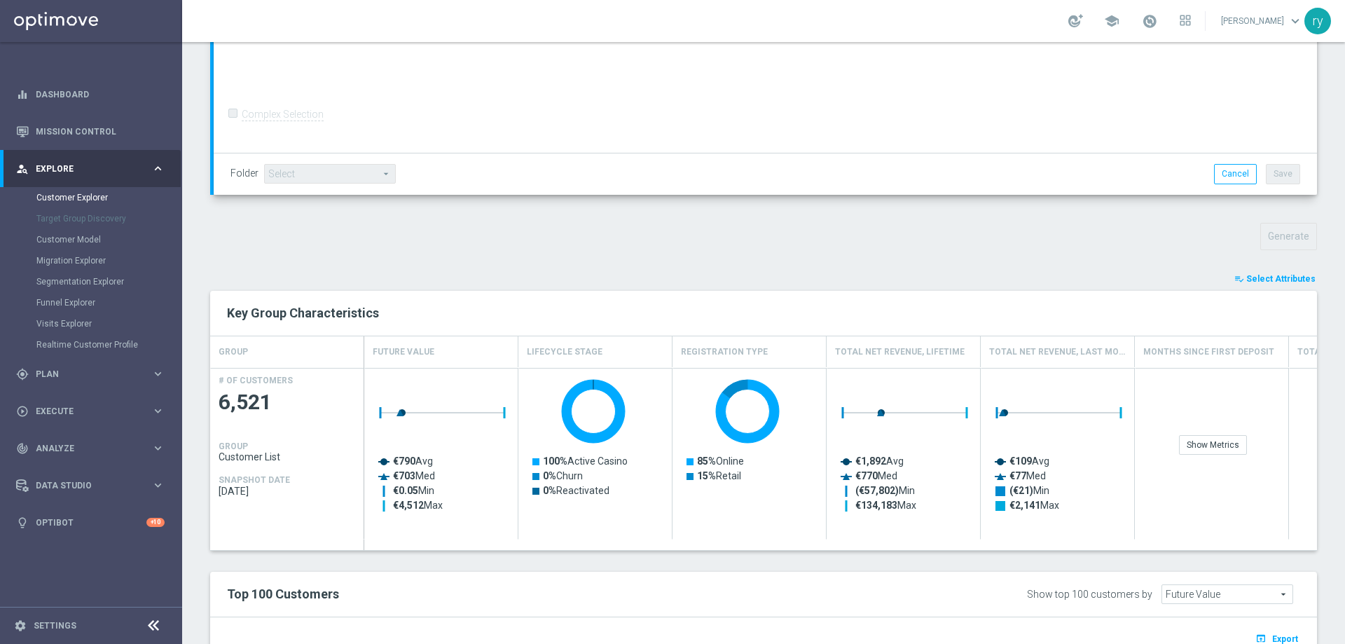
click at [1273, 282] on span "Select Attributes" at bounding box center [1280, 279] width 69 height 10
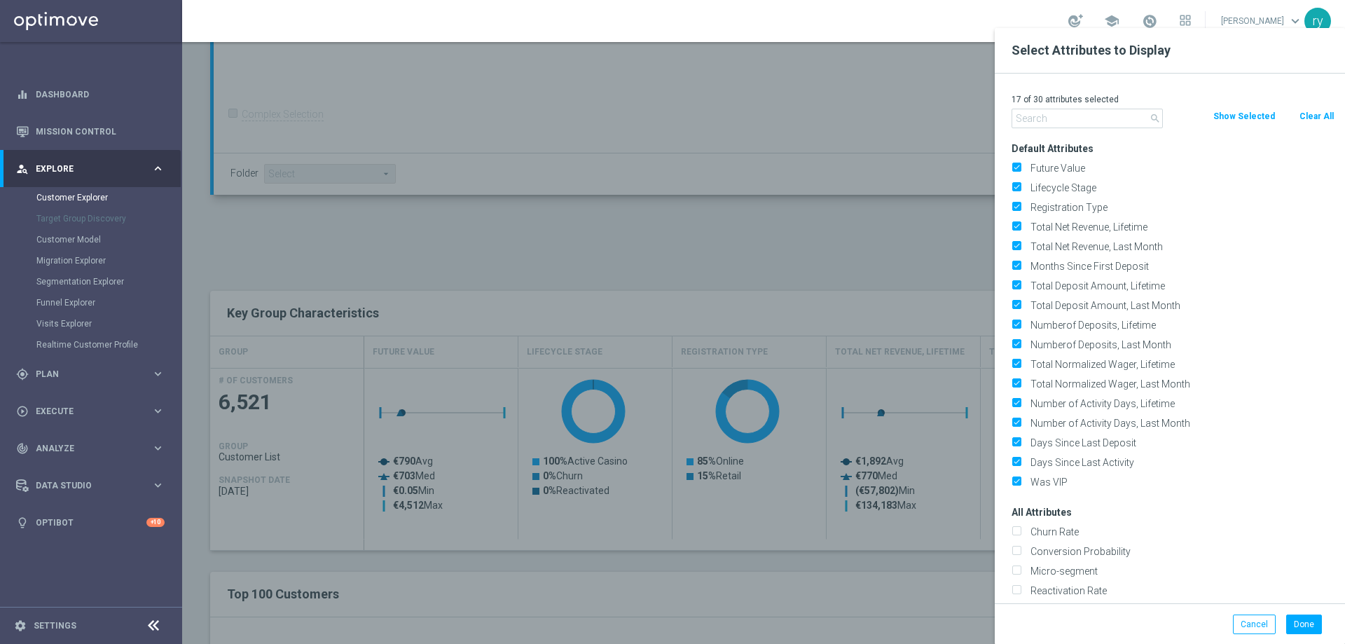
click at [1310, 113] on button "Clear All" at bounding box center [1316, 116] width 37 height 15
checkbox input "false"
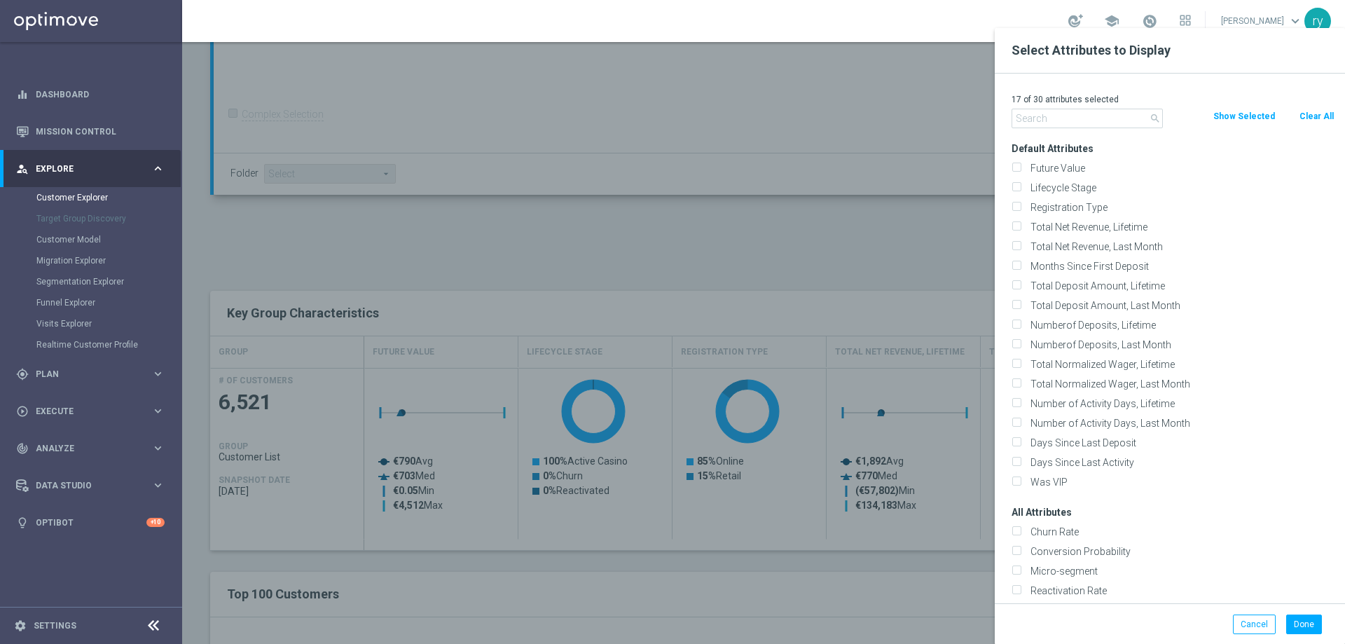
checkbox input "false"
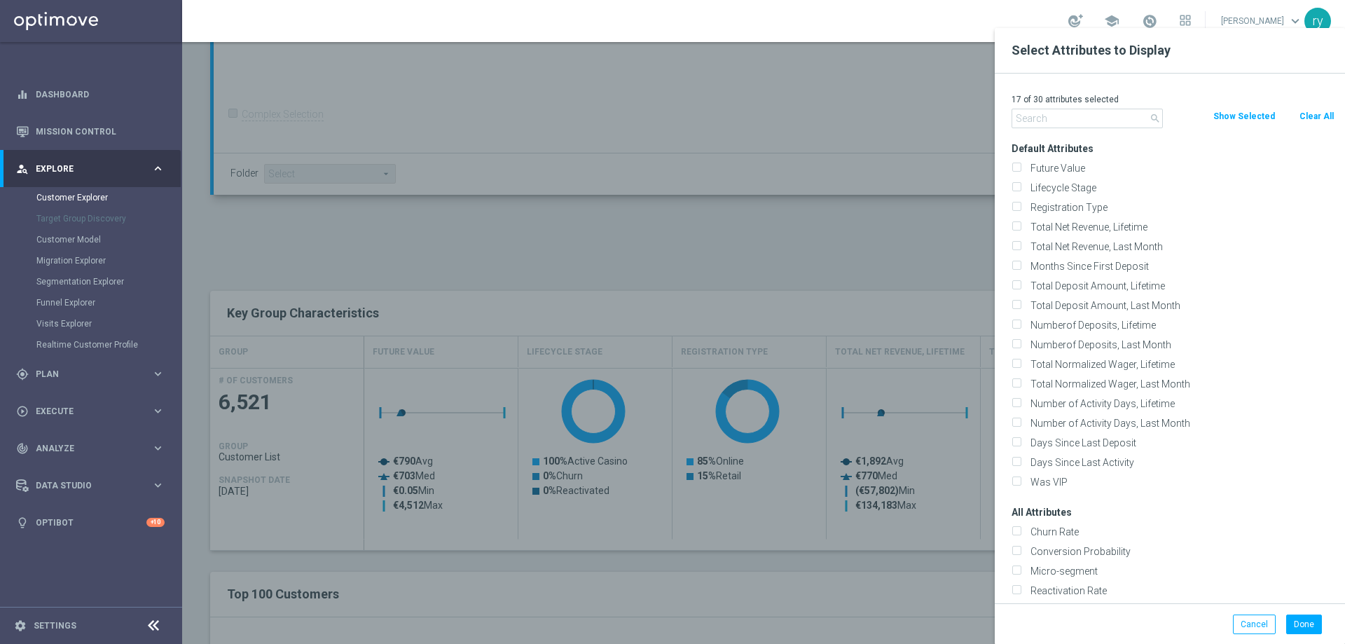
checkbox input "false"
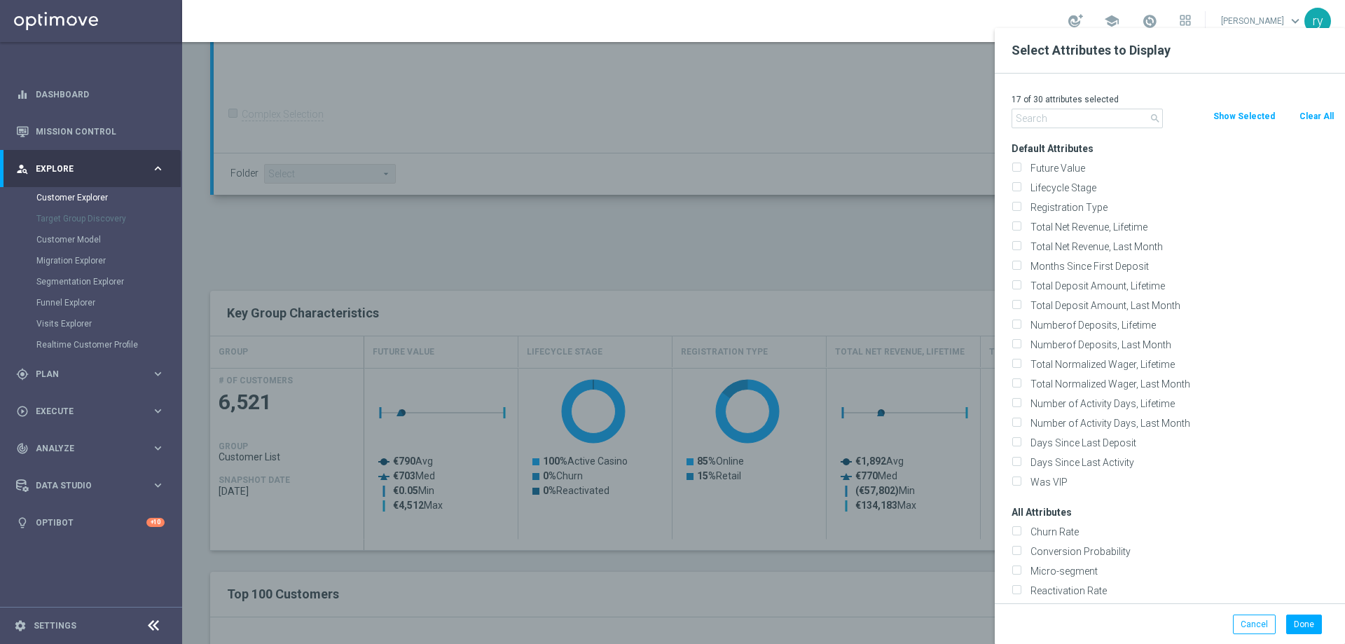
checkbox input "false"
click at [1066, 118] on input "text" at bounding box center [1086, 119] width 151 height 20
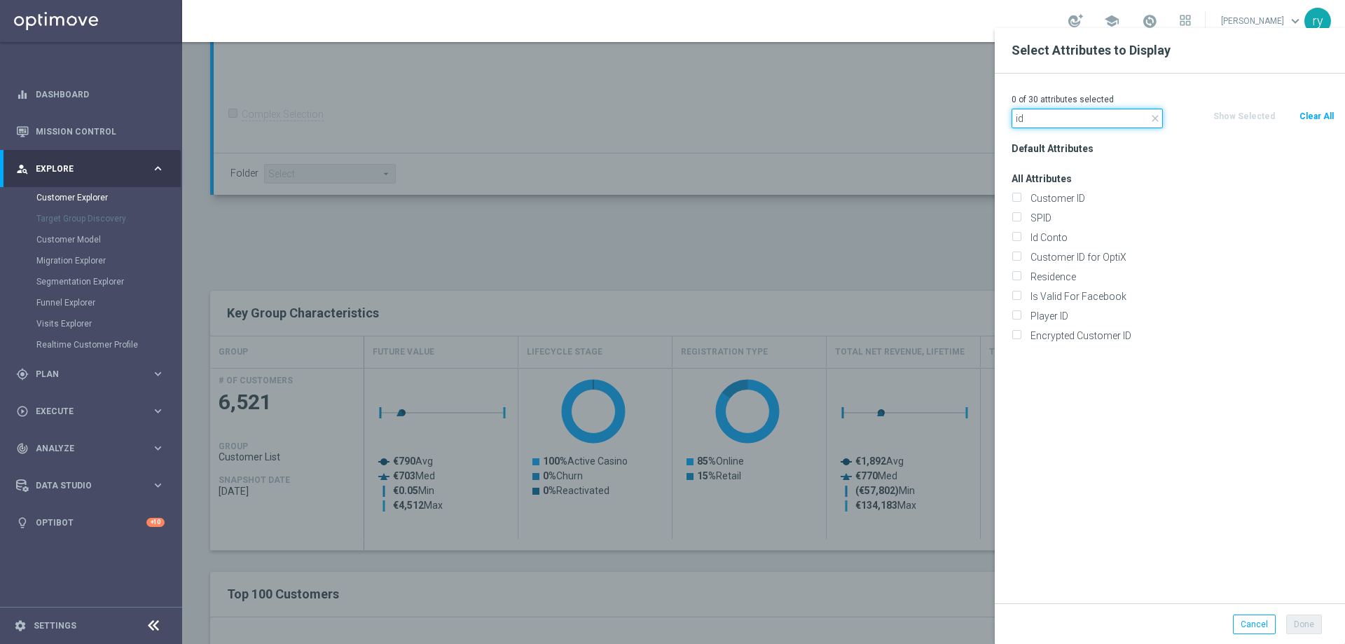
type input "id"
click at [1059, 230] on div "Id Conto" at bounding box center [1173, 238] width 344 height 20
click at [1056, 235] on label "Id Conto" at bounding box center [1179, 237] width 309 height 13
click at [1020, 235] on input "Id Conto" at bounding box center [1015, 239] width 9 height 9
checkbox input "true"
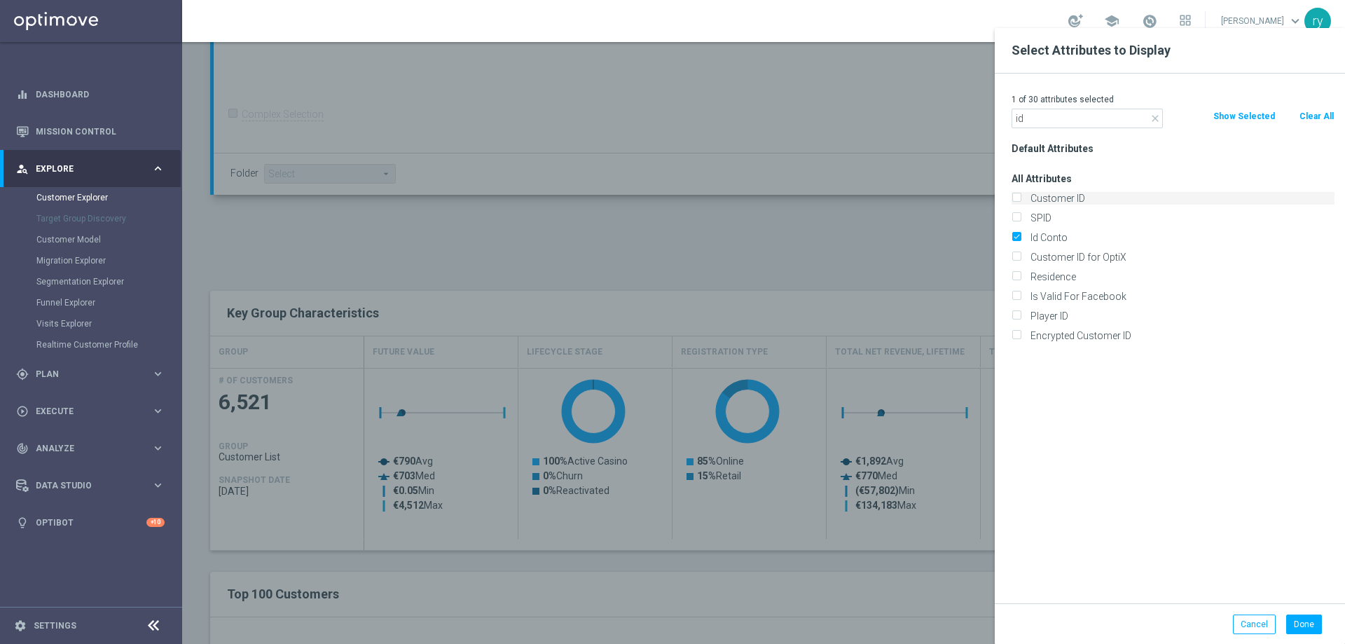
click at [1050, 200] on label "Customer ID" at bounding box center [1179, 198] width 309 height 13
click at [1020, 200] on input "Customer ID" at bounding box center [1015, 199] width 9 height 9
checkbox input "true"
click at [1297, 618] on button "Done" at bounding box center [1304, 624] width 36 height 20
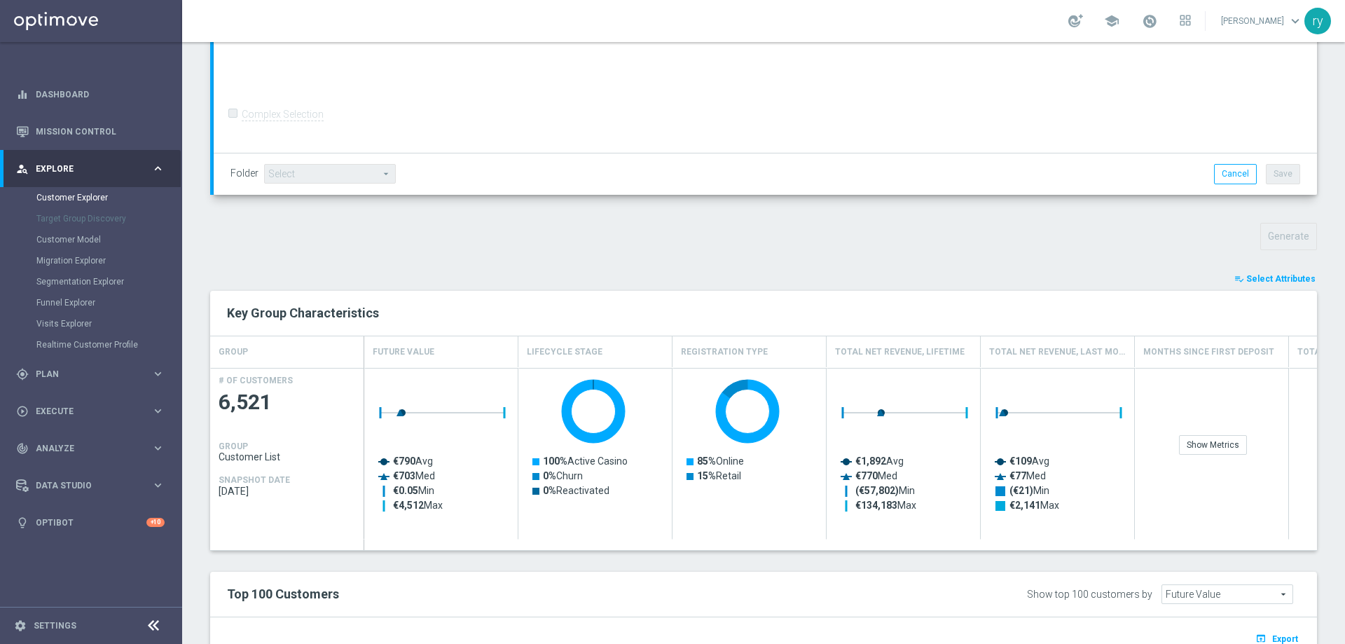
type input "Search"
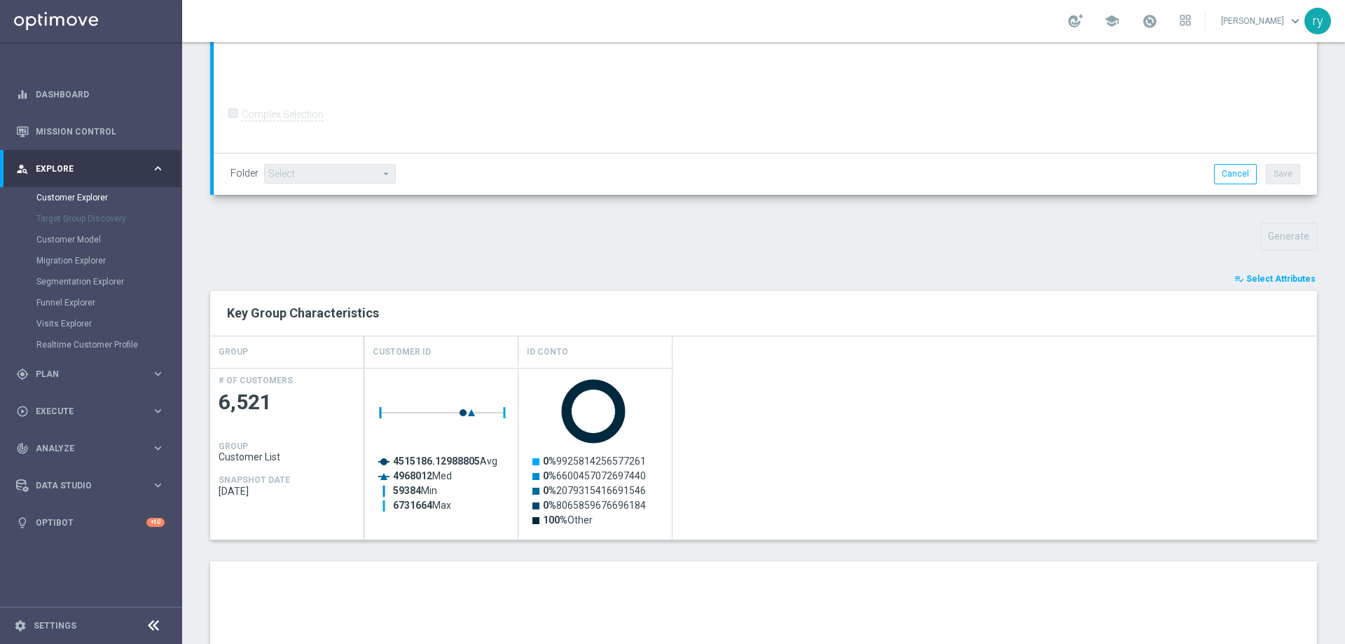
scroll to position [536, 0]
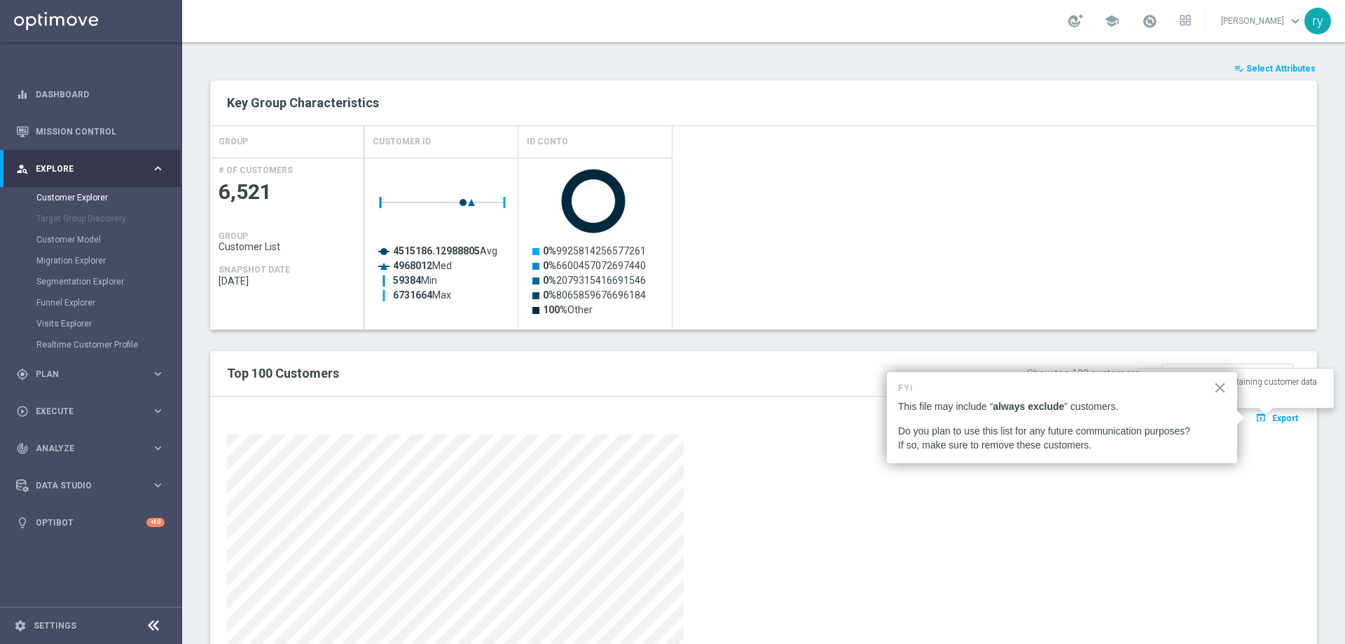
click at [1259, 418] on icon "open_in_browser" at bounding box center [1262, 417] width 15 height 11
